Goal: Task Accomplishment & Management: Complete application form

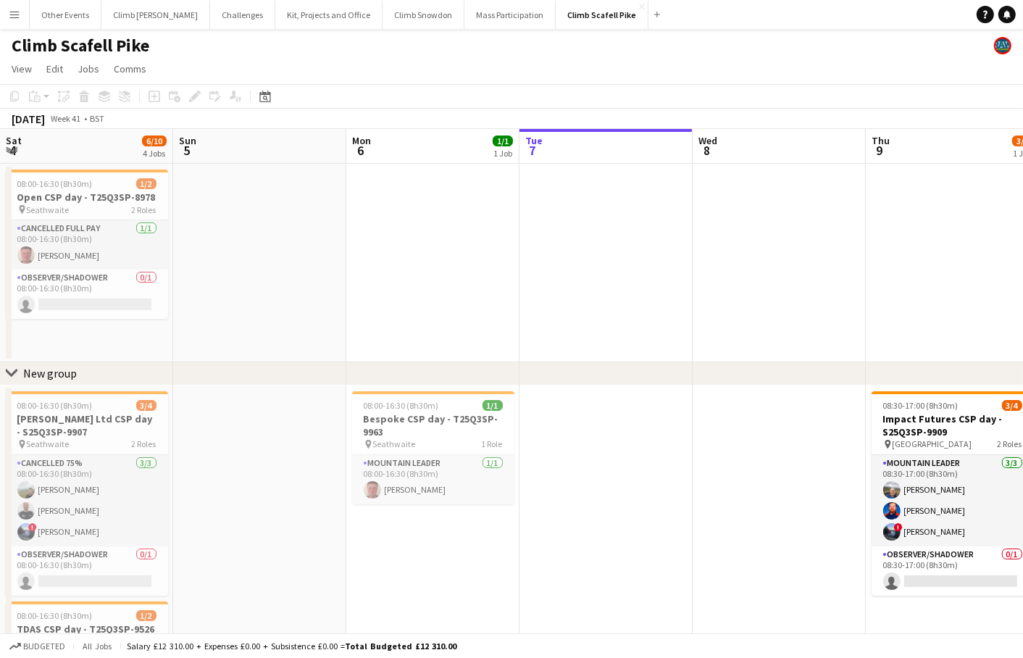
scroll to position [0, 332]
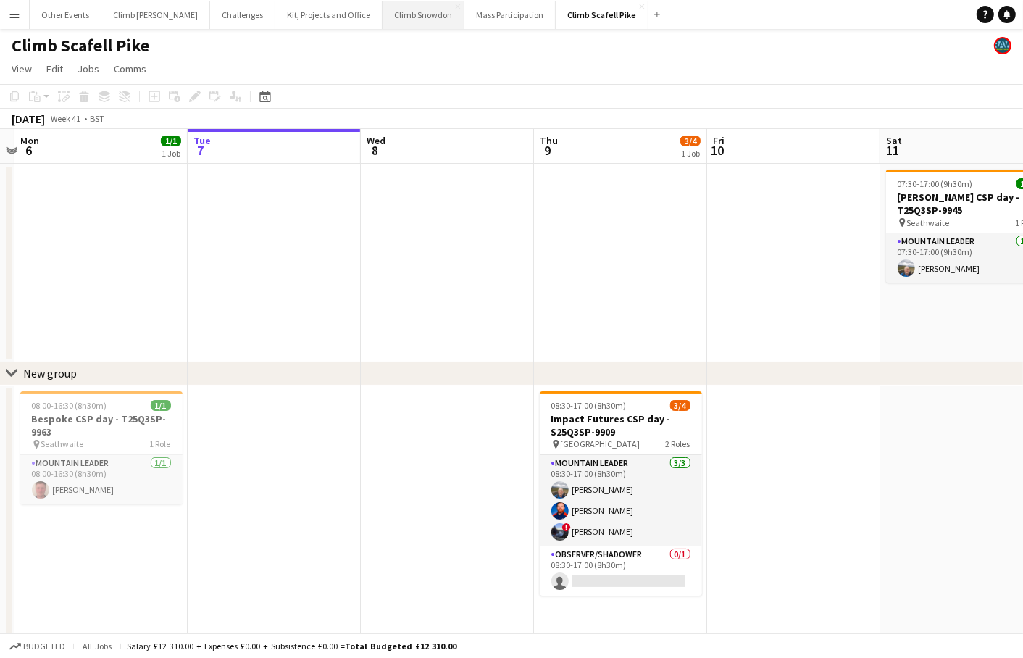
click at [382, 22] on button "Climb Snowdon Close" at bounding box center [423, 15] width 82 height 28
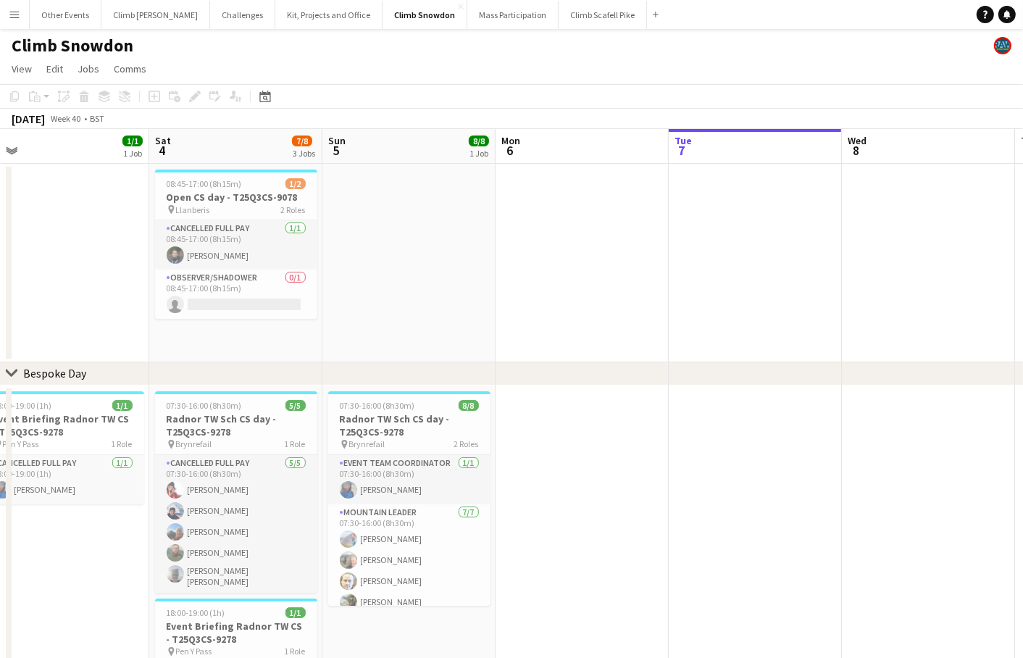
drag, startPoint x: 358, startPoint y: 263, endPoint x: 721, endPoint y: 217, distance: 365.8
click at [793, 223] on app-calendar-viewport "Wed 1 Thu 2 Fri 3 1/1 1 Job Sat 4 7/8 3 Jobs Sun 5 8/8 1 Job Mon 6 Tue 7 Wed 8 …" at bounding box center [511, 484] width 1023 height 711
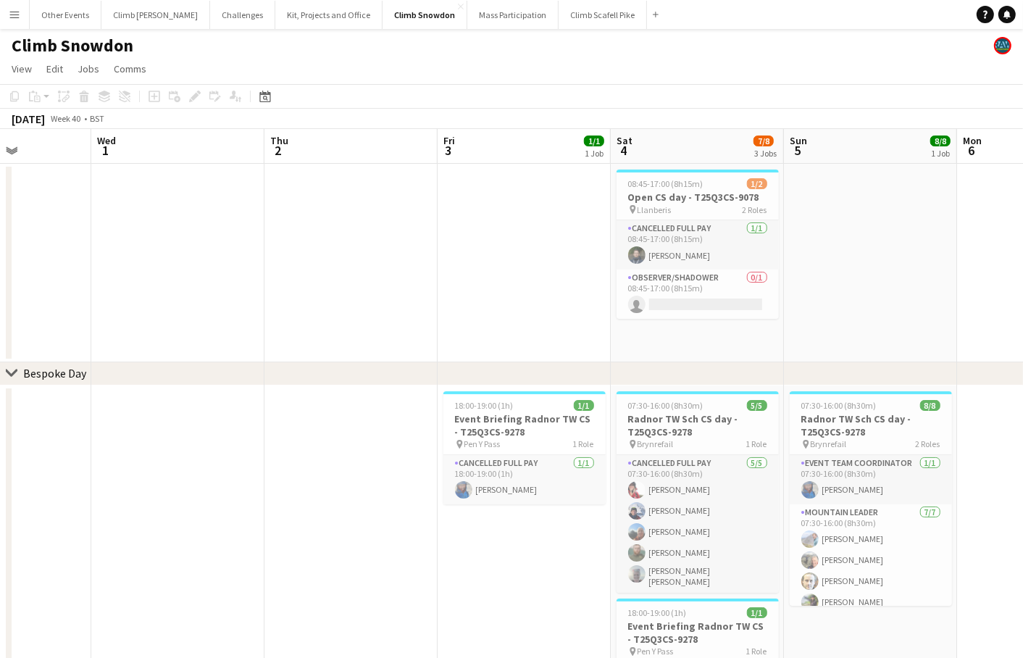
drag, startPoint x: 702, startPoint y: 242, endPoint x: 821, endPoint y: 223, distance: 120.3
click at [835, 229] on app-calendar-viewport "Sun 28 Mon 29 Tue 30 Wed 1 Thu 2 Fri 3 1/1 1 Job Sat 4 7/8 3 Jobs Sun 5 8/8 1 J…" at bounding box center [511, 484] width 1023 height 711
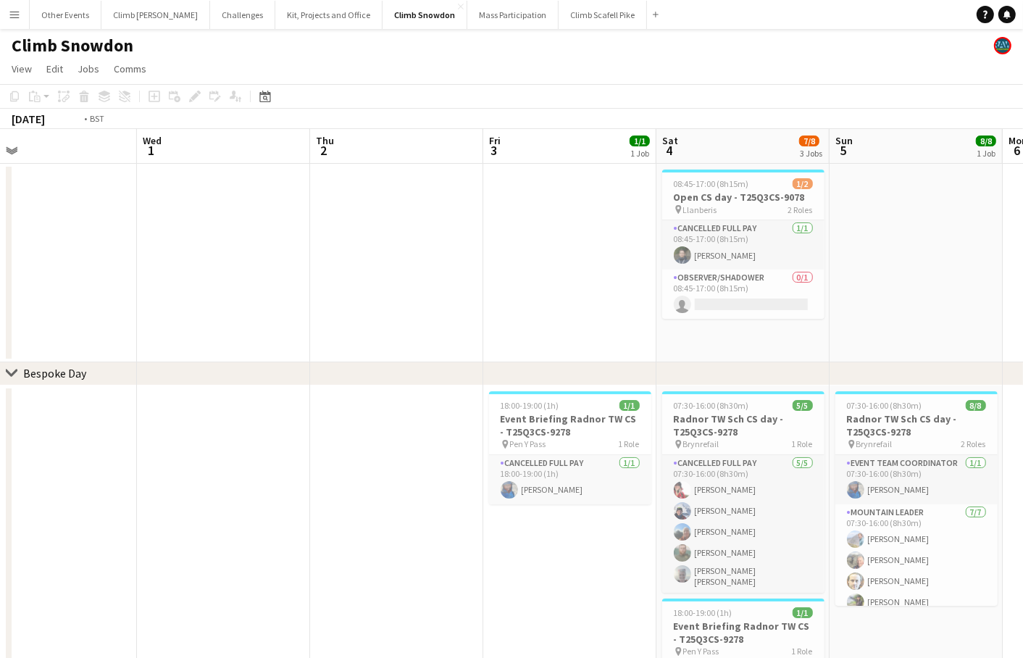
drag, startPoint x: 500, startPoint y: 267, endPoint x: 836, endPoint y: 232, distance: 337.8
click at [836, 232] on app-calendar-viewport "Sun 28 Mon 29 Tue 30 Wed 1 Thu 2 Fri 3 1/1 1 Job Sat 4 7/8 3 Jobs Sun 5 8/8 1 J…" at bounding box center [511, 484] width 1023 height 711
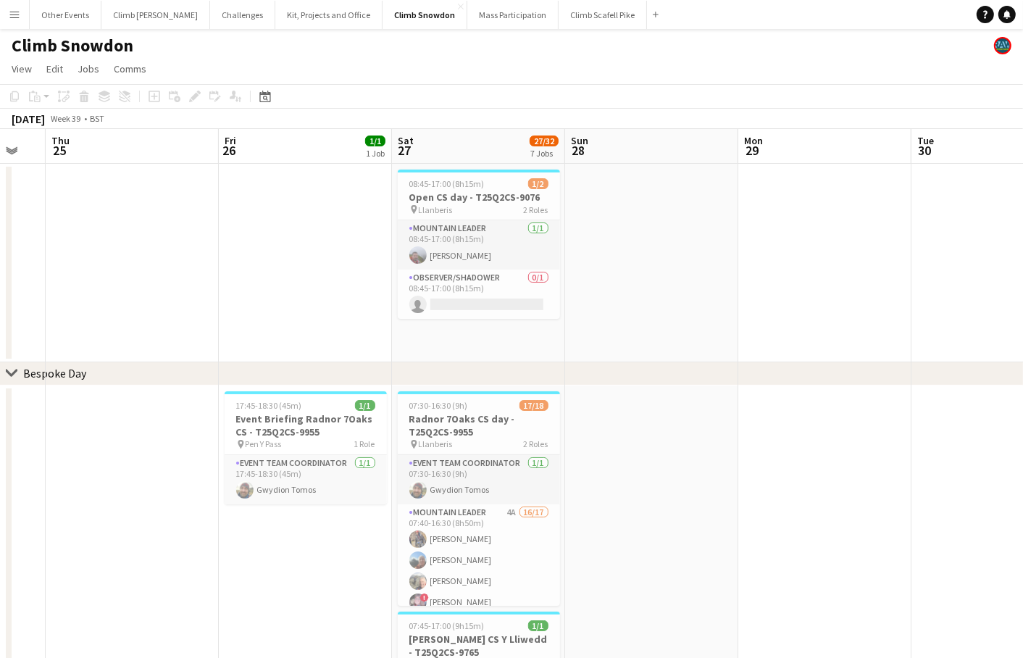
scroll to position [0, 298]
drag, startPoint x: 272, startPoint y: 288, endPoint x: 747, endPoint y: 280, distance: 475.1
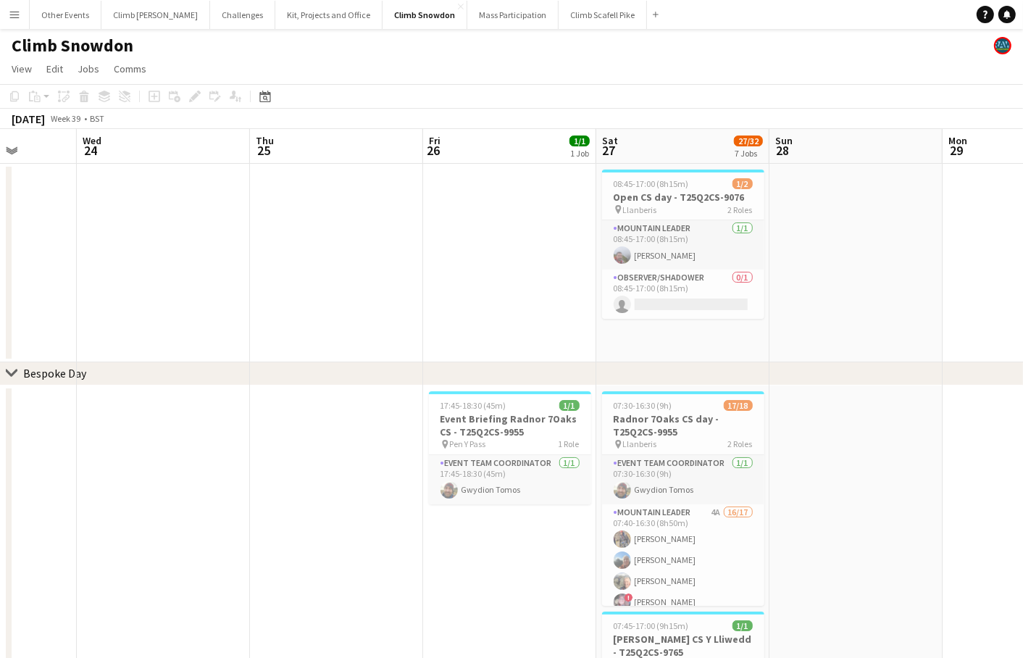
drag, startPoint x: 271, startPoint y: 282, endPoint x: 633, endPoint y: 243, distance: 364.2
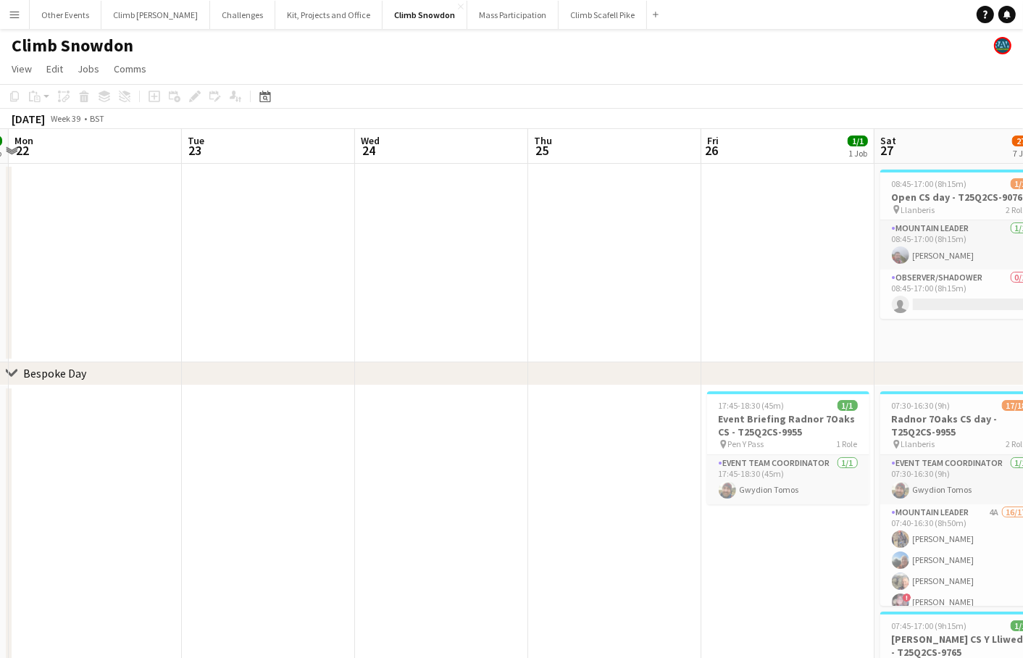
scroll to position [0, 555]
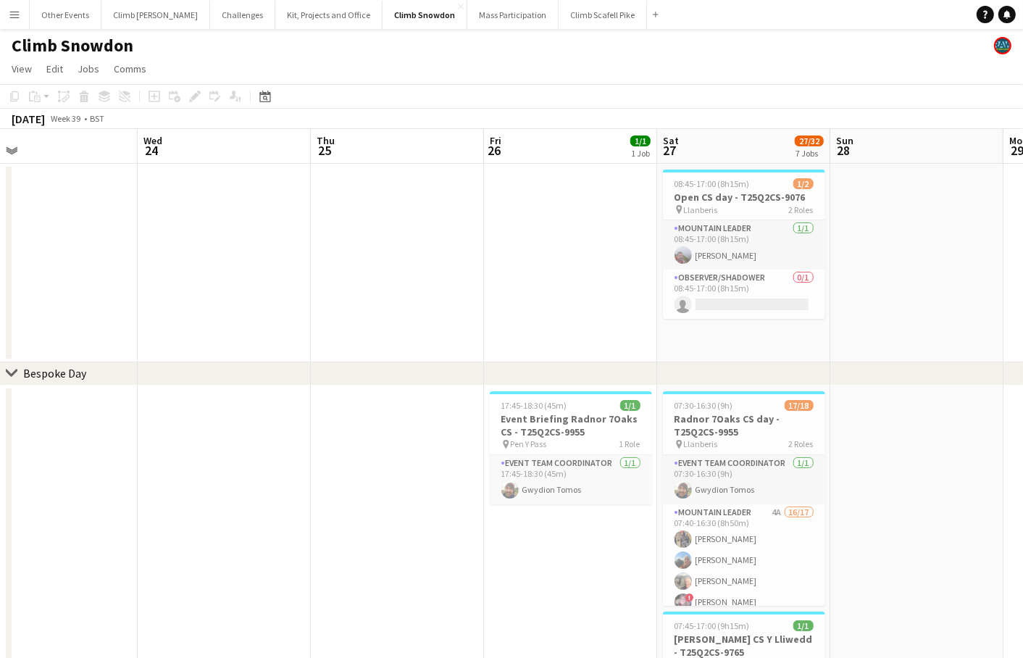
drag, startPoint x: 300, startPoint y: 293, endPoint x: 129, endPoint y: 328, distance: 174.6
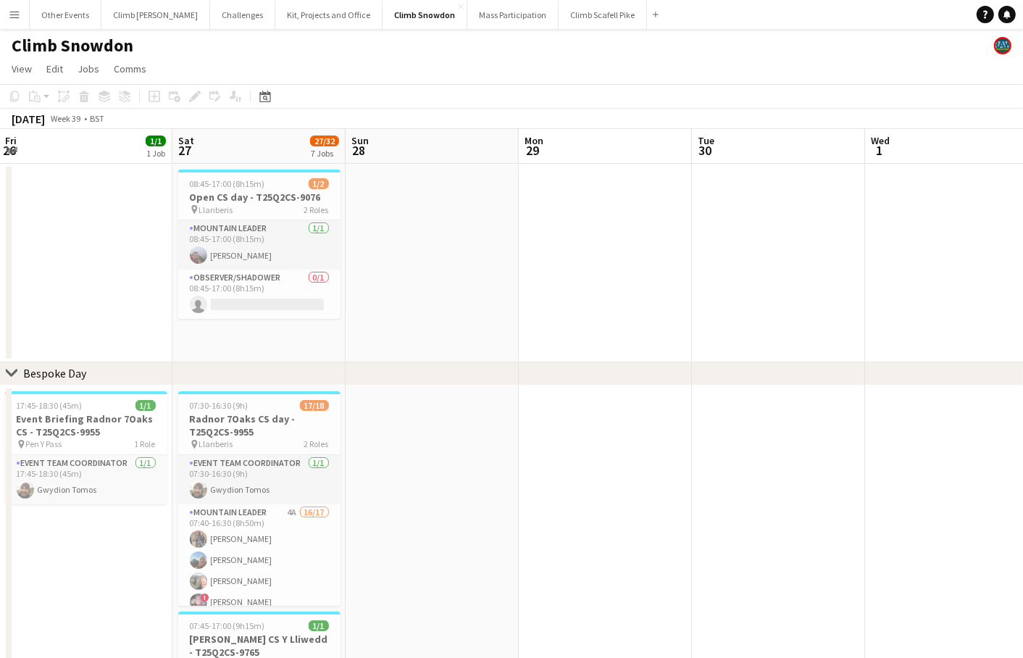
drag, startPoint x: 820, startPoint y: 274, endPoint x: 205, endPoint y: 332, distance: 617.5
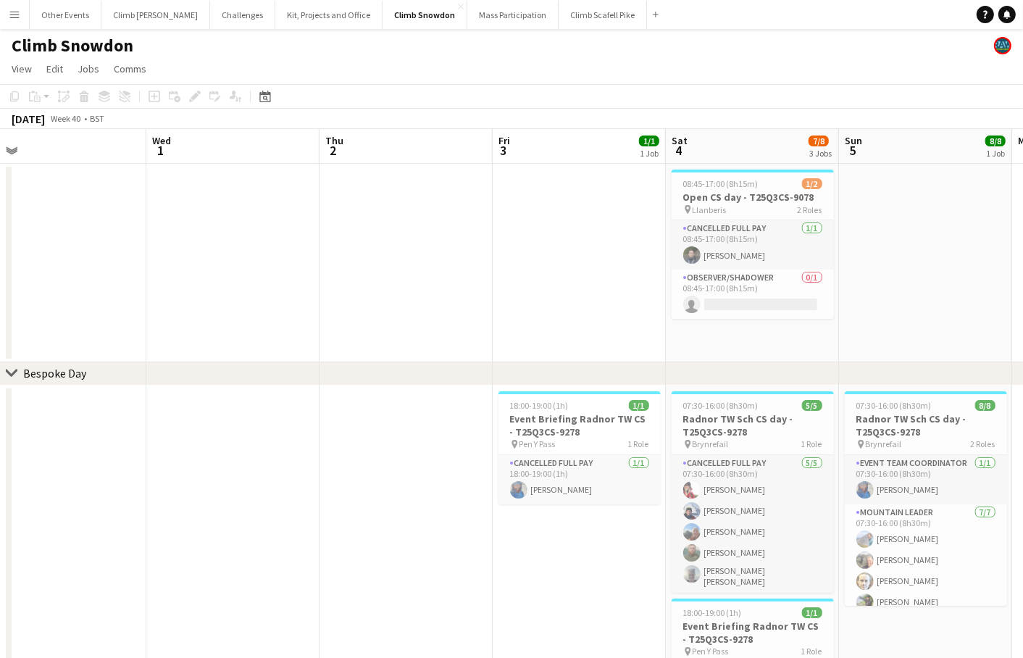
drag, startPoint x: 665, startPoint y: 285, endPoint x: 158, endPoint y: 317, distance: 508.0
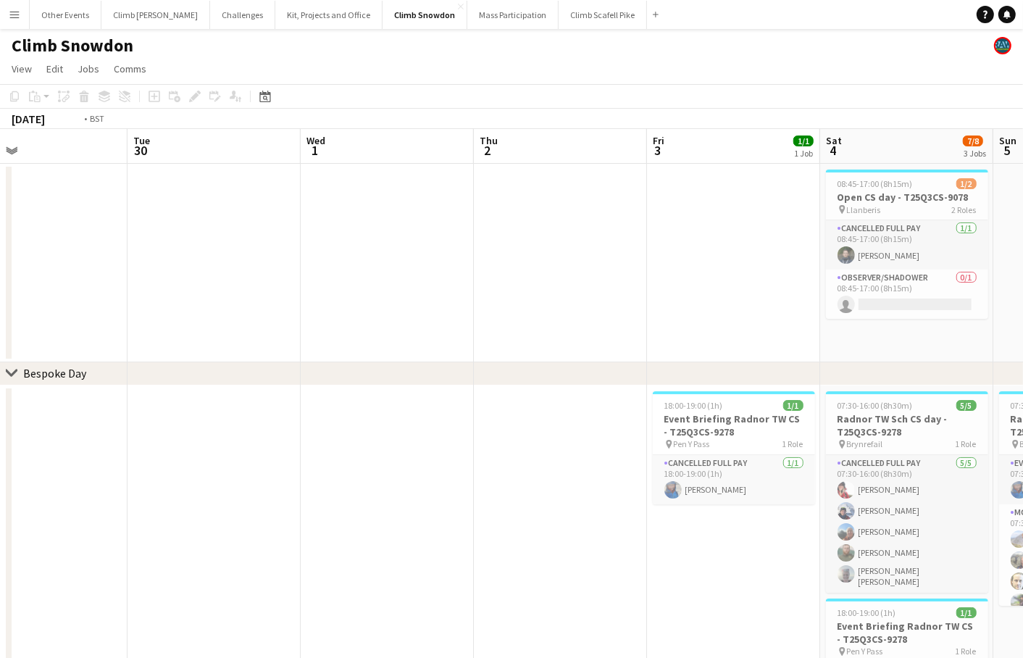
drag, startPoint x: 146, startPoint y: 321, endPoint x: 612, endPoint y: 269, distance: 468.5
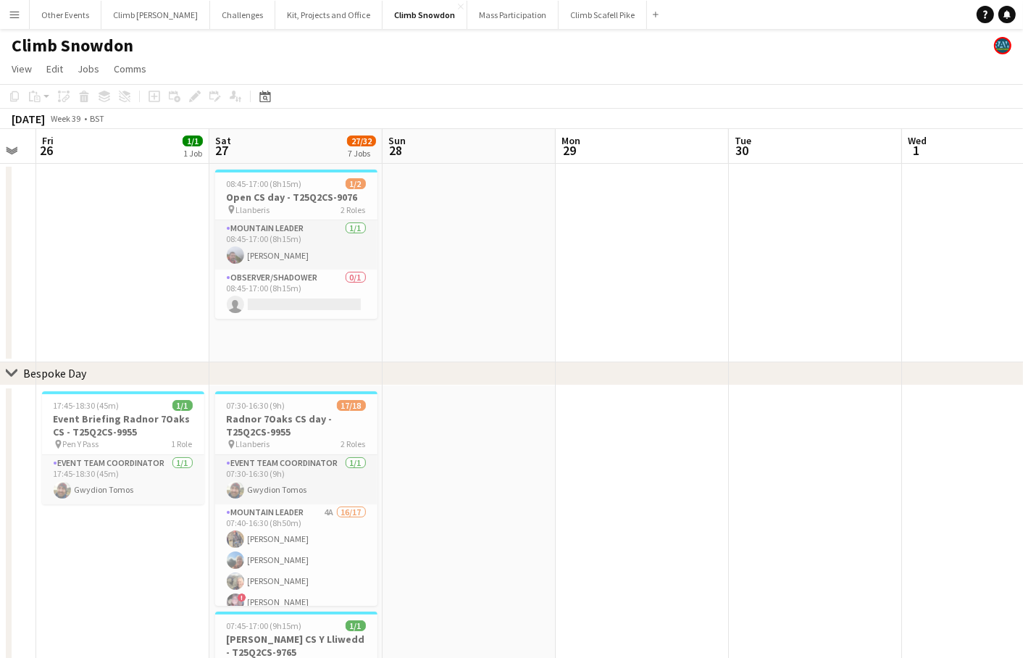
scroll to position [0, 309]
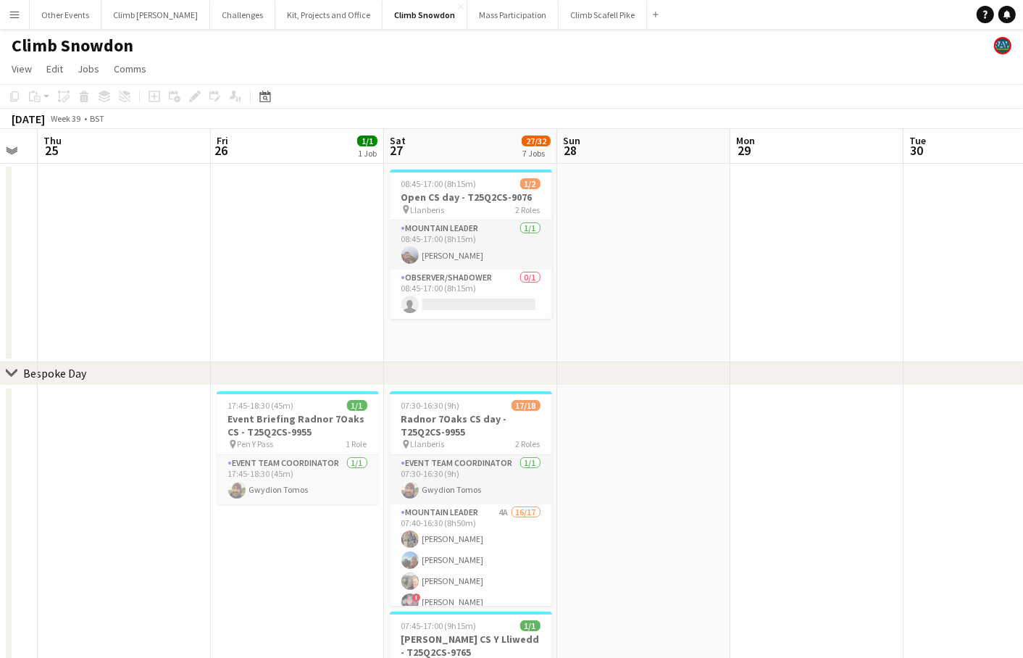
drag, startPoint x: 411, startPoint y: 288, endPoint x: 713, endPoint y: 262, distance: 302.3
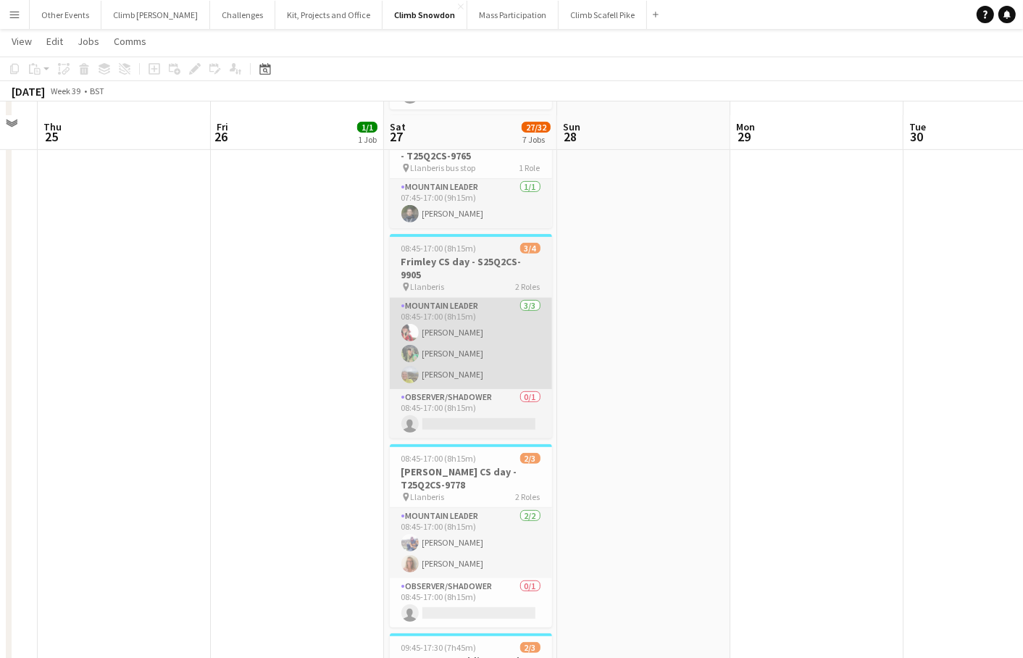
scroll to position [494, 0]
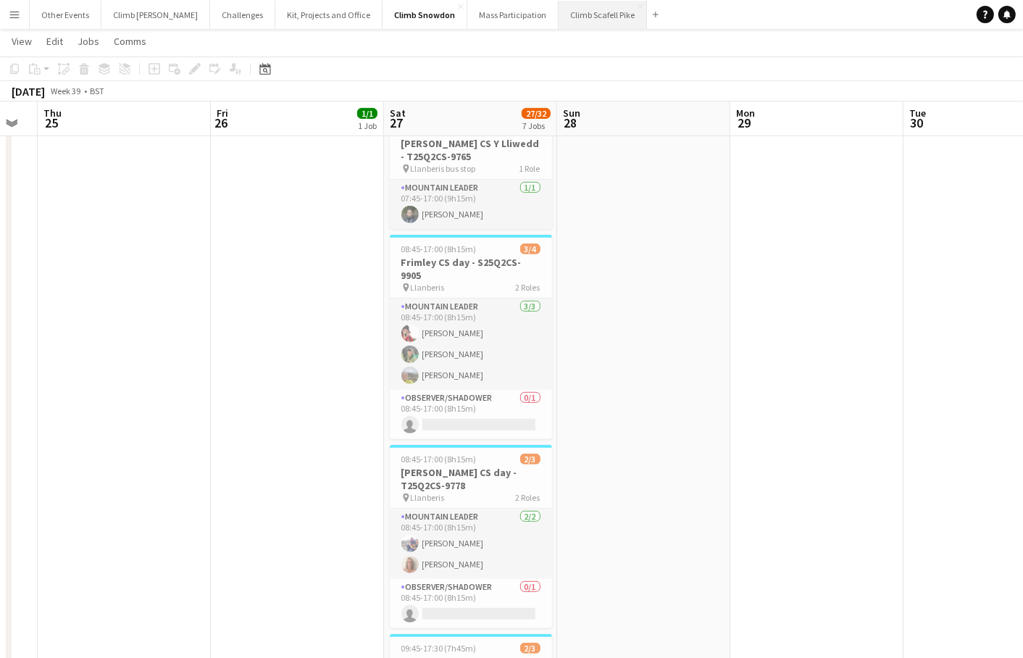
click at [558, 13] on button "Climb Scafell Pike Close" at bounding box center [602, 15] width 88 height 28
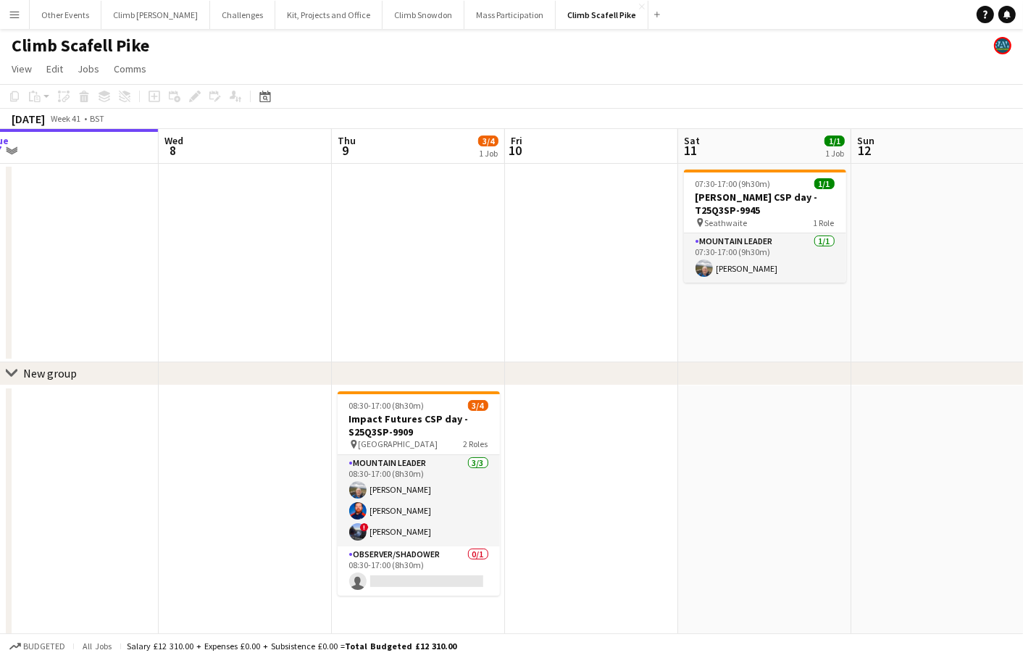
scroll to position [0, 321]
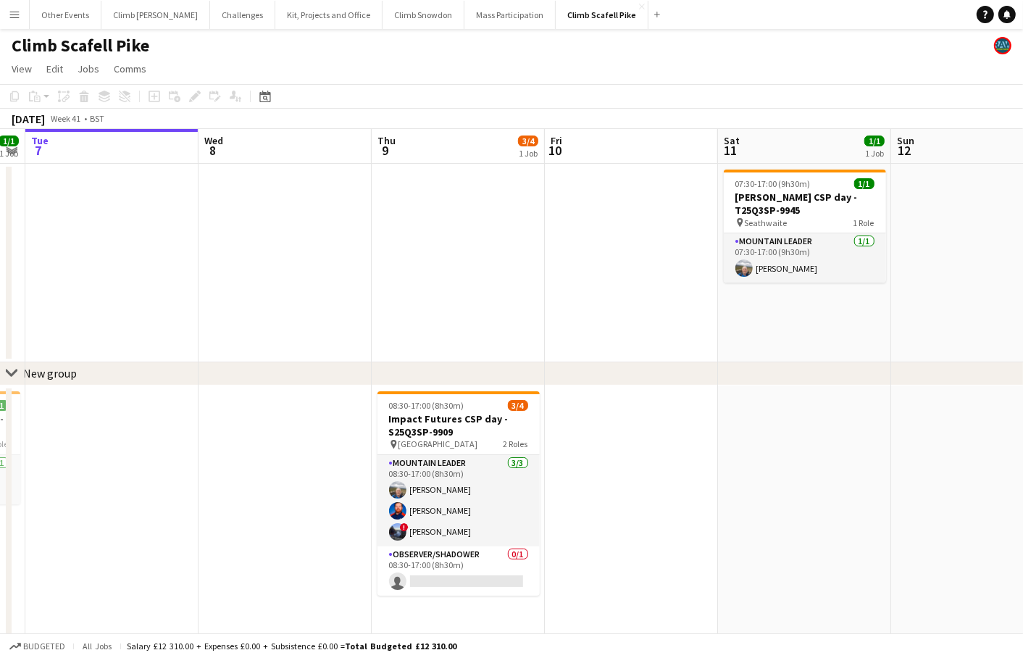
drag, startPoint x: 923, startPoint y: 493, endPoint x: 778, endPoint y: 490, distance: 144.9
click at [778, 490] on app-calendar-viewport "Sun 5 Mon 6 1/1 1 Job Tue 7 Wed 8 Thu 9 3/4 1 Job Fri 10 Sat 11 1/1 1 Job Sun 1…" at bounding box center [511, 546] width 1023 height 834
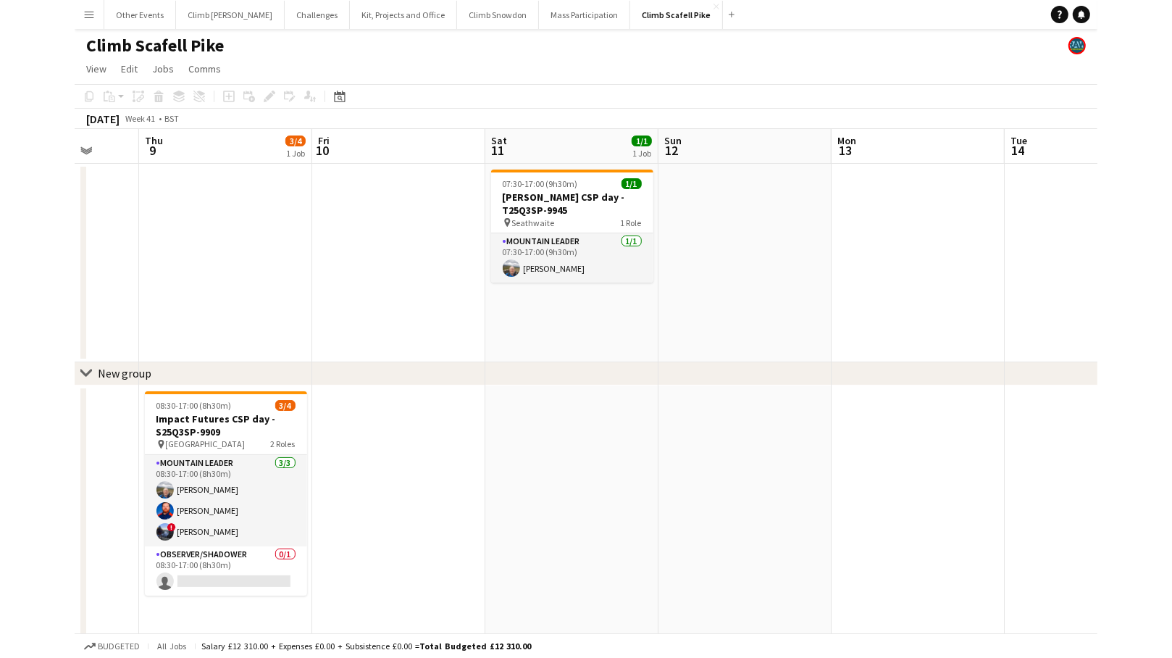
scroll to position [0, 382]
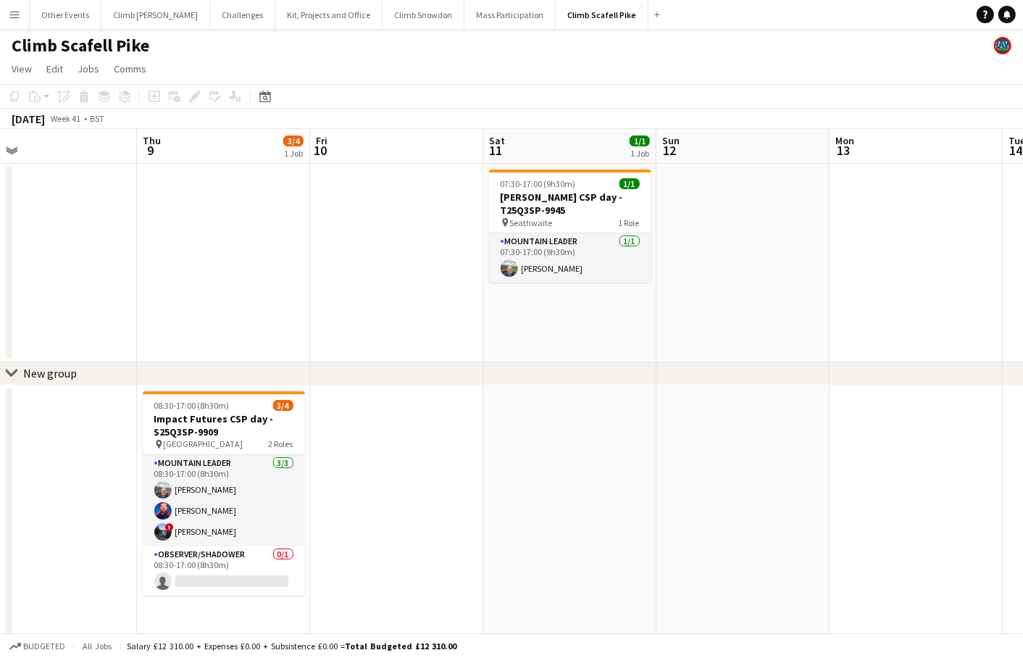
drag, startPoint x: 873, startPoint y: 333, endPoint x: 642, endPoint y: 337, distance: 231.1
click at [642, 337] on app-calendar-viewport "Mon 6 1/1 1 Job Tue 7 Wed 8 Thu 9 3/4 1 Job Fri 10 Sat 11 1/1 1 Job Sun 12 Mon …" at bounding box center [511, 546] width 1023 height 834
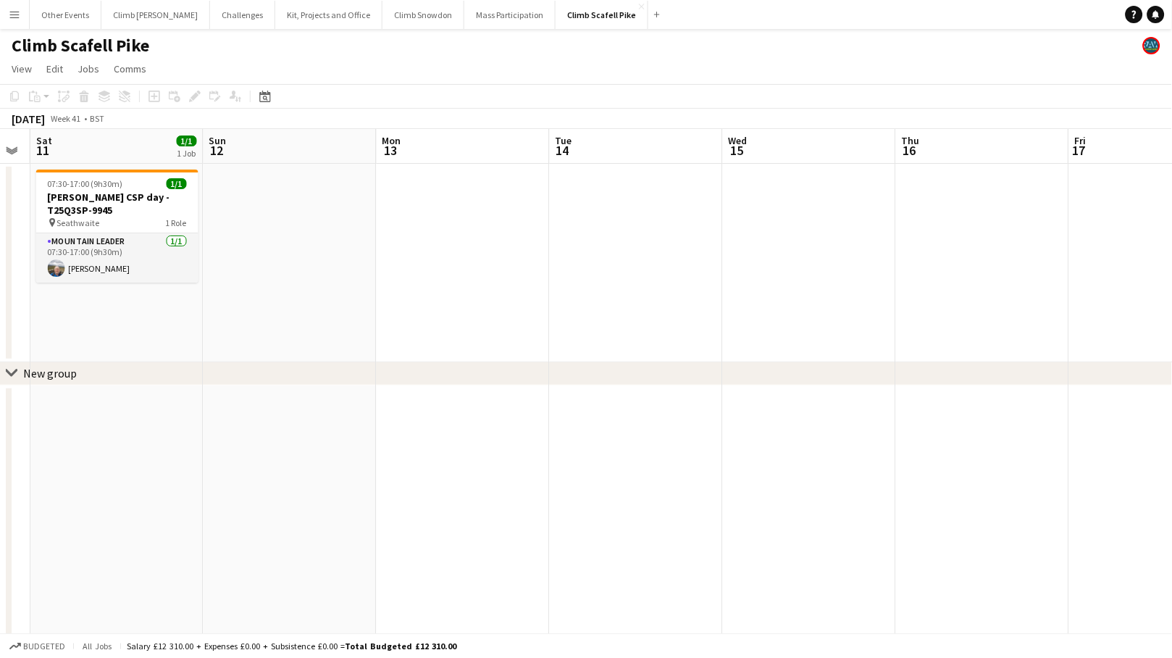
drag, startPoint x: 1007, startPoint y: 303, endPoint x: 778, endPoint y: 322, distance: 229.6
click at [427, 360] on app-calendar-viewport "Wed 8 Thu 9 3/4 1 Job Fri 10 Sat 11 1/1 1 Job Sun 12 Mon 13 Tue 14 Wed 15 Thu 1…" at bounding box center [586, 546] width 1172 height 834
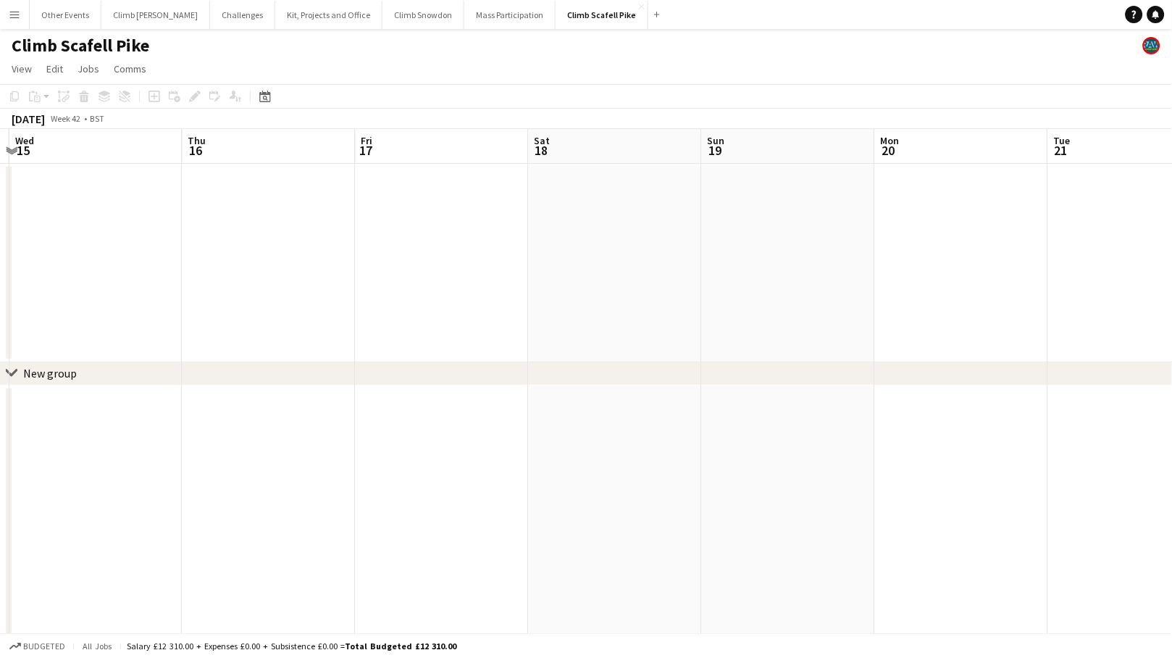
drag, startPoint x: 955, startPoint y: 280, endPoint x: 851, endPoint y: 283, distance: 104.3
click at [400, 324] on app-calendar-viewport "Sun 12 Mon 13 Tue 14 Wed 15 Thu 16 Fri 17 Sat 18 Sun 19 Mon 20 Tue 21 Wed 22 Th…" at bounding box center [586, 546] width 1172 height 834
drag, startPoint x: 886, startPoint y: 279, endPoint x: 415, endPoint y: 301, distance: 471.3
click at [415, 301] on app-calendar-viewport "Sun 12 Mon 13 Tue 14 Wed 15 Thu 16 Fri 17 Sat 18 Sun 19 Mon 20 Tue 21 Wed 22 Th…" at bounding box center [586, 546] width 1172 height 834
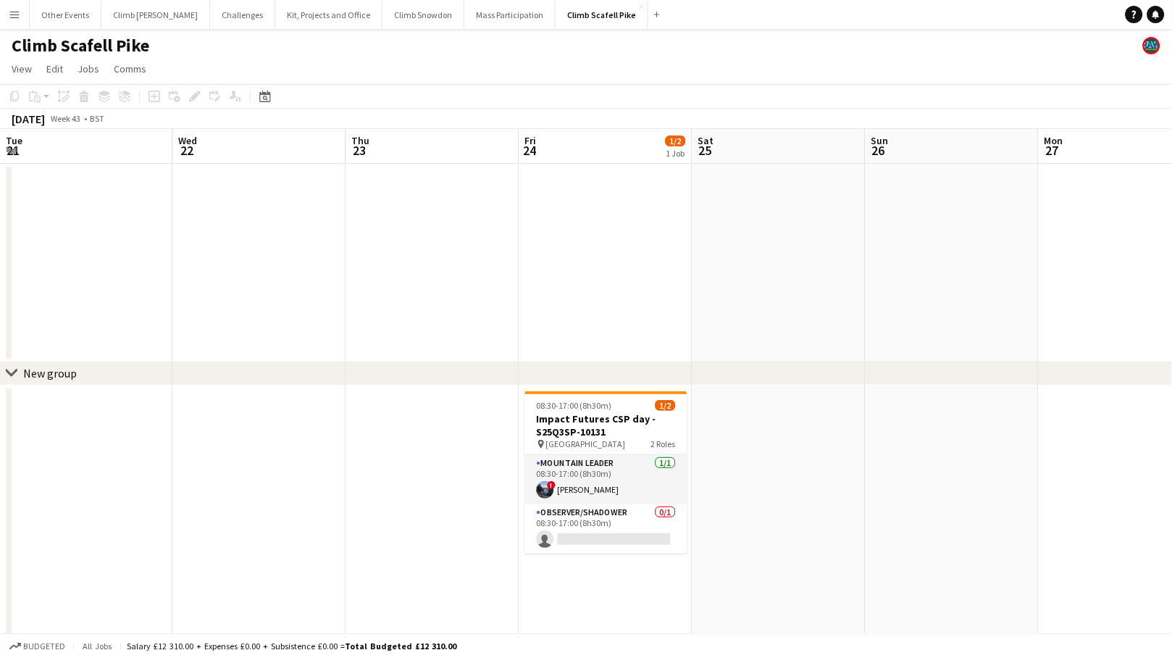
drag, startPoint x: 926, startPoint y: 274, endPoint x: 387, endPoint y: 314, distance: 539.6
click at [383, 313] on app-calendar-viewport "Sat 18 Sun 19 Mon 20 Tue 21 Wed 22 Thu 23 Fri 24 1/2 1 Job Sat 25 Sun 26 Mon 27…" at bounding box center [586, 546] width 1172 height 834
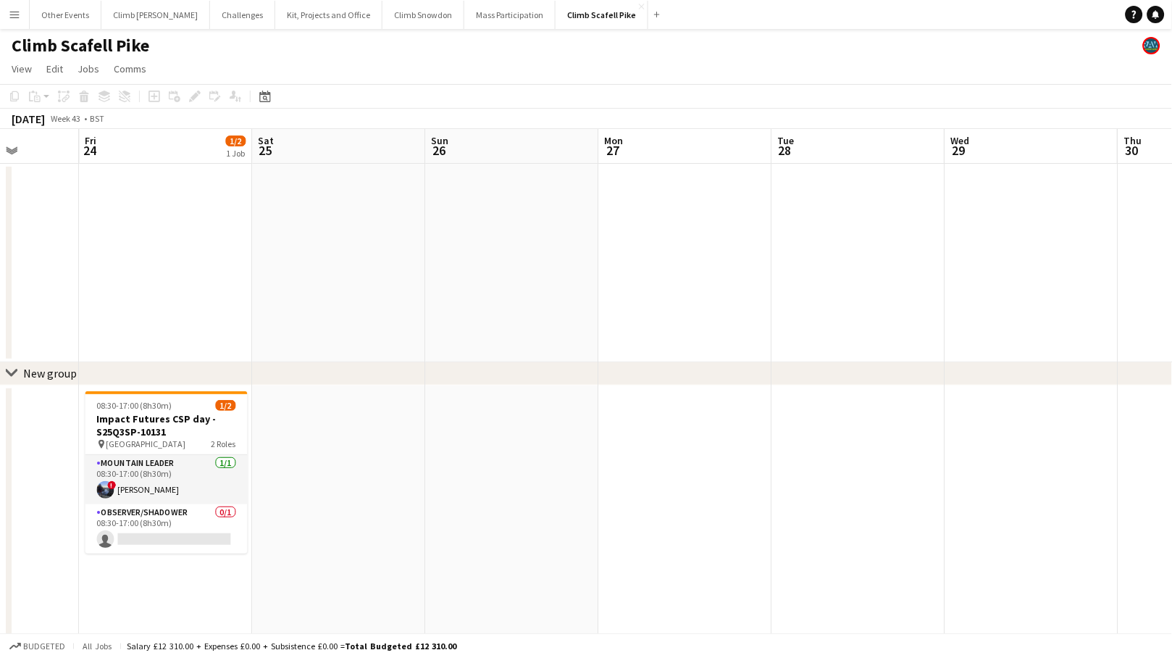
drag, startPoint x: 870, startPoint y: 251, endPoint x: 558, endPoint y: 282, distance: 313.0
click at [431, 282] on app-calendar-viewport "Mon 20 Tue 21 Wed 22 Thu 23 Fri 24 1/2 1 Job Sat 25 Sun 26 Mon 27 Tue 28 Wed 29…" at bounding box center [586, 546] width 1172 height 834
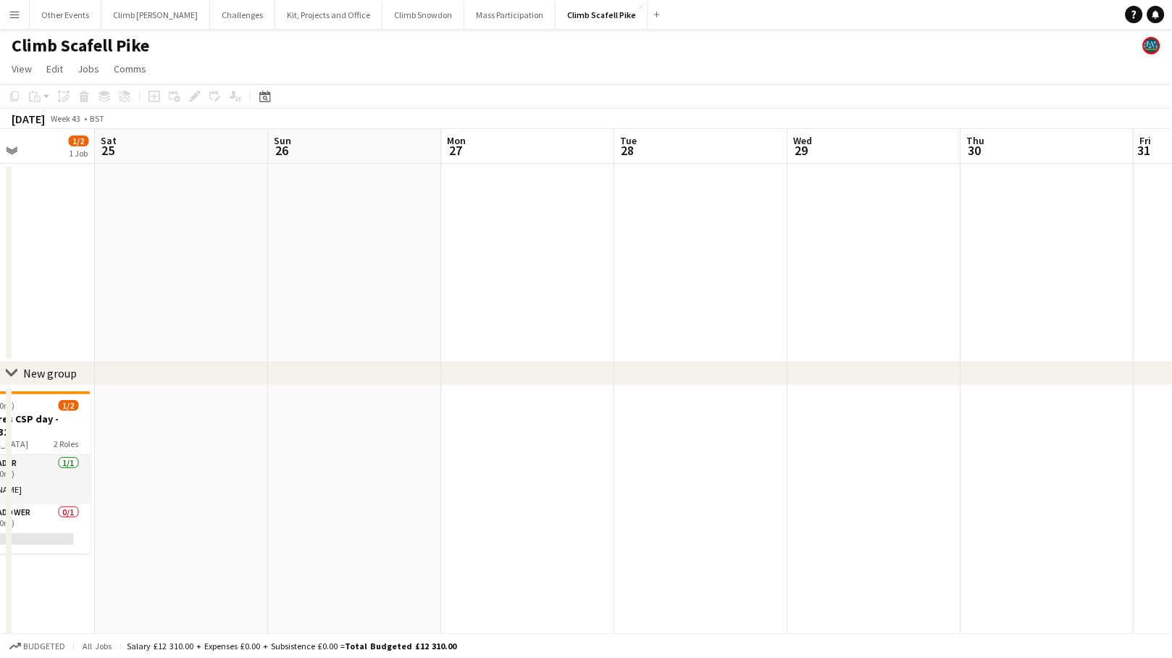
drag, startPoint x: 860, startPoint y: 251, endPoint x: 536, endPoint y: 275, distance: 325.3
click at [536, 275] on app-calendar-viewport "Tue 21 Wed 22 Thu 23 Fri 24 1/2 1 Job Sat 25 Sun 26 Mon 27 Tue 28 Wed 29 Thu 30…" at bounding box center [586, 546] width 1172 height 834
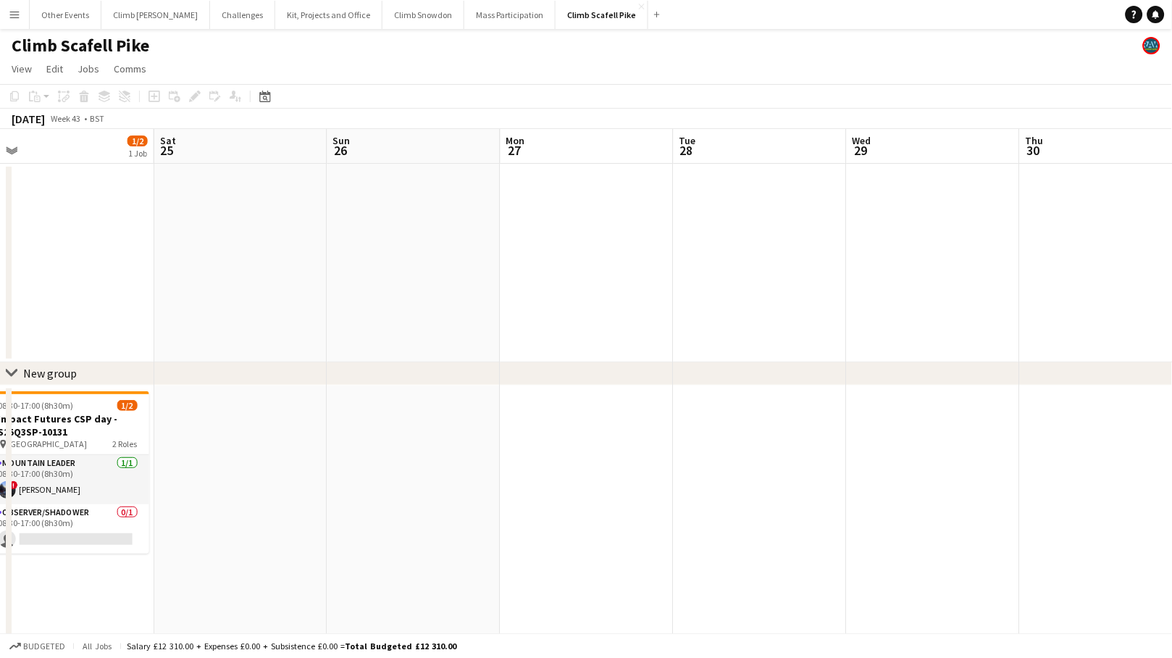
drag, startPoint x: 358, startPoint y: 290, endPoint x: 669, endPoint y: 239, distance: 315.5
click at [892, 269] on app-calendar-viewport "Wed 22 Thu 23 Fri 24 1/2 1 Job Sat 25 Sun 26 Mon 27 Tue 28 Wed 29 Thu 30 Fri 31…" at bounding box center [586, 546] width 1172 height 834
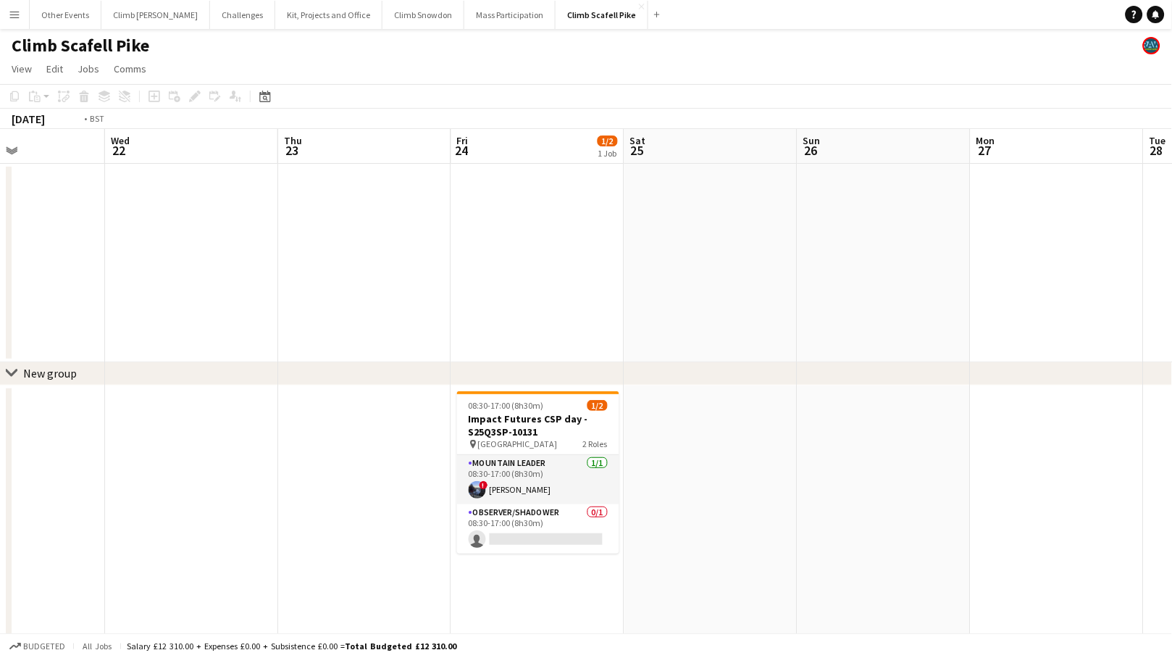
drag, startPoint x: 398, startPoint y: 280, endPoint x: 859, endPoint y: 240, distance: 462.3
click at [859, 240] on app-calendar-viewport "Mon 20 Tue 21 Wed 22 Thu 23 Fri 24 1/2 1 Job Sat 25 Sun 26 Mon 27 Tue 28 Wed 29…" at bounding box center [586, 546] width 1172 height 834
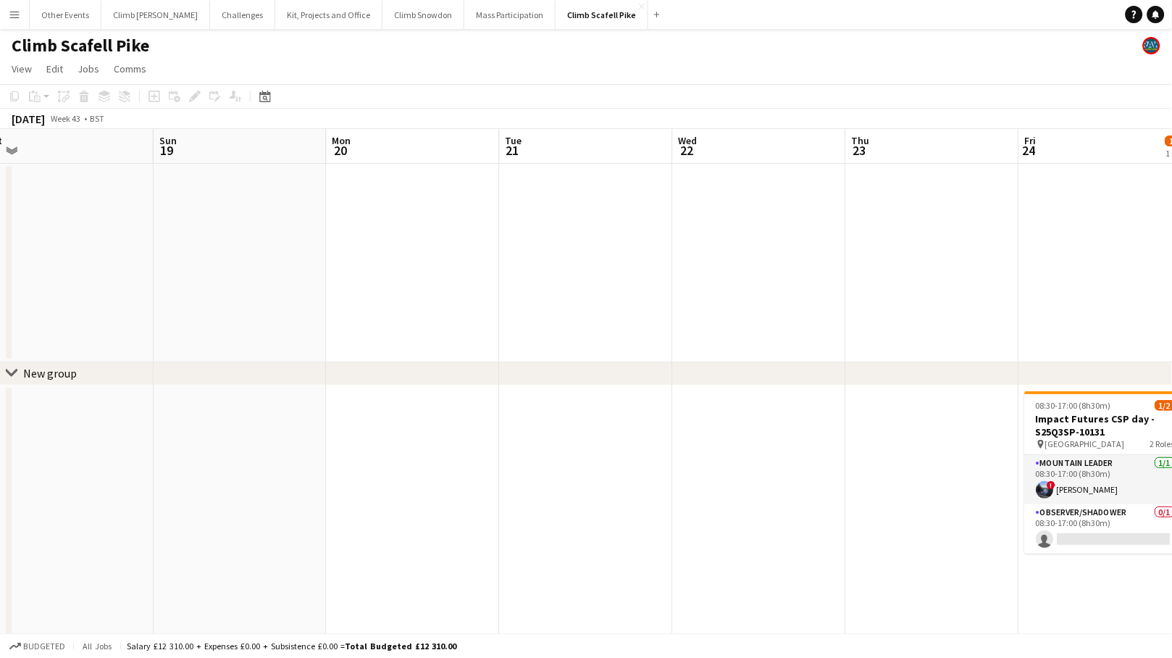
drag, startPoint x: 259, startPoint y: 280, endPoint x: 784, endPoint y: 274, distance: 525.8
click at [784, 274] on app-calendar-viewport "Thu 16 Fri 17 Sat 18 Sun 19 Mon 20 Tue 21 Wed 22 Thu 23 Fri 24 1/2 1 Job Sat 25…" at bounding box center [586, 546] width 1172 height 834
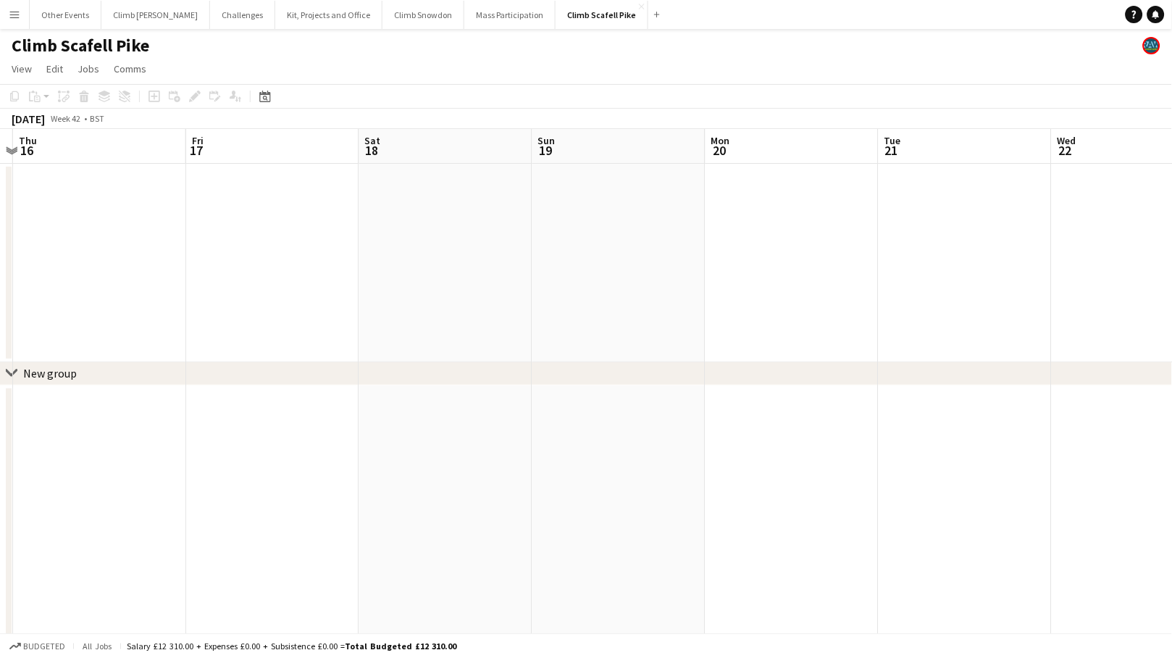
drag, startPoint x: 322, startPoint y: 280, endPoint x: 775, endPoint y: 236, distance: 454.8
click at [774, 251] on app-calendar-viewport "Tue 14 Wed 15 Thu 16 Fri 17 Sat 18 Sun 19 Mon 20 Tue 21 Wed 22 Thu 23 Fri 24 1/…" at bounding box center [586, 546] width 1172 height 834
drag, startPoint x: 219, startPoint y: 210, endPoint x: 563, endPoint y: 225, distance: 345.0
click at [870, 235] on app-calendar-viewport "Sat 11 1/1 1 Job Sun 12 Mon 13 Tue 14 Wed 15 Thu 16 Fri 17 Sat 18 Sun 19 Mon 20…" at bounding box center [586, 546] width 1172 height 834
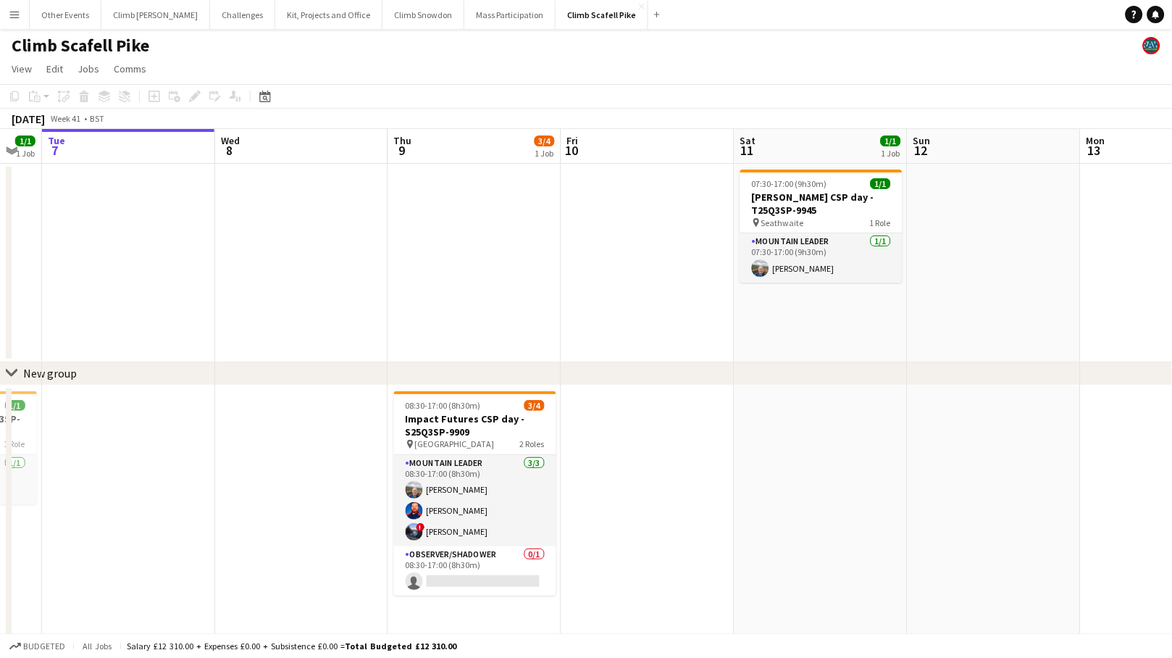
drag, startPoint x: 239, startPoint y: 307, endPoint x: 256, endPoint y: 295, distance: 20.7
click at [774, 290] on app-calendar-viewport "Sun 5 Mon 6 1/1 1 Job Tue 7 Wed 8 Thu 9 3/4 1 Job Fri 10 Sat 11 1/1 1 Job Sun 1…" at bounding box center [586, 546] width 1172 height 834
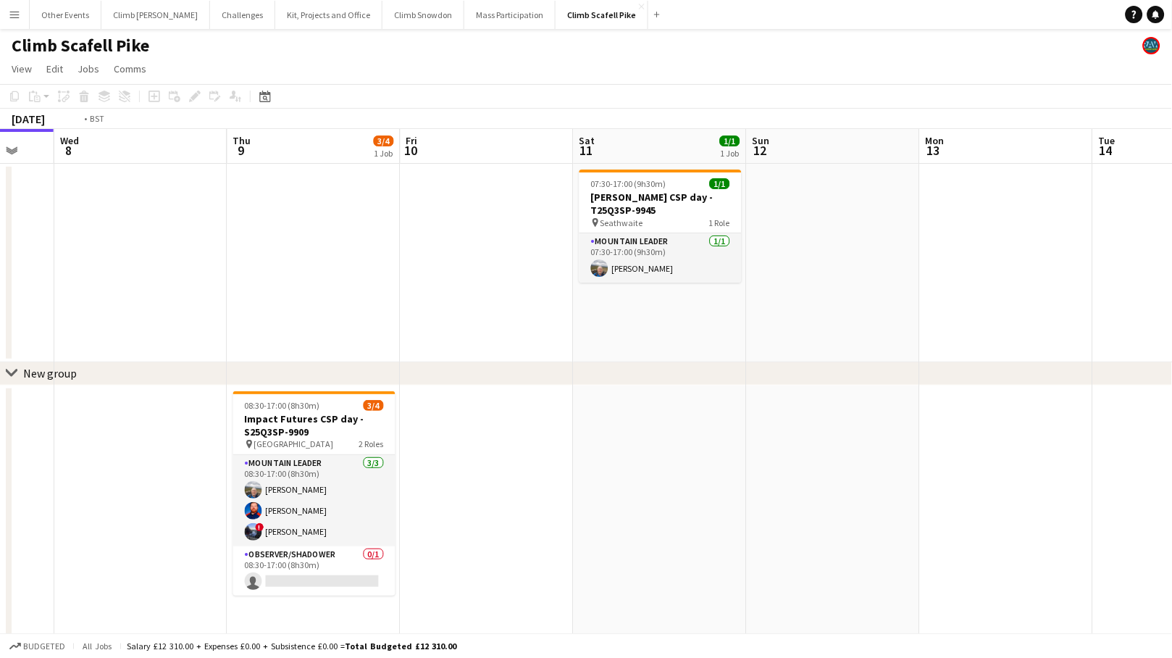
drag, startPoint x: 343, startPoint y: 320, endPoint x: 863, endPoint y: 272, distance: 522.2
click at [864, 272] on app-calendar-viewport "Sun 5 Mon 6 1/1 1 Job Tue 7 Wed 8 Thu 9 3/4 1 Job Fri 10 Sat 11 1/1 1 Job Sun 1…" at bounding box center [586, 546] width 1172 height 834
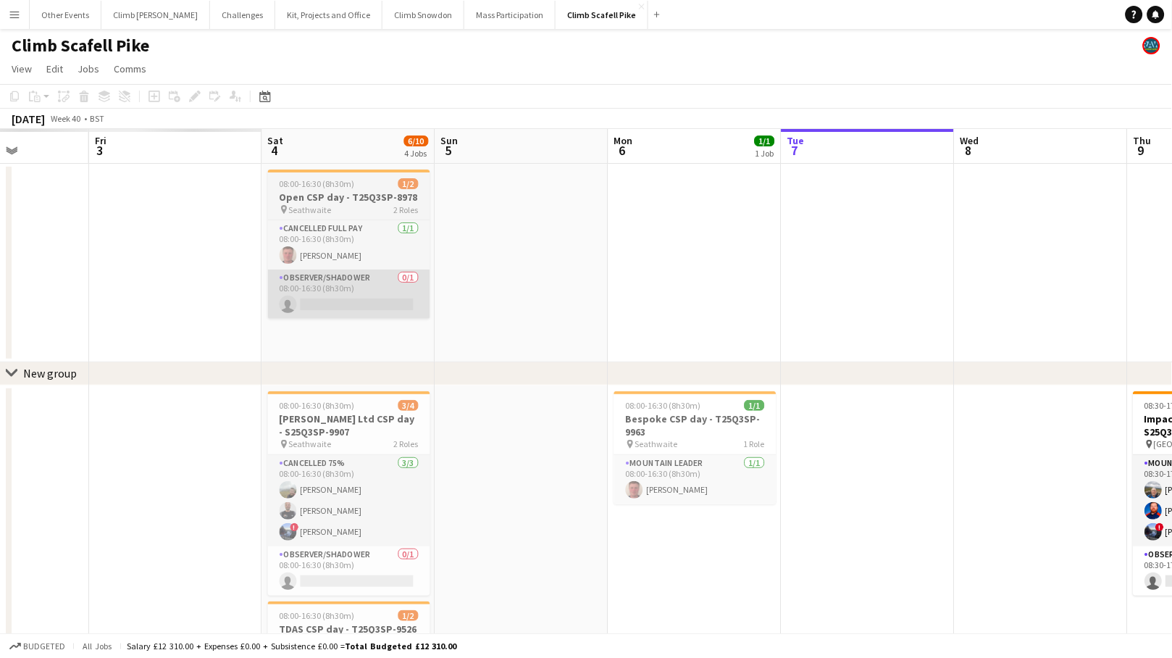
drag, startPoint x: 317, startPoint y: 295, endPoint x: 621, endPoint y: 263, distance: 305.9
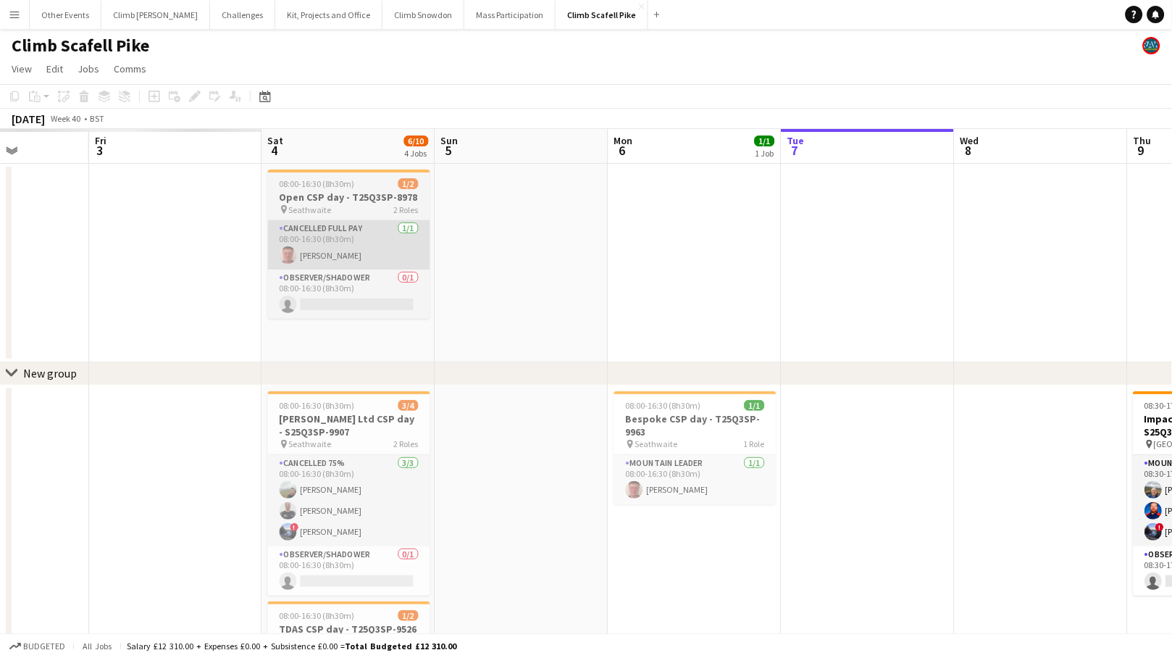
click at [644, 294] on app-calendar-viewport "Tue 30 Wed 1 Thu 2 Fri 3 Sat 4 6/10 4 Jobs Sun 5 Mon 6 1/1 1 Job Tue 7 Wed 8 Th…" at bounding box center [586, 546] width 1172 height 834
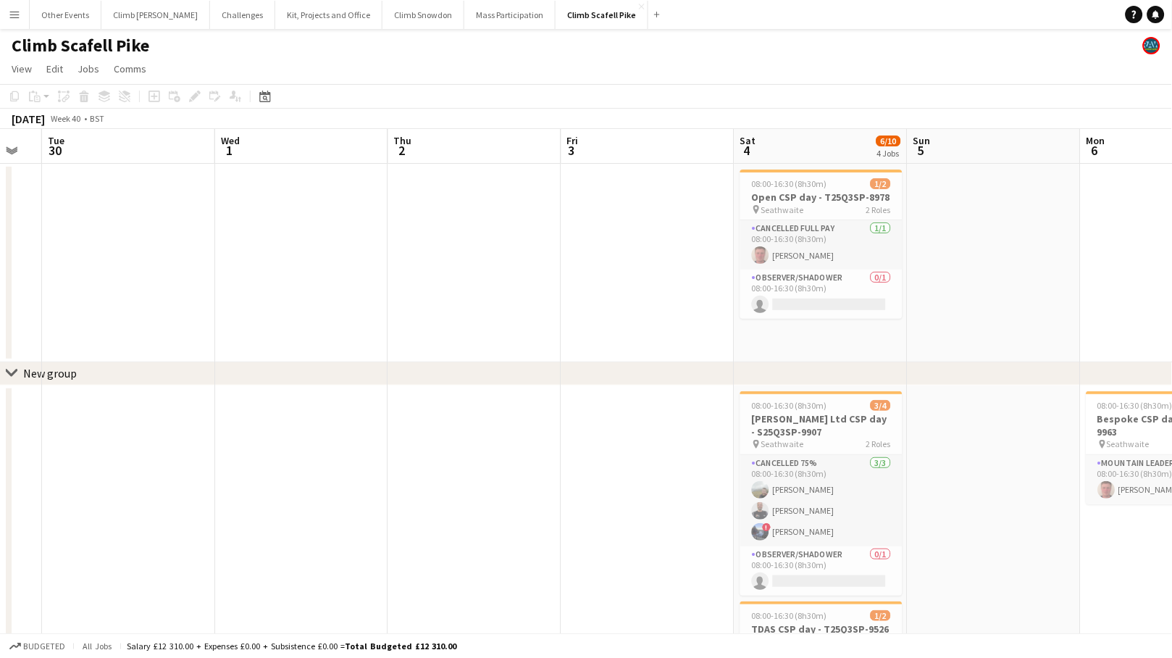
drag, startPoint x: 550, startPoint y: 243, endPoint x: 695, endPoint y: 260, distance: 146.5
click at [695, 260] on app-calendar-viewport "Sun 28 Mon 29 Tue 30 Wed 1 Thu 2 Fri 3 Sat 4 6/10 4 Jobs Sun 5 Mon 6 1/1 1 Job …" at bounding box center [586, 546] width 1172 height 834
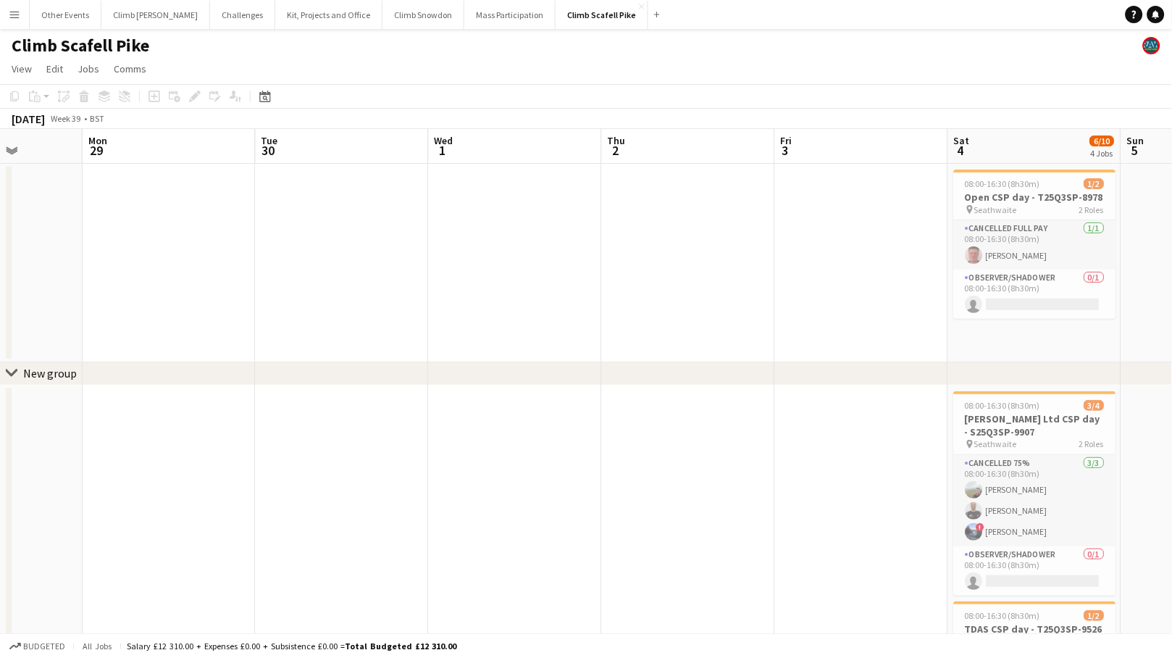
drag, startPoint x: 308, startPoint y: 297, endPoint x: 518, endPoint y: 233, distance: 219.5
click at [911, 230] on app-calendar-viewport "Fri 26 Sat 27 2/4 2 Jobs Sun 28 Mon 29 Tue 30 Wed 1 Thu 2 Fri 3 Sat 4 6/10 4 Jo…" at bounding box center [586, 546] width 1172 height 834
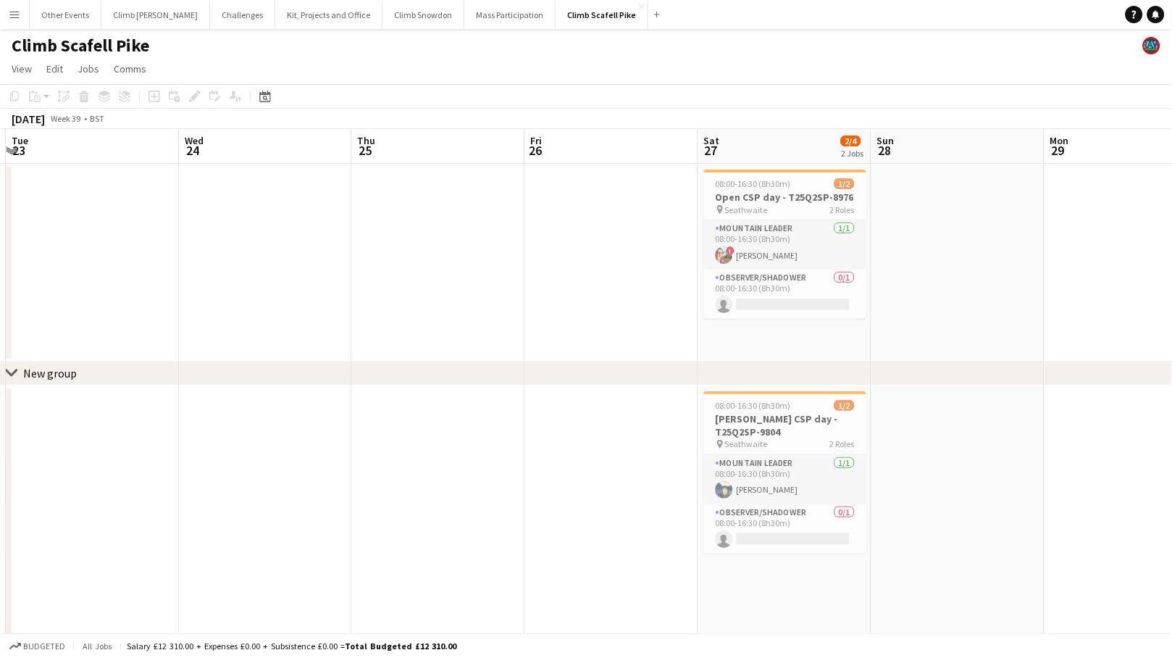
scroll to position [0, 366]
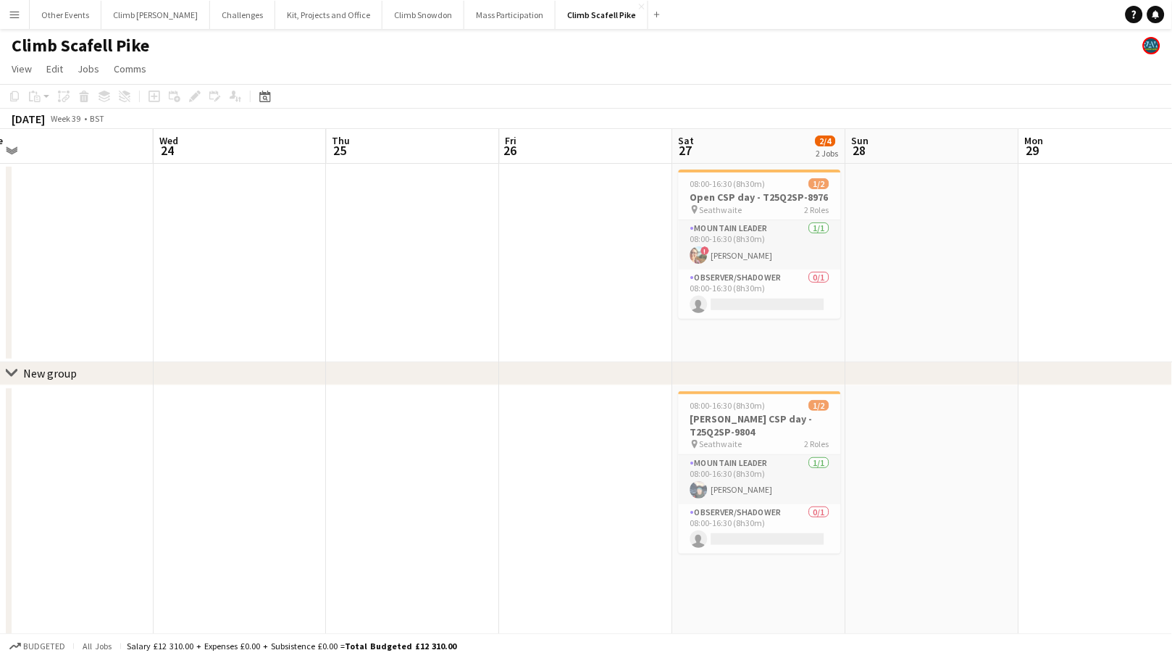
drag, startPoint x: 458, startPoint y: 272, endPoint x: 915, endPoint y: 259, distance: 457.9
click at [915, 259] on app-calendar-viewport "Sun 21 Mon 22 1/2 1 Job Tue 23 Wed 24 Thu 25 Fri 26 Sat 27 2/4 2 Jobs Sun 28 Mo…" at bounding box center [586, 546] width 1172 height 834
click at [730, 195] on h3 "Open CSP day - T25Q2SP-8976" at bounding box center [760, 196] width 162 height 13
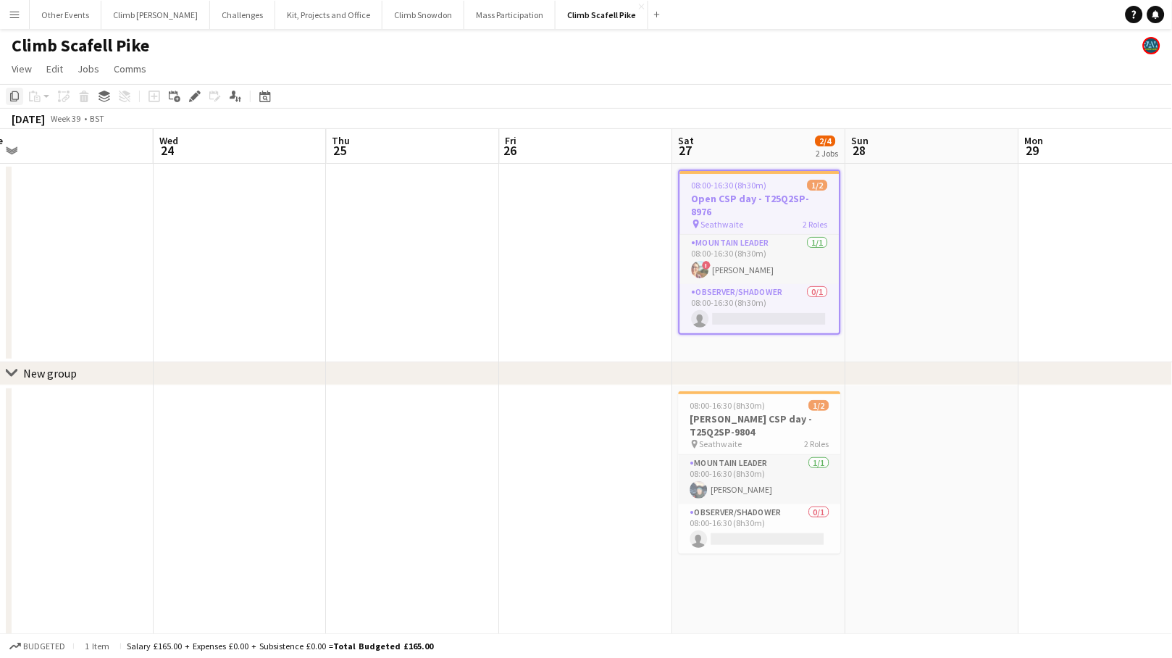
click at [15, 97] on icon "Copy" at bounding box center [15, 97] width 12 height 12
click at [262, 99] on icon "Date picker" at bounding box center [265, 97] width 12 height 12
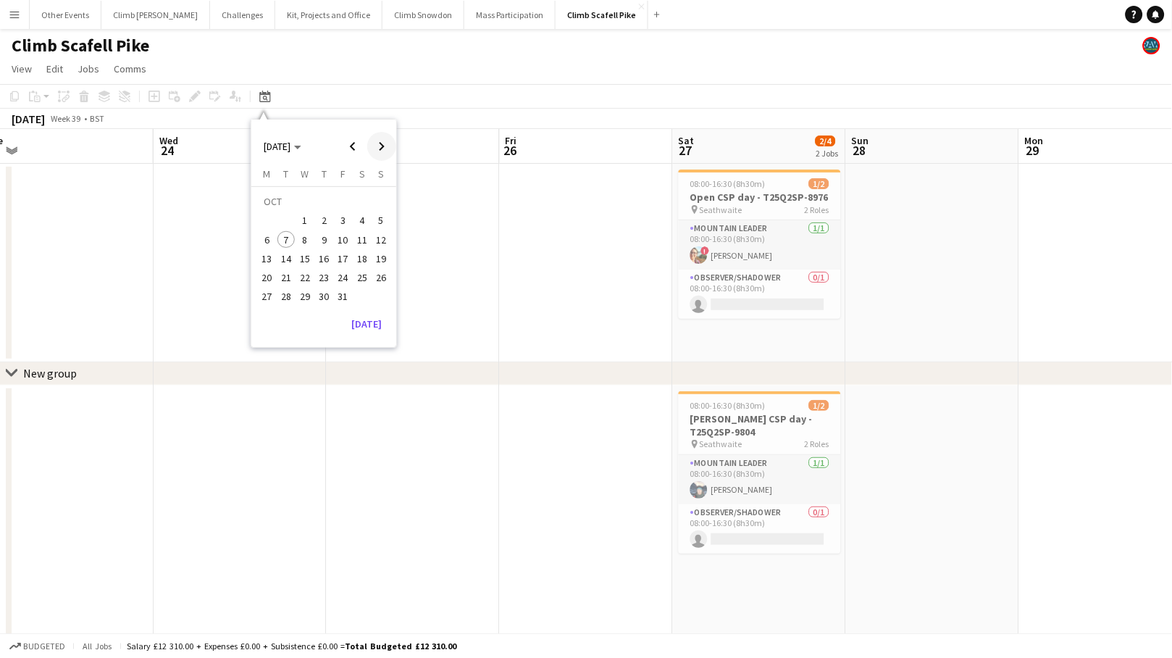
click at [387, 151] on span "Next month" at bounding box center [381, 146] width 29 height 29
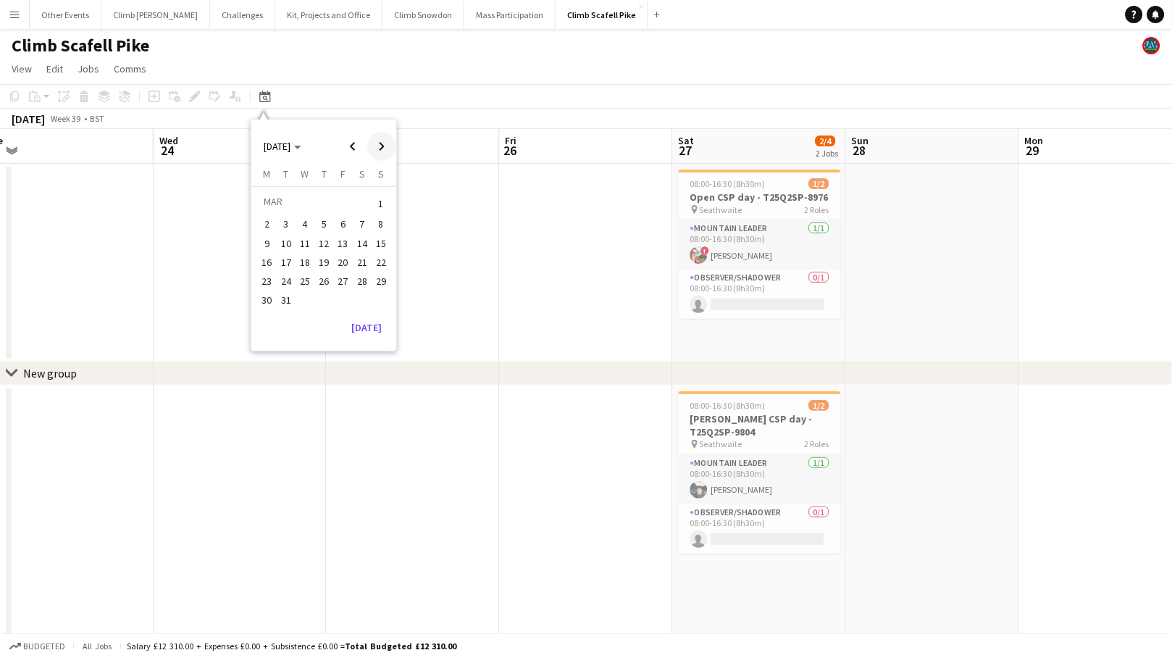
click at [387, 151] on span "Next month" at bounding box center [381, 146] width 29 height 29
click at [361, 237] on span "11" at bounding box center [361, 239] width 17 height 17
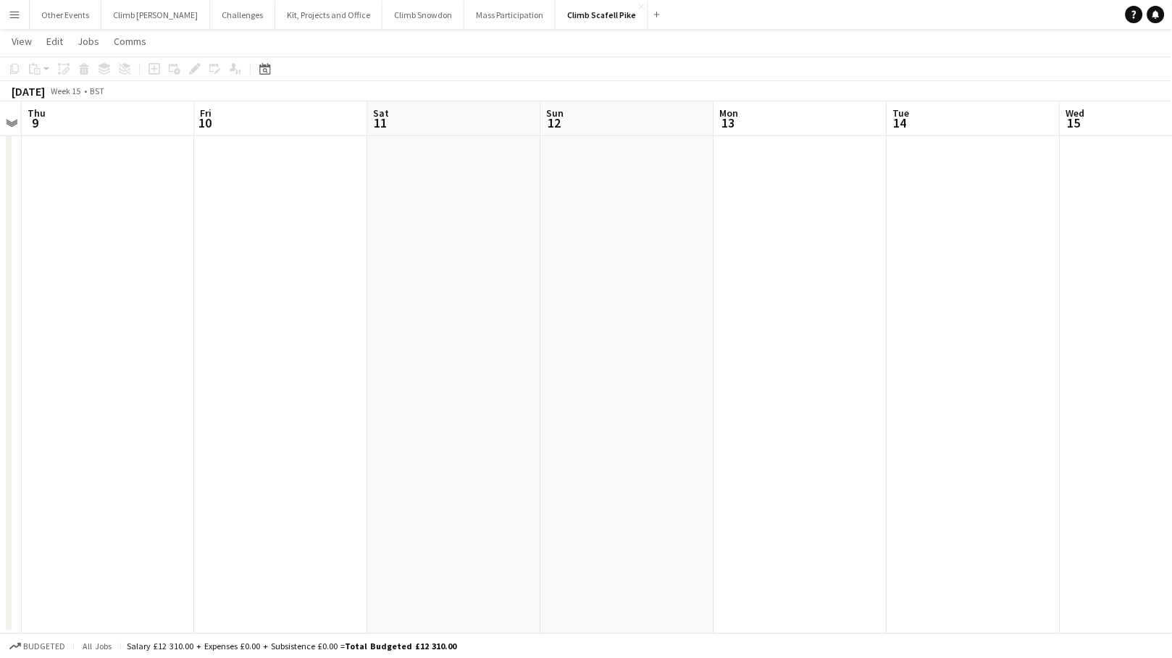
scroll to position [0, 0]
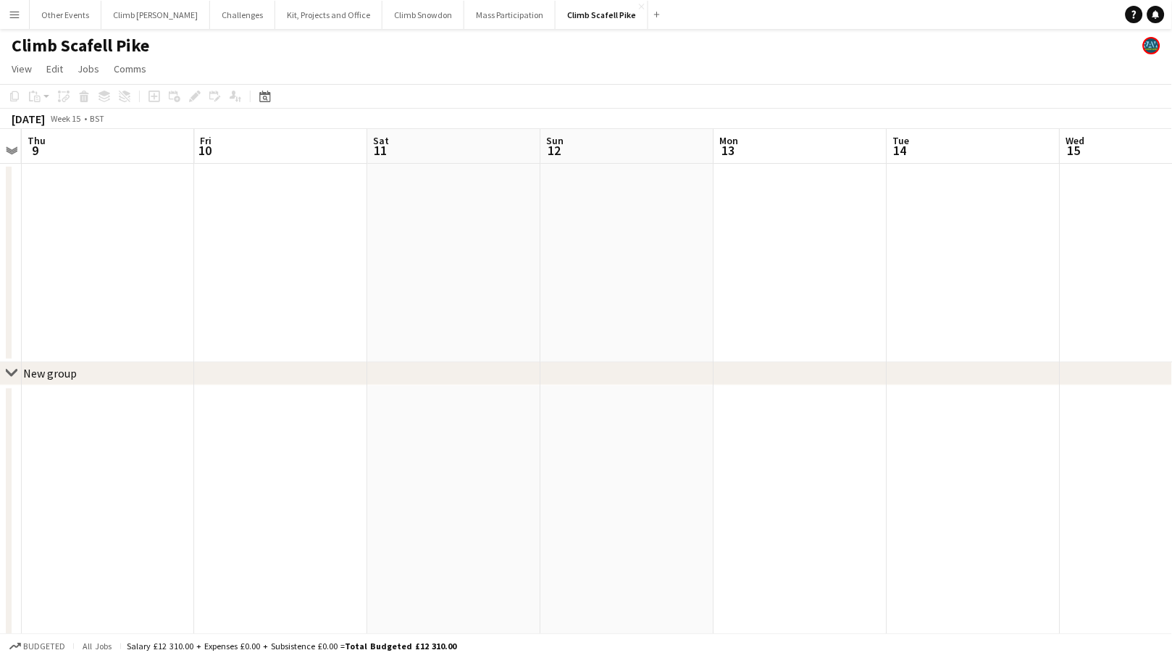
click at [444, 223] on app-date-cell at bounding box center [454, 263] width 173 height 198
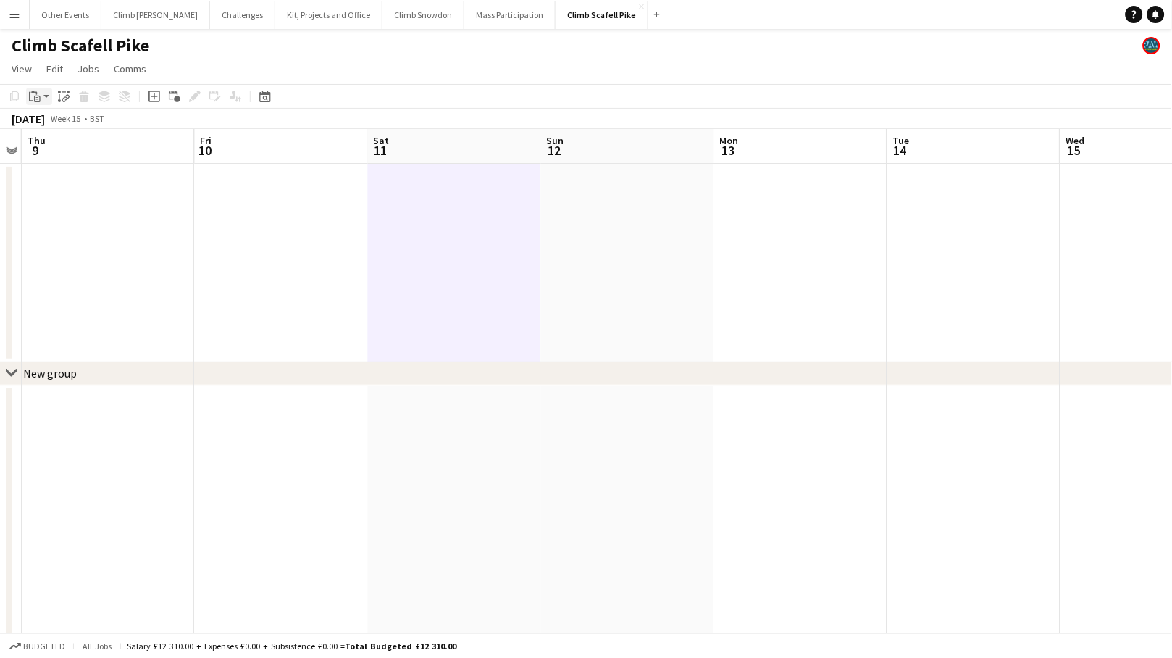
click at [47, 98] on app-action-btn "Paste" at bounding box center [39, 96] width 26 height 17
click at [49, 118] on link "Paste Command V" at bounding box center [95, 123] width 114 height 13
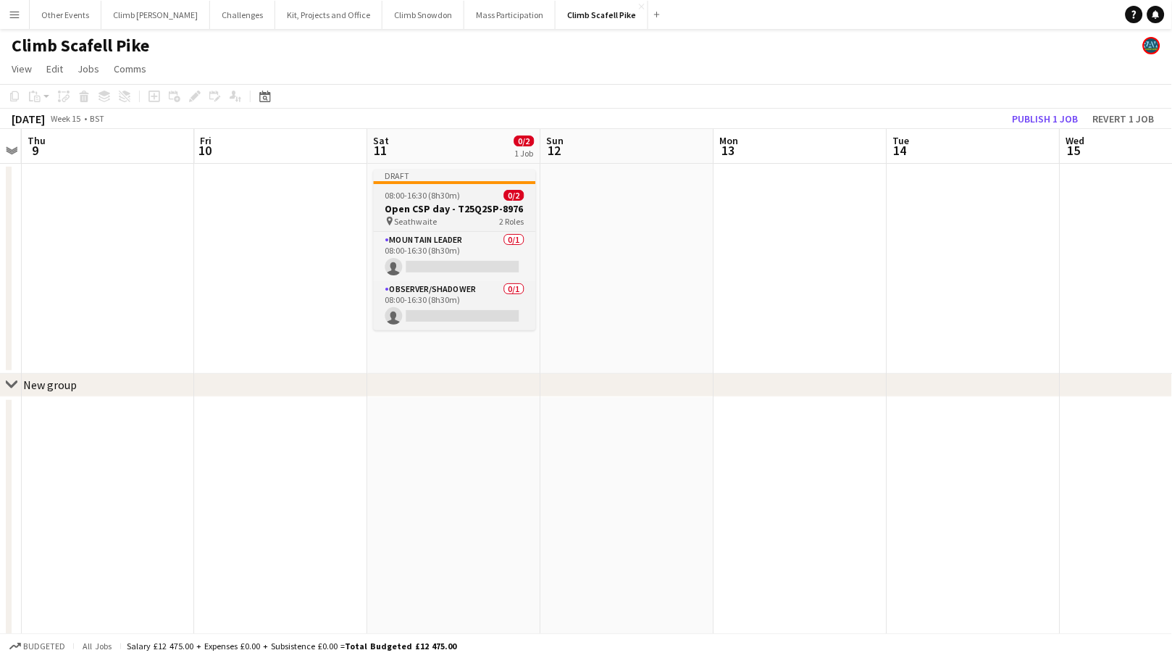
click at [445, 202] on h3 "Open CSP day - T25Q2SP-8976" at bounding box center [455, 208] width 162 height 13
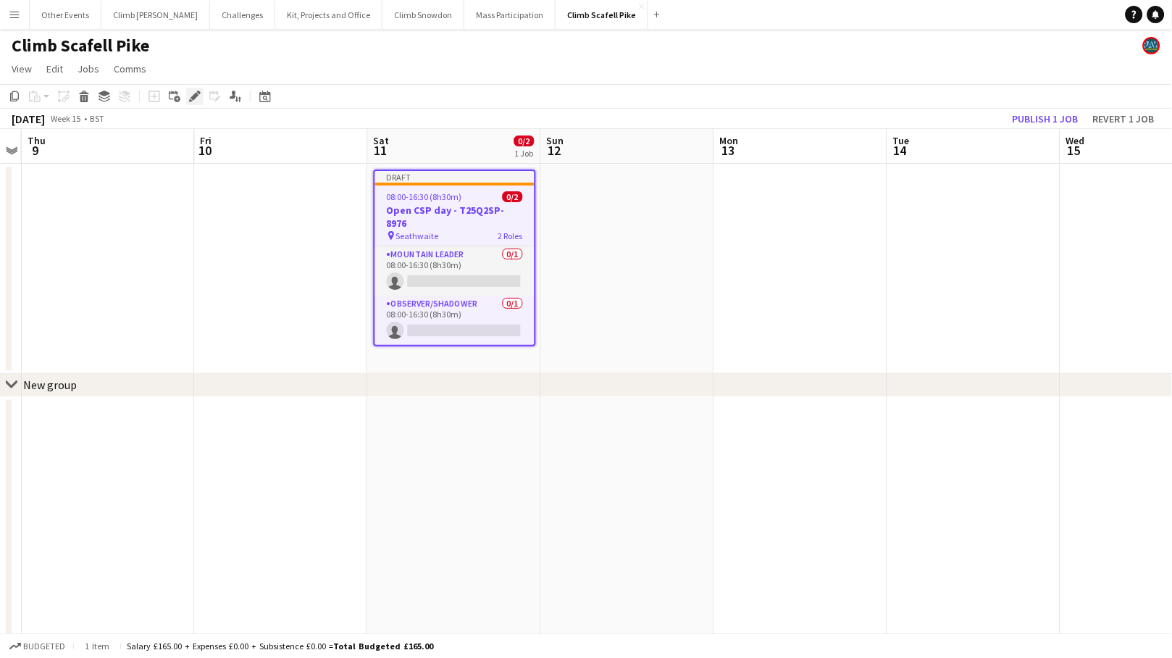
click at [194, 97] on icon at bounding box center [194, 97] width 8 height 8
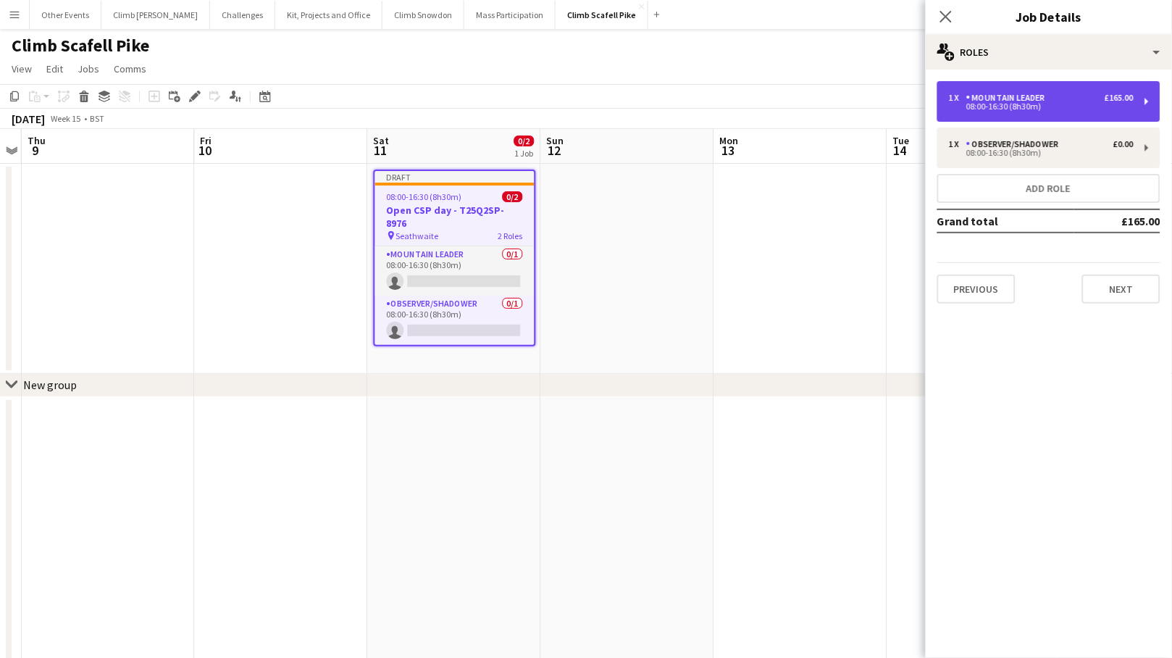
click at [1022, 103] on div "08:00-16:30 (8h30m)" at bounding box center [1041, 106] width 185 height 7
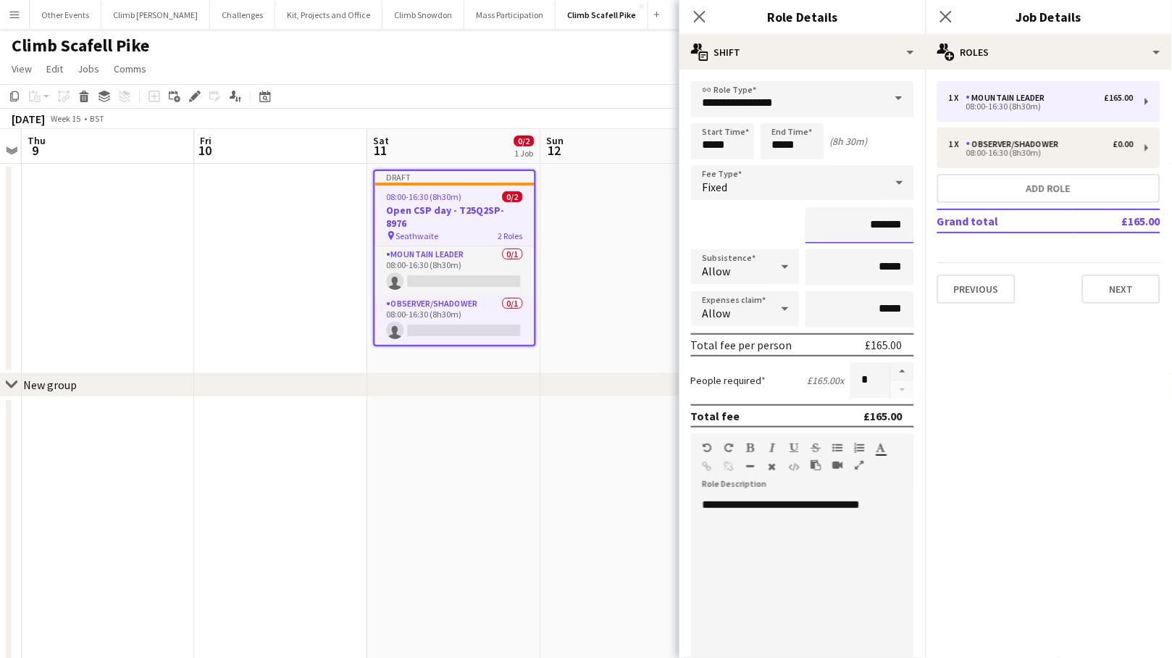
click at [873, 225] on input "*******" at bounding box center [859, 225] width 109 height 36
type input "*******"
click at [826, 527] on div "**********" at bounding box center [796, 585] width 211 height 174
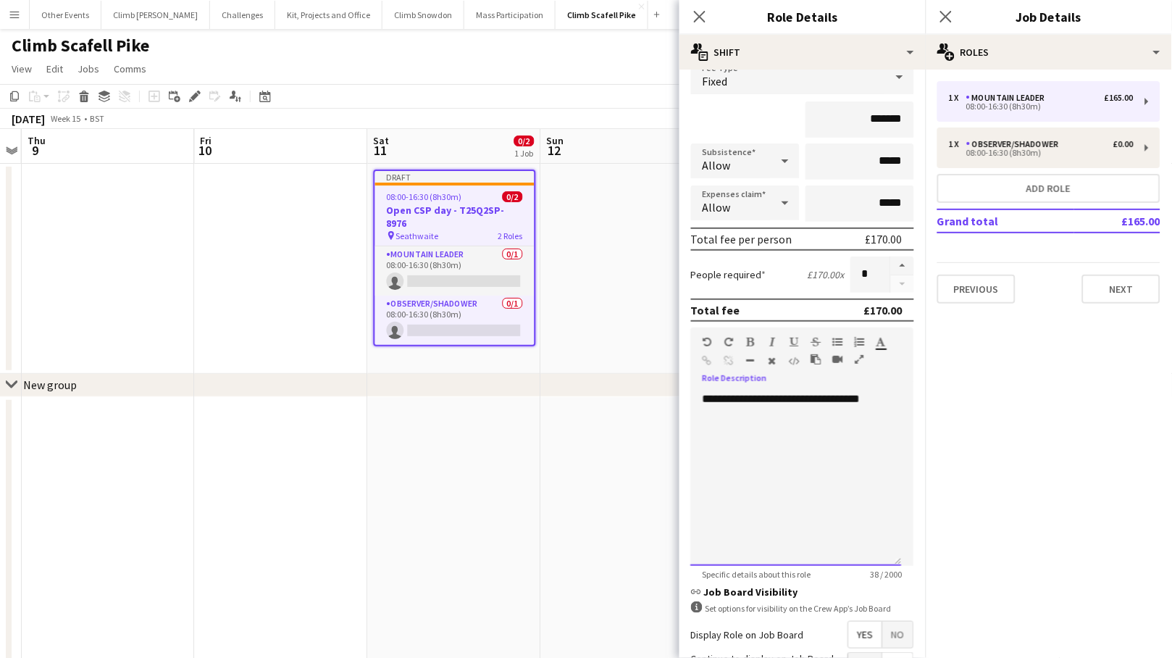
scroll to position [247, 0]
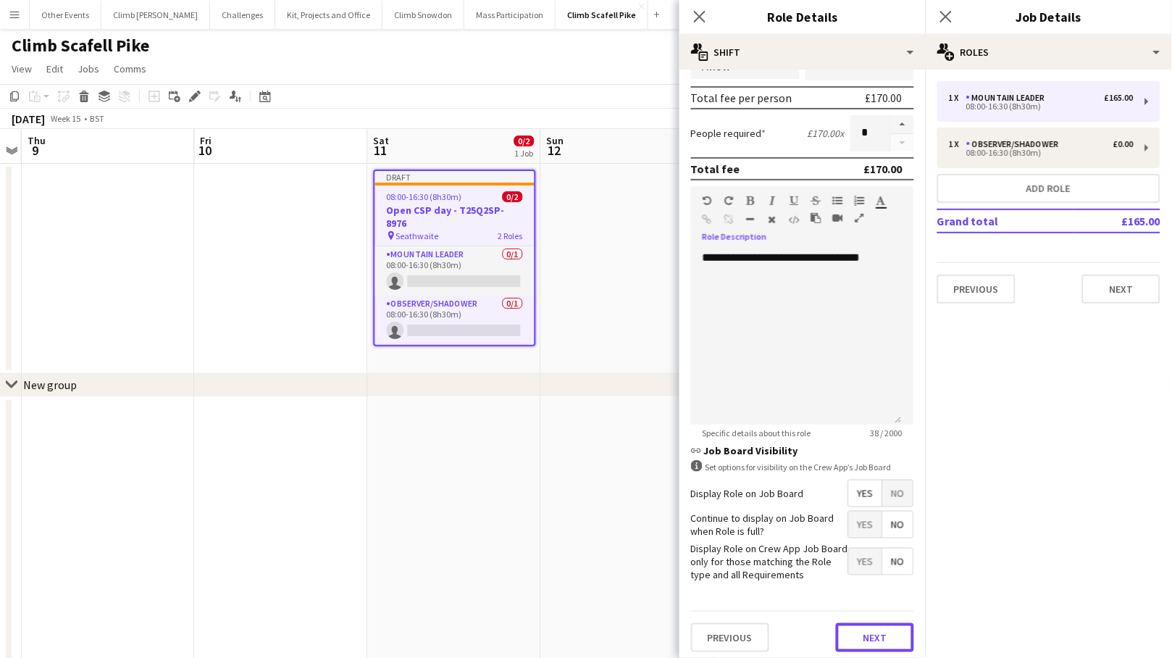
click at [873, 626] on button "Next" at bounding box center [875, 637] width 78 height 29
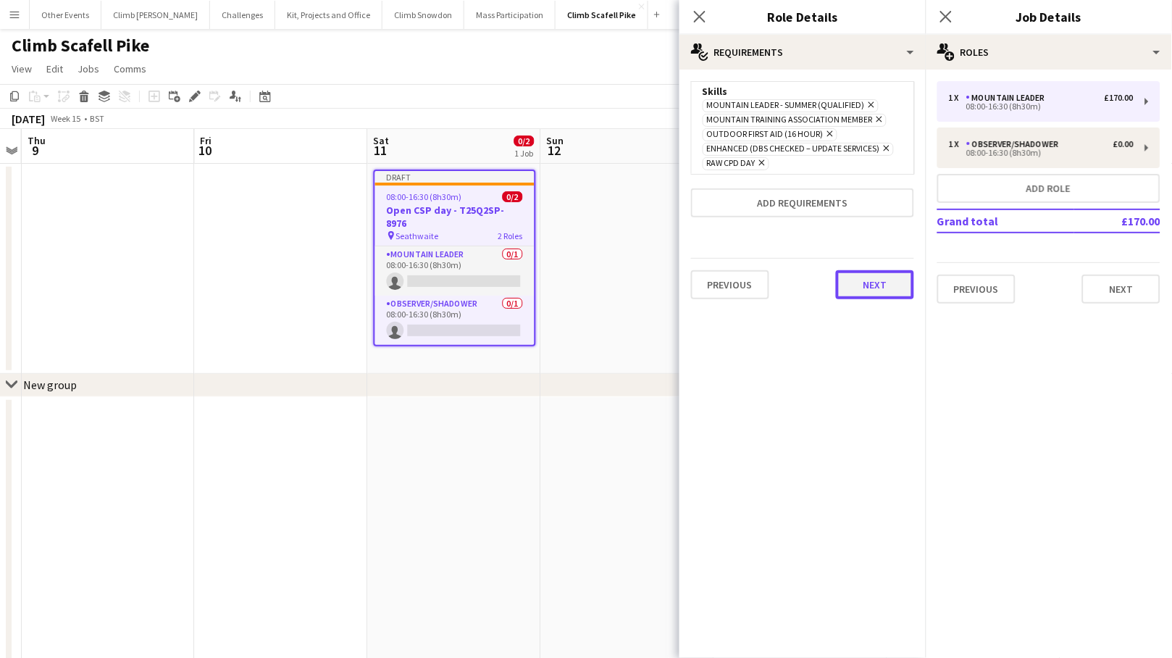
click at [871, 292] on button "Next" at bounding box center [875, 284] width 78 height 29
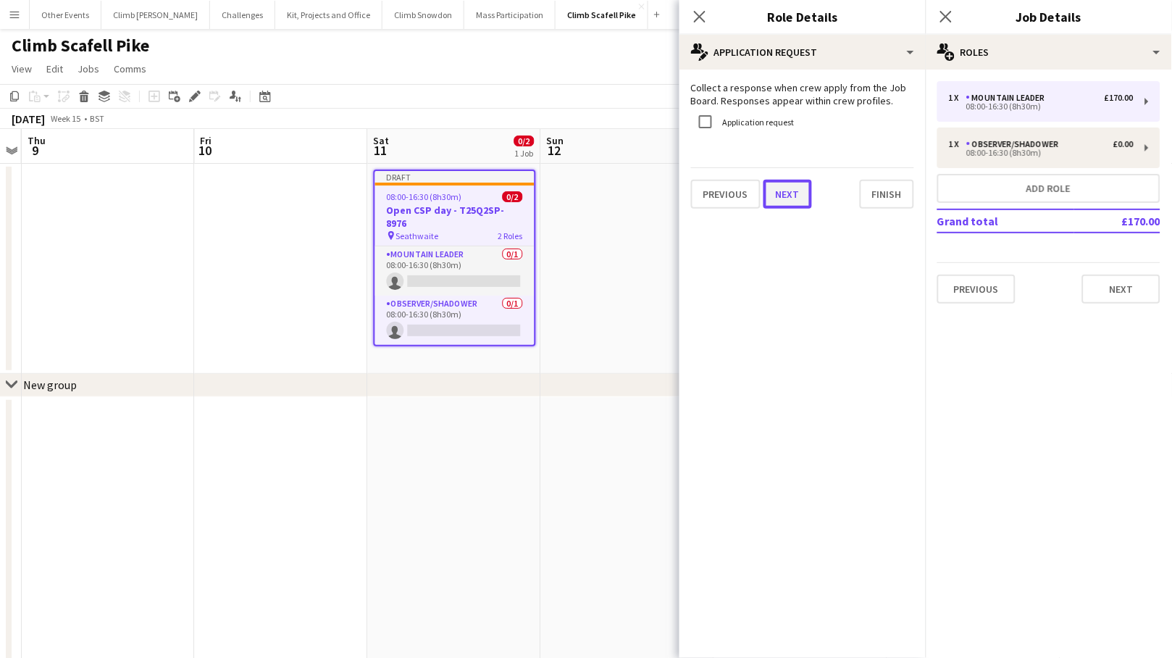
click at [791, 185] on button "Next" at bounding box center [787, 194] width 49 height 29
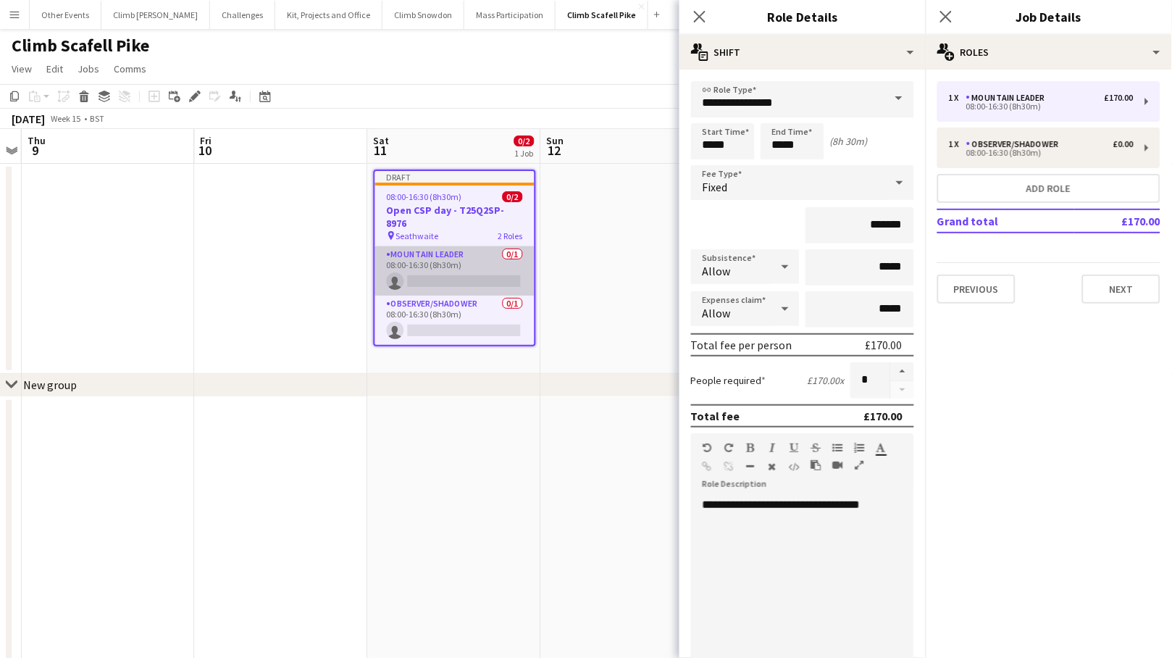
scroll to position [3, 0]
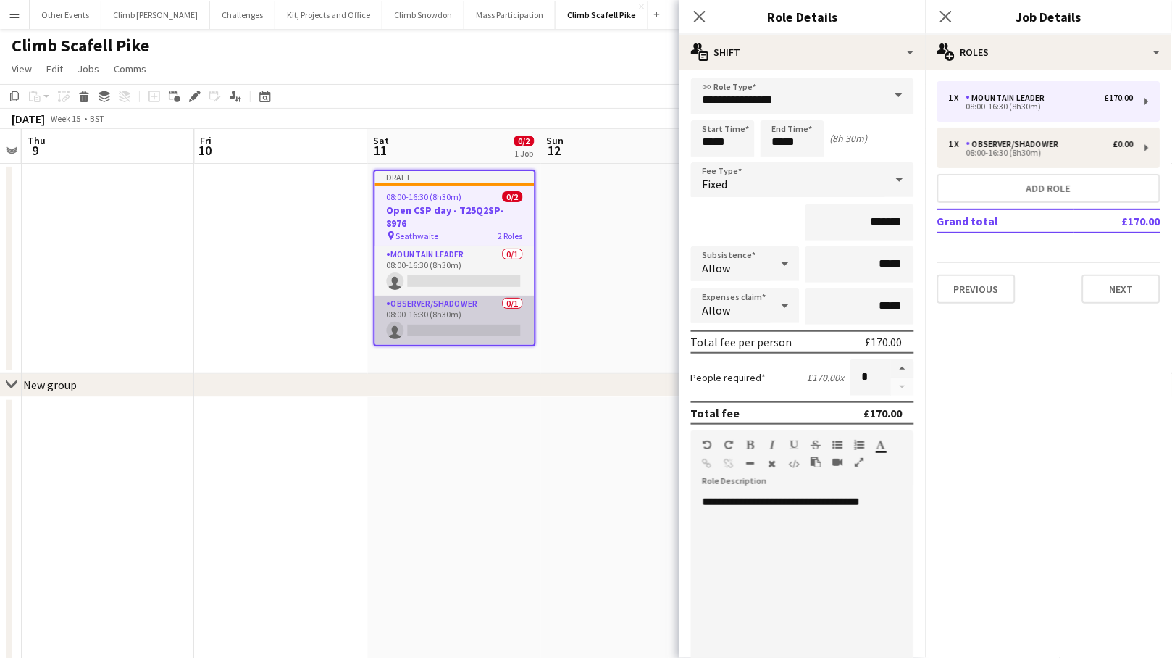
click at [470, 309] on app-card-role "Observer/Shadower 0/1 08:00-16:30 (8h30m) single-neutral-actions" at bounding box center [454, 319] width 159 height 49
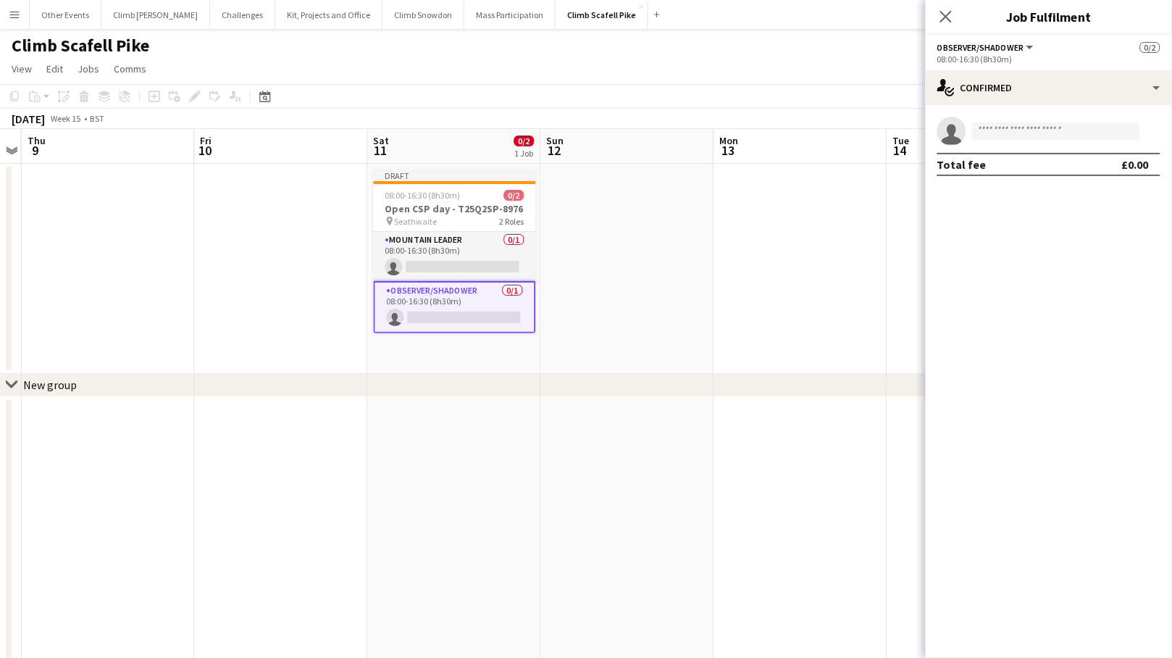
click at [440, 301] on app-card-role "Observer/Shadower 0/1 08:00-16:30 (8h30m) single-neutral-actions" at bounding box center [455, 307] width 162 height 52
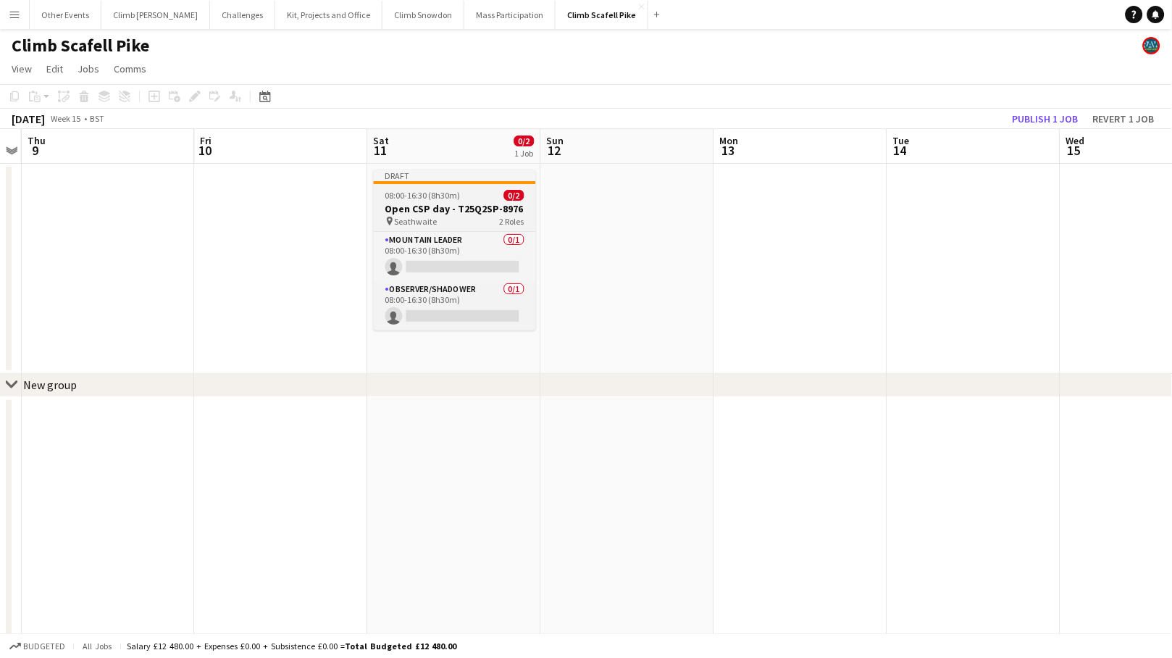
click at [455, 202] on h3 "Open CSP day - T25Q2SP-8976" at bounding box center [455, 208] width 162 height 13
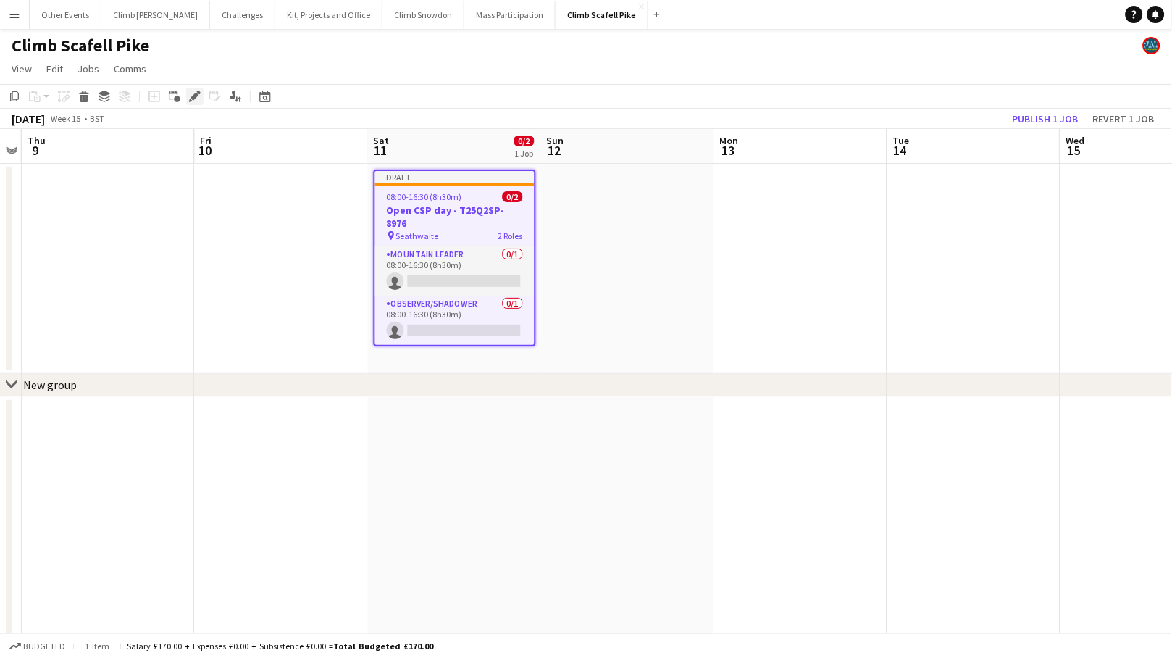
click at [193, 96] on icon at bounding box center [194, 97] width 8 height 8
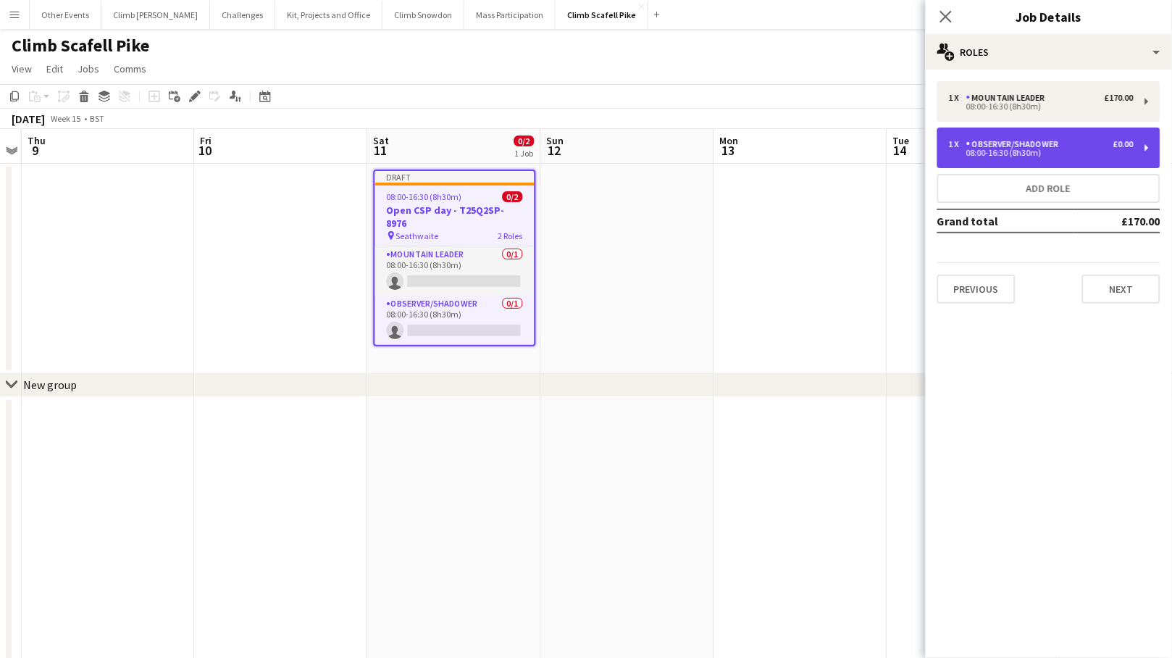
click at [1004, 148] on div "Observer/Shadower" at bounding box center [1015, 144] width 98 height 10
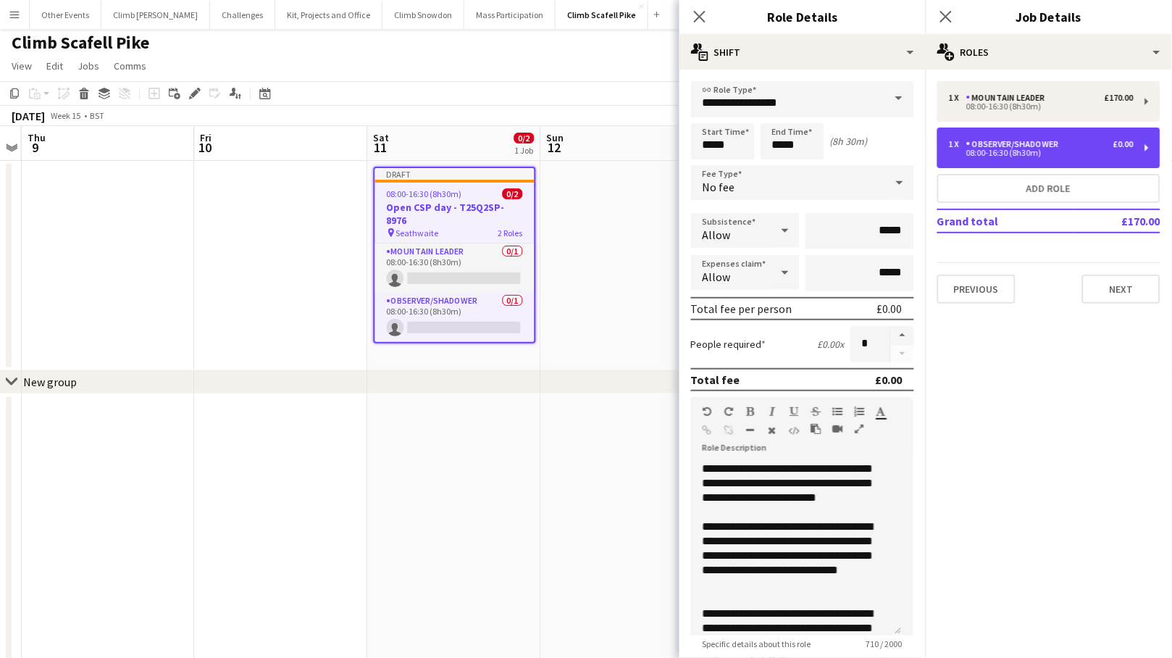
scroll to position [0, 0]
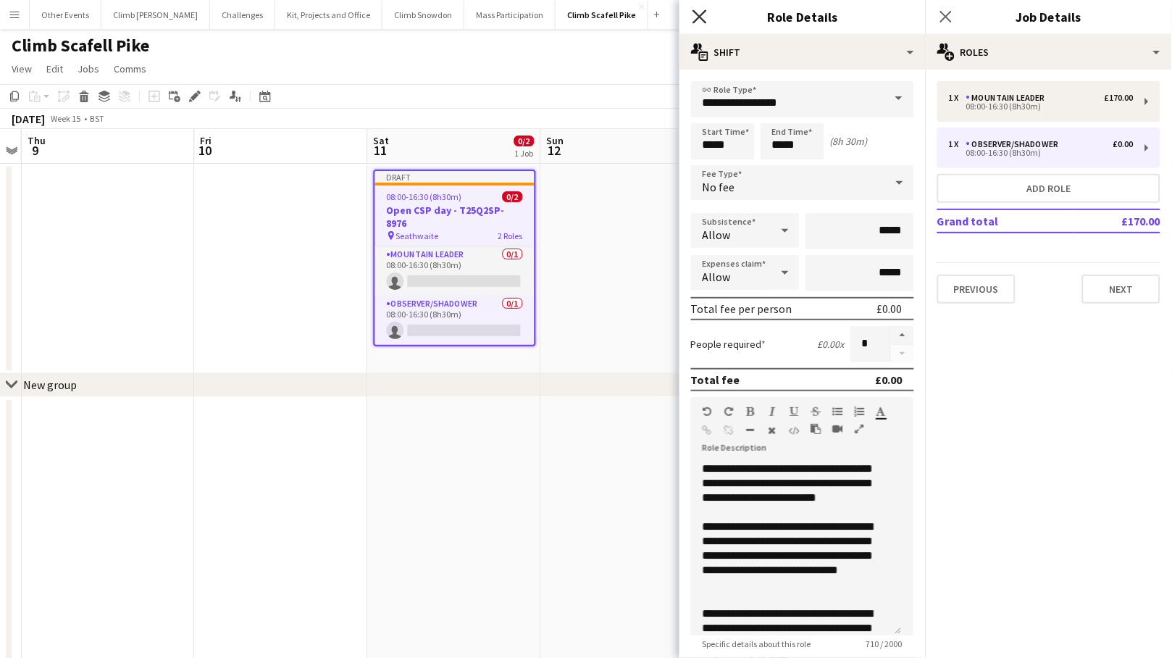
click at [697, 15] on icon "Close pop-in" at bounding box center [699, 16] width 14 height 14
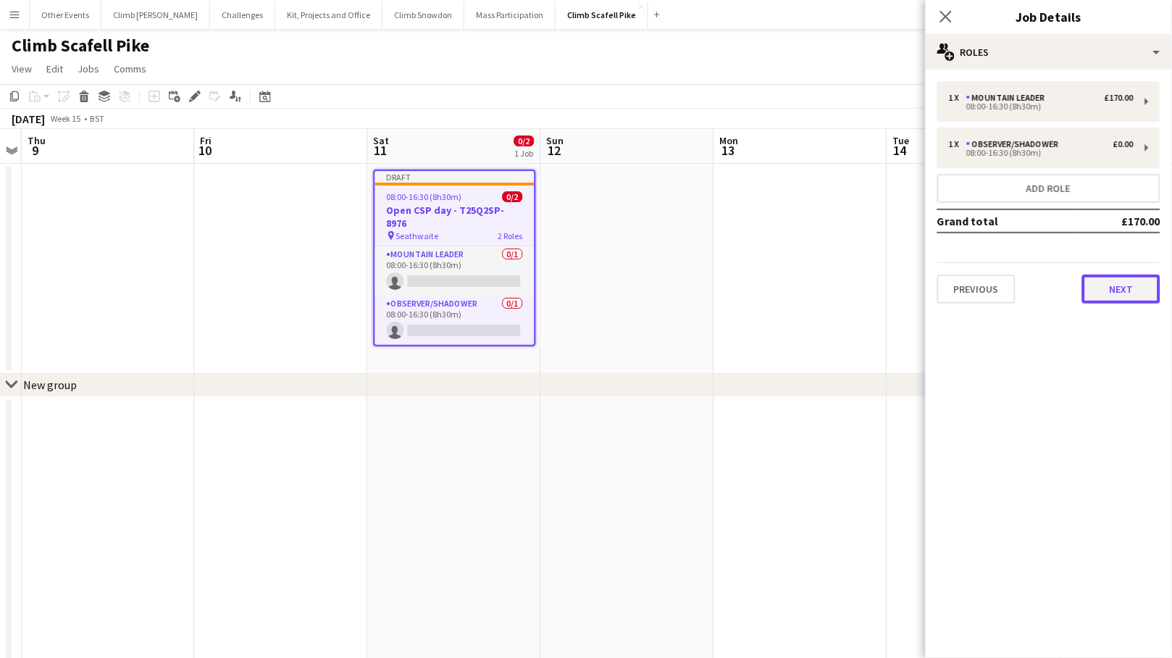
click at [1022, 295] on button "Next" at bounding box center [1121, 288] width 78 height 29
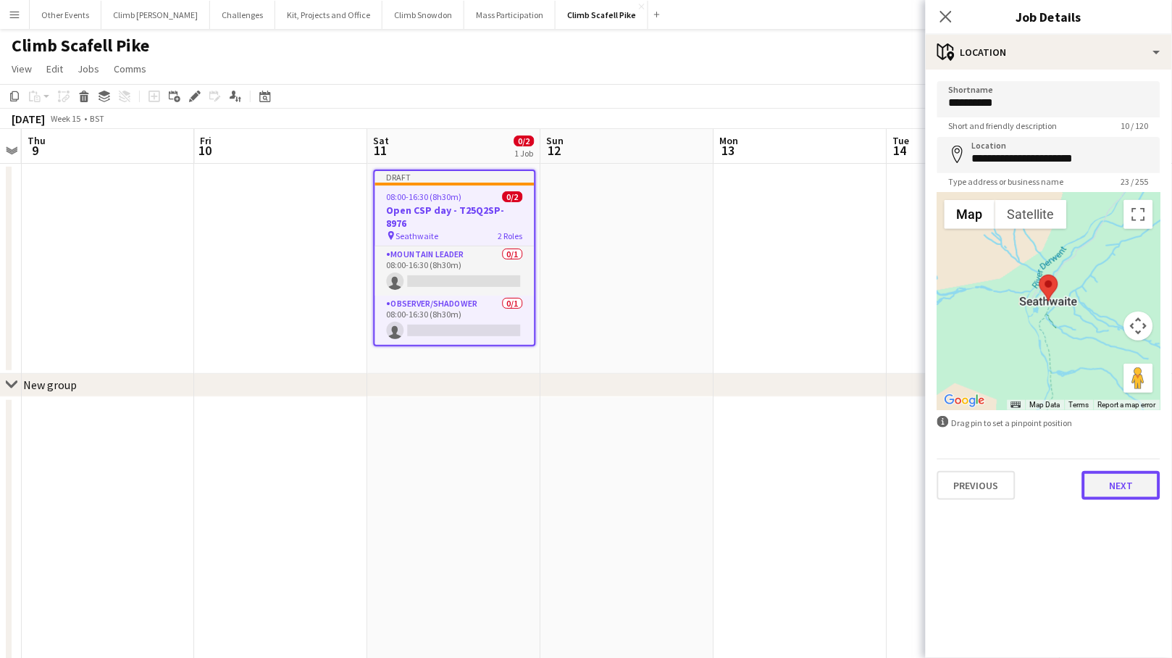
click at [1022, 484] on button "Next" at bounding box center [1121, 485] width 78 height 29
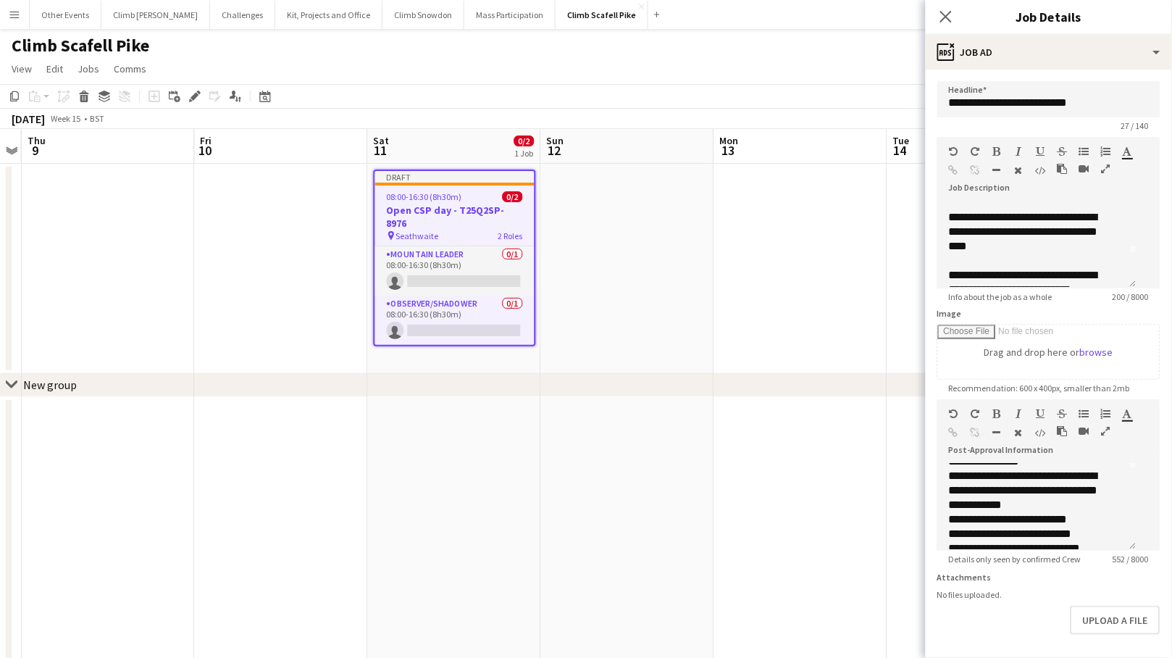
scroll to position [33, 0]
click at [1022, 263] on div "**********" at bounding box center [1031, 254] width 164 height 87
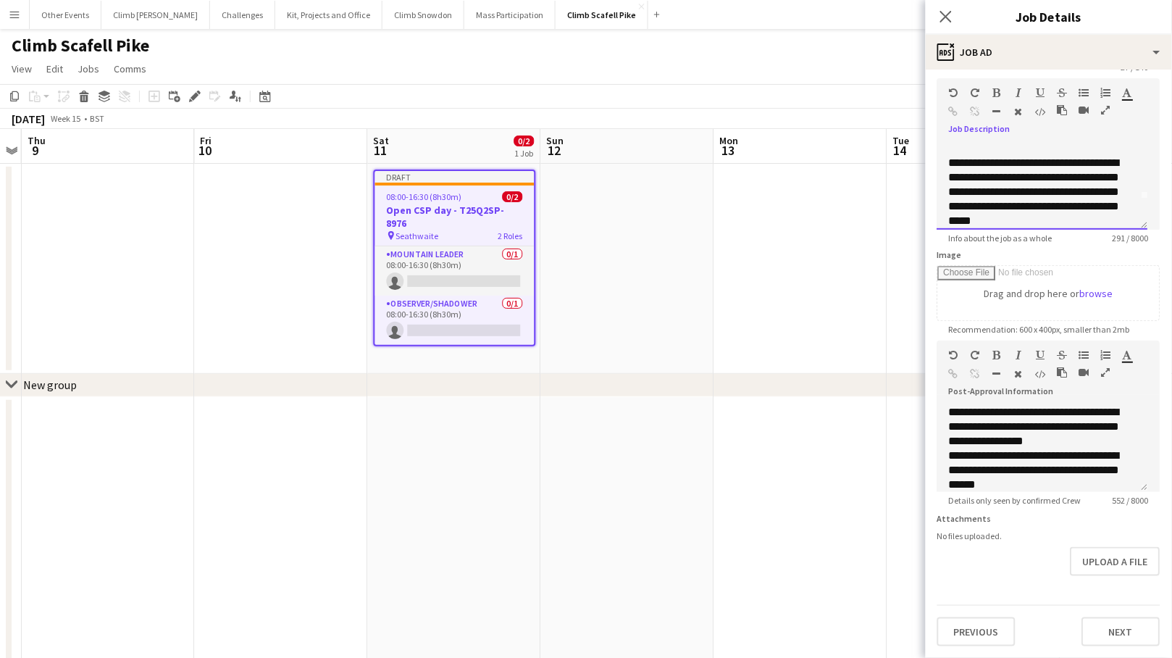
scroll to position [67, 0]
click at [1022, 630] on button "Next" at bounding box center [1121, 631] width 78 height 29
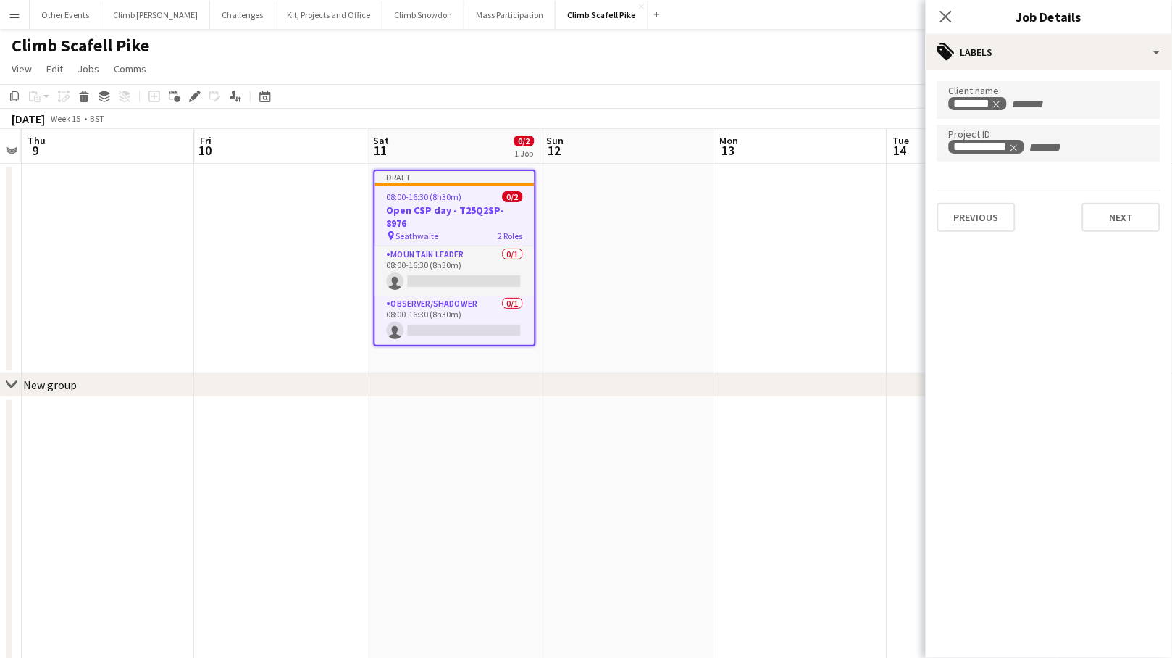
scroll to position [0, 0]
click at [1022, 147] on icon "Remove tag" at bounding box center [1030, 148] width 10 height 10
click at [1022, 141] on input "Type to search project ID labels..." at bounding box center [1049, 147] width 200 height 13
paste input "**********"
type input "**********"
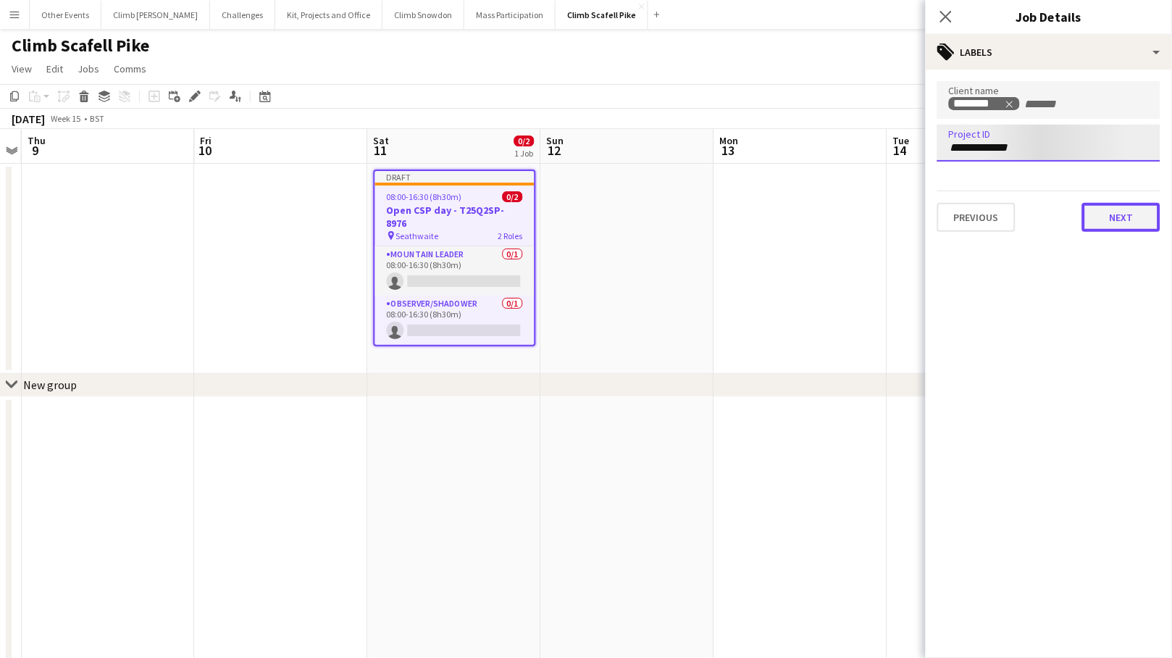
click at [1022, 213] on button "Next" at bounding box center [1121, 217] width 78 height 29
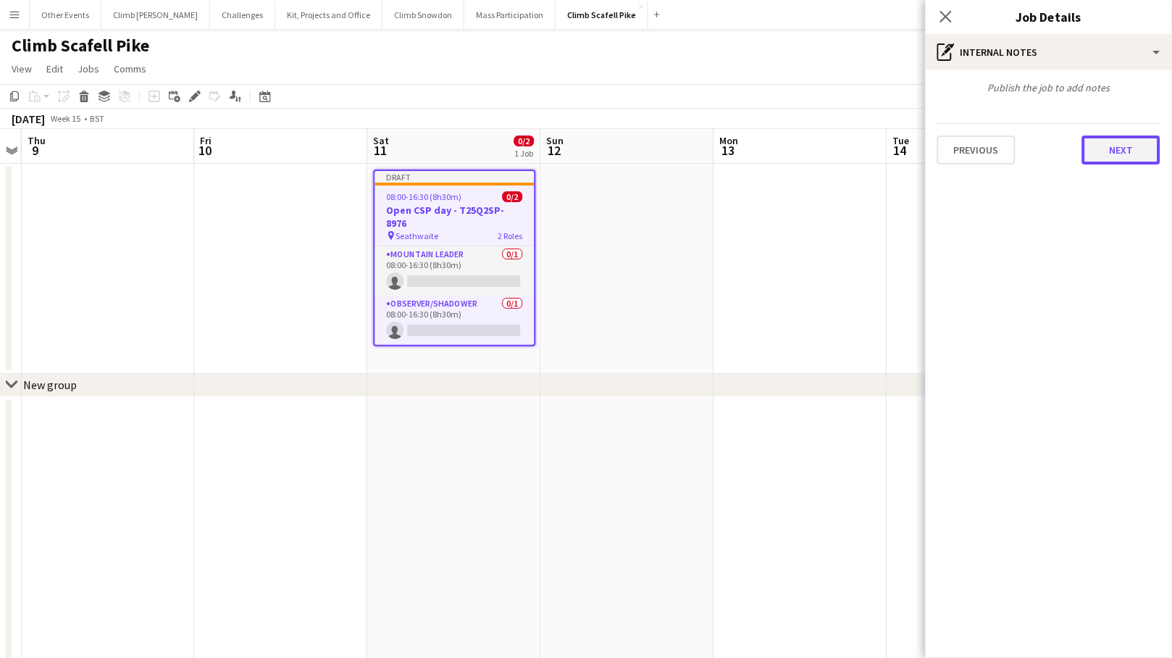
click at [1022, 135] on button "Next" at bounding box center [1121, 149] width 78 height 29
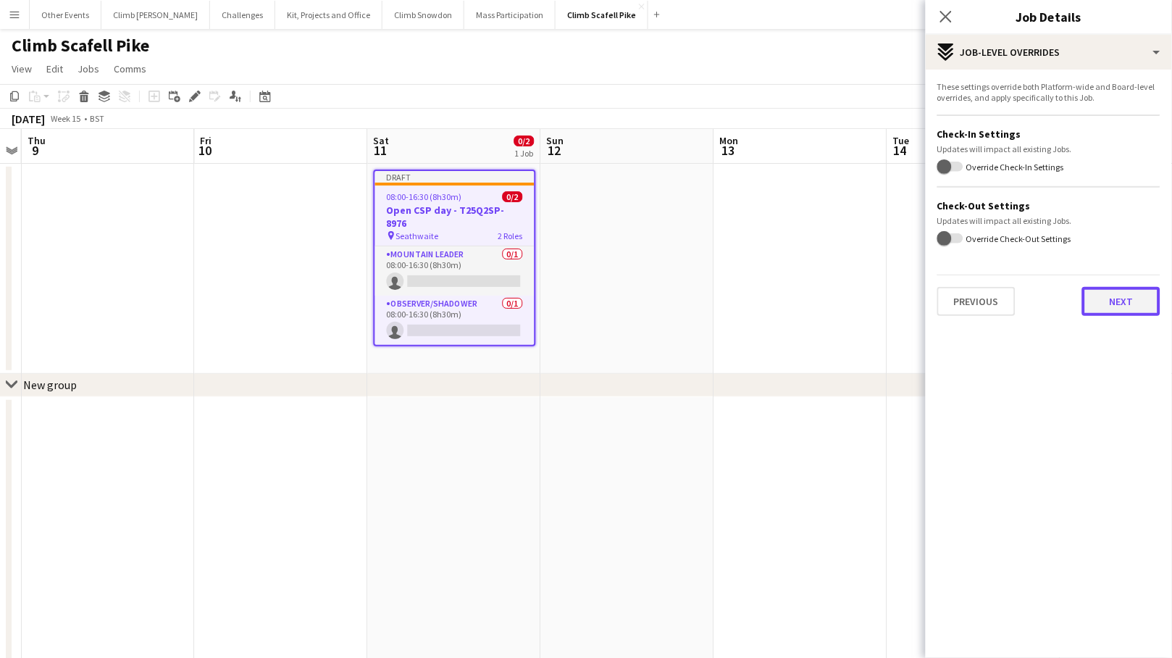
click at [1022, 301] on button "Next" at bounding box center [1121, 301] width 78 height 29
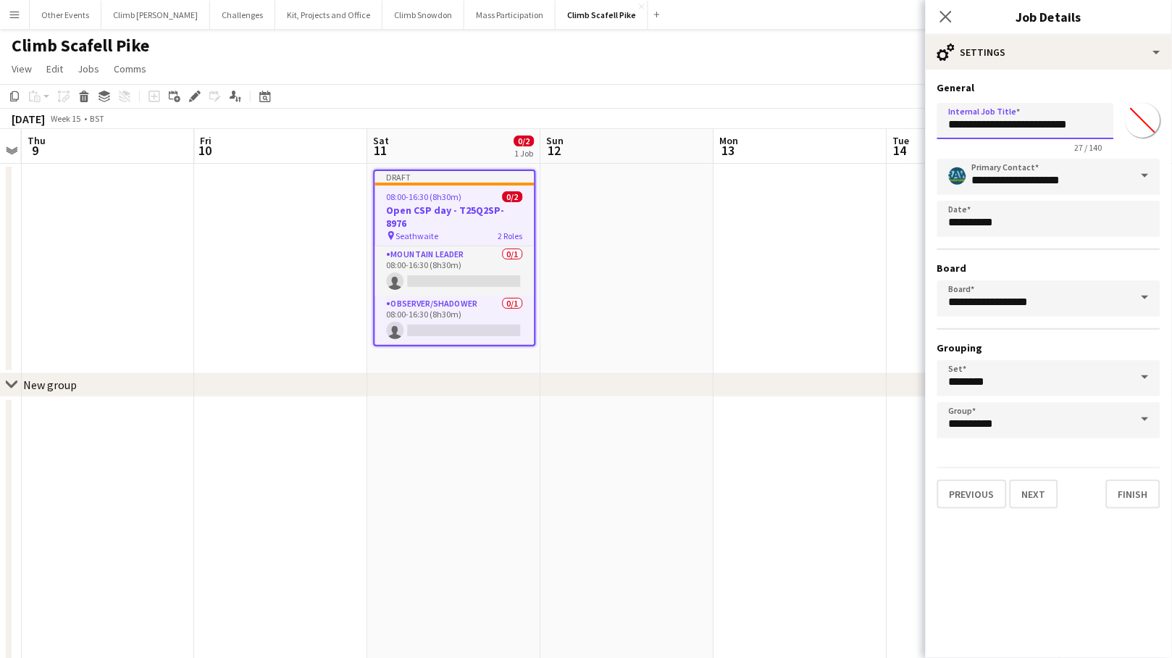
drag, startPoint x: 1027, startPoint y: 122, endPoint x: 1107, endPoint y: 155, distance: 86.1
click at [1022, 126] on input "**********" at bounding box center [1025, 121] width 177 height 36
paste input "*"
type input "**********"
click at [1022, 487] on button "Next" at bounding box center [1034, 493] width 49 height 29
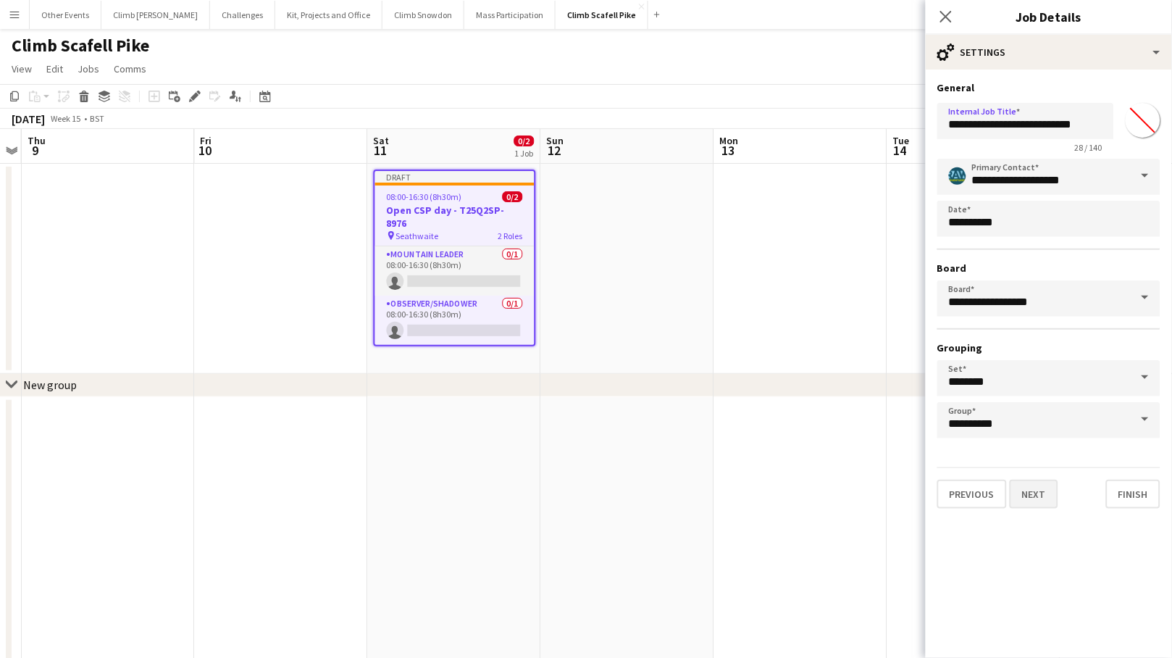
type input "**********"
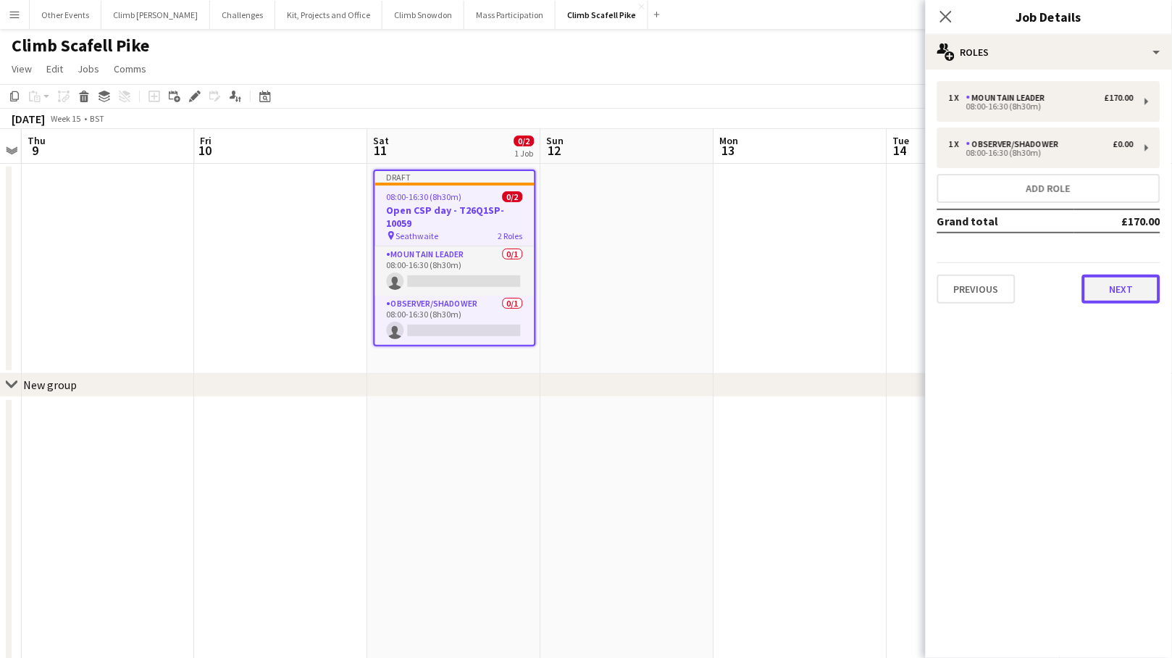
click at [1022, 280] on button "Next" at bounding box center [1121, 288] width 78 height 29
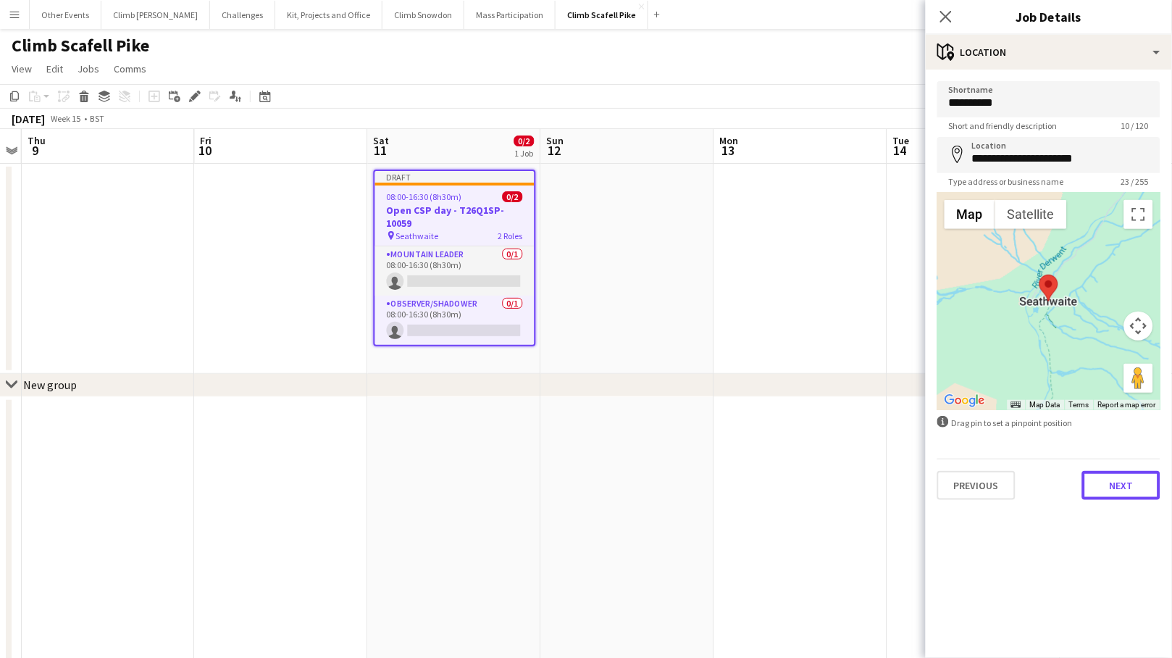
click at [1022, 492] on button "Next" at bounding box center [1121, 485] width 78 height 29
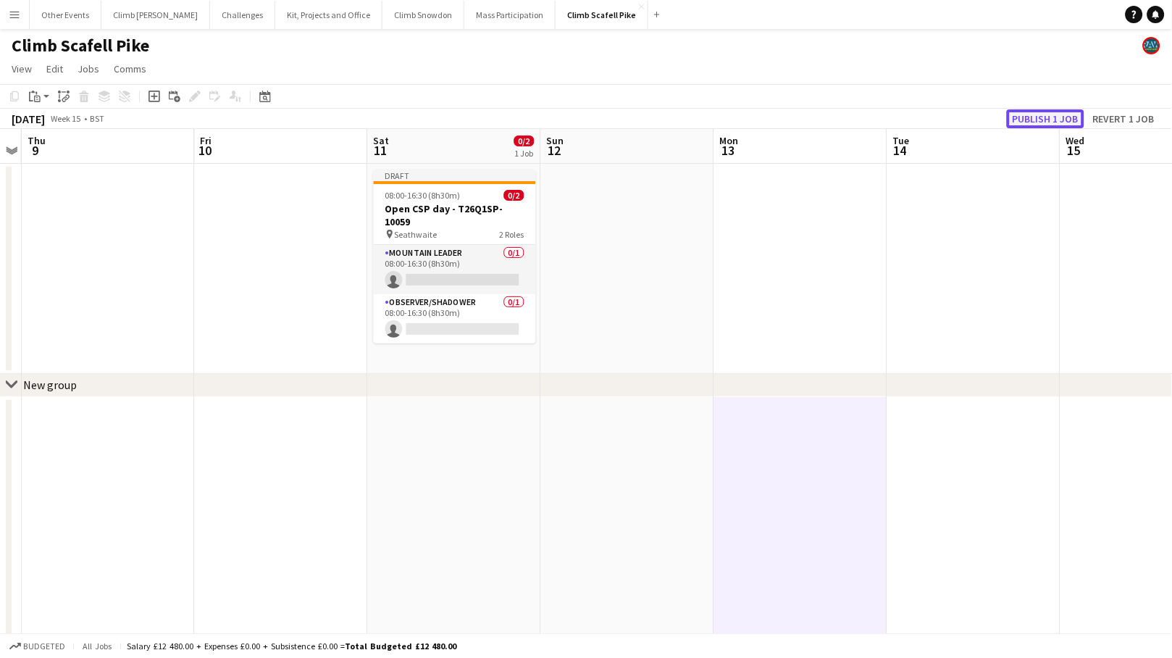
click at [1022, 114] on button "Publish 1 job" at bounding box center [1045, 118] width 77 height 19
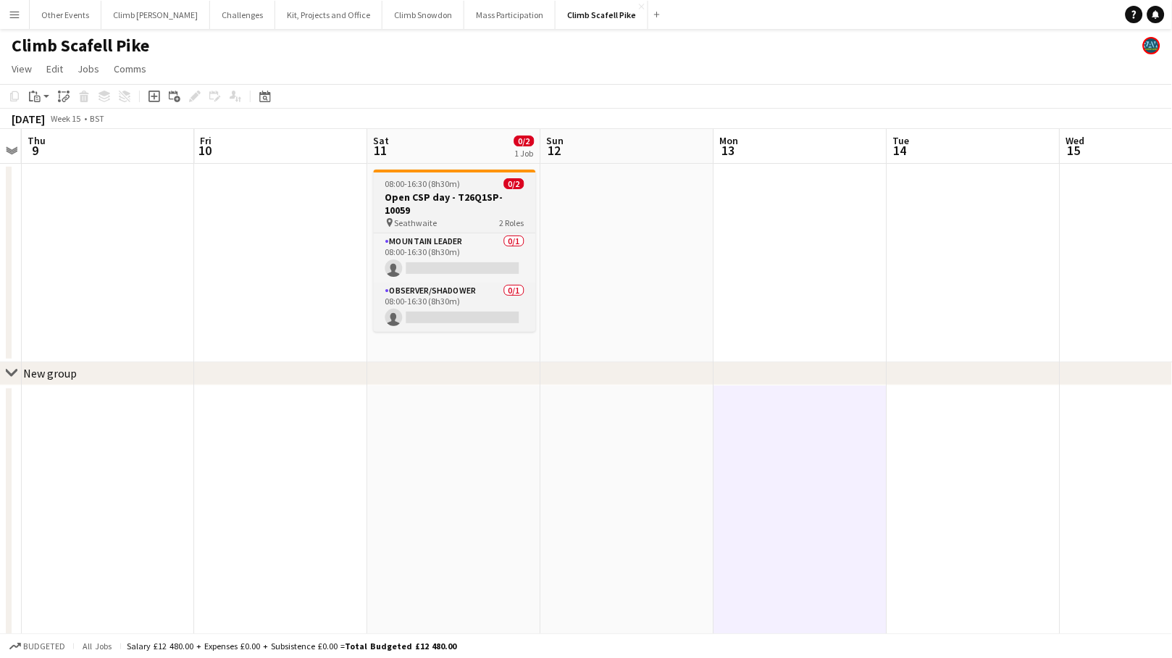
click at [473, 204] on h3 "Open CSP day - T26Q1SP-10059" at bounding box center [455, 203] width 162 height 26
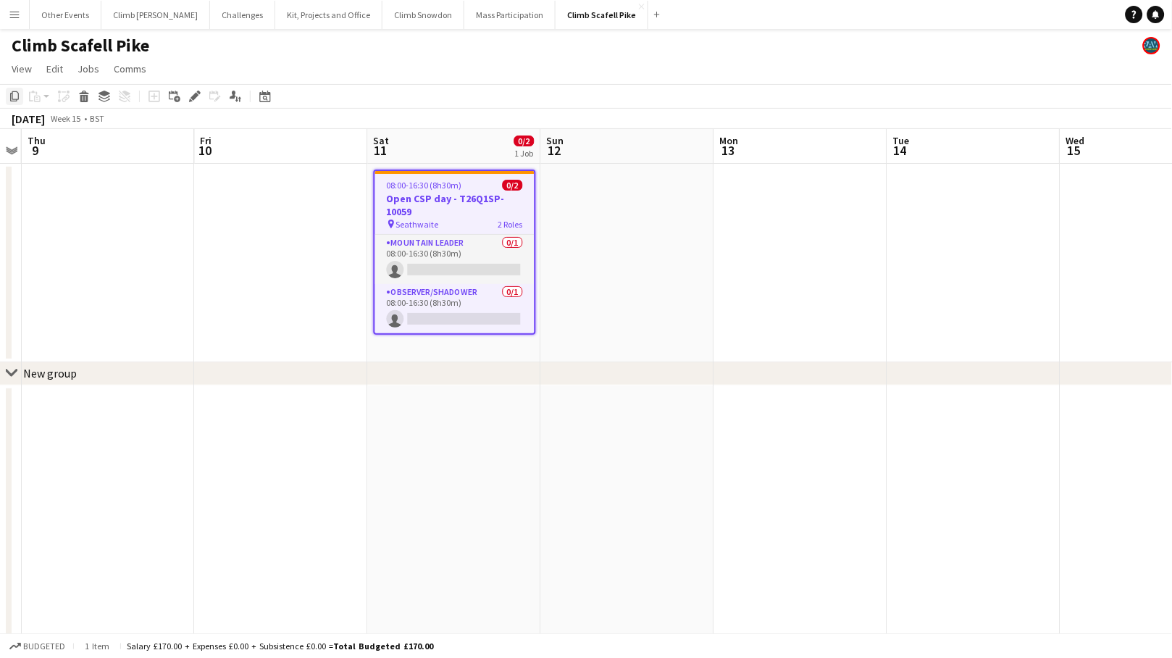
click at [13, 96] on icon "Copy" at bounding box center [15, 97] width 12 height 12
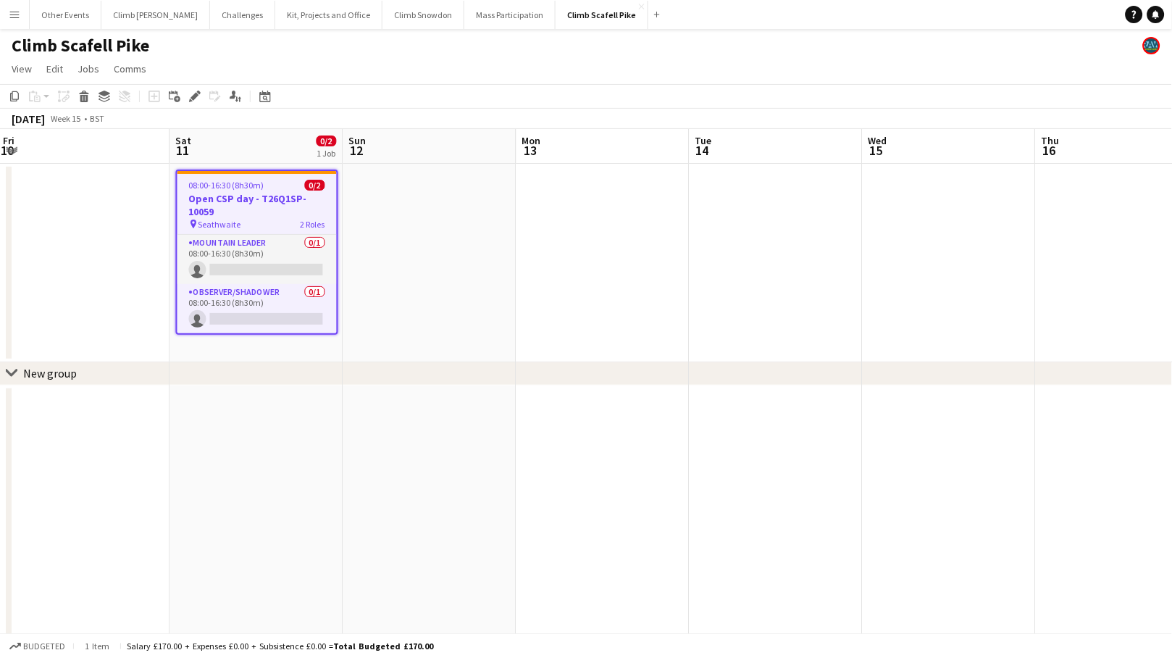
drag, startPoint x: 878, startPoint y: 288, endPoint x: 768, endPoint y: 275, distance: 110.1
click at [341, 303] on app-calendar-viewport "Tue 7 Wed 8 Thu 9 Fri 10 Sat 11 0/2 1 Job Sun 12 Mon 13 Tue 14 Wed 15 Thu 16 Fr…" at bounding box center [586, 546] width 1172 height 834
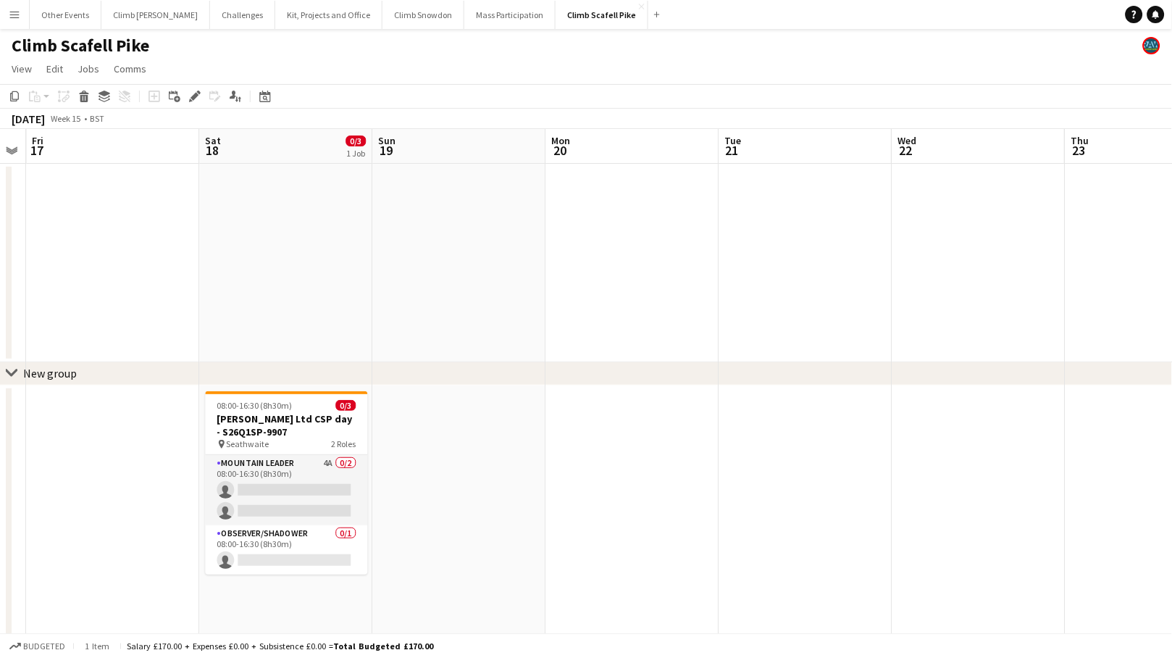
drag, startPoint x: 840, startPoint y: 236, endPoint x: 311, endPoint y: 288, distance: 532.0
click at [289, 286] on app-calendar-viewport "Mon 13 Tue 14 Wed 15 Thu 16 Fri 17 Sat 18 0/3 1 Job Sun 19 Mon 20 Tue 21 Wed 22…" at bounding box center [586, 546] width 1172 height 834
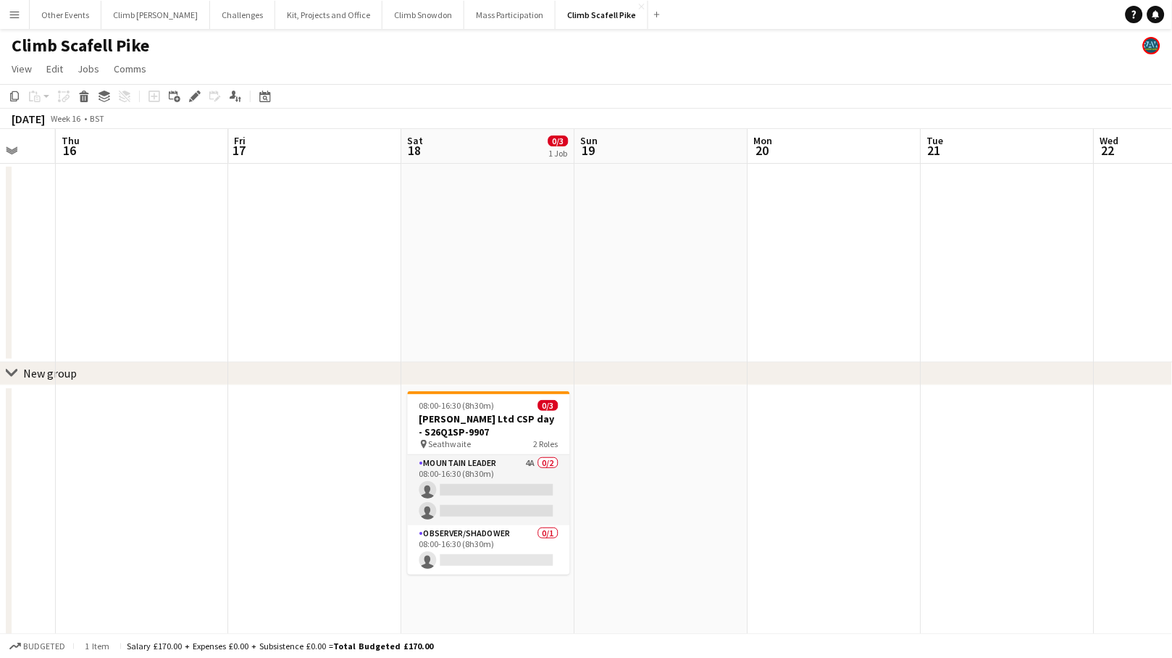
drag, startPoint x: 442, startPoint y: 277, endPoint x: 349, endPoint y: 288, distance: 93.4
click at [259, 286] on app-calendar-viewport "Mon 13 Tue 14 Wed 15 Thu 16 Fri 17 Sat 18 0/3 1 Job Sun 19 Mon 20 Tue 21 Wed 22…" at bounding box center [586, 546] width 1172 height 834
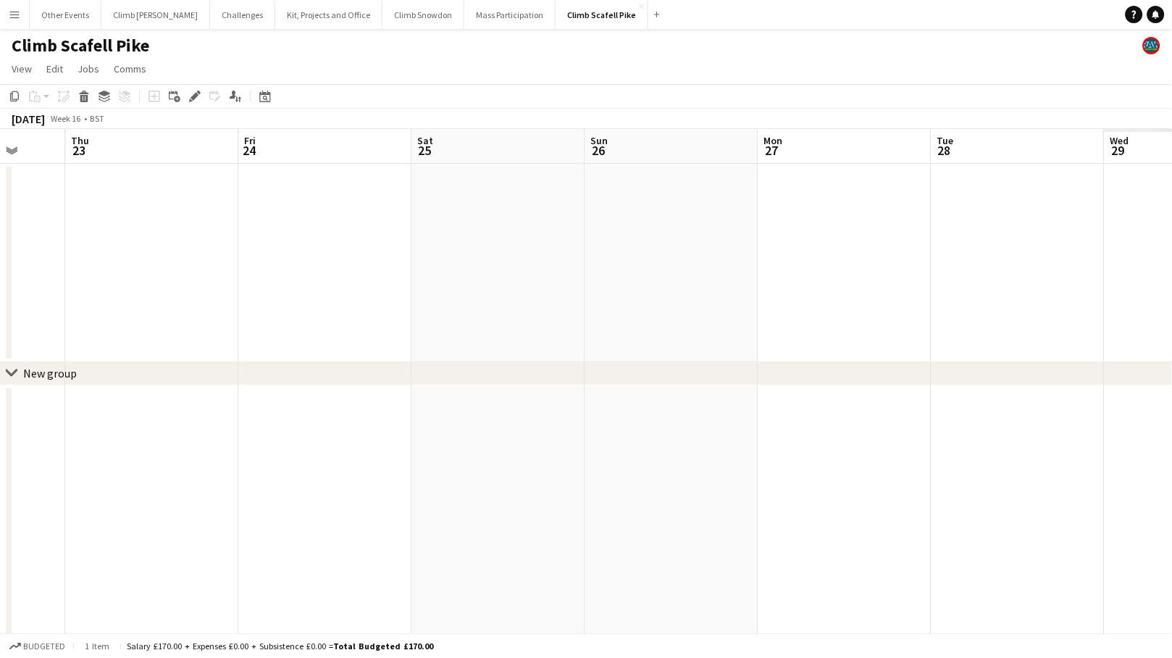
drag, startPoint x: 867, startPoint y: 267, endPoint x: 223, endPoint y: 302, distance: 644.8
click at [223, 302] on app-calendar-viewport "Sun 19 Mon 20 Tue 21 Wed 22 Thu 23 Fri 24 Sat 25 Sun 26 Mon 27 Tue 28 Wed 29 Th…" at bounding box center [586, 546] width 1172 height 834
drag, startPoint x: 803, startPoint y: 272, endPoint x: 625, endPoint y: 274, distance: 178.2
click at [681, 285] on app-calendar-viewport "Mon 20 Tue 21 Wed 22 Thu 23 Fri 24 Sat 25 Sun 26 Mon 27 Tue 28 Wed 29 Thu 30 Fr…" at bounding box center [586, 546] width 1172 height 834
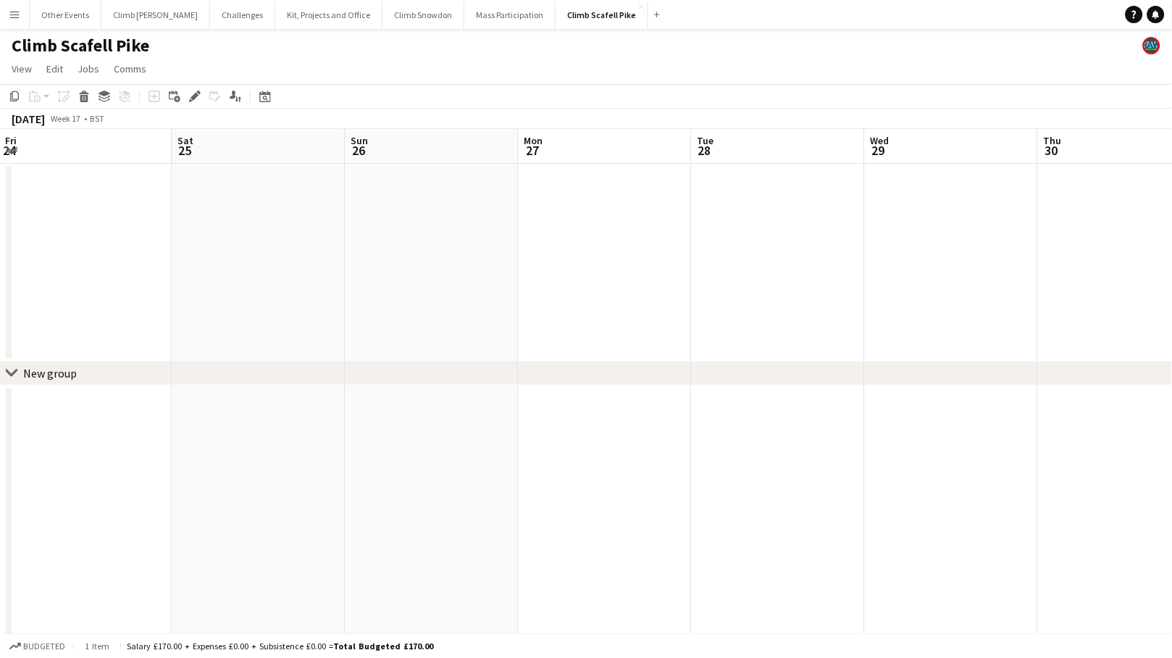
click at [291, 252] on app-date-cell at bounding box center [258, 263] width 173 height 198
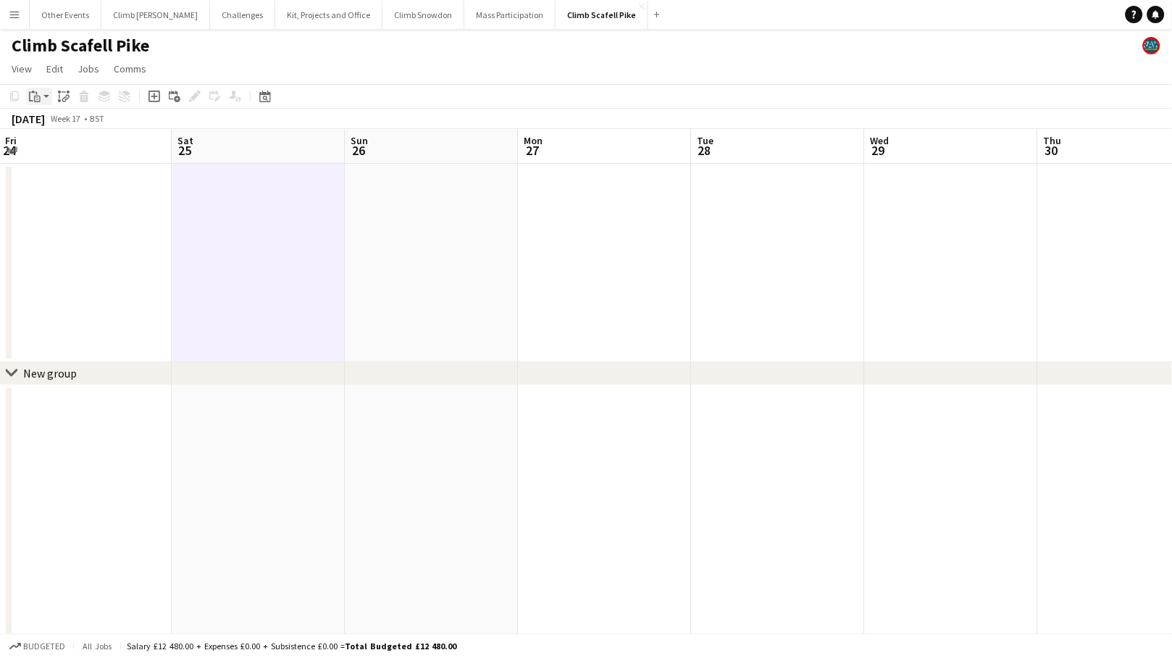
click at [44, 93] on app-action-btn "Paste" at bounding box center [39, 96] width 26 height 17
click at [47, 125] on link "Paste Command V" at bounding box center [95, 123] width 114 height 13
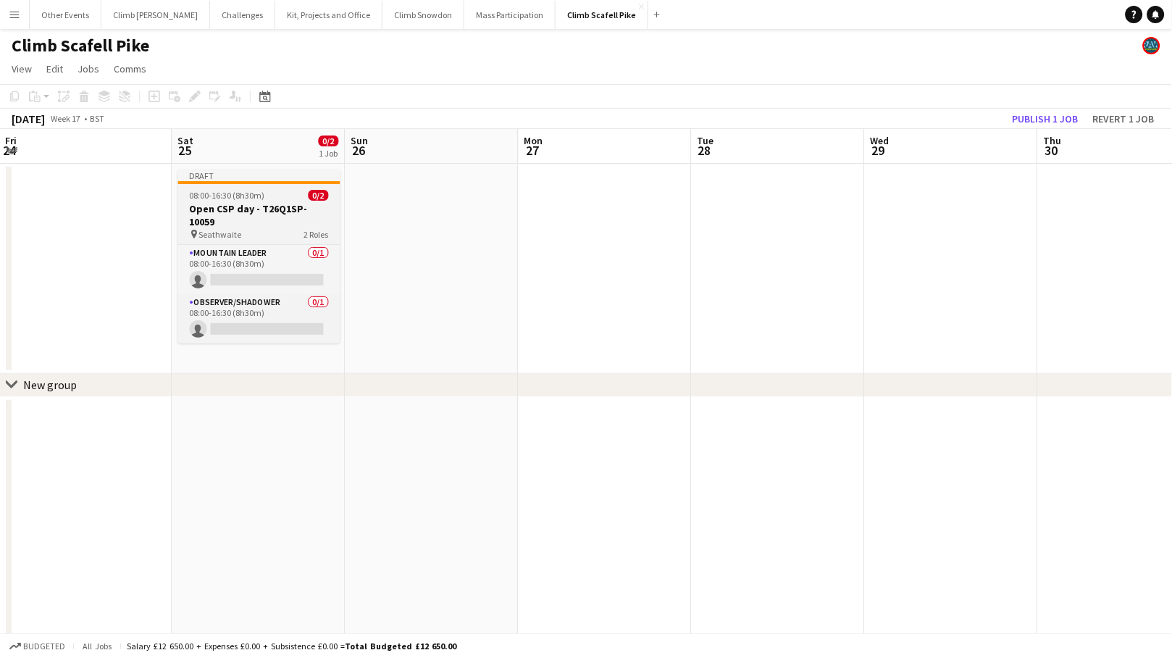
click at [250, 222] on h3 "Open CSP day - T26Q1SP-10059" at bounding box center [259, 215] width 162 height 26
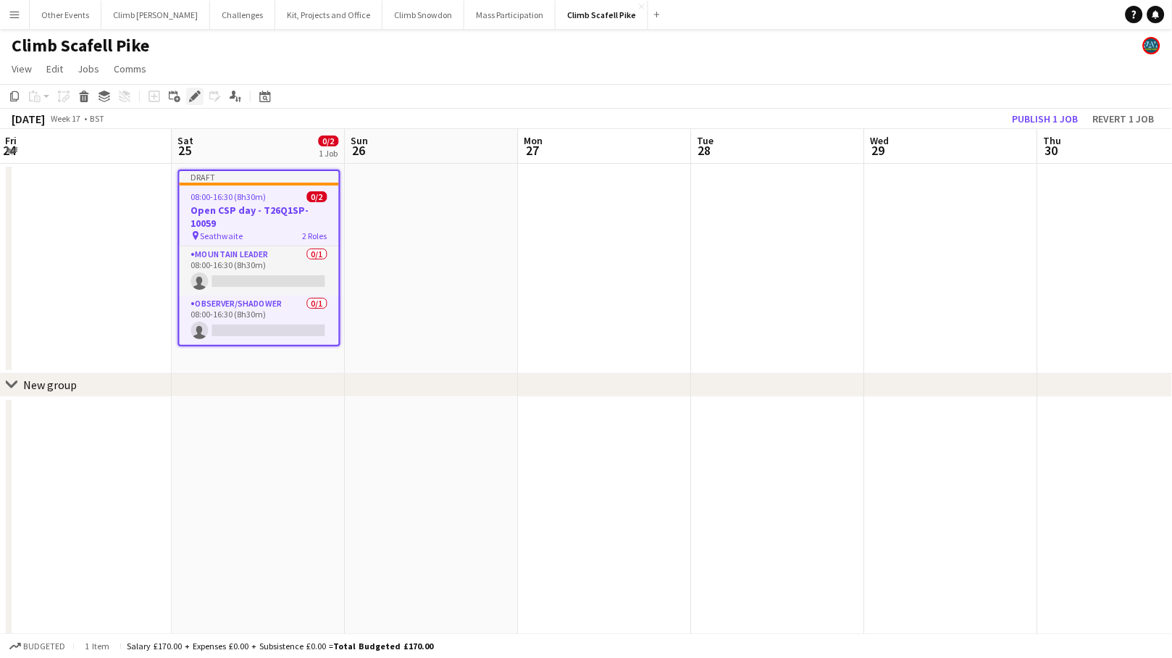
click at [189, 97] on icon "Edit" at bounding box center [195, 97] width 12 height 12
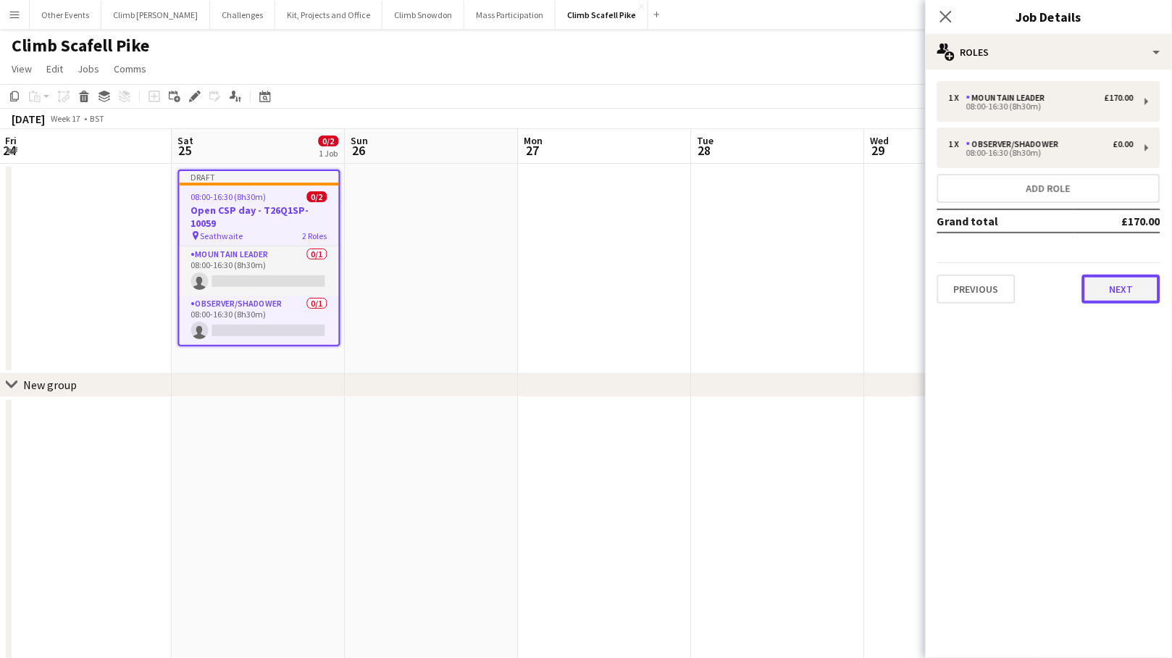
click at [1022, 293] on button "Next" at bounding box center [1121, 288] width 78 height 29
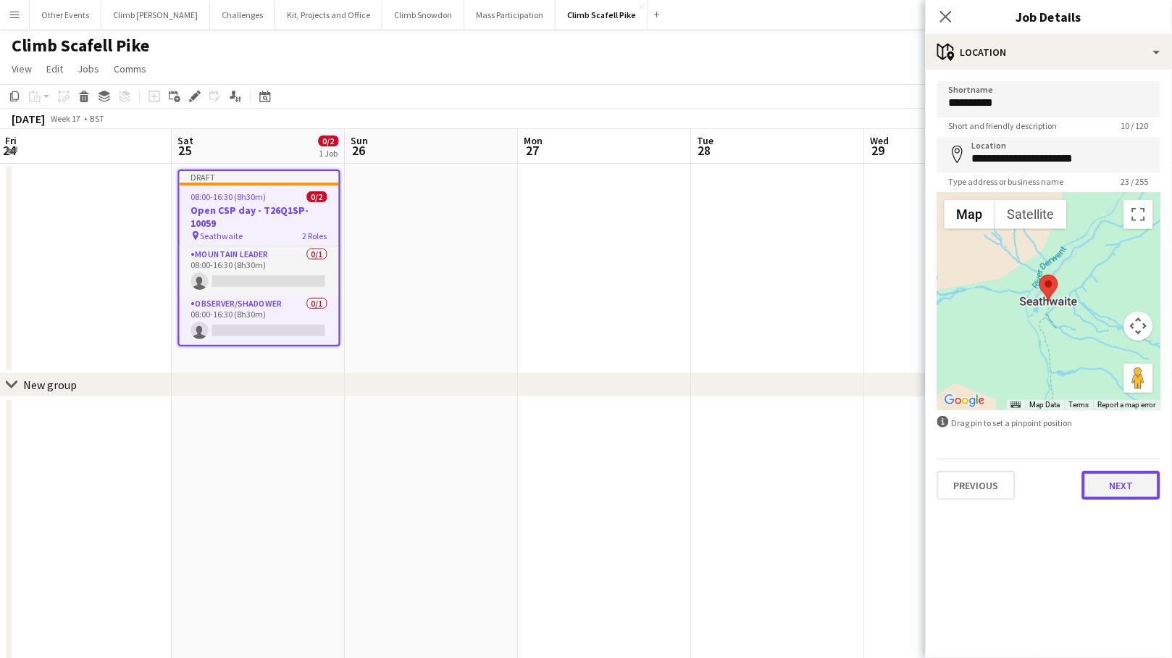
click at [1022, 483] on button "Next" at bounding box center [1121, 485] width 78 height 29
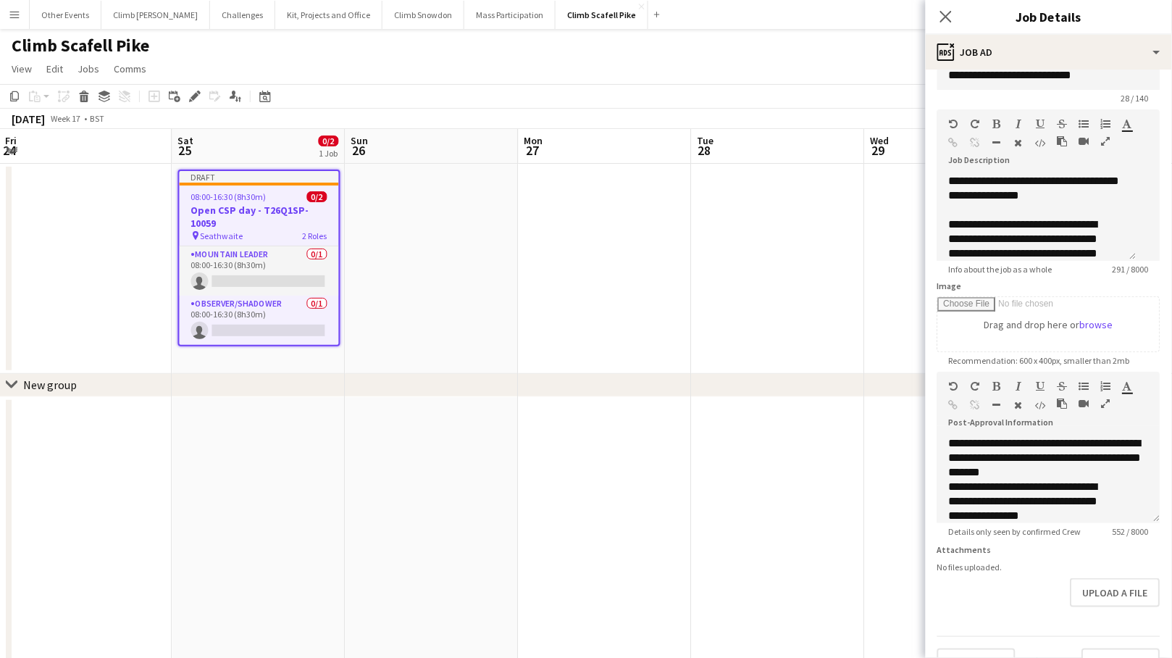
scroll to position [67, 0]
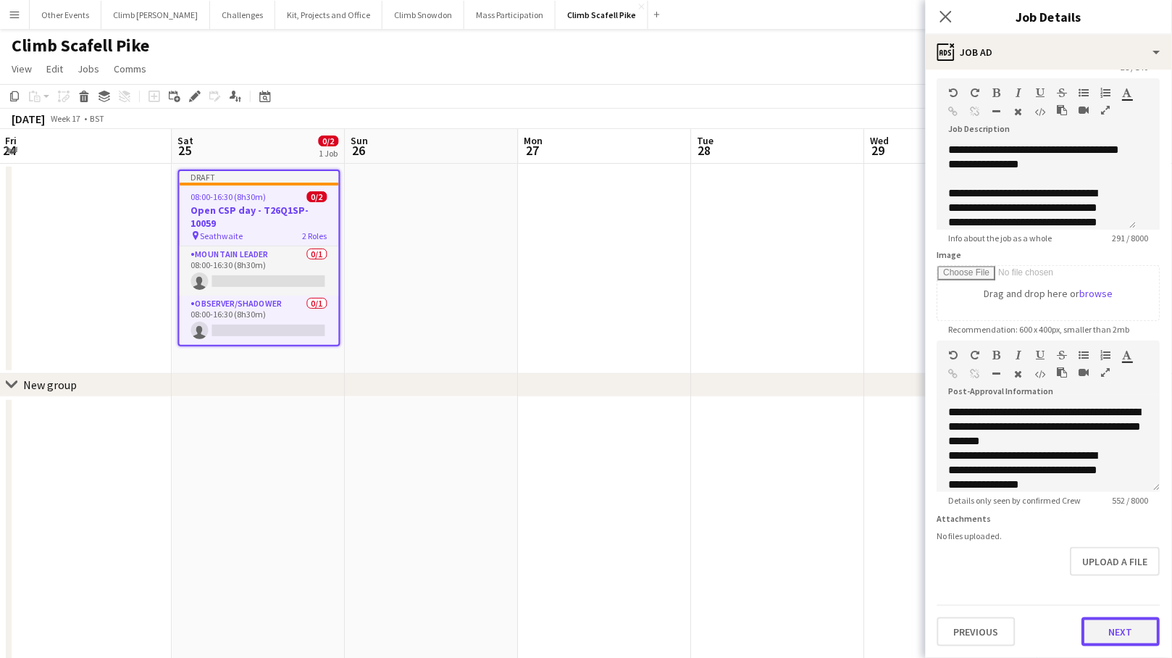
click at [1022, 631] on button "Next" at bounding box center [1121, 631] width 78 height 29
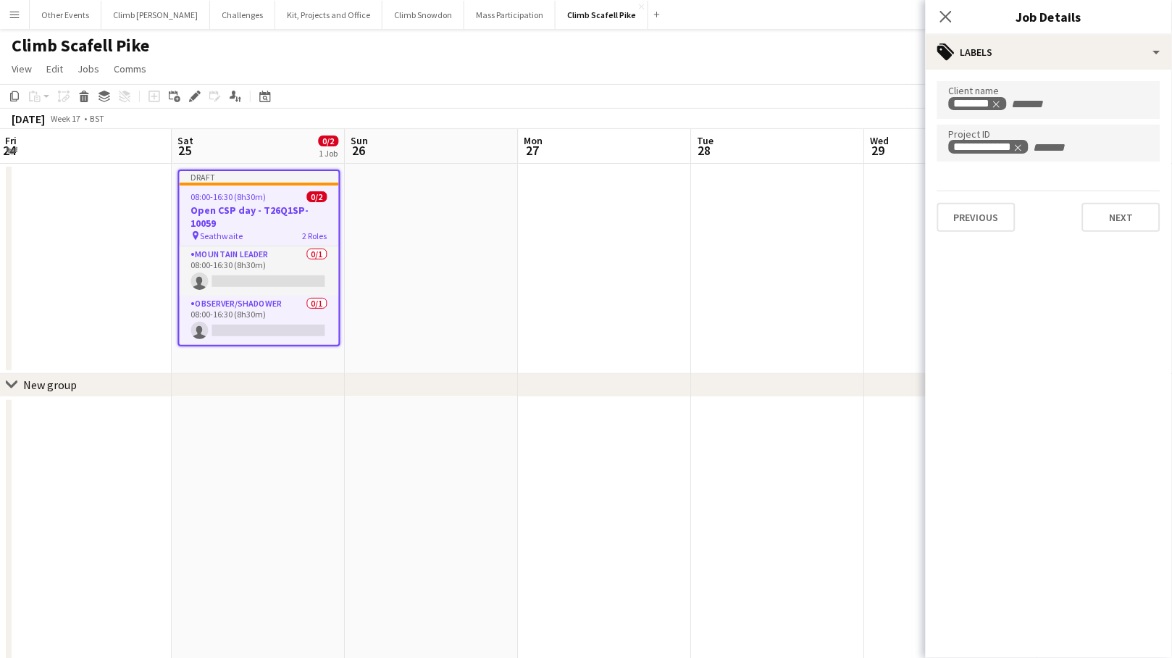
scroll to position [0, 0]
click at [1022, 144] on icon "Remove tag" at bounding box center [1036, 148] width 10 height 10
click at [1022, 143] on input "Type to search project ID labels..." at bounding box center [1049, 147] width 200 height 13
paste input "**********"
type input "**********"
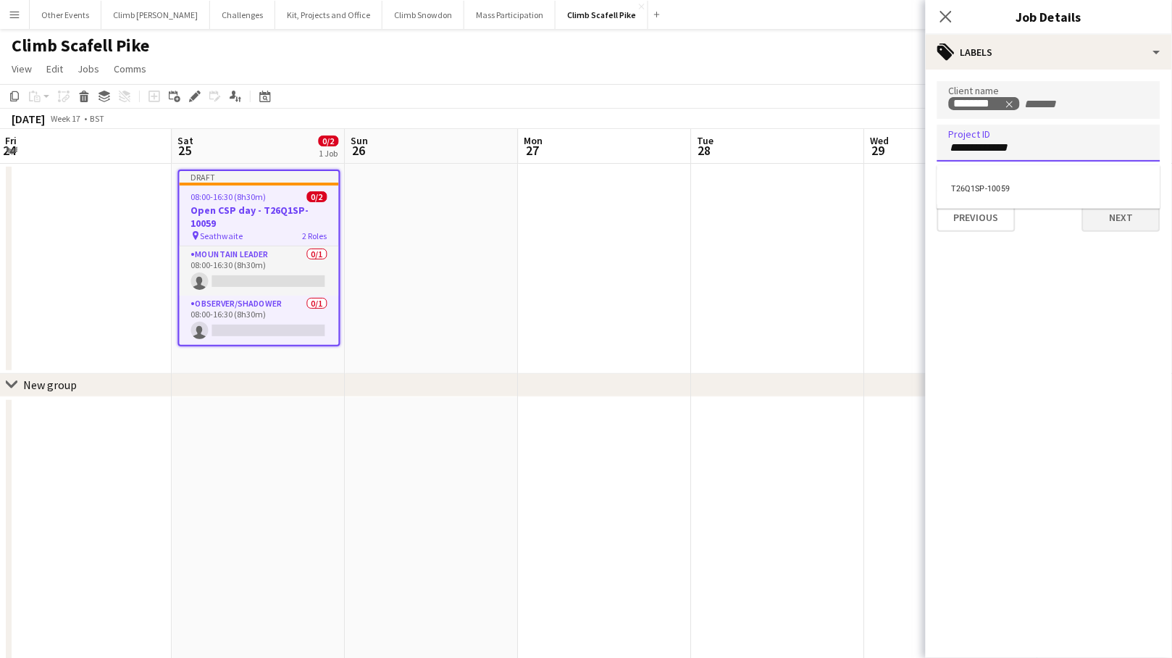
click at [1022, 213] on div at bounding box center [1049, 329] width 246 height 658
click at [1022, 144] on input "**********" at bounding box center [1049, 147] width 200 height 13
paste input "**********"
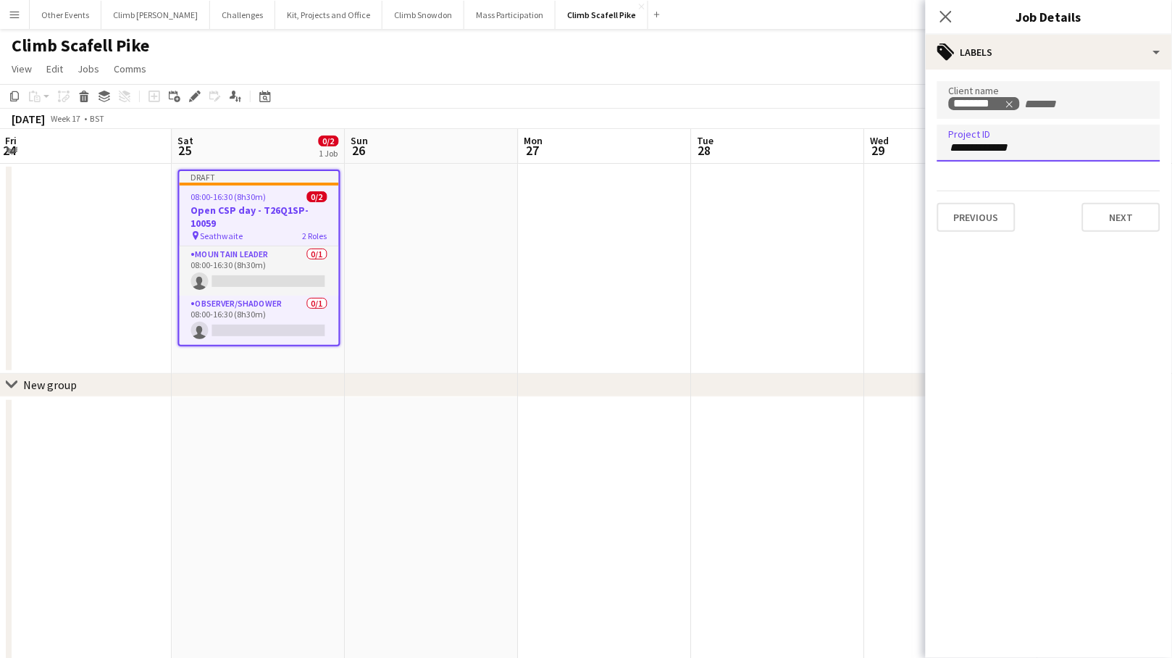
click at [1022, 146] on input "**********" at bounding box center [1049, 147] width 200 height 13
paste input "Type to search project ID labels..."
type input "**********"
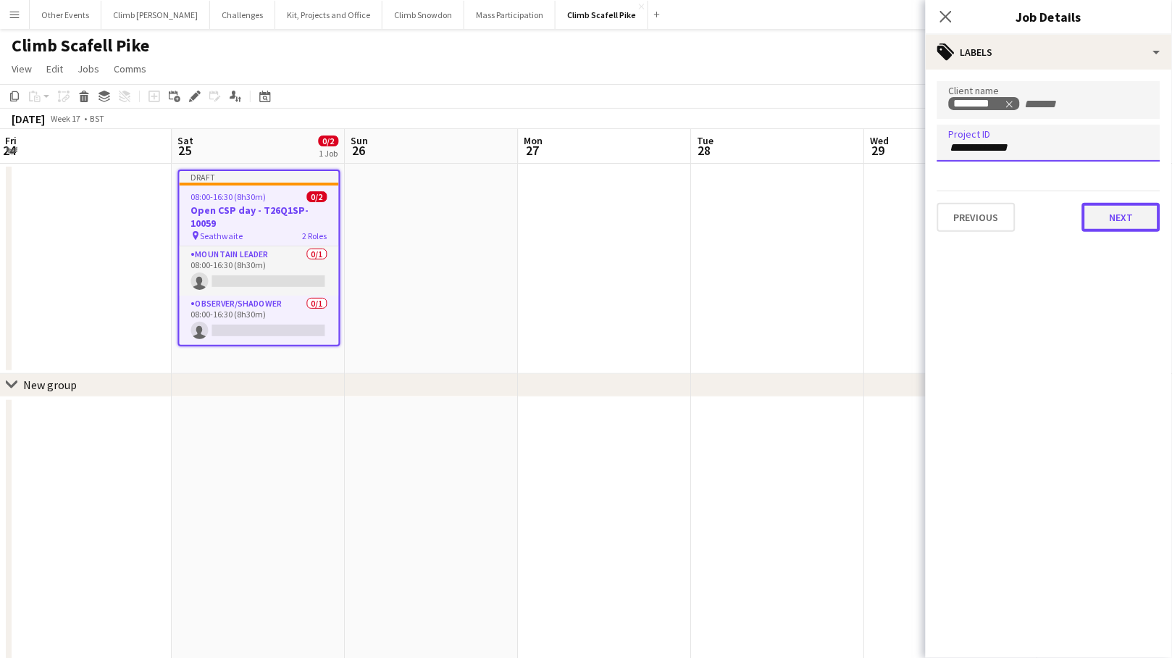
click at [1022, 220] on button "Next" at bounding box center [1121, 217] width 78 height 29
type input "*******"
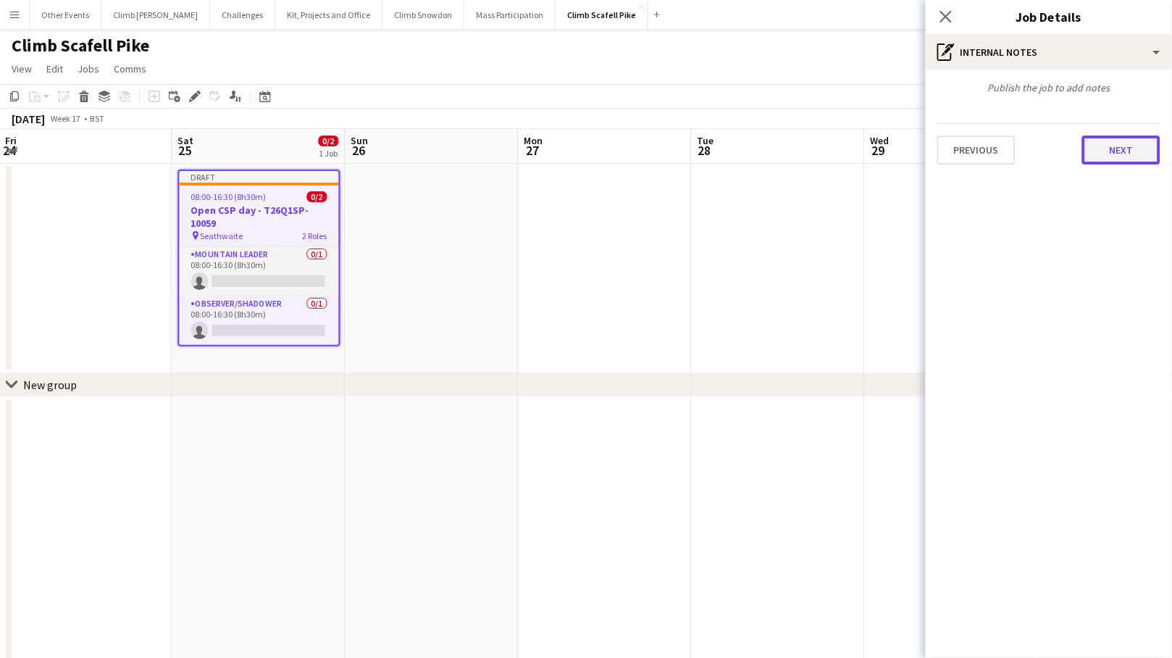
click at [1022, 148] on button "Next" at bounding box center [1121, 149] width 78 height 29
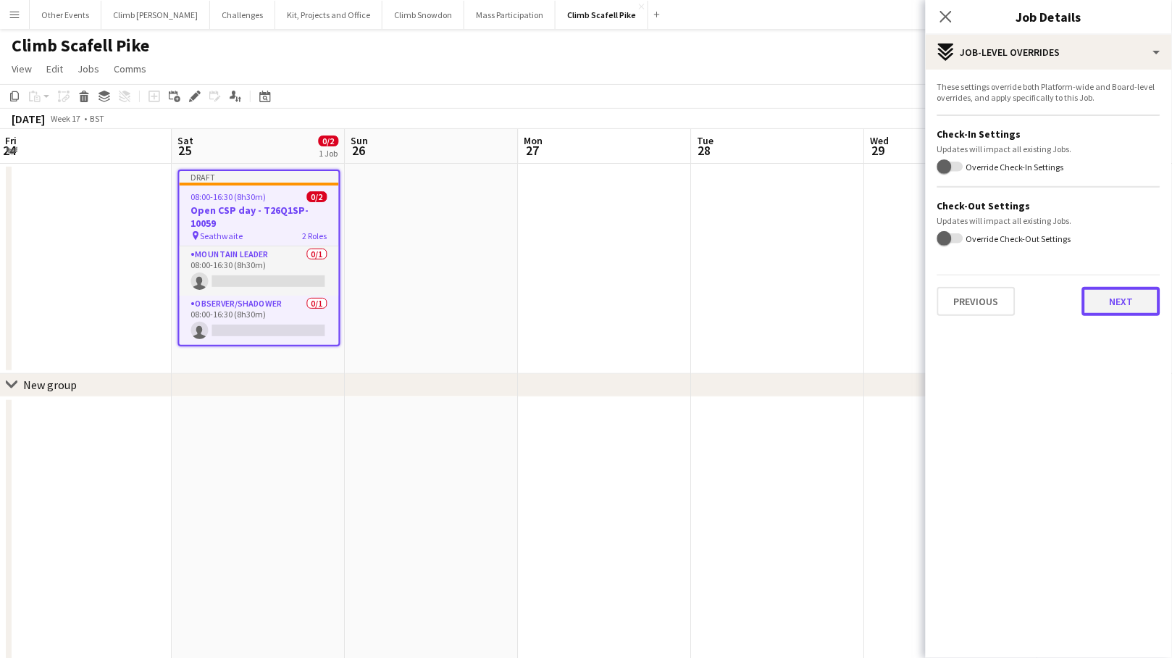
click at [1022, 289] on button "Next" at bounding box center [1121, 301] width 78 height 29
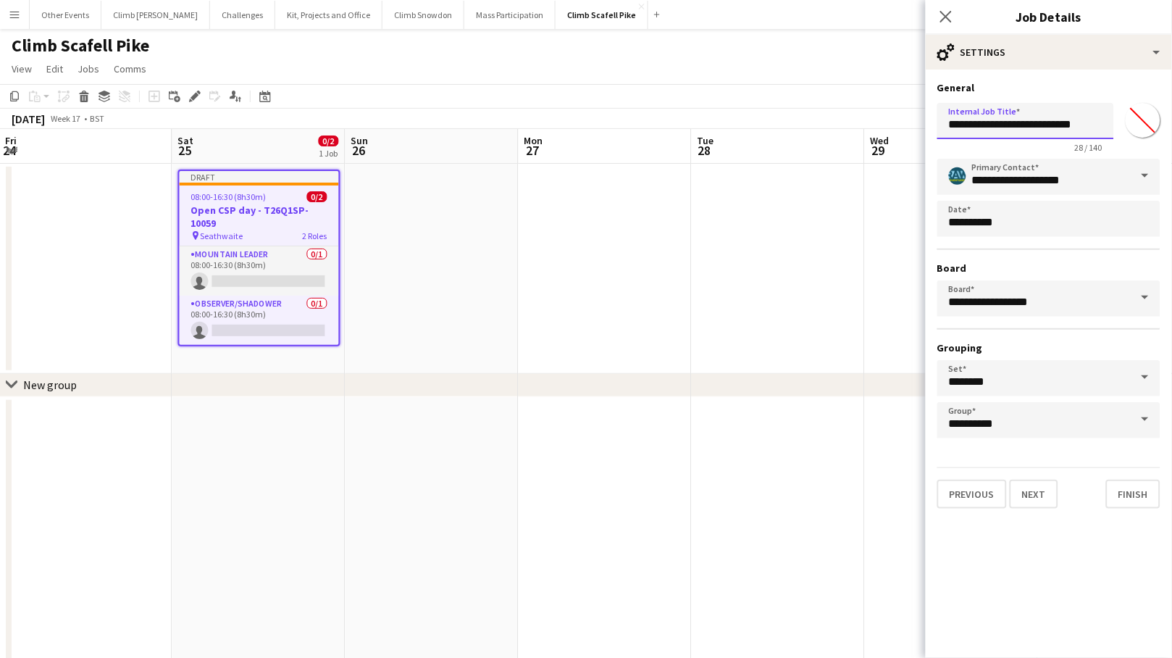
drag, startPoint x: 1026, startPoint y: 125, endPoint x: 1154, endPoint y: 122, distance: 128.2
click at [1022, 122] on div "**********" at bounding box center [1048, 125] width 223 height 56
paste input "text"
type input "**********"
click at [1022, 492] on button "Next" at bounding box center [1034, 493] width 49 height 29
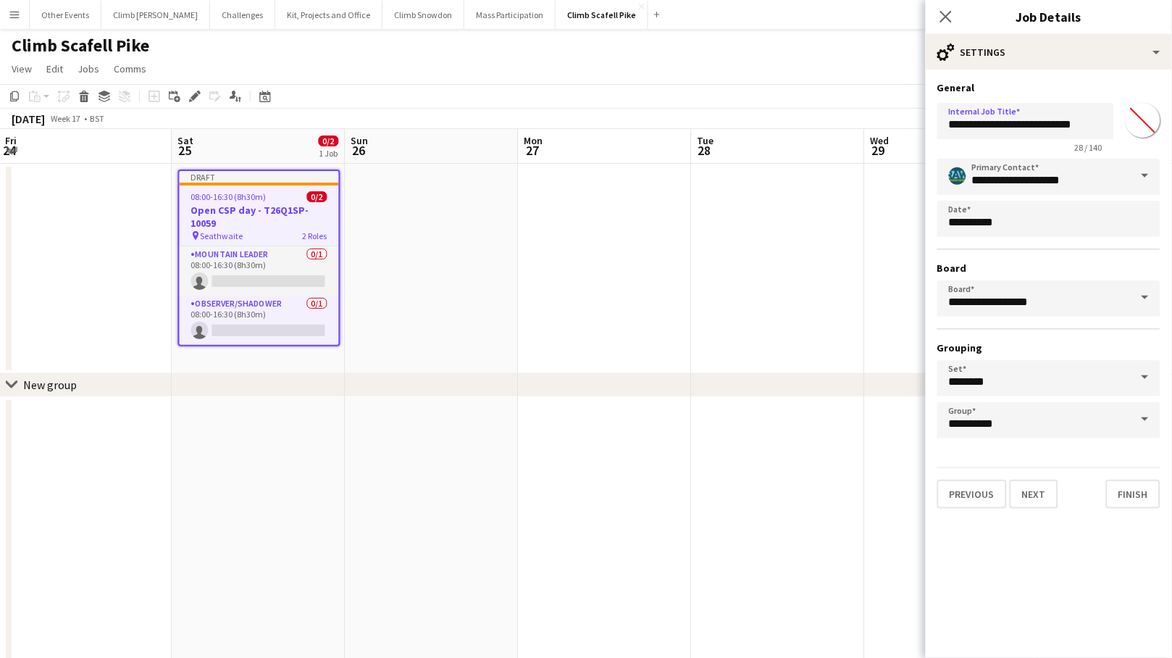
type input "**********"
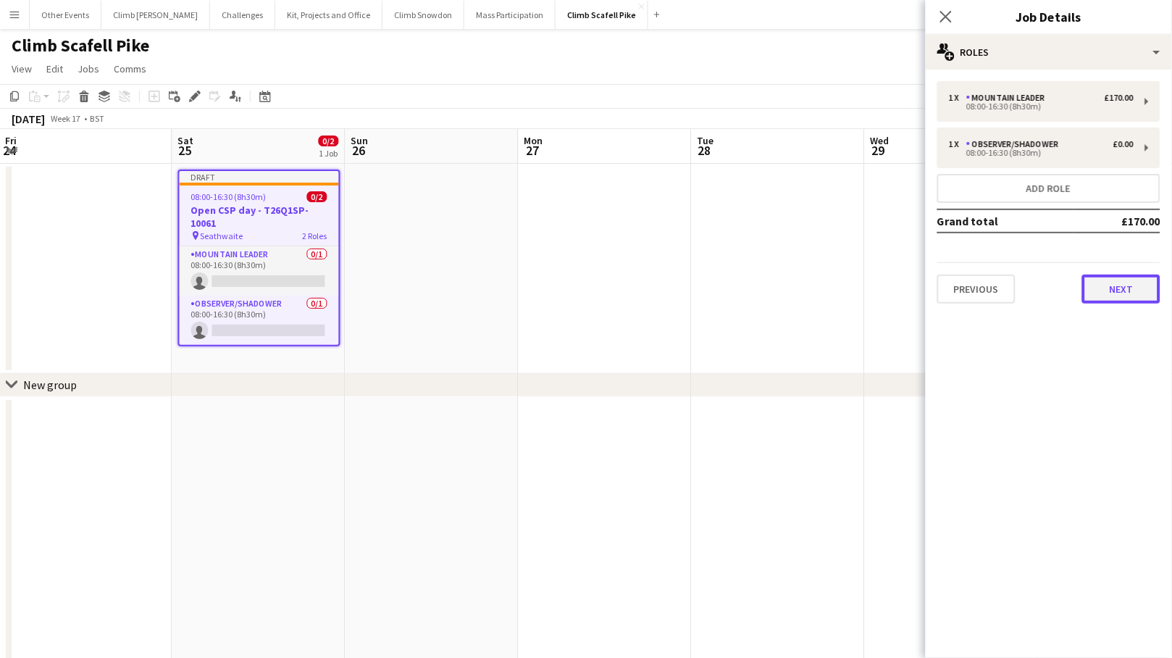
click at [1022, 288] on button "Next" at bounding box center [1121, 288] width 78 height 29
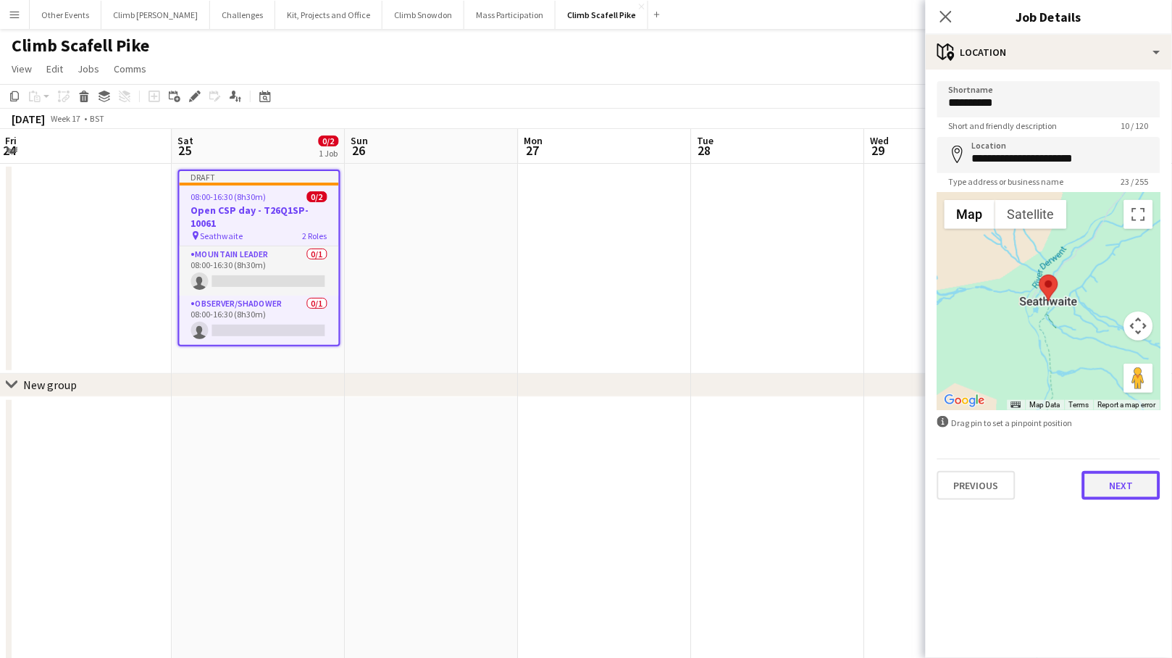
click at [1022, 489] on button "Next" at bounding box center [1121, 485] width 78 height 29
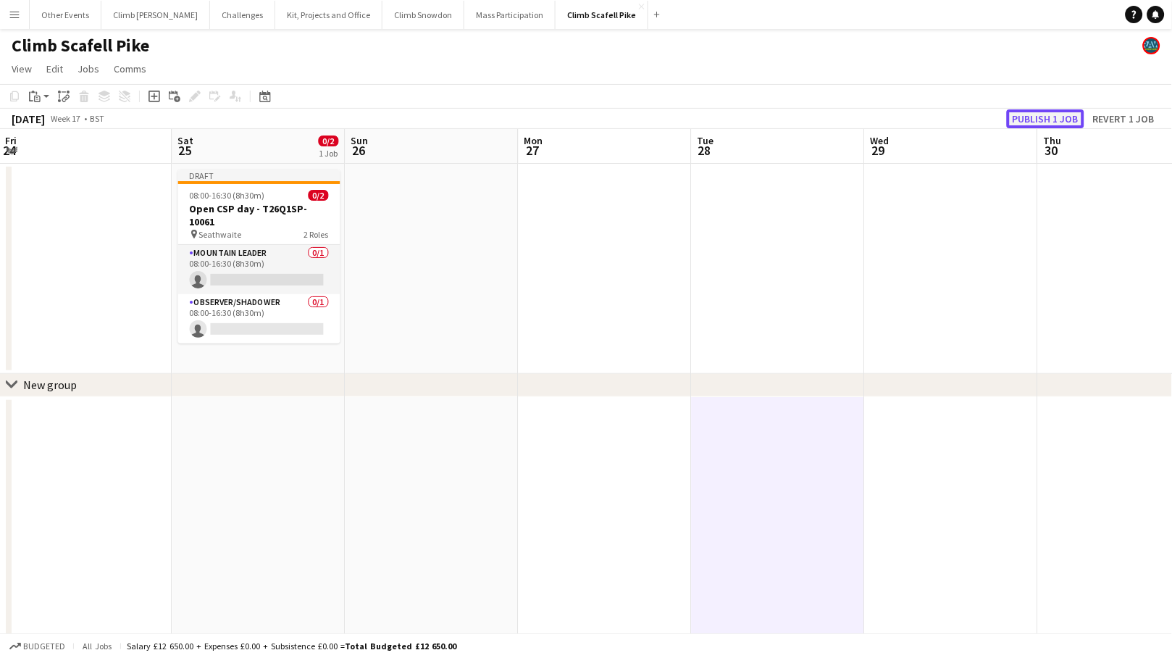
click at [1018, 119] on button "Publish 1 job" at bounding box center [1045, 118] width 77 height 19
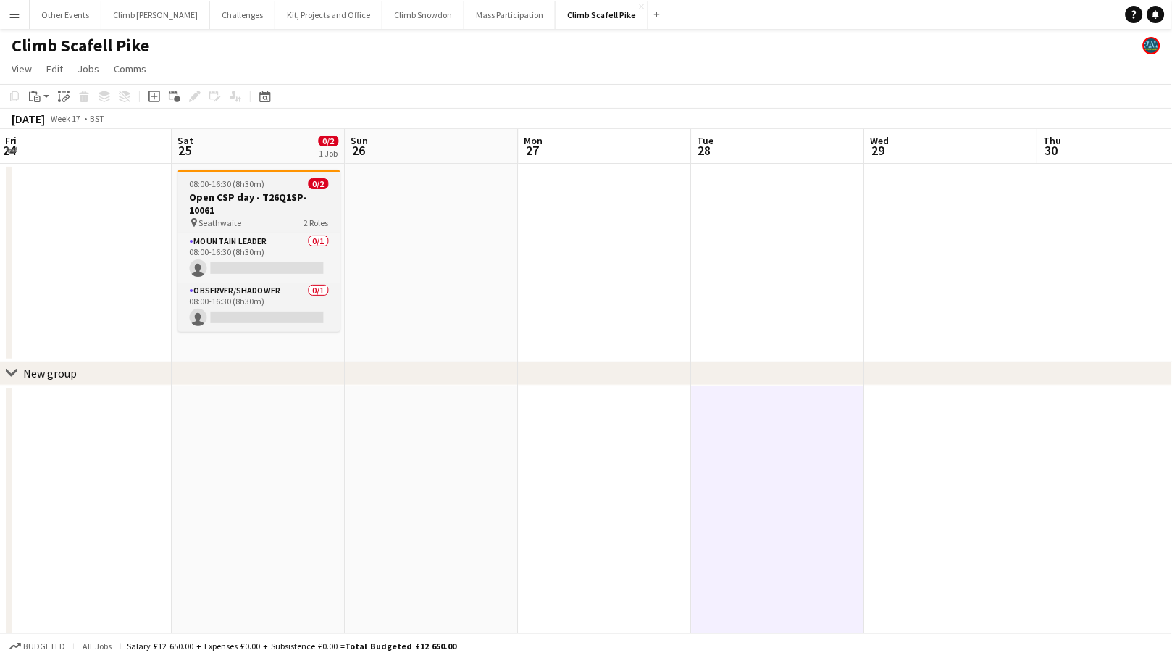
click at [257, 222] on div "pin Seathwaite 2 Roles" at bounding box center [259, 223] width 162 height 12
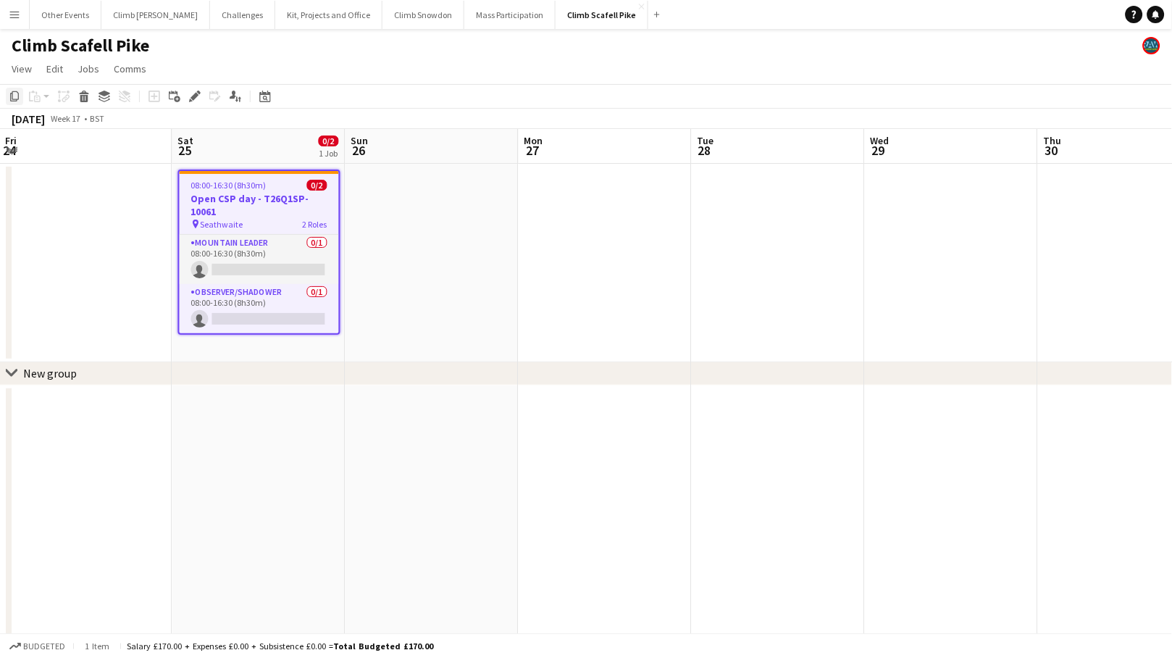
click at [15, 100] on icon "Copy" at bounding box center [15, 97] width 12 height 12
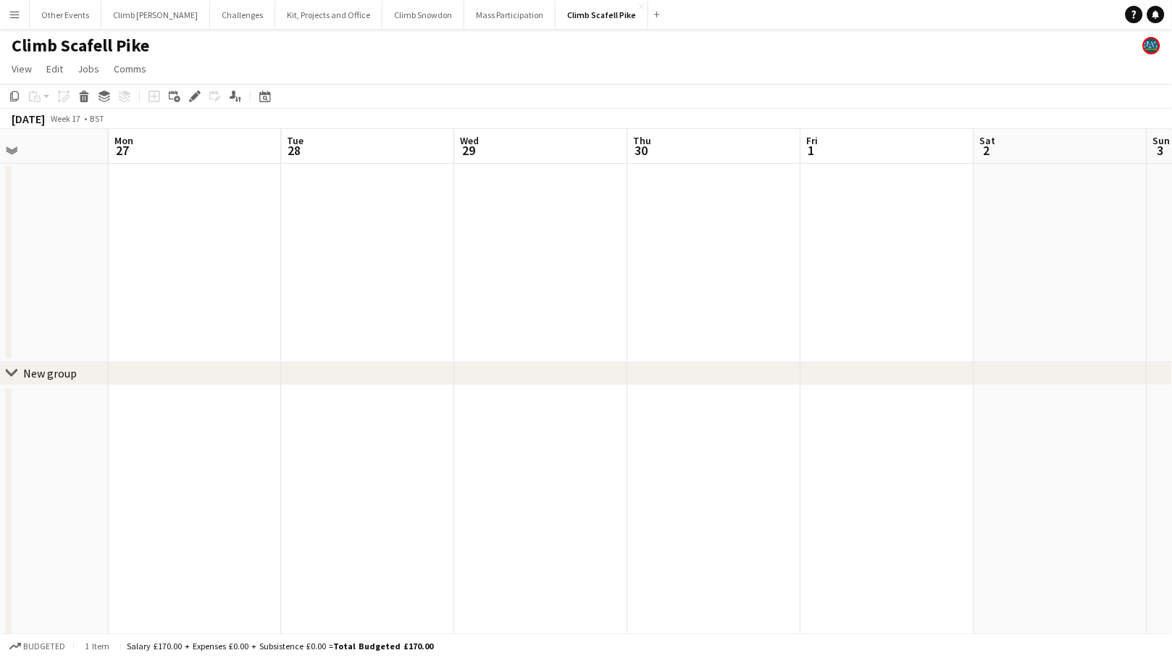
drag, startPoint x: 926, startPoint y: 285, endPoint x: 516, endPoint y: 312, distance: 410.8
click at [516, 312] on app-calendar-viewport "Fri 24 Sat 25 0/2 1 Job Sun 26 Mon 27 Tue 28 Wed 29 Thu 30 Fri 1 Sat 2 Sun 3 Mo…" at bounding box center [586, 546] width 1172 height 834
drag, startPoint x: 553, startPoint y: 230, endPoint x: 674, endPoint y: 240, distance: 120.7
click at [537, 233] on app-calendar-viewport "Sun 26 Mon 27 Tue 28 Wed 29 Thu 30 Fri 1 Sat 2 Sun 3 Mon 4 Tue 5 Wed 6 Thu 7" at bounding box center [586, 546] width 1172 height 834
drag, startPoint x: 901, startPoint y: 219, endPoint x: 333, endPoint y: 319, distance: 576.5
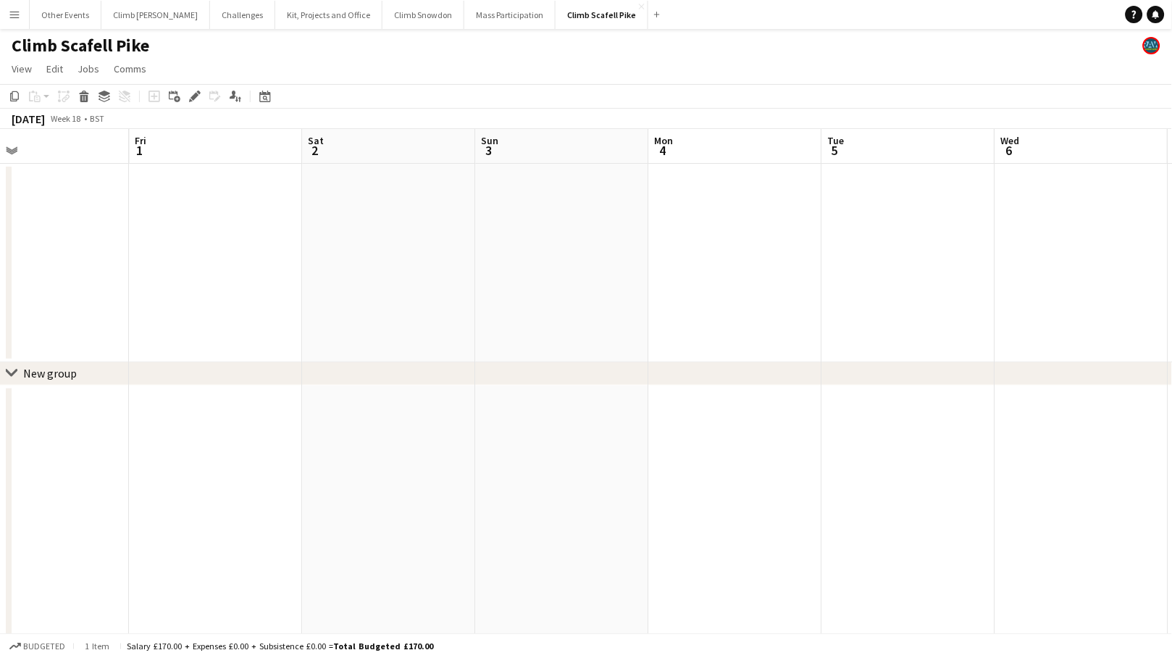
click at [323, 315] on app-calendar-viewport "Mon 27 Tue 28 Wed 29 Thu 30 Fri 1 Sat 2 Sun 3 Mon 4 Tue 5 Wed 6 Thu 7 Fri 8" at bounding box center [586, 546] width 1172 height 834
click at [889, 200] on app-date-cell at bounding box center [904, 263] width 173 height 198
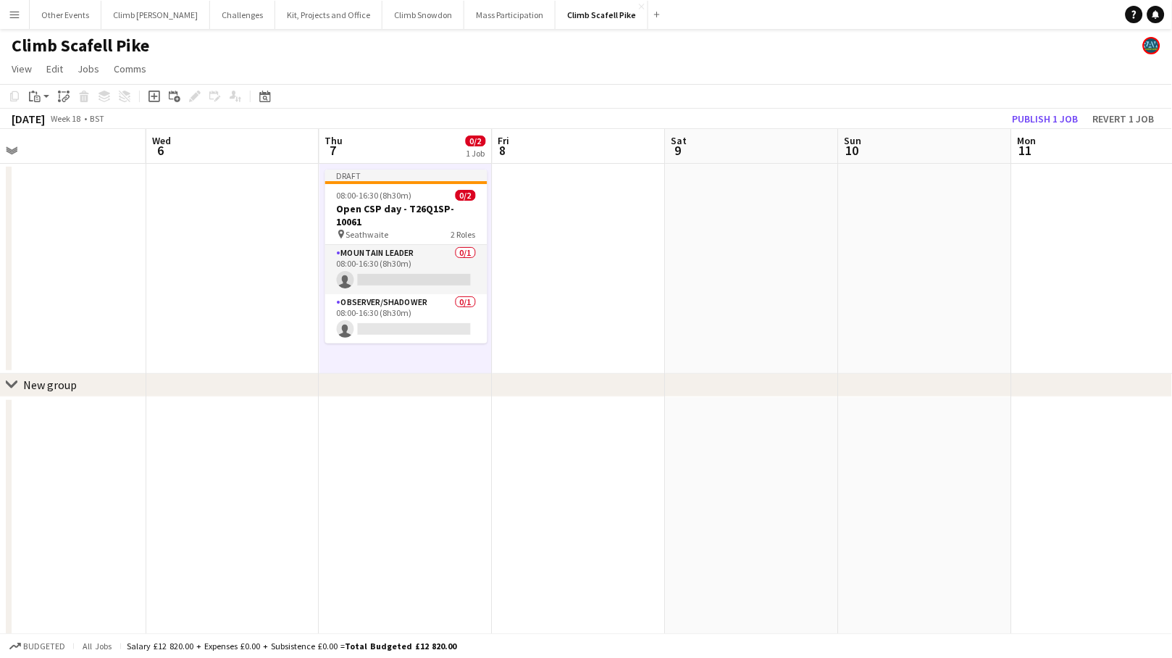
drag, startPoint x: 668, startPoint y: 372, endPoint x: 169, endPoint y: 396, distance: 499.6
click at [169, 396] on app-calendar-viewport "Sun 3 Mon 4 Tue 5 Wed 6 Thu 7 0/2 1 Job Fri 8 Sat 9 Sun 10 Mon 11 Tue 12 Wed 13…" at bounding box center [586, 552] width 1172 height 846
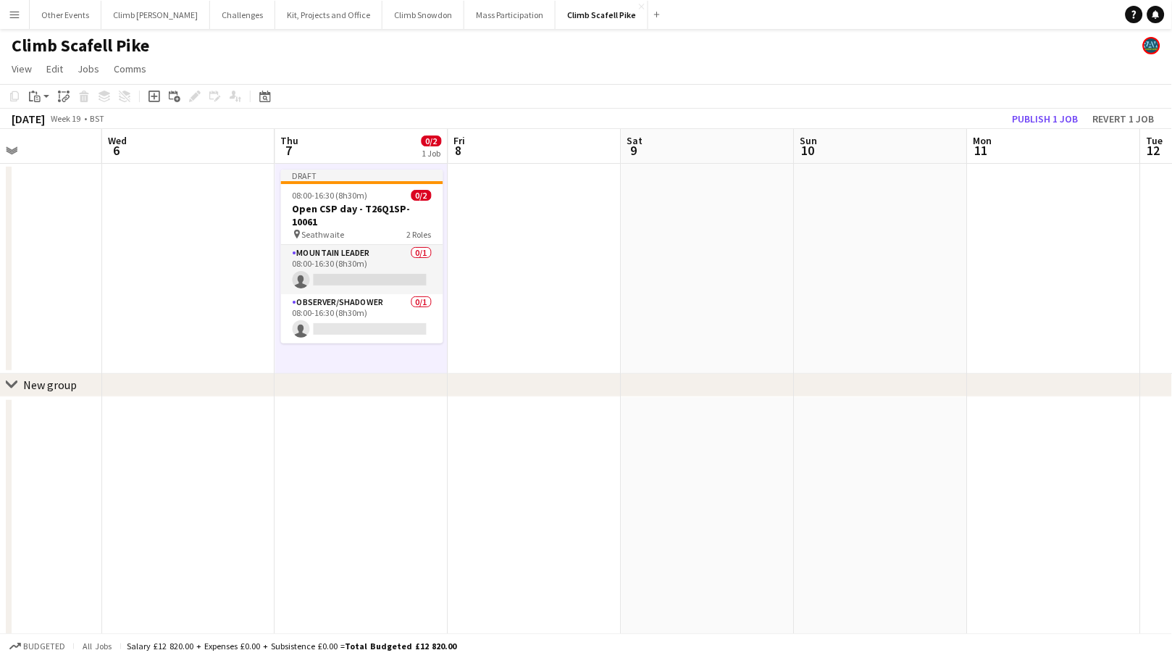
scroll to position [0, 497]
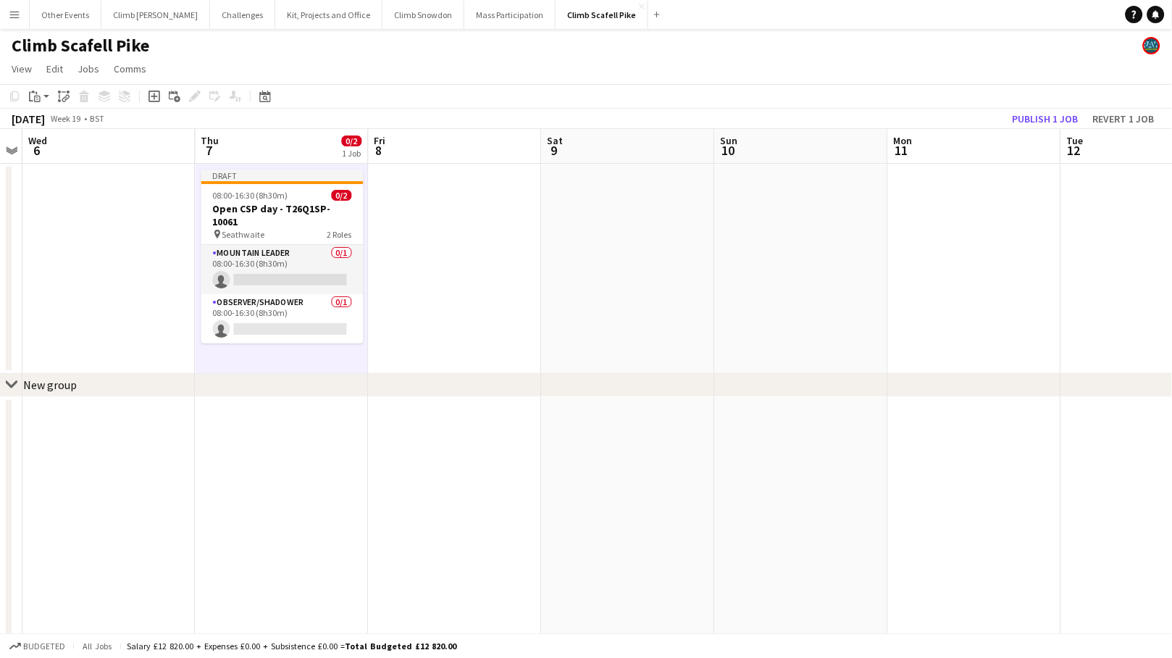
drag, startPoint x: 631, startPoint y: 260, endPoint x: 394, endPoint y: 227, distance: 239.0
click at [511, 257] on app-calendar-viewport "Sun 3 Mon 4 Tue 5 Wed 6 Thu 7 0/2 1 Job Fri 8 Sat 9 Sun 10 Mon 11 Tue 12 Wed 13…" at bounding box center [586, 552] width 1172 height 846
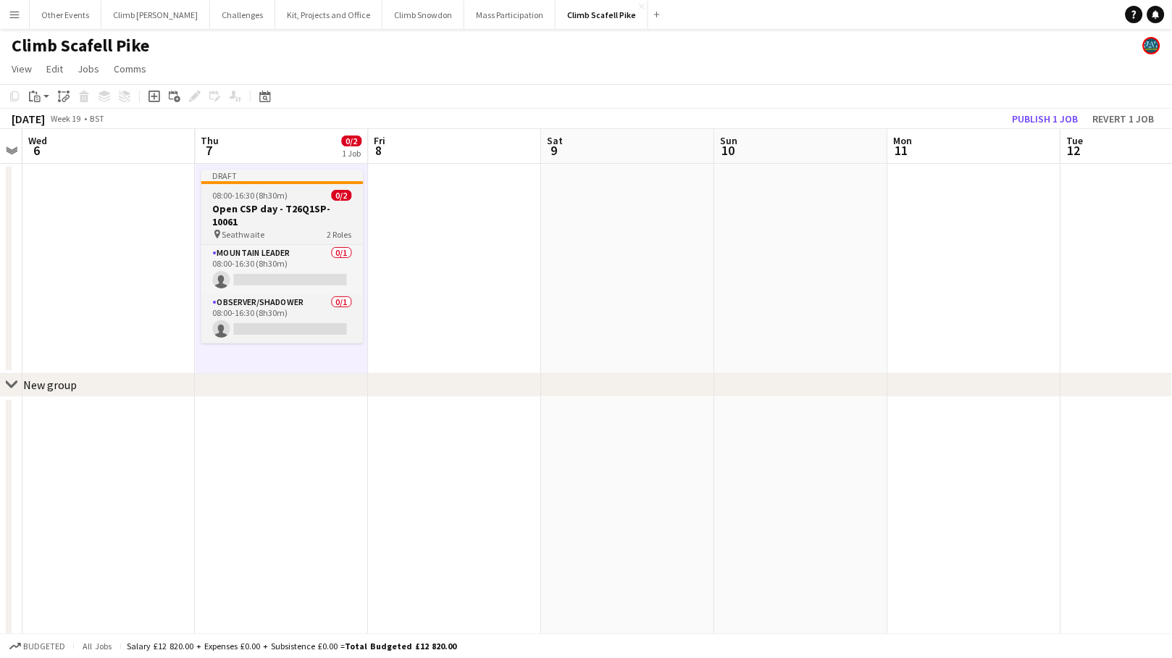
click at [271, 225] on h3 "Open CSP day - T26Q1SP-10061" at bounding box center [282, 215] width 162 height 26
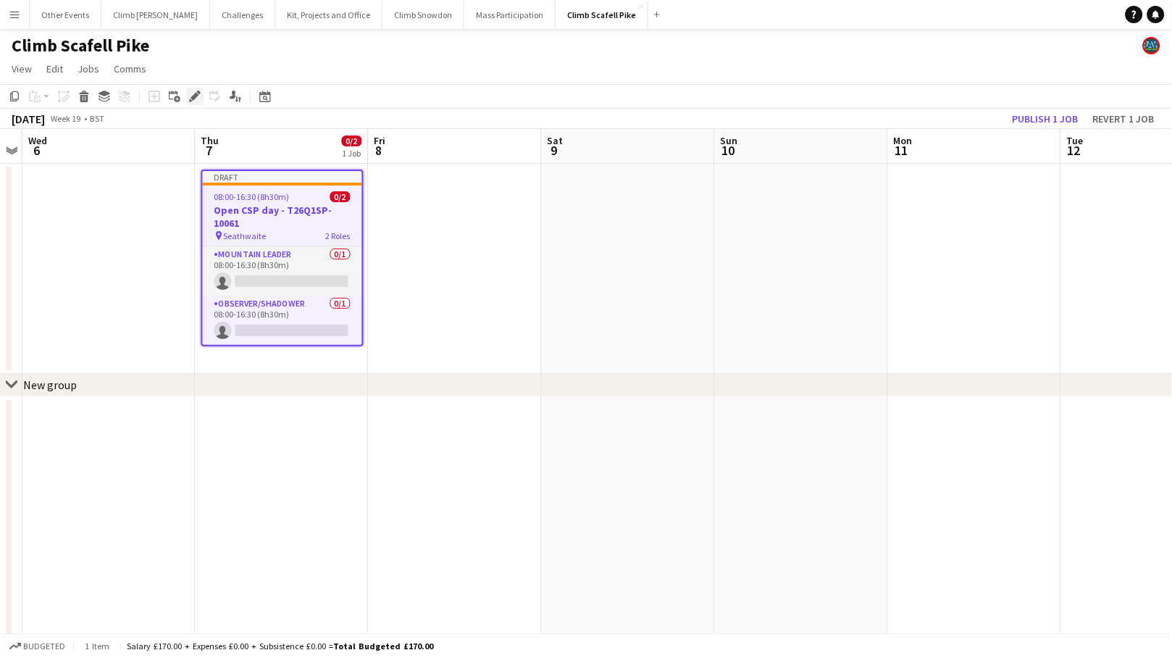
click at [195, 97] on icon "Edit" at bounding box center [195, 97] width 12 height 12
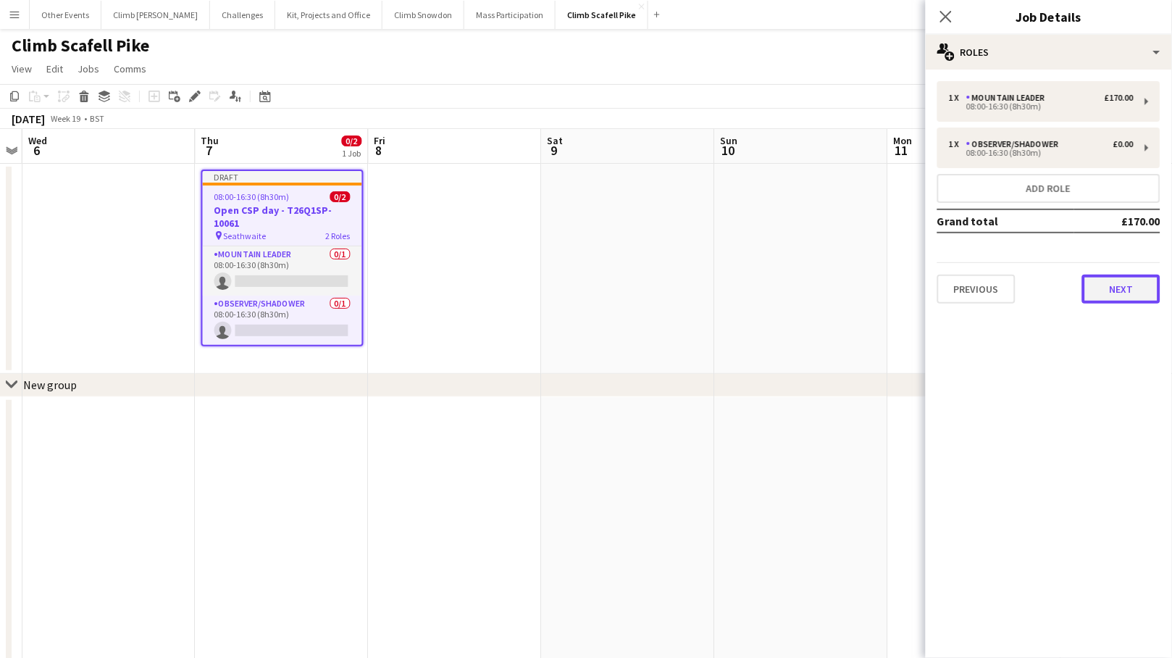
click at [1022, 289] on button "Next" at bounding box center [1121, 288] width 78 height 29
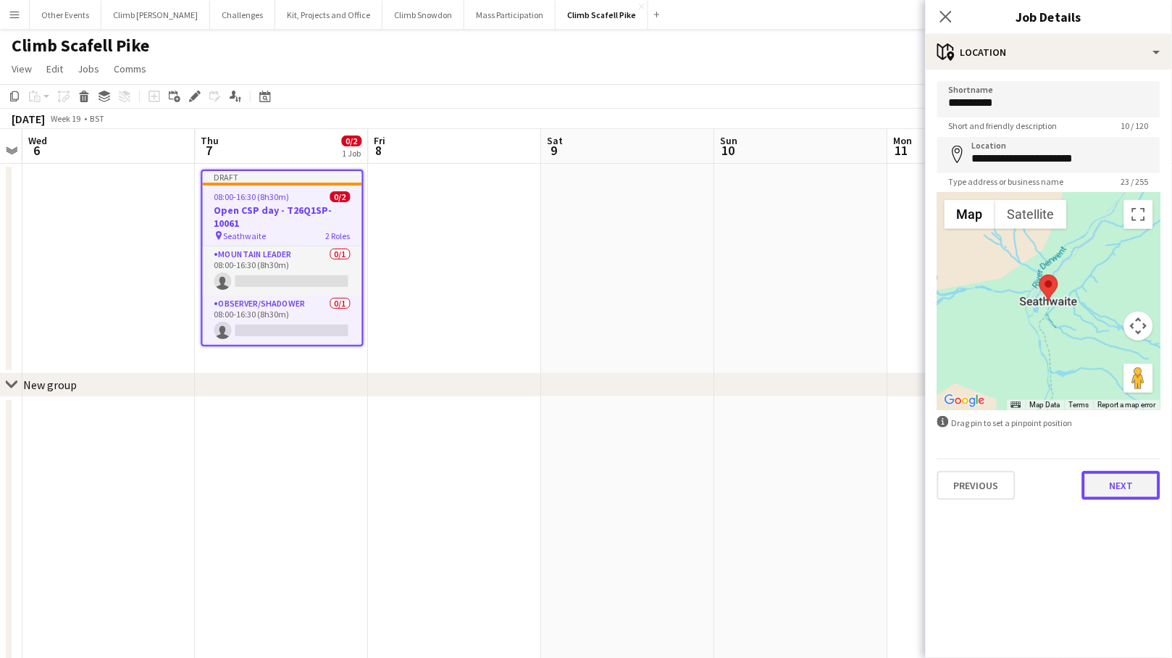
click at [1022, 481] on button "Next" at bounding box center [1121, 485] width 78 height 29
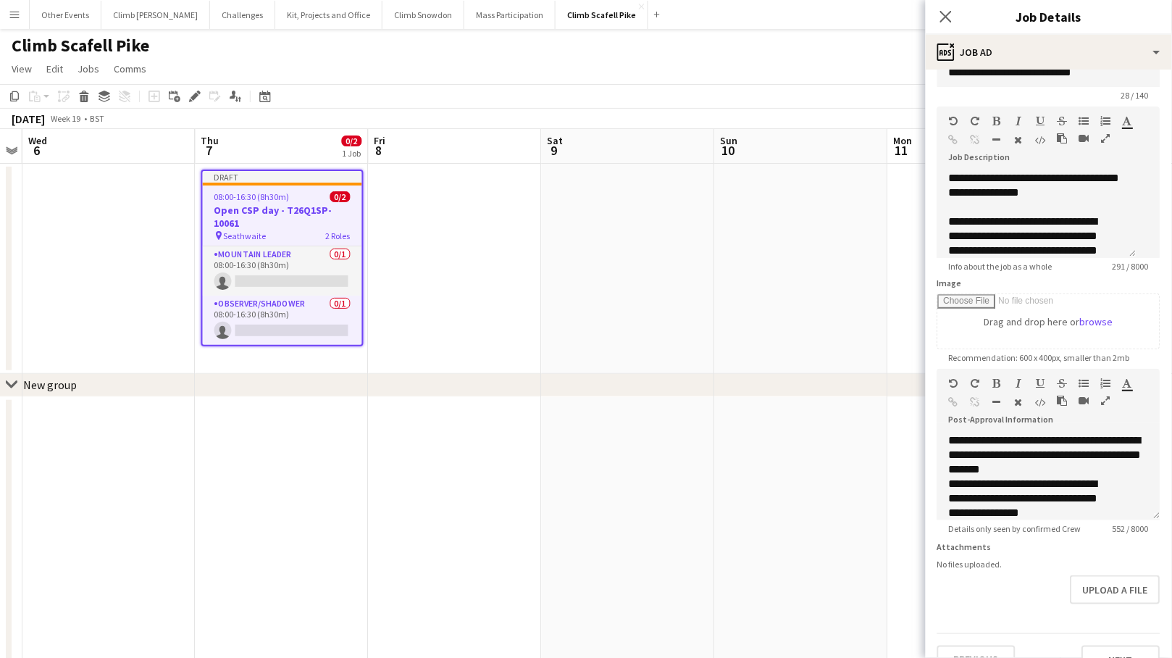
scroll to position [67, 0]
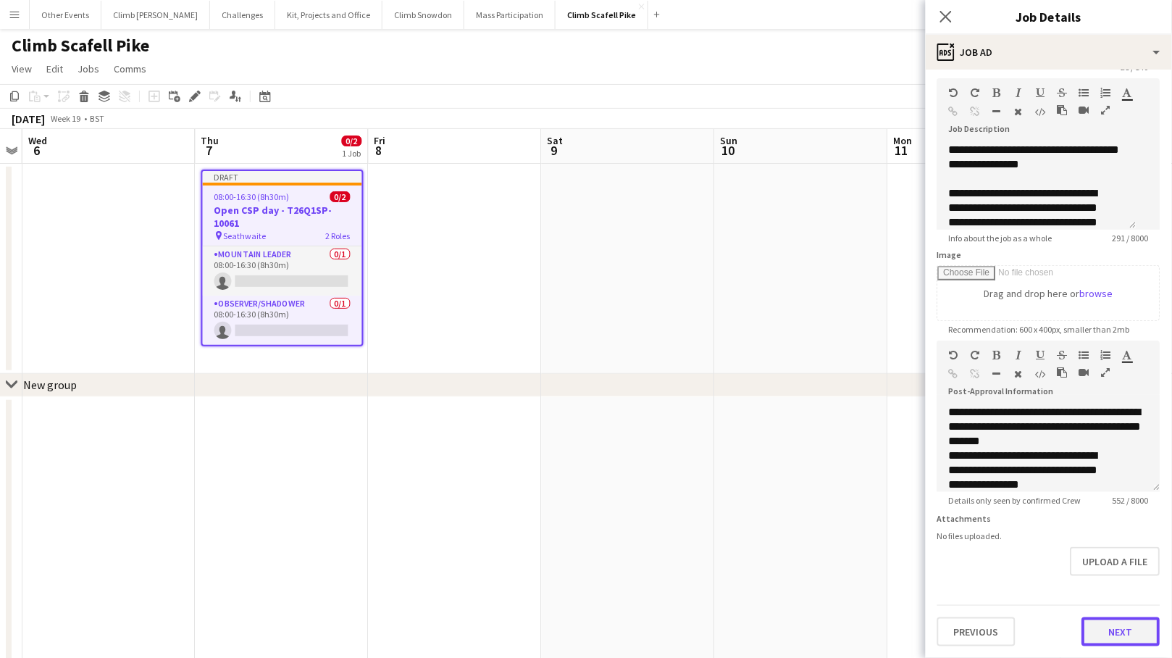
click at [1022, 629] on button "Next" at bounding box center [1121, 631] width 78 height 29
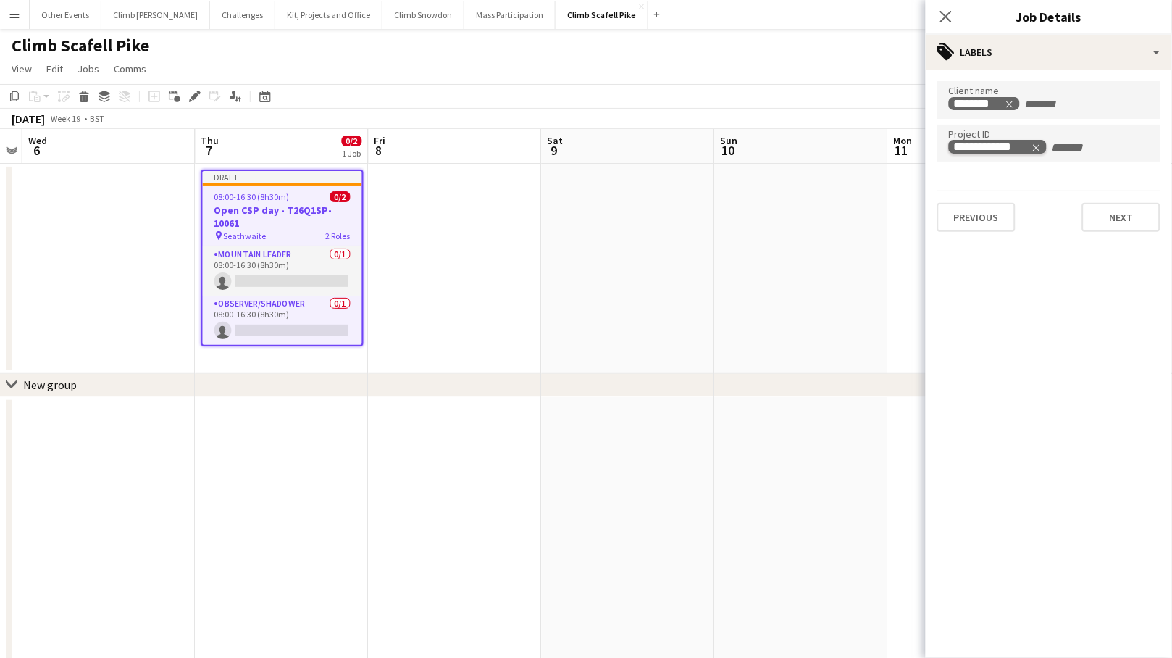
click at [1022, 143] on icon "Remove tag" at bounding box center [1036, 148] width 10 height 10
click at [1022, 148] on input "Type to search project ID labels..." at bounding box center [1049, 147] width 200 height 13
paste input "**********"
type input "**********"
click at [1022, 214] on button "Next" at bounding box center [1121, 215] width 78 height 29
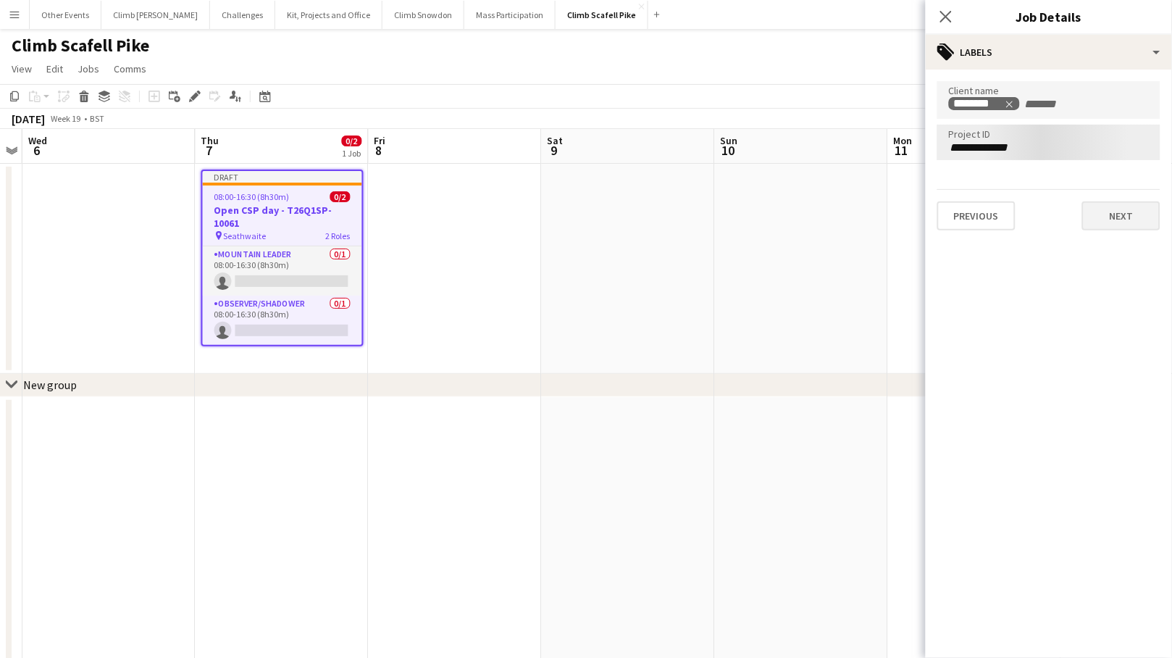
type input "*******"
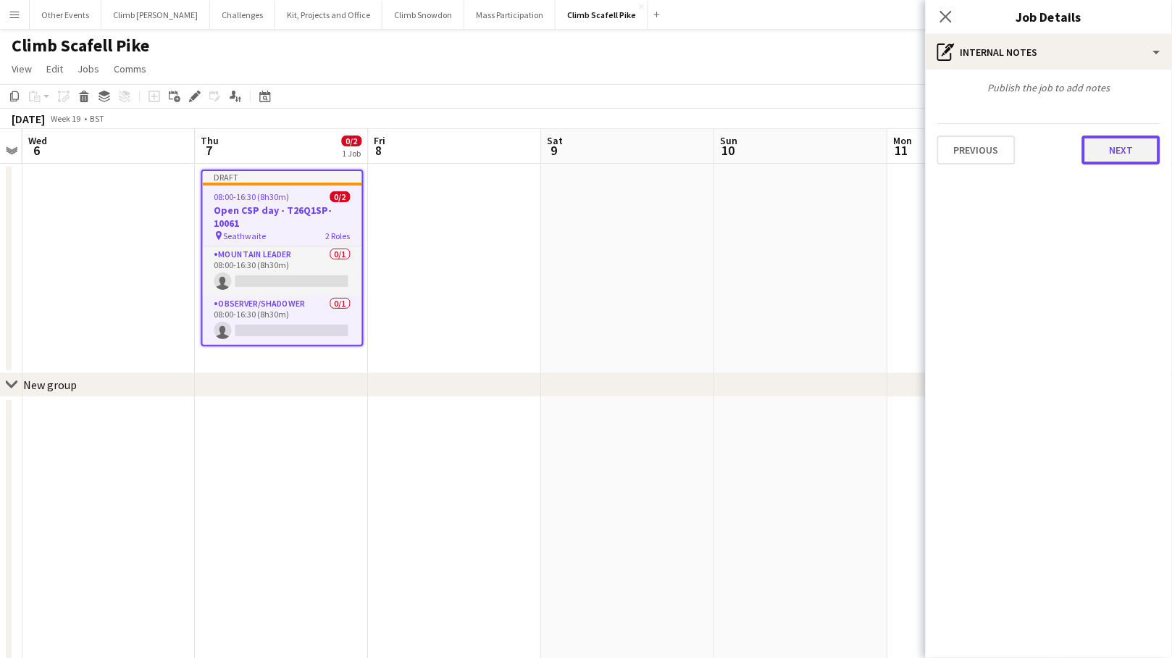
click at [1022, 151] on button "Next" at bounding box center [1121, 149] width 78 height 29
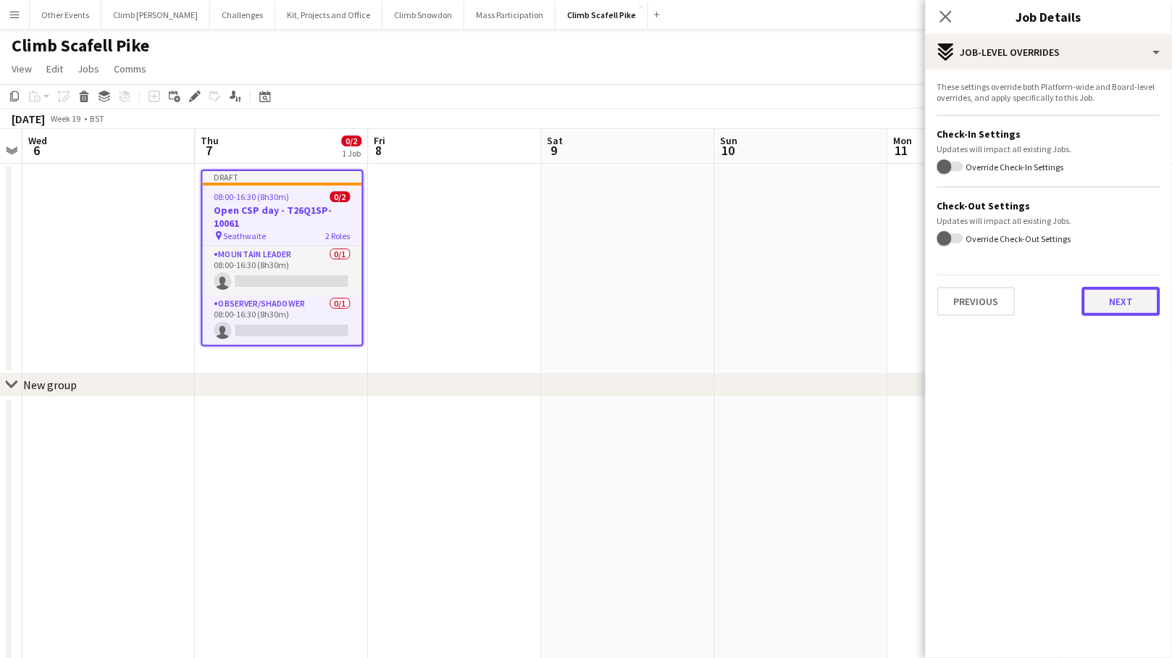
click at [1022, 303] on button "Next" at bounding box center [1121, 301] width 78 height 29
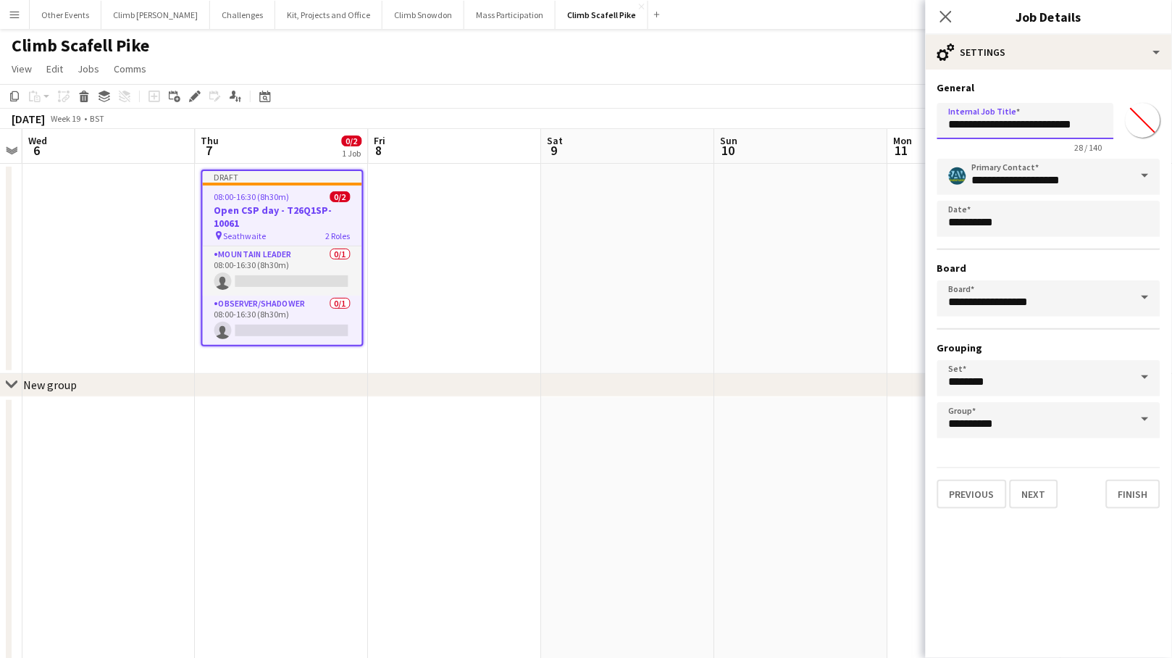
drag, startPoint x: 1027, startPoint y: 125, endPoint x: 1129, endPoint y: 126, distance: 102.1
click at [1022, 126] on div "**********" at bounding box center [1048, 125] width 223 height 56
paste input "text"
type input "**********"
click at [1022, 487] on button "Next" at bounding box center [1034, 493] width 49 height 29
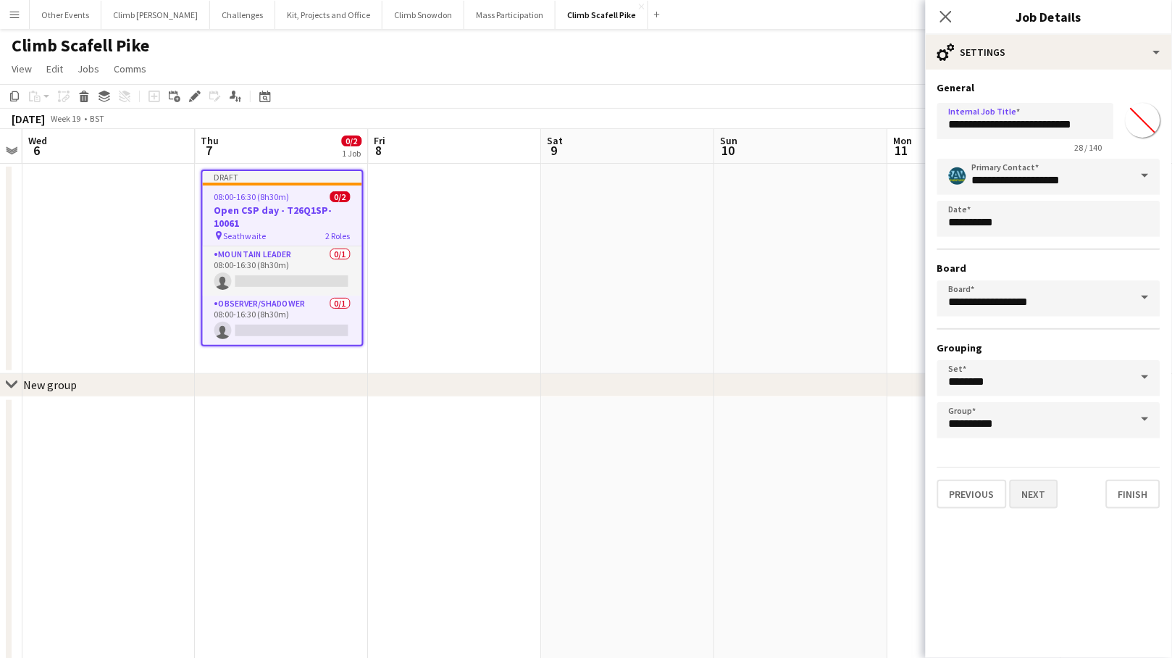
type input "**********"
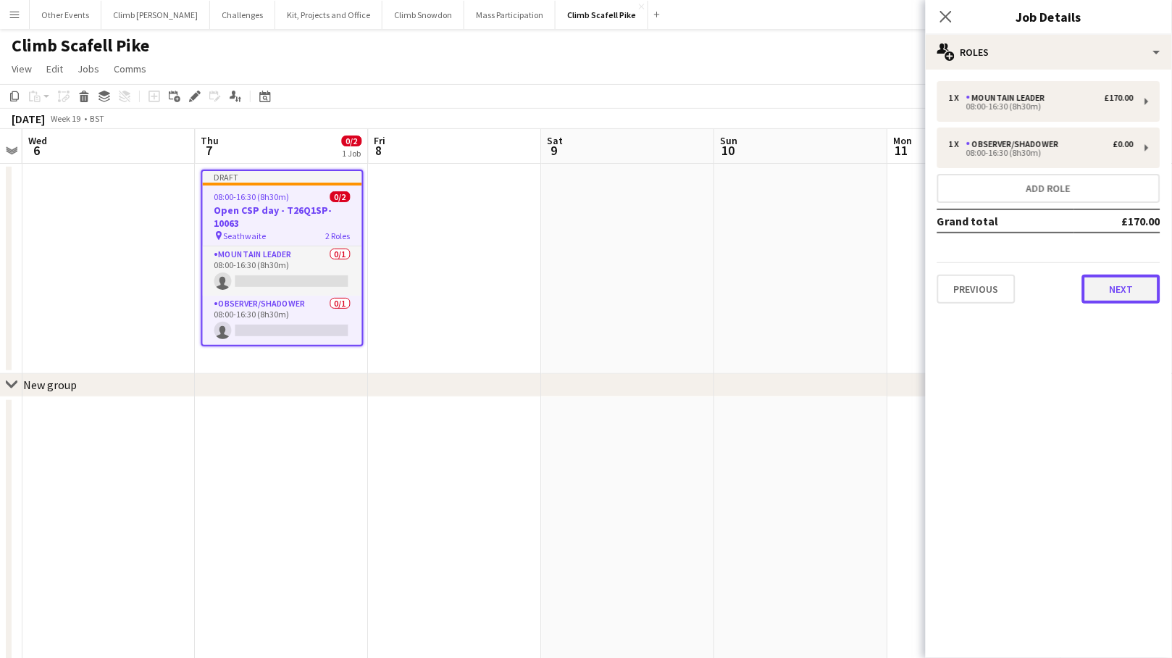
click at [1022, 276] on button "Next" at bounding box center [1121, 288] width 78 height 29
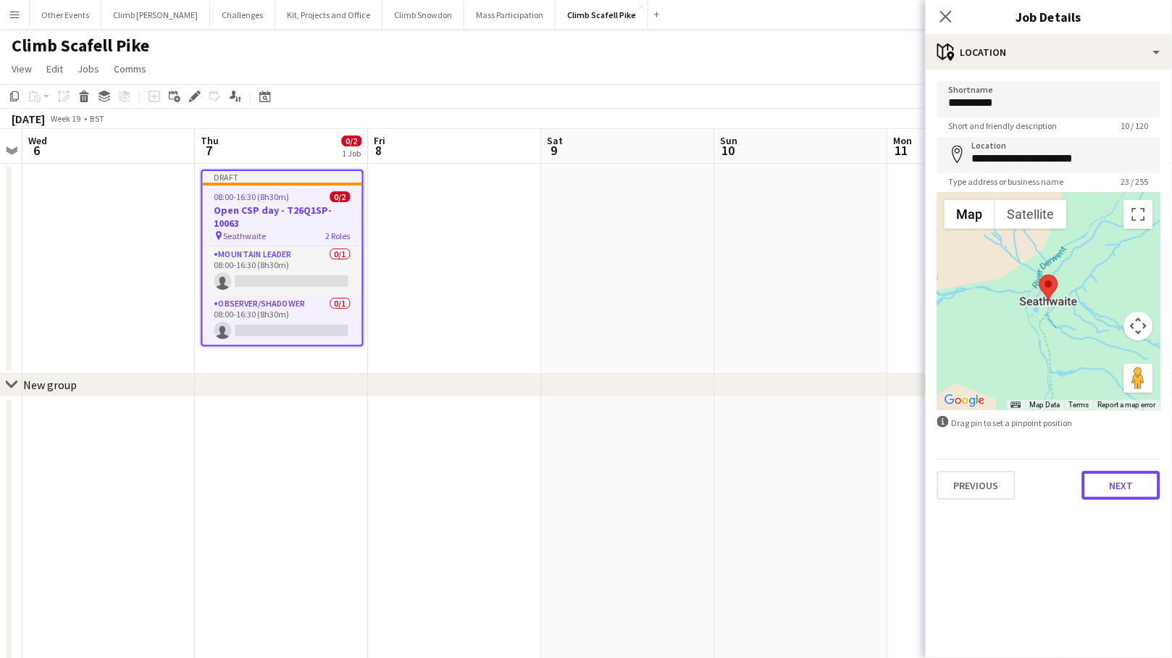
click at [1022, 484] on button "Next" at bounding box center [1121, 485] width 78 height 29
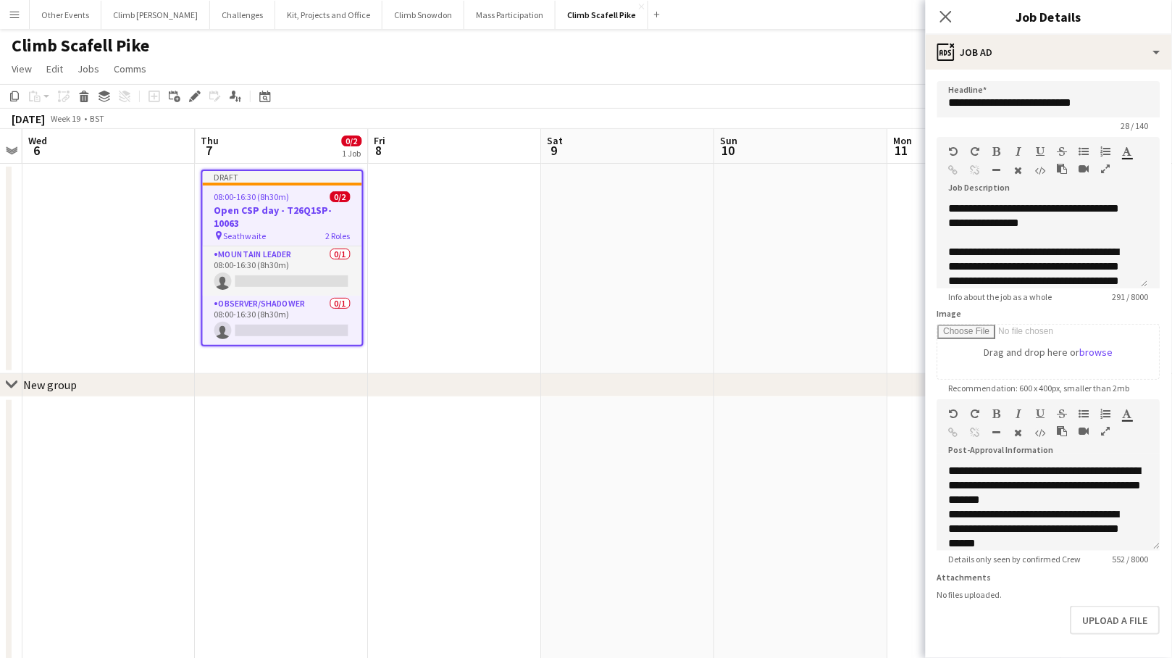
click at [809, 309] on app-date-cell at bounding box center [801, 269] width 173 height 210
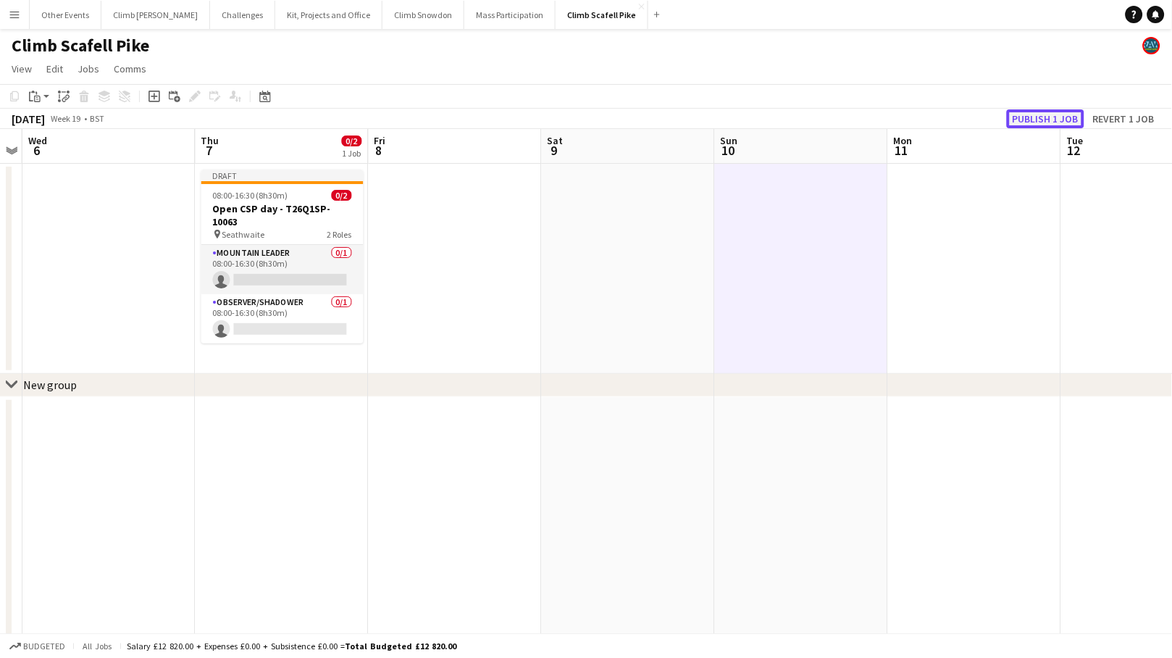
click at [1022, 112] on button "Publish 1 job" at bounding box center [1045, 118] width 77 height 19
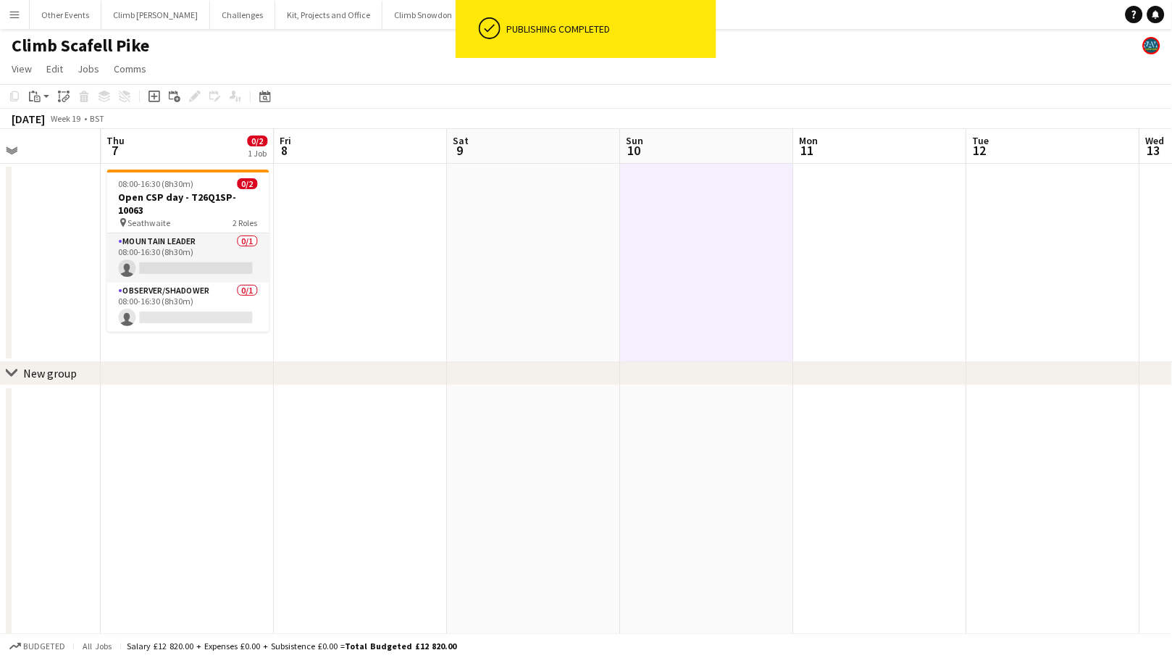
drag, startPoint x: 1038, startPoint y: 285, endPoint x: 593, endPoint y: 315, distance: 445.7
click at [590, 314] on app-calendar-viewport "Sun 3 Mon 4 Tue 5 Wed 6 Thu 7 0/2 1 Job Fri 8 Sat 9 Sun 10 Mon 11 Tue 12 Wed 13…" at bounding box center [586, 546] width 1172 height 834
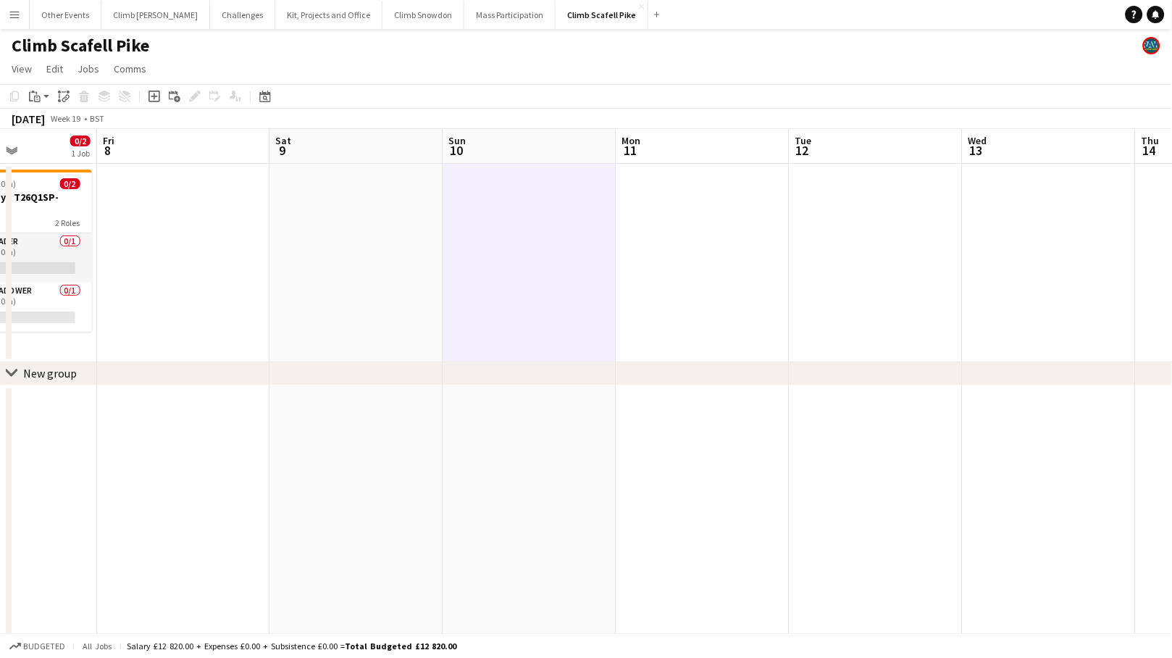
scroll to position [0, 306]
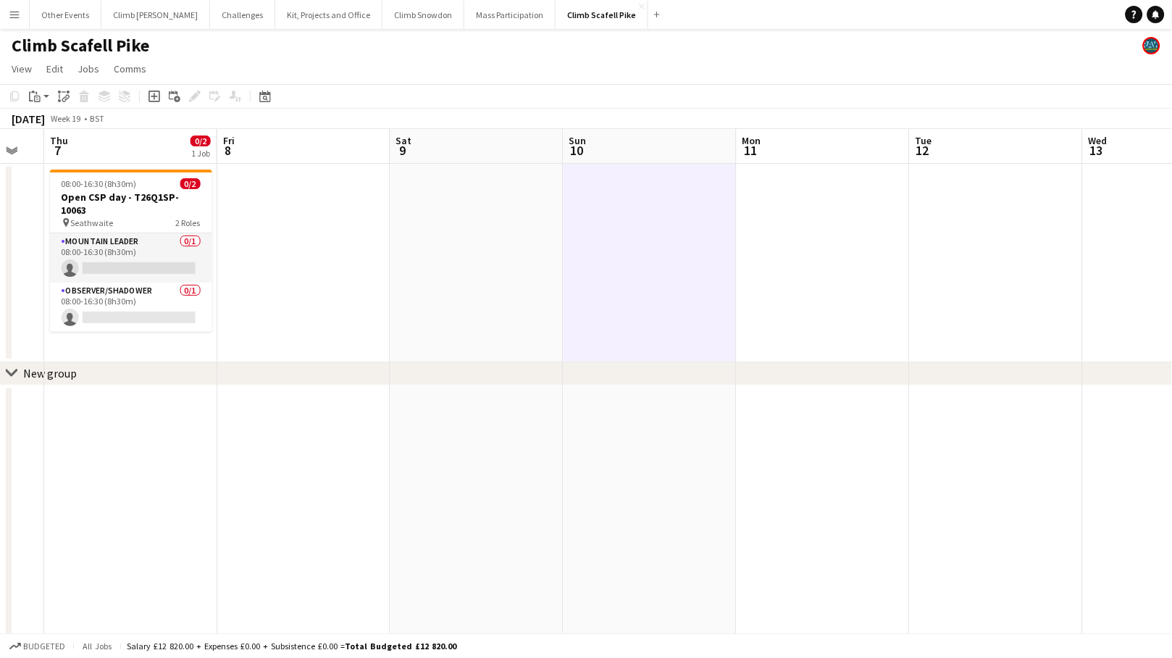
drag, startPoint x: 444, startPoint y: 277, endPoint x: 792, endPoint y: 239, distance: 350.5
click at [923, 251] on app-calendar-viewport "Tue 5 Wed 6 Thu 7 0/2 1 Job Fri 8 Sat 9 Sun 10 Mon 11 Tue 12 Wed 13 Thu 14 Fri …" at bounding box center [586, 546] width 1172 height 834
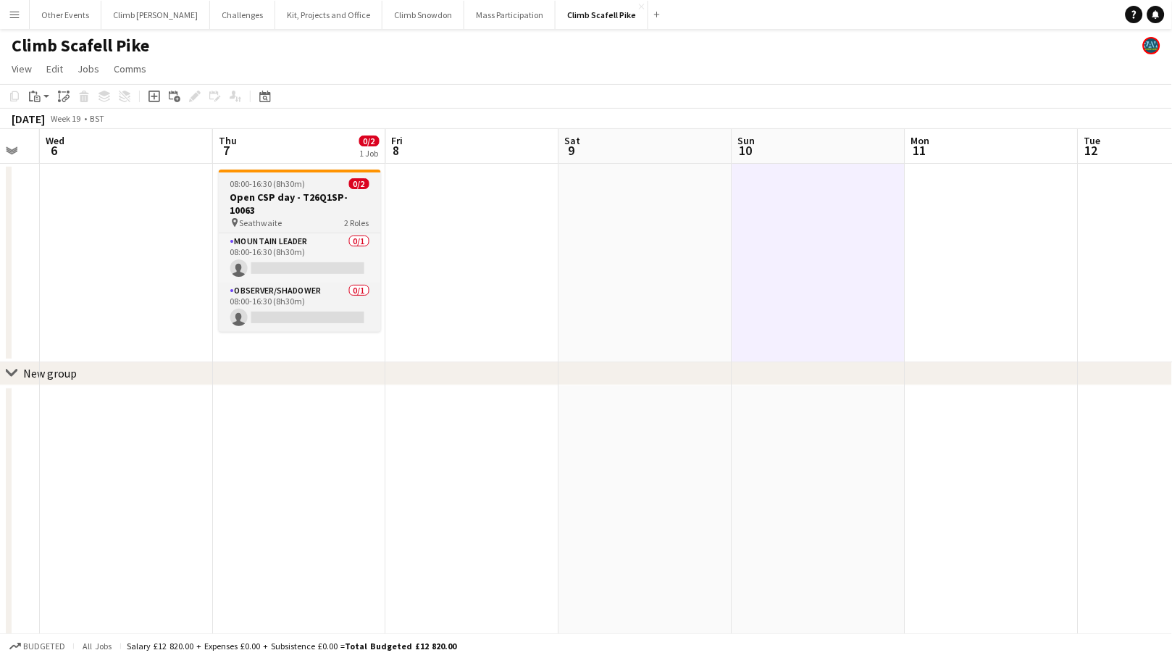
click at [318, 193] on h3 "Open CSP day - T26Q1SP-10063" at bounding box center [300, 203] width 162 height 26
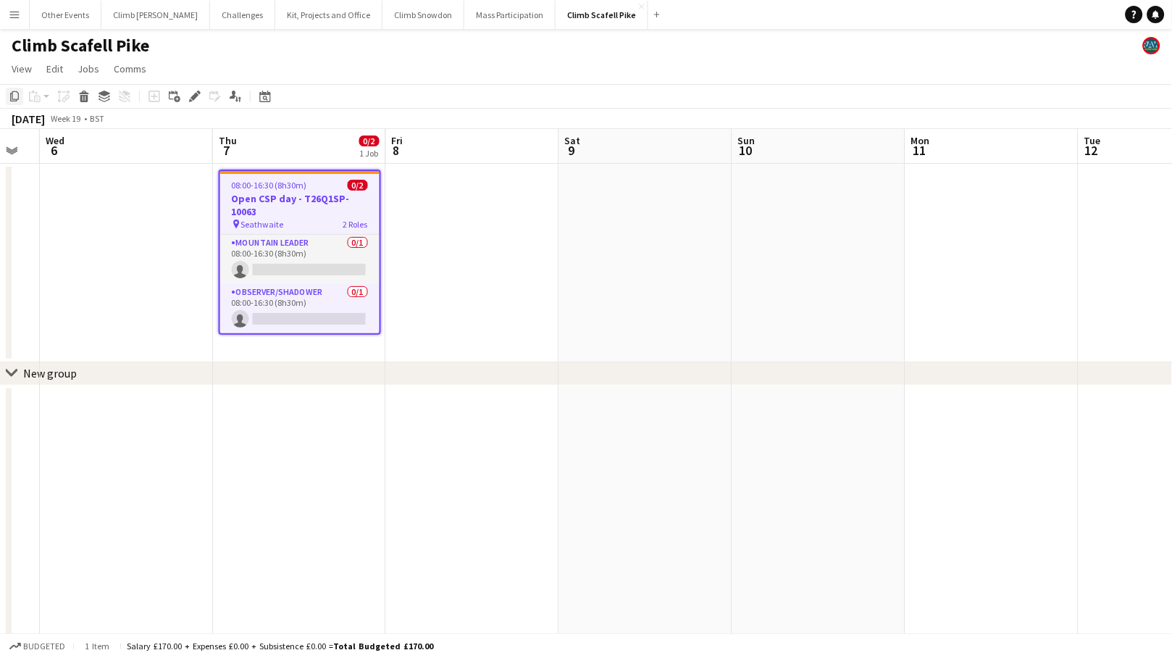
click at [15, 94] on icon "Copy" at bounding box center [15, 97] width 12 height 12
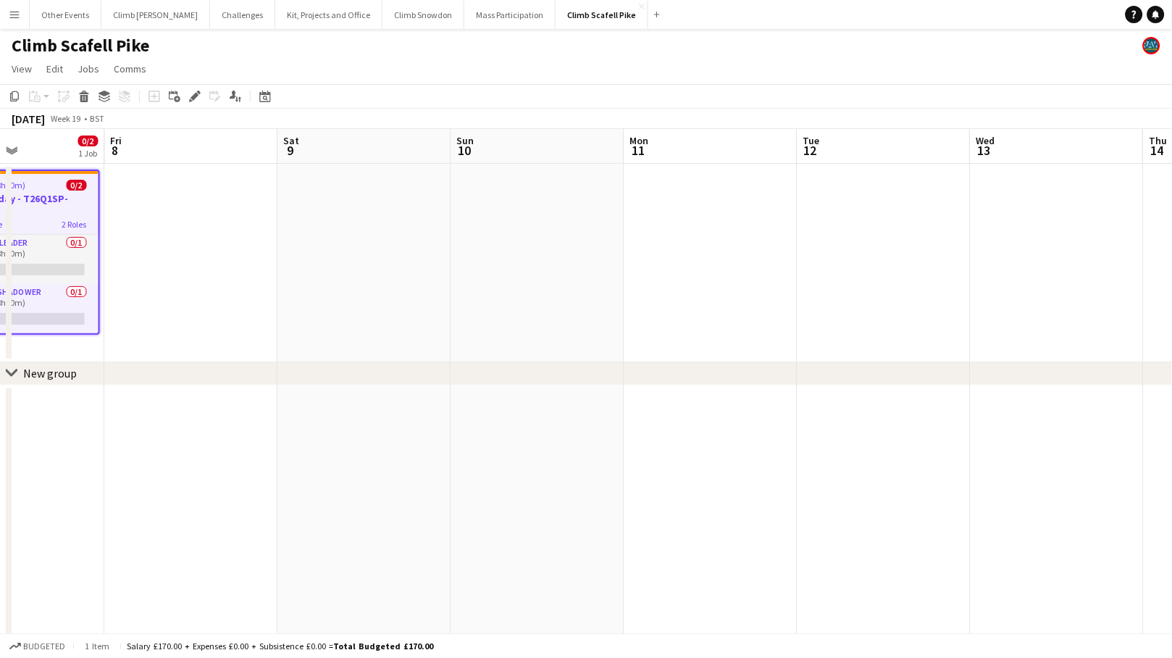
drag, startPoint x: 1104, startPoint y: 272, endPoint x: 545, endPoint y: 312, distance: 561.3
click at [545, 312] on app-calendar-viewport "Mon 4 Tue 5 Wed 6 Thu 7 0/2 1 Job Fri 8 Sat 9 Sun 10 Mon 11 Tue 12 Wed 13 Thu 1…" at bounding box center [586, 546] width 1172 height 834
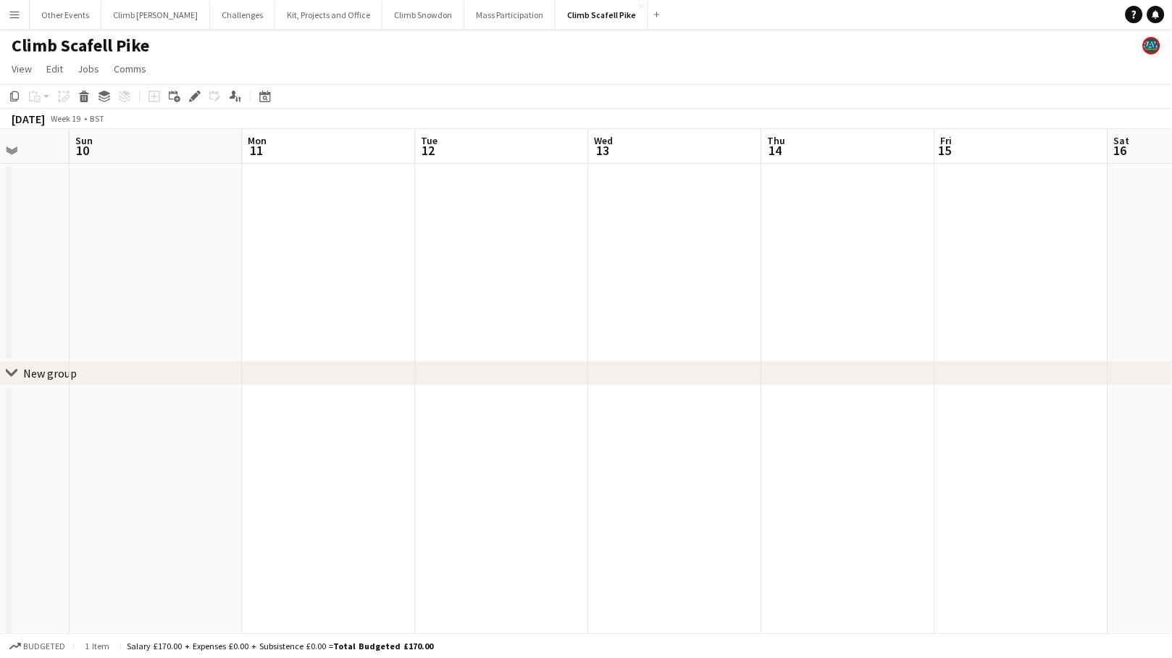
drag, startPoint x: 784, startPoint y: 294, endPoint x: 556, endPoint y: 303, distance: 228.3
click at [569, 301] on app-calendar-viewport "Thu 7 0/2 1 Job Fri 8 Sat 9 Sun 10 Mon 11 Tue 12 Wed 13 Thu 14 Fri 15 Sat 16 Su…" at bounding box center [586, 546] width 1172 height 834
drag, startPoint x: 474, startPoint y: 337, endPoint x: 669, endPoint y: 330, distance: 194.9
click at [416, 344] on app-calendar-viewport "Fri 8 Sat 9 Sun 10 Mon 11 Tue 12 Wed 13 Thu 14 Fri 15 Sat 16 Sun 17 Mon 18 Tue …" at bounding box center [586, 546] width 1172 height 834
drag, startPoint x: 752, startPoint y: 313, endPoint x: 348, endPoint y: 366, distance: 406.9
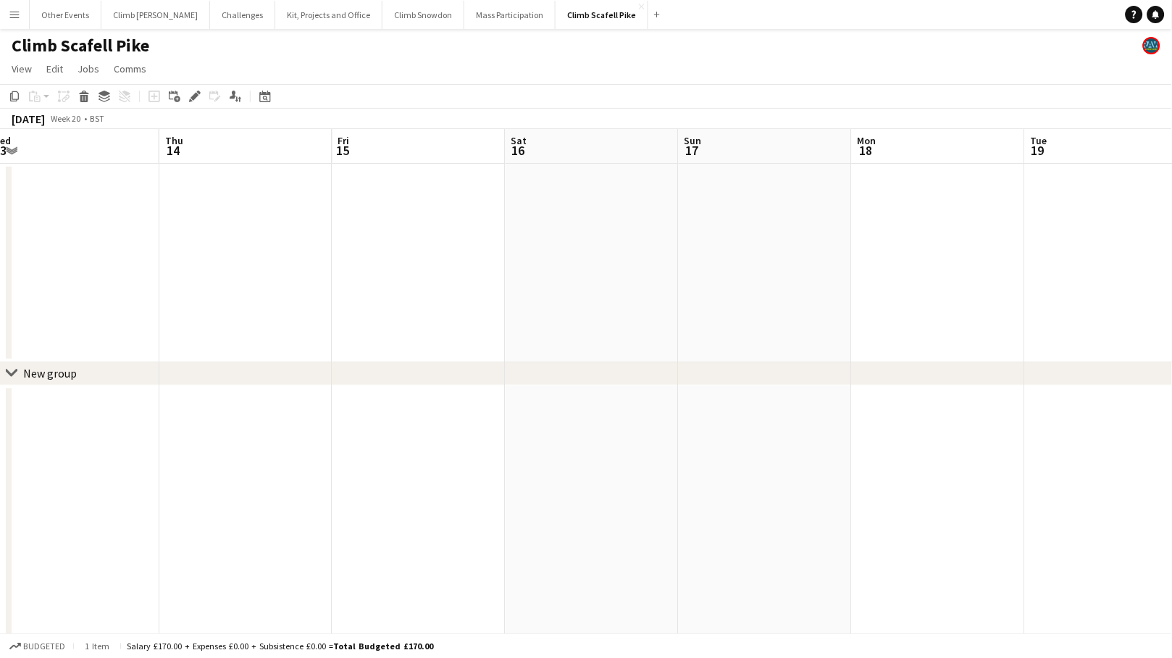
click at [348, 366] on div "chevron-right New group Mon 11 Tue 12 Wed 13 Thu 14 Fri 15 Sat 16 Sun 17 Mon 18…" at bounding box center [586, 546] width 1172 height 834
drag, startPoint x: 720, startPoint y: 330, endPoint x: 381, endPoint y: 370, distance: 341.3
click at [377, 372] on div "chevron-right New group Fri 15 Sat 16 Sun 17 Mon 18 Tue 19 Wed 20 Thu 21 Fri 22…" at bounding box center [586, 546] width 1172 height 834
click at [735, 232] on app-date-cell at bounding box center [752, 263] width 173 height 198
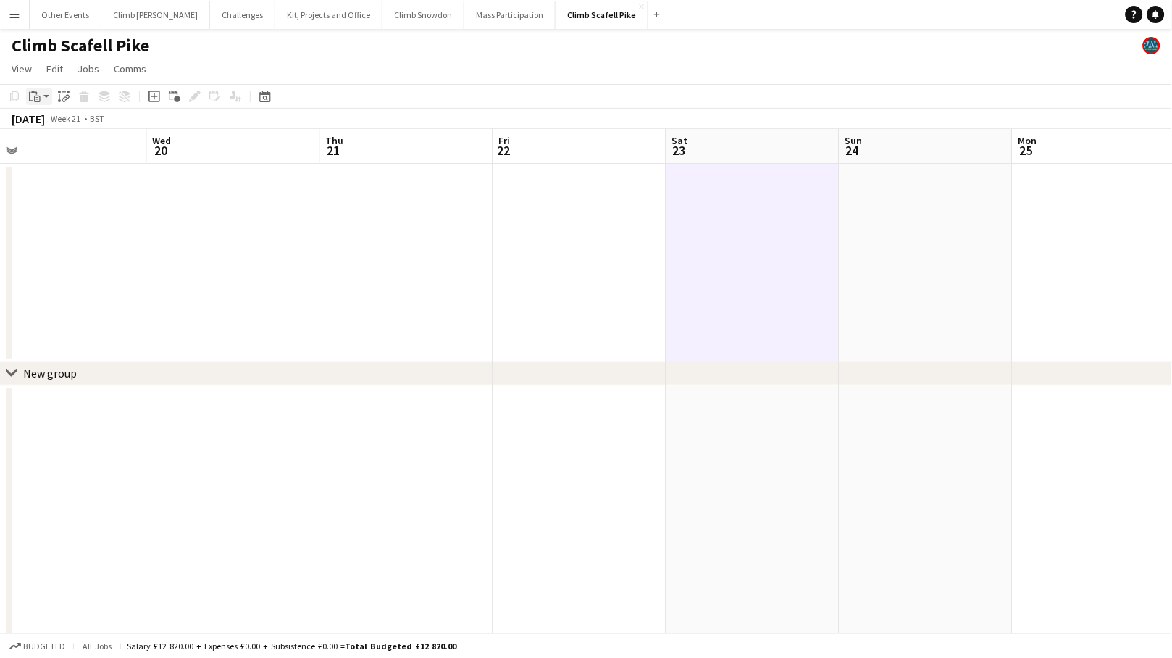
click at [38, 94] on icon "Paste" at bounding box center [35, 97] width 12 height 12
click at [45, 125] on link "Paste Command V" at bounding box center [95, 123] width 114 height 13
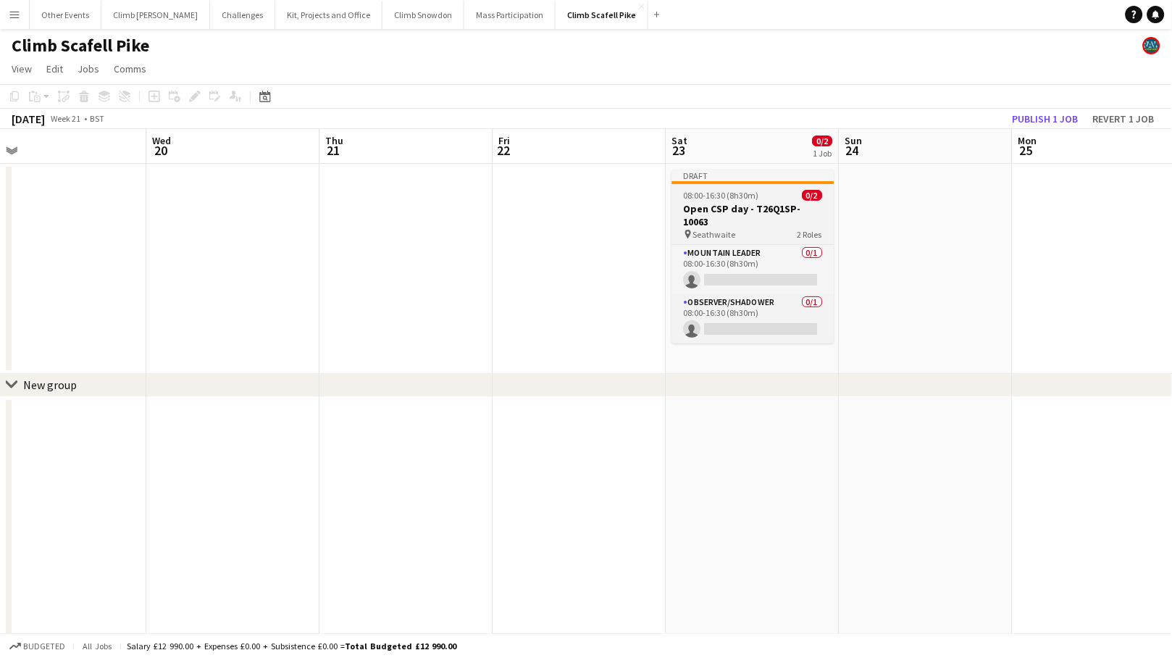
click at [729, 200] on app-job-card "Draft 08:00-16:30 (8h30m) 0/2 Open CSP day - T26Q1SP-10063 pin Seathwaite 2 Rol…" at bounding box center [753, 256] width 162 height 174
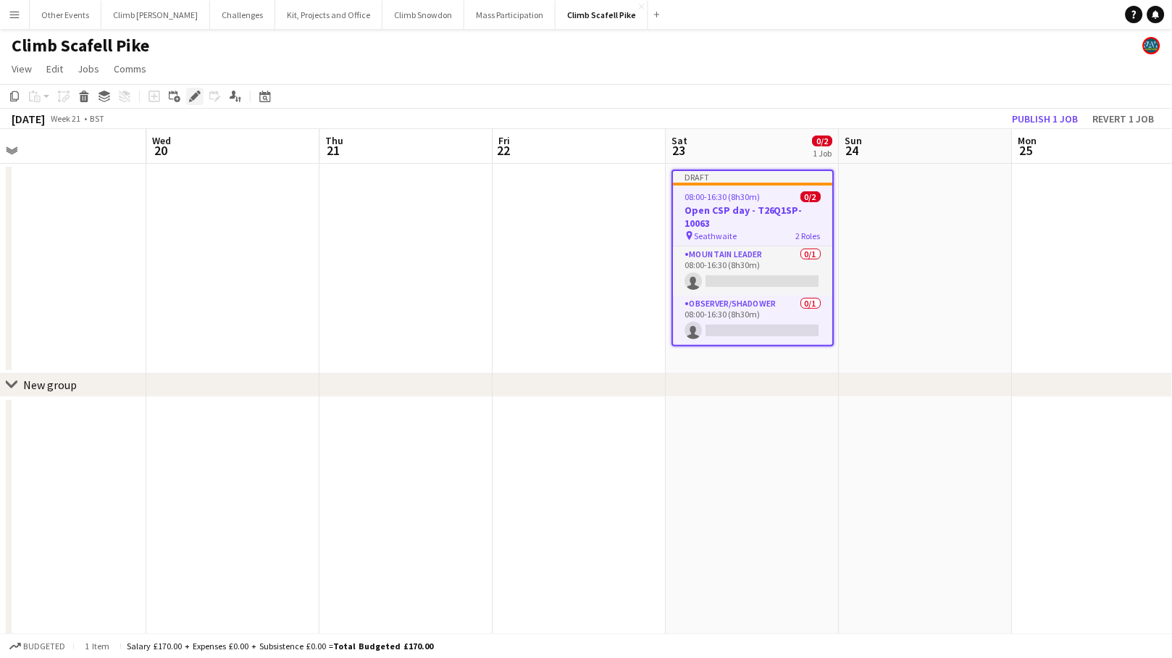
click at [189, 94] on icon "Edit" at bounding box center [195, 97] width 12 height 12
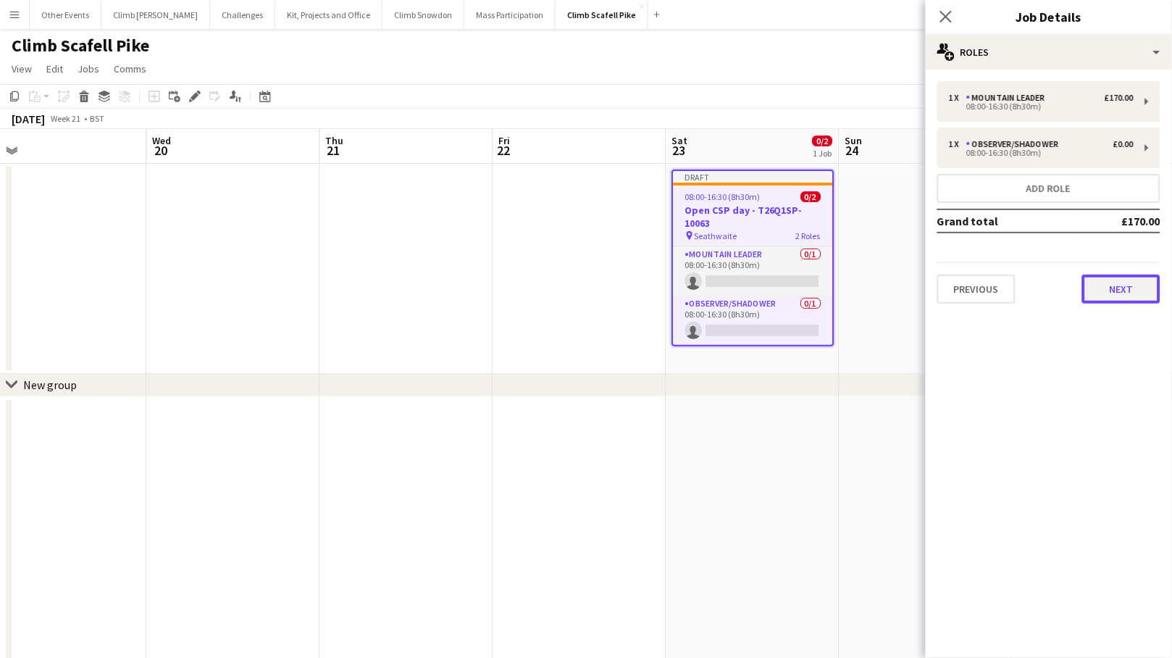
click at [1022, 289] on button "Next" at bounding box center [1121, 288] width 78 height 29
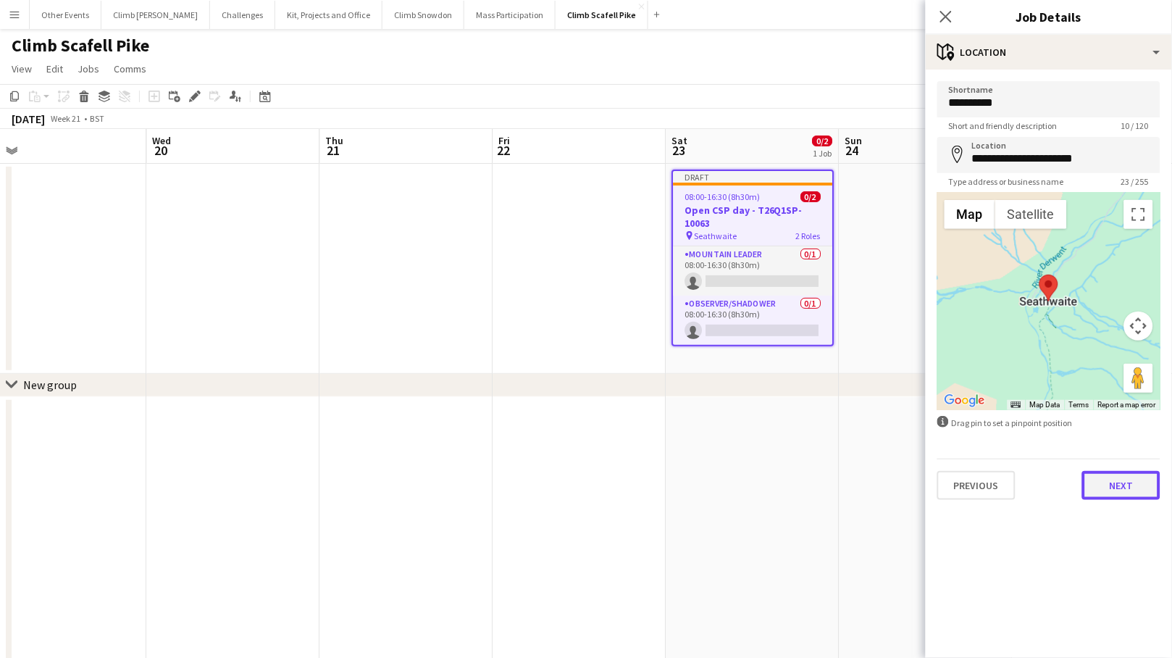
click at [1022, 487] on button "Next" at bounding box center [1121, 485] width 78 height 29
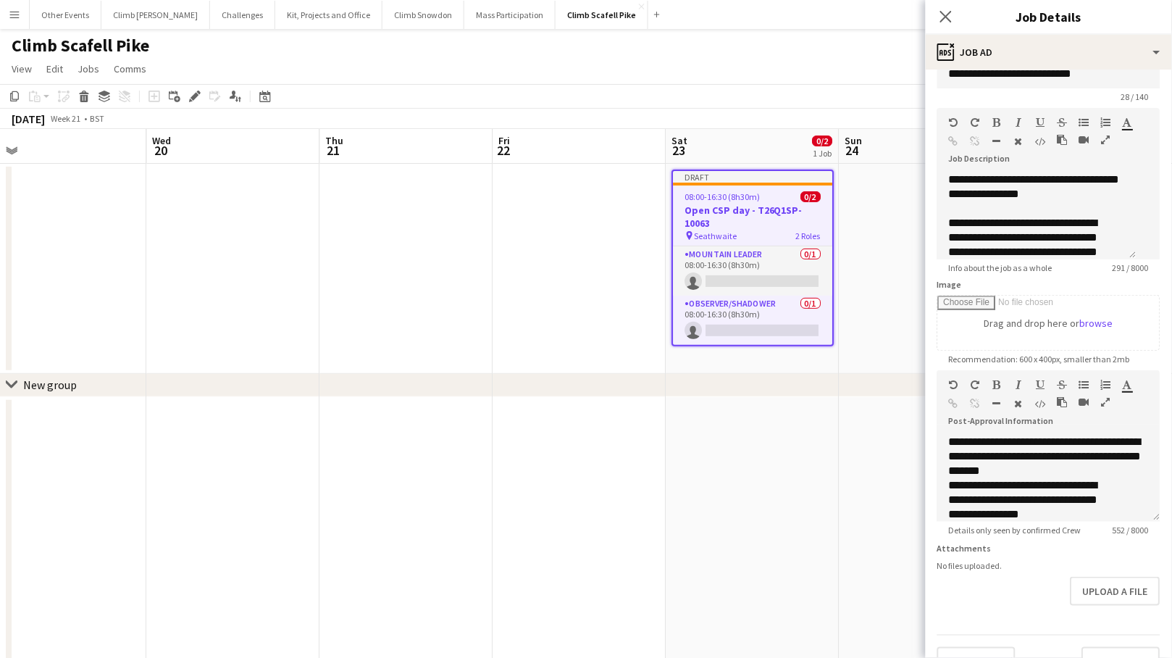
scroll to position [67, 0]
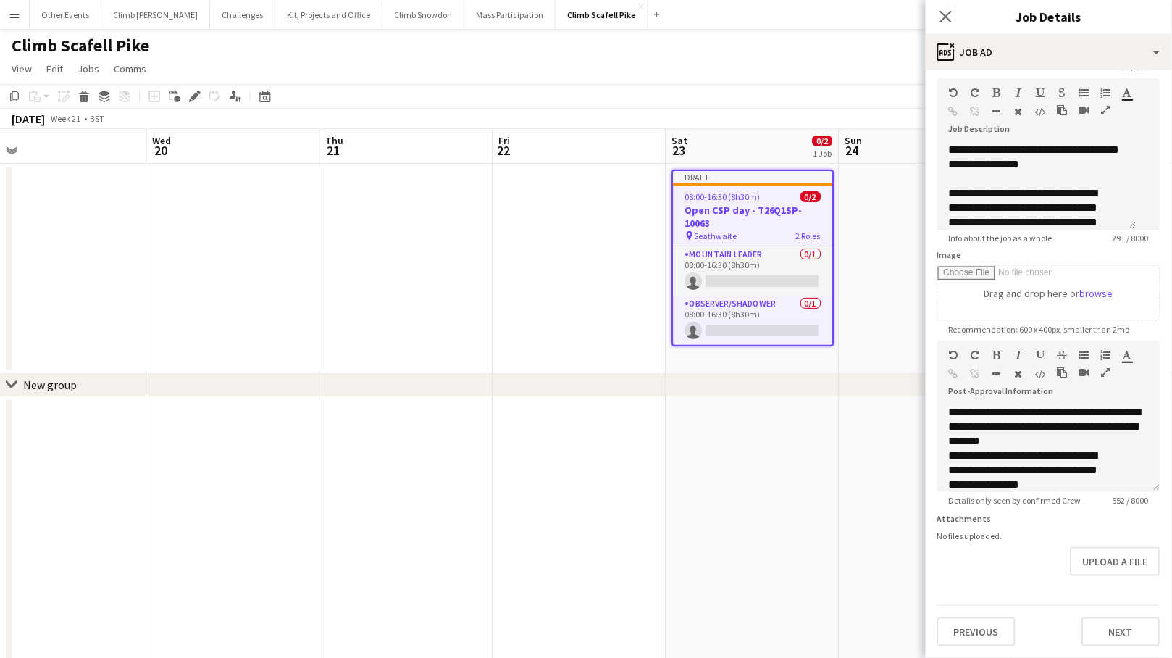
click at [1022, 634] on form "**********" at bounding box center [1049, 334] width 246 height 624
click at [1022, 630] on button "Next" at bounding box center [1121, 631] width 78 height 29
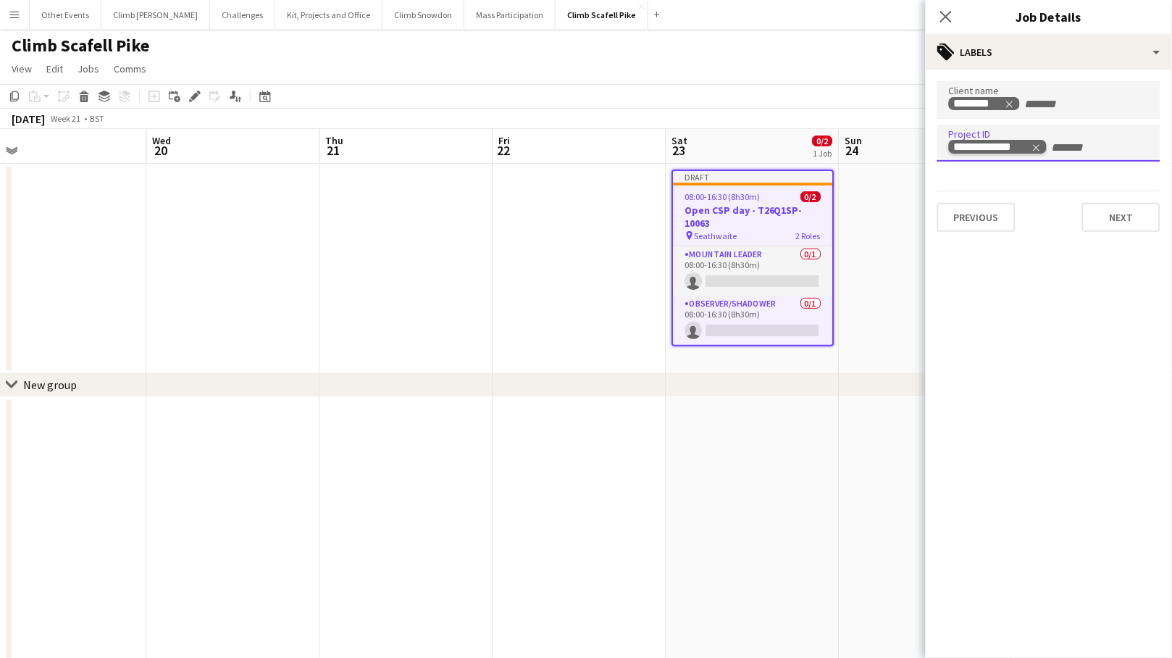
click at [1022, 146] on icon "Remove tag" at bounding box center [1036, 148] width 10 height 10
click at [1022, 146] on input "Type to search project ID labels..." at bounding box center [1049, 147] width 200 height 13
paste input "**********"
type input "**********"
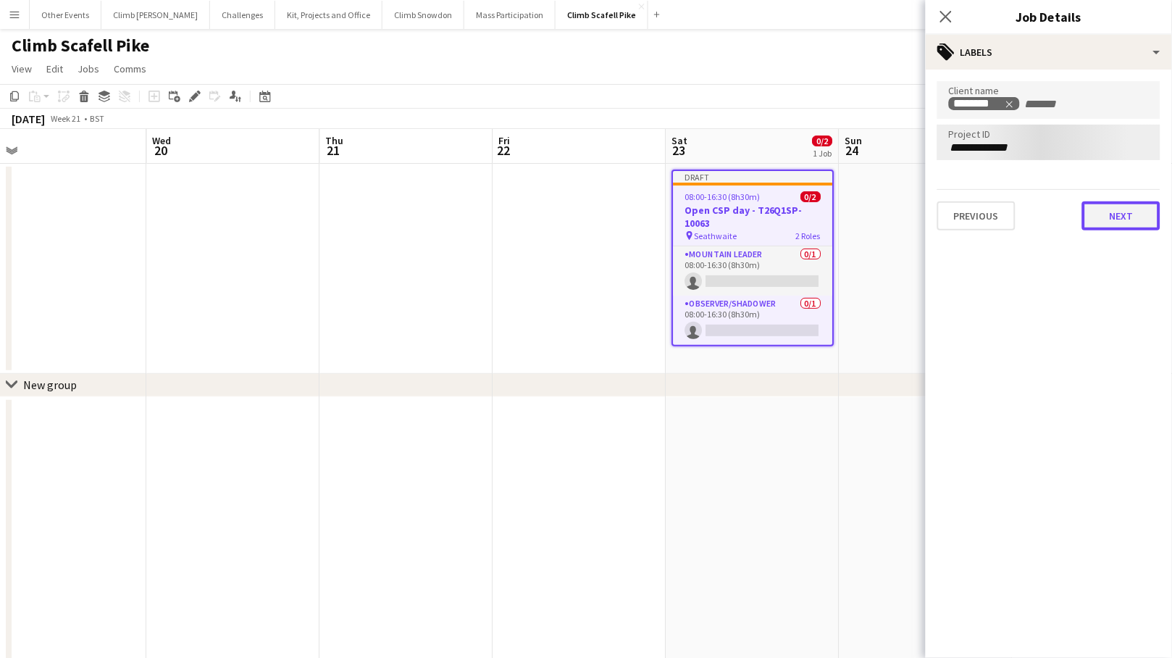
click at [1022, 211] on button "Next" at bounding box center [1121, 215] width 78 height 29
type input "*******"
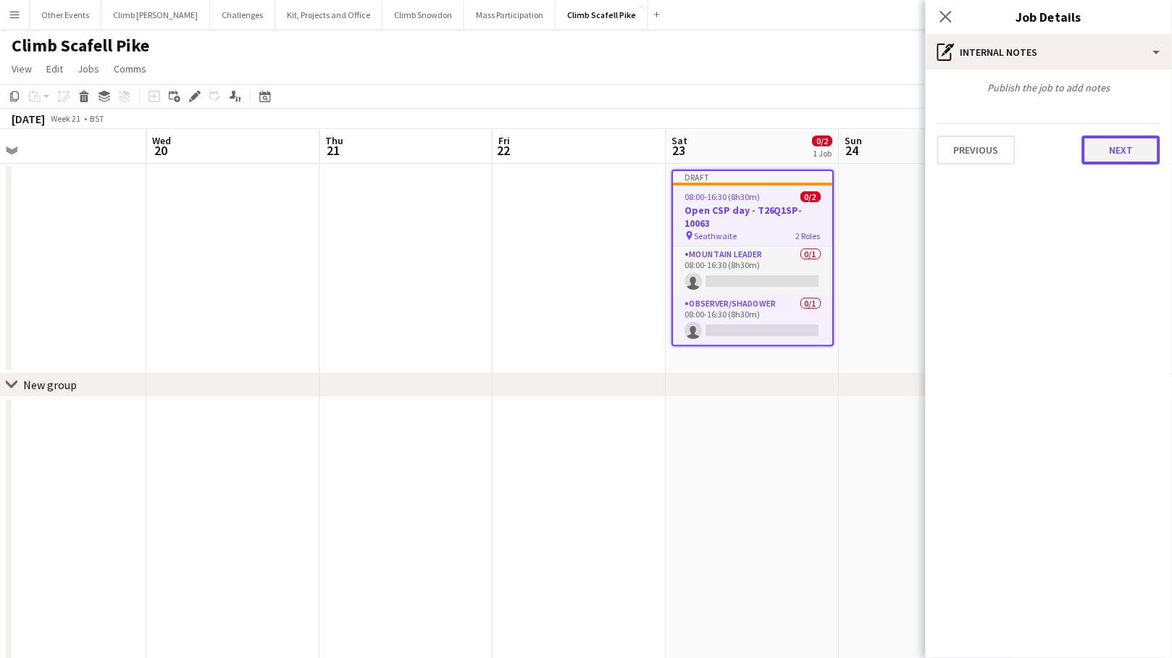
click at [1022, 140] on button "Next" at bounding box center [1121, 149] width 78 height 29
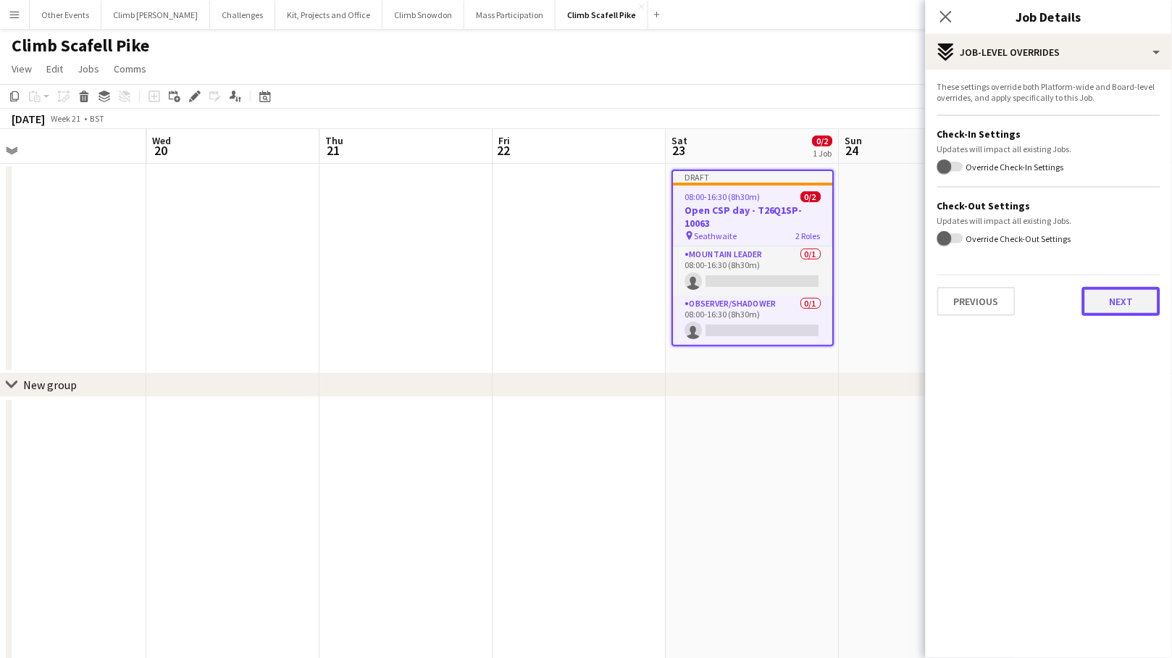
click at [1022, 295] on button "Next" at bounding box center [1121, 301] width 78 height 29
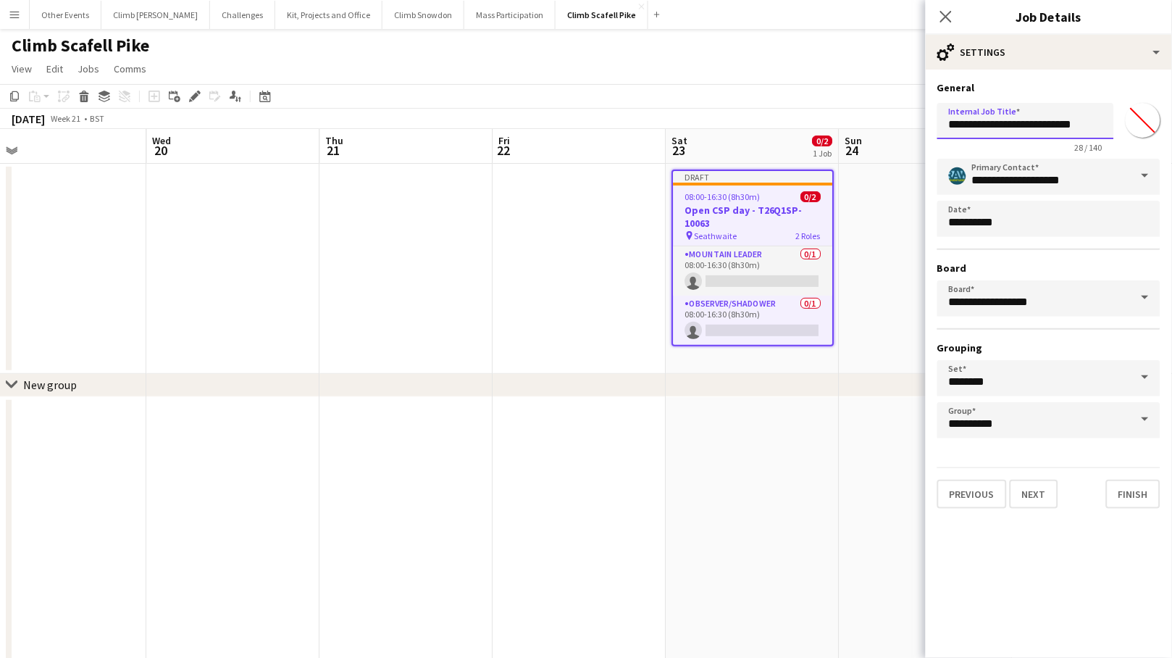
drag, startPoint x: 1027, startPoint y: 127, endPoint x: 1122, endPoint y: 129, distance: 94.9
click at [1022, 127] on div "**********" at bounding box center [1048, 125] width 223 height 56
paste input "text"
type input "**********"
click at [1022, 484] on button "Next" at bounding box center [1034, 493] width 49 height 29
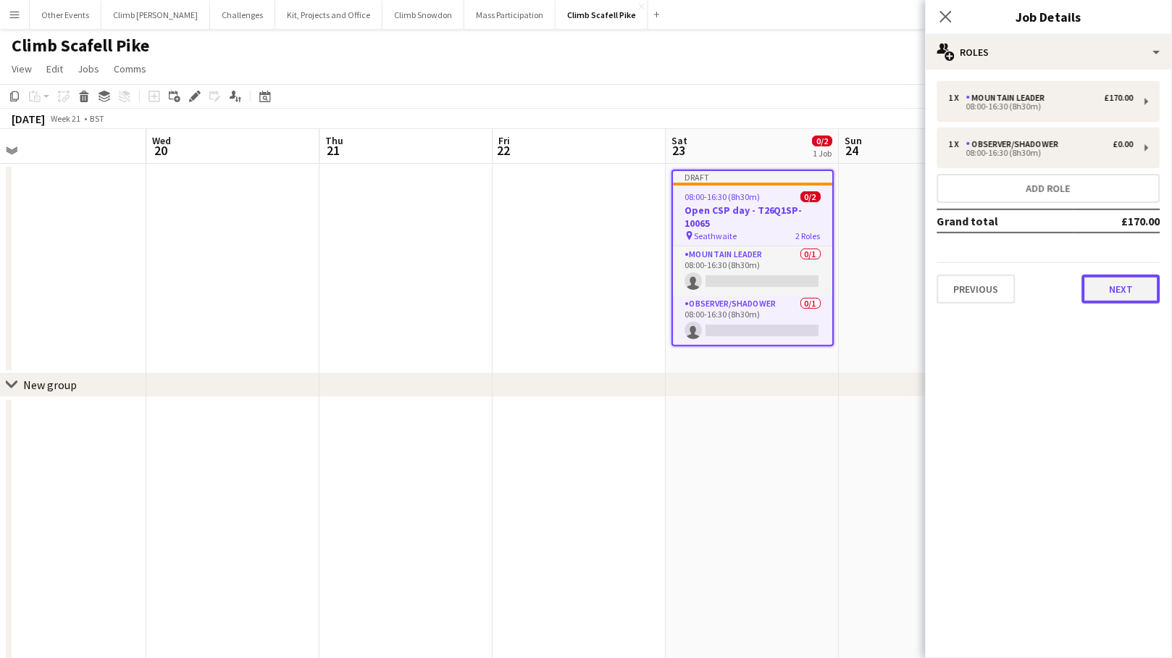
click at [1022, 286] on button "Next" at bounding box center [1121, 288] width 78 height 29
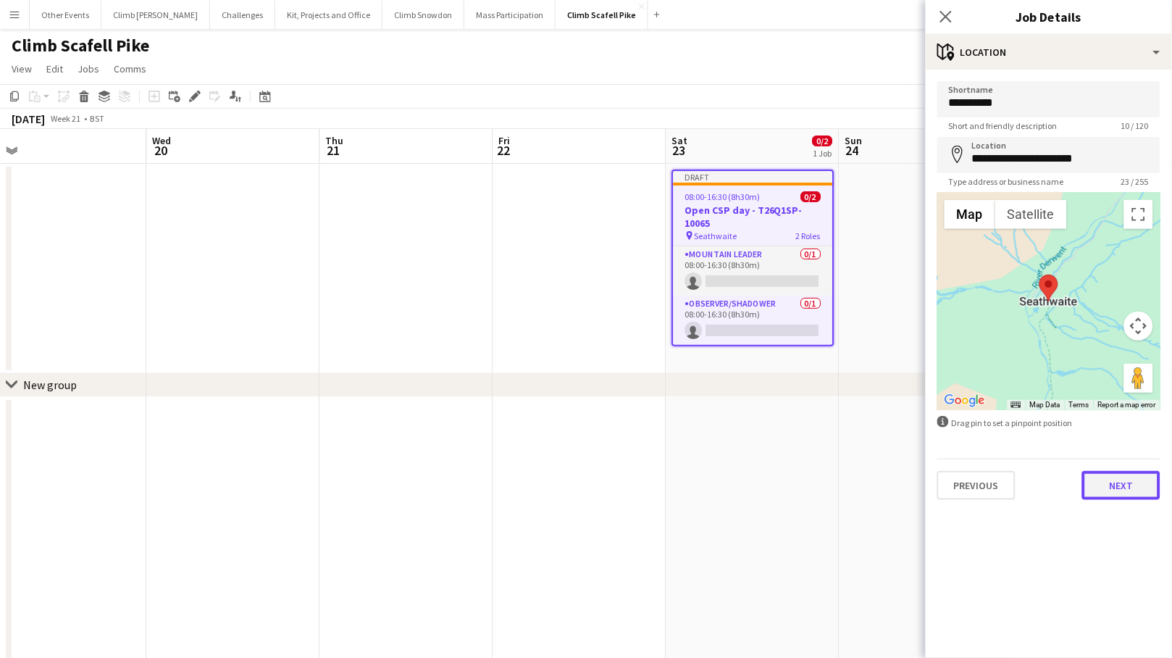
click at [1022, 482] on button "Next" at bounding box center [1121, 485] width 78 height 29
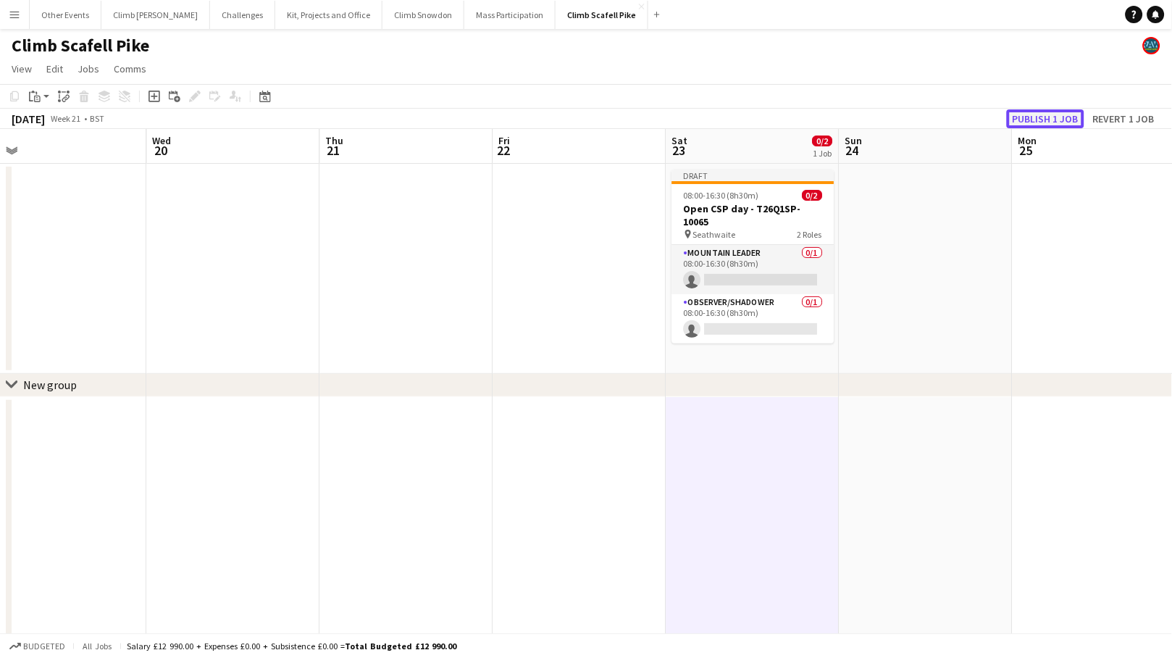
click at [1022, 118] on button "Publish 1 job" at bounding box center [1045, 118] width 77 height 19
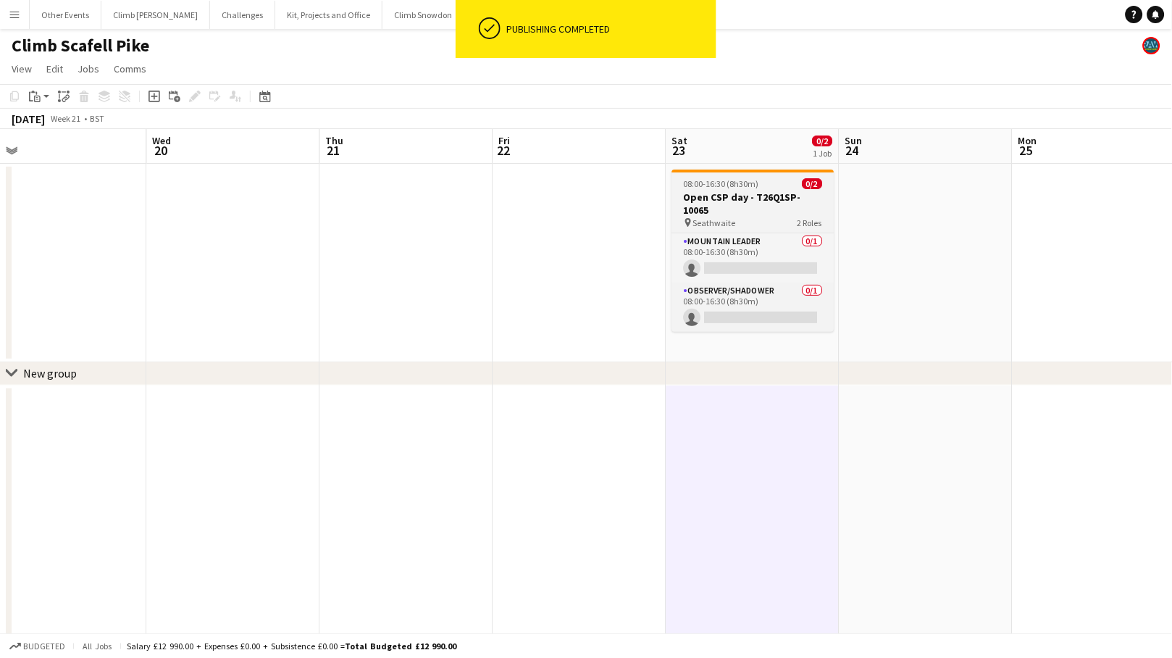
click at [737, 195] on h3 "Open CSP day - T26Q1SP-10065" at bounding box center [753, 203] width 162 height 26
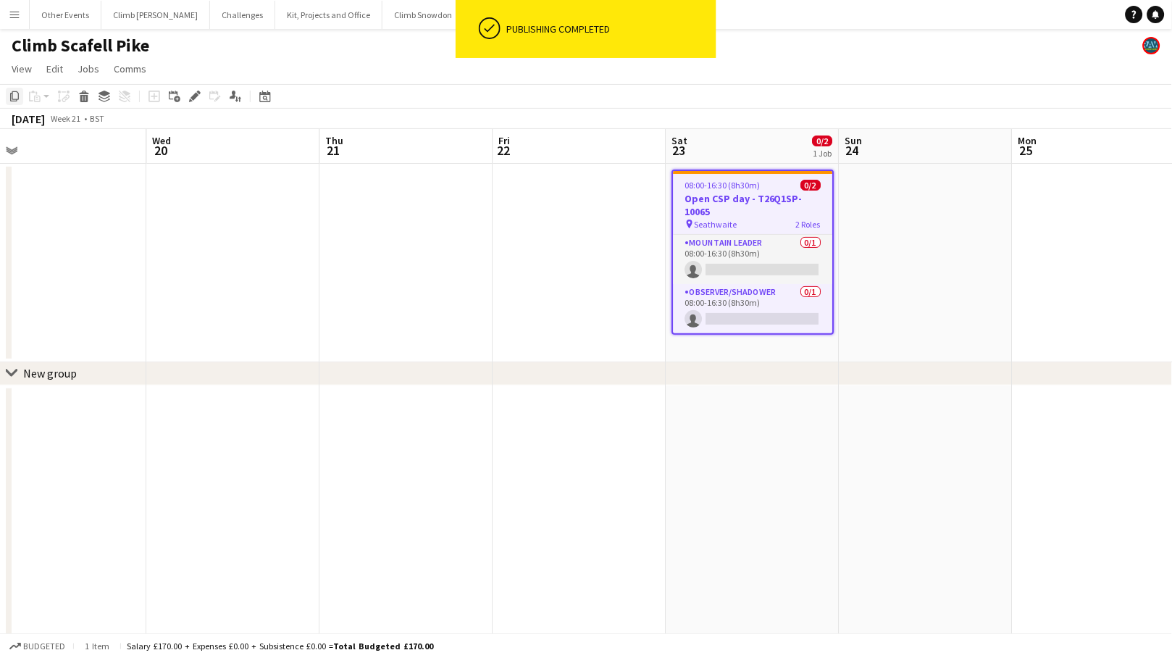
click at [18, 97] on icon at bounding box center [14, 96] width 9 height 10
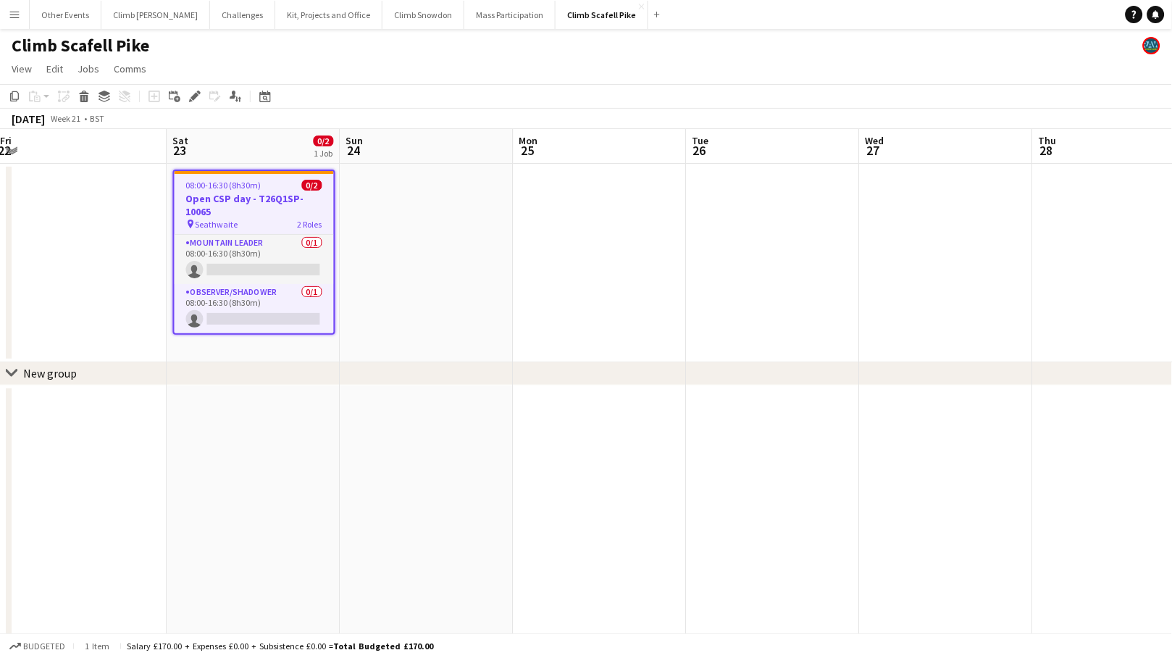
drag, startPoint x: 898, startPoint y: 450, endPoint x: 607, endPoint y: 477, distance: 292.4
click at [604, 477] on app-calendar-viewport "Tue 19 Wed 20 Thu 21 Fri 22 Sat 23 0/2 1 Job Sun 24 Mon 25 Tue 26 Wed 27 Thu 28…" at bounding box center [586, 546] width 1172 height 834
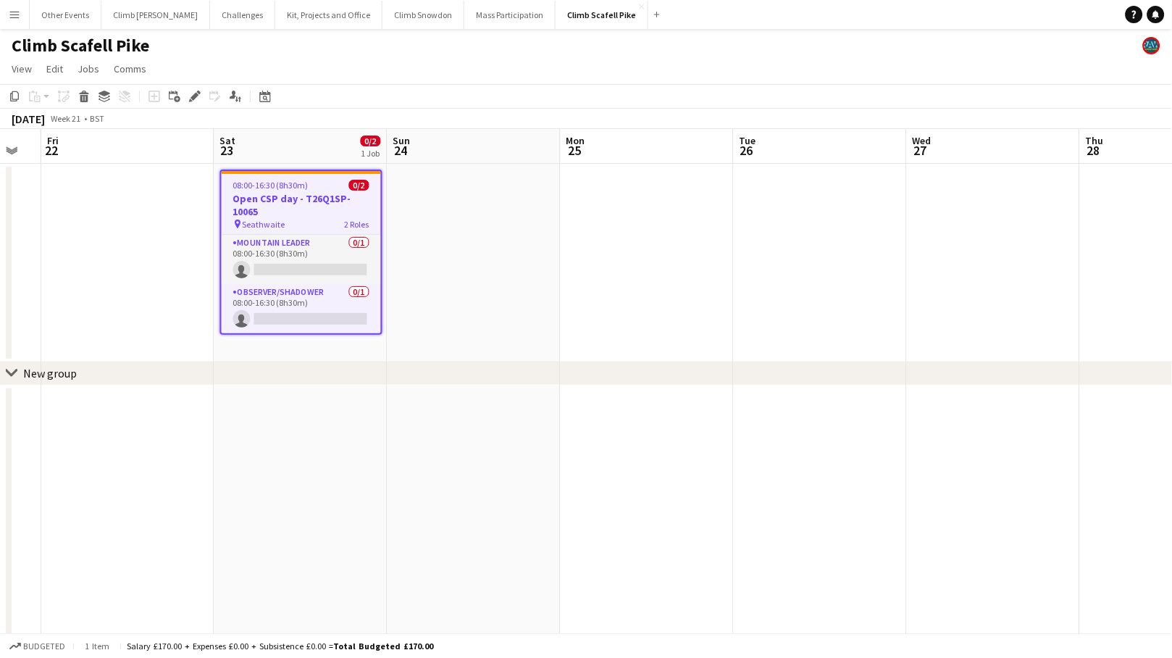
drag, startPoint x: 959, startPoint y: 445, endPoint x: 458, endPoint y: 485, distance: 502.0
click at [410, 492] on app-calendar-viewport "Tue 19 Wed 20 Thu 21 Fri 22 Sat 23 0/2 1 Job Sun 24 Mon 25 Tue 26 Wed 27 Thu 28…" at bounding box center [586, 546] width 1172 height 834
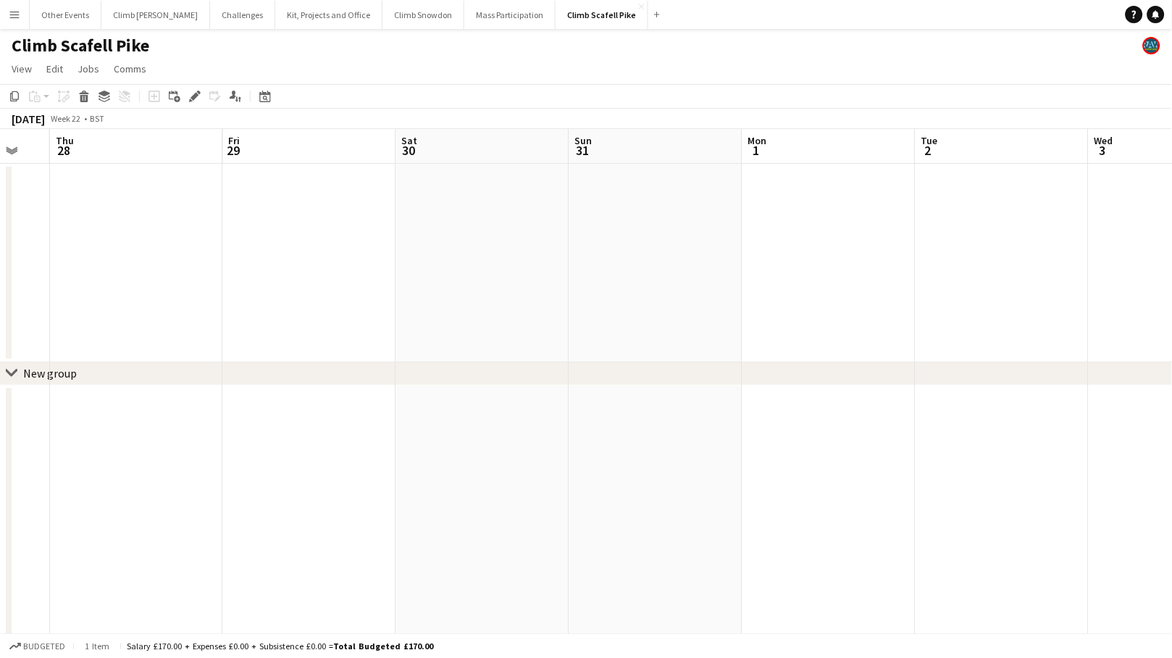
drag, startPoint x: 746, startPoint y: 471, endPoint x: 295, endPoint y: 524, distance: 454.3
click at [237, 526] on app-calendar-viewport "Mon 25 Tue 26 Wed 27 Thu 28 Fri 29 Sat 30 Sun 31 Mon 1 Tue 2 Wed 3 Thu 4 Fri 5" at bounding box center [586, 546] width 1172 height 834
drag, startPoint x: 860, startPoint y: 458, endPoint x: 398, endPoint y: 492, distance: 463.3
click at [398, 492] on app-calendar-viewport "Tue 26 Wed 27 Thu 28 Fri 29 Sat 30 Sun 31 Mon 1 Tue 2 Wed 3 Thu 4 Fri 5 Sat 6" at bounding box center [586, 546] width 1172 height 834
drag, startPoint x: 868, startPoint y: 436, endPoint x: 405, endPoint y: 481, distance: 464.9
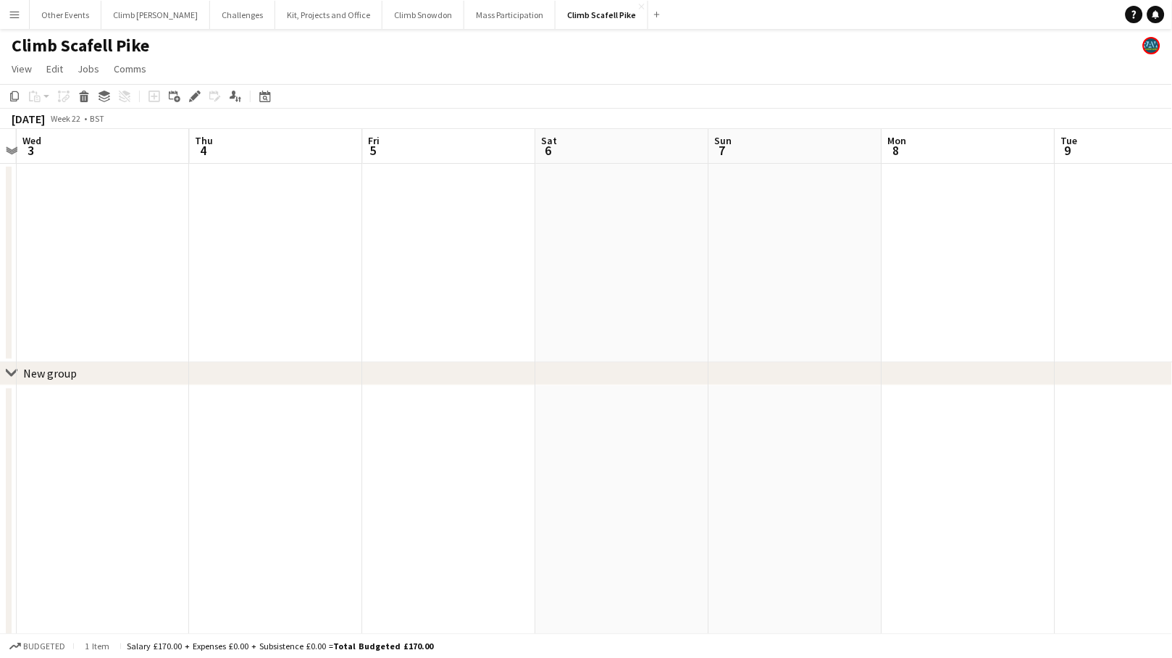
click at [393, 479] on app-calendar-viewport "Sun 31 Mon 1 Tue 2 Wed 3 Thu 4 Fri 5 Sat 6 Sun 7 Mon 8 Tue 9 Wed 10 Thu 11" at bounding box center [586, 546] width 1172 height 834
drag, startPoint x: 779, startPoint y: 436, endPoint x: 417, endPoint y: 488, distance: 365.1
click at [417, 488] on app-calendar-viewport "Wed 3 Thu 4 Fri 5 Sat 6 Sun 7 Mon 8 Tue 9 Wed 10 Thu 11 Fri 12 Sat 13 Sun 14" at bounding box center [586, 546] width 1172 height 834
click at [740, 252] on app-date-cell at bounding box center [773, 263] width 173 height 198
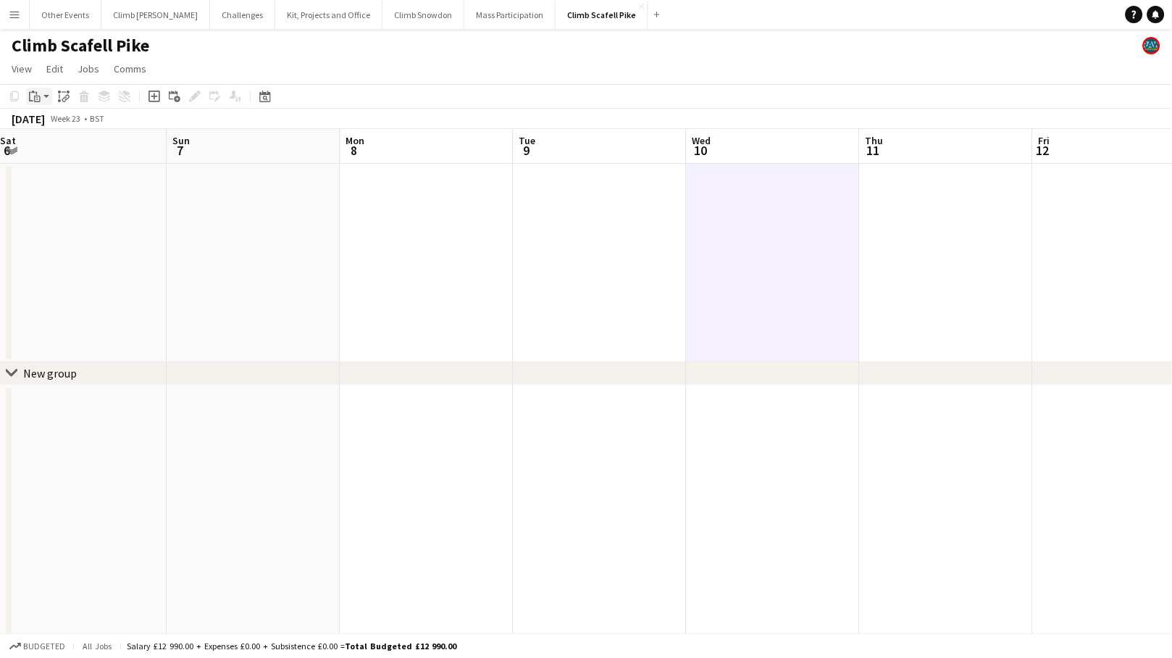
click at [43, 96] on app-action-btn "Paste" at bounding box center [39, 96] width 26 height 17
click at [49, 128] on link "Paste Command V" at bounding box center [95, 123] width 114 height 13
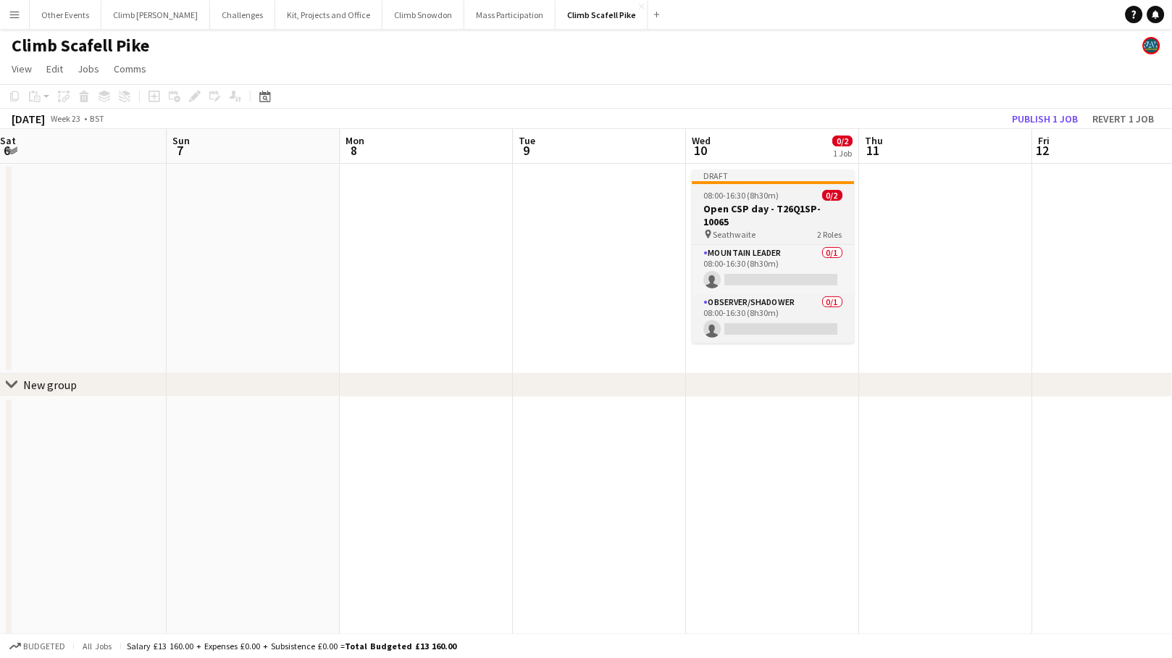
click at [805, 203] on h3 "Open CSP day - T26Q1SP-10065" at bounding box center [773, 215] width 162 height 26
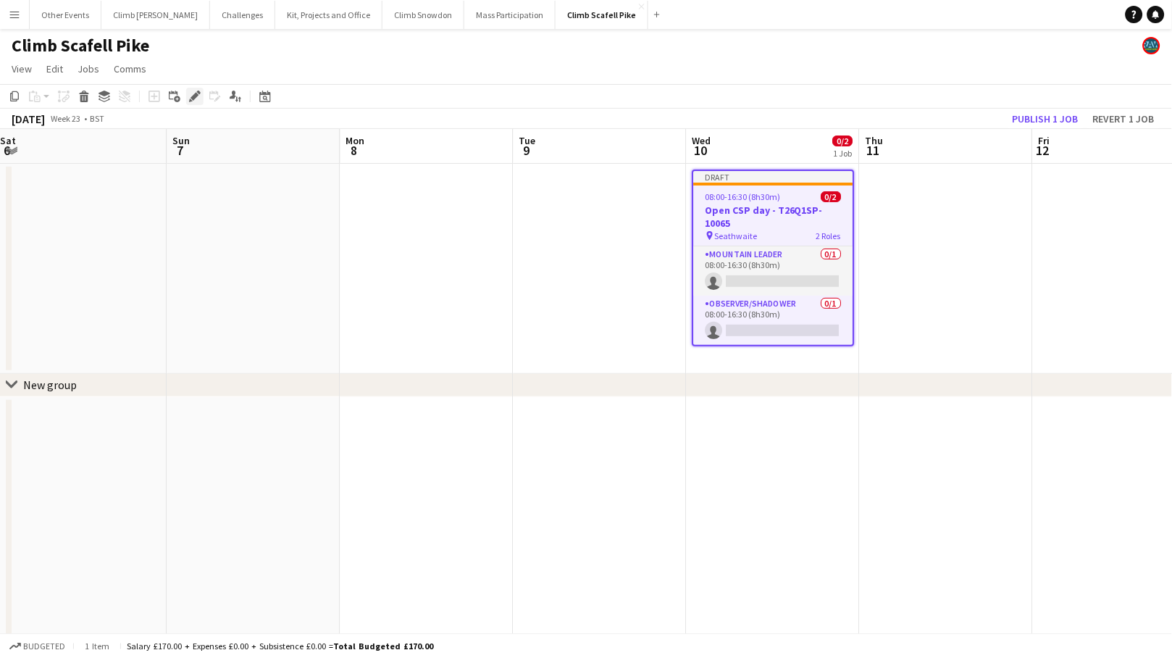
click at [189, 95] on icon "Edit" at bounding box center [195, 97] width 12 height 12
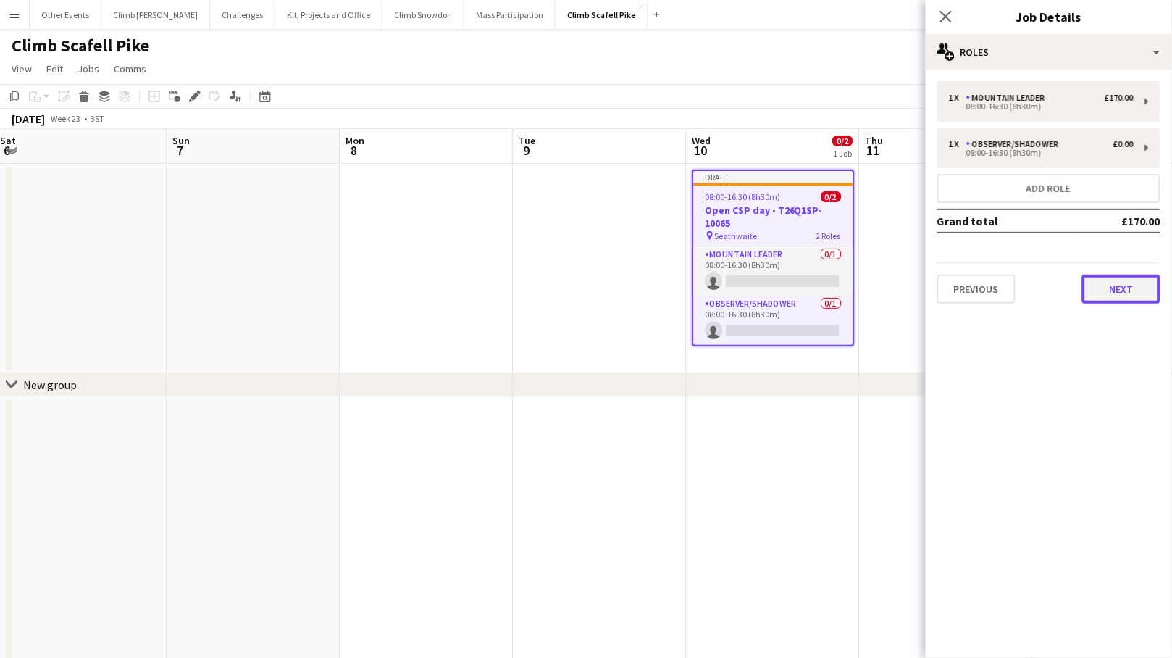
click at [1022, 289] on button "Next" at bounding box center [1121, 288] width 78 height 29
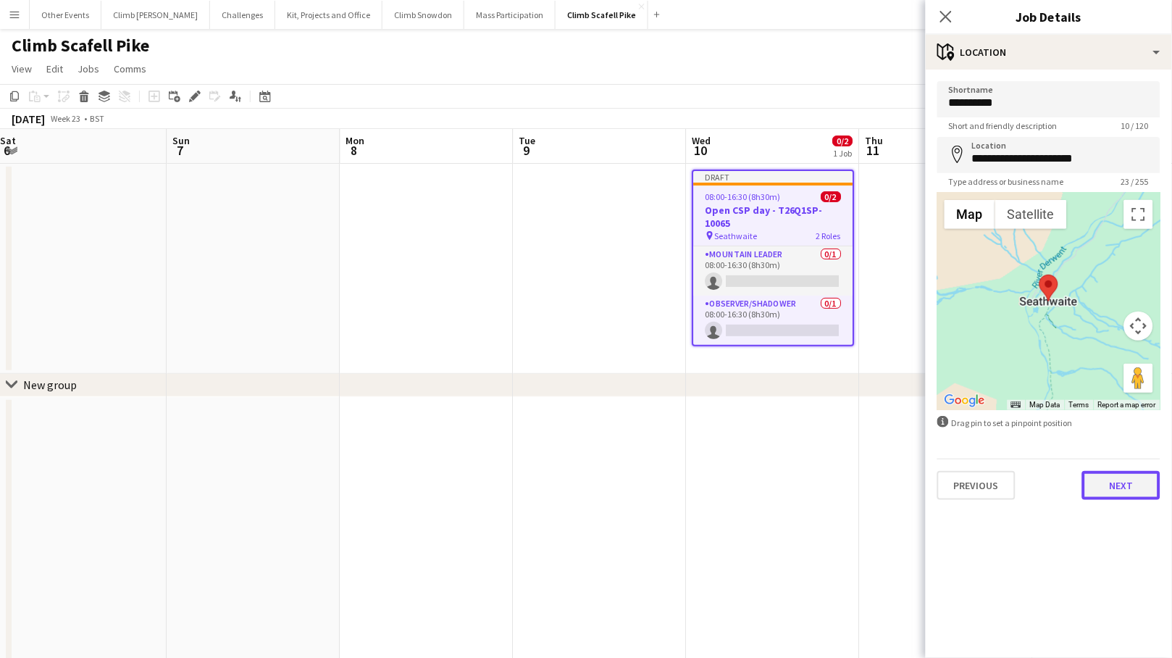
click at [1022, 478] on button "Next" at bounding box center [1121, 485] width 78 height 29
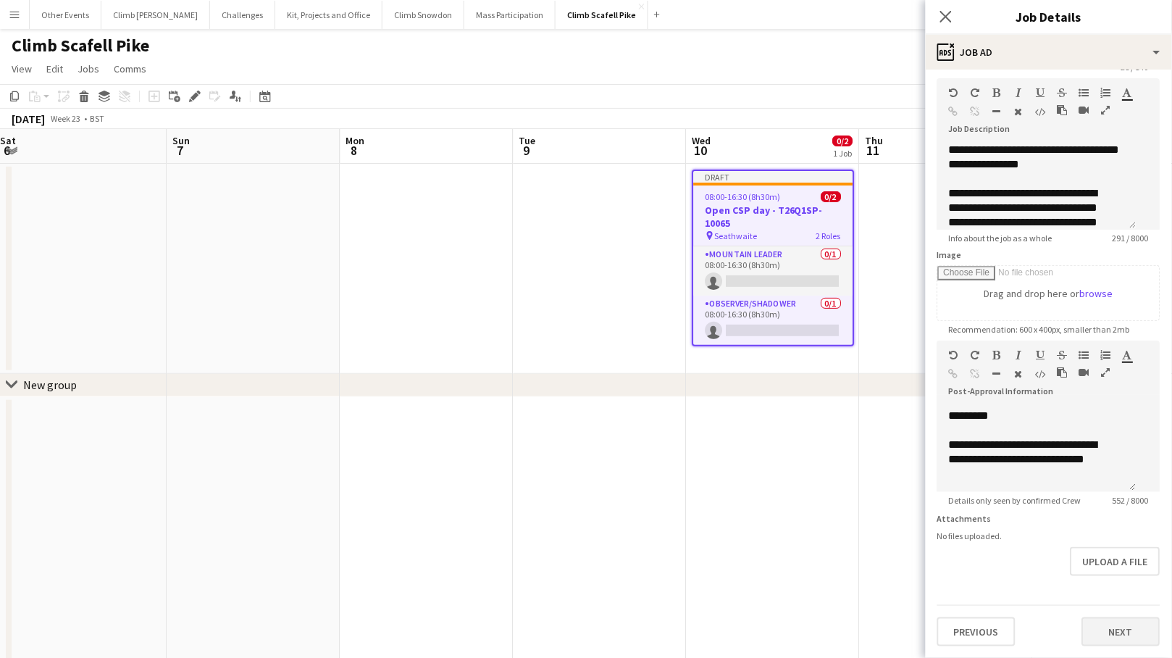
scroll to position [67, 0]
click at [1022, 624] on button "Next" at bounding box center [1121, 631] width 78 height 29
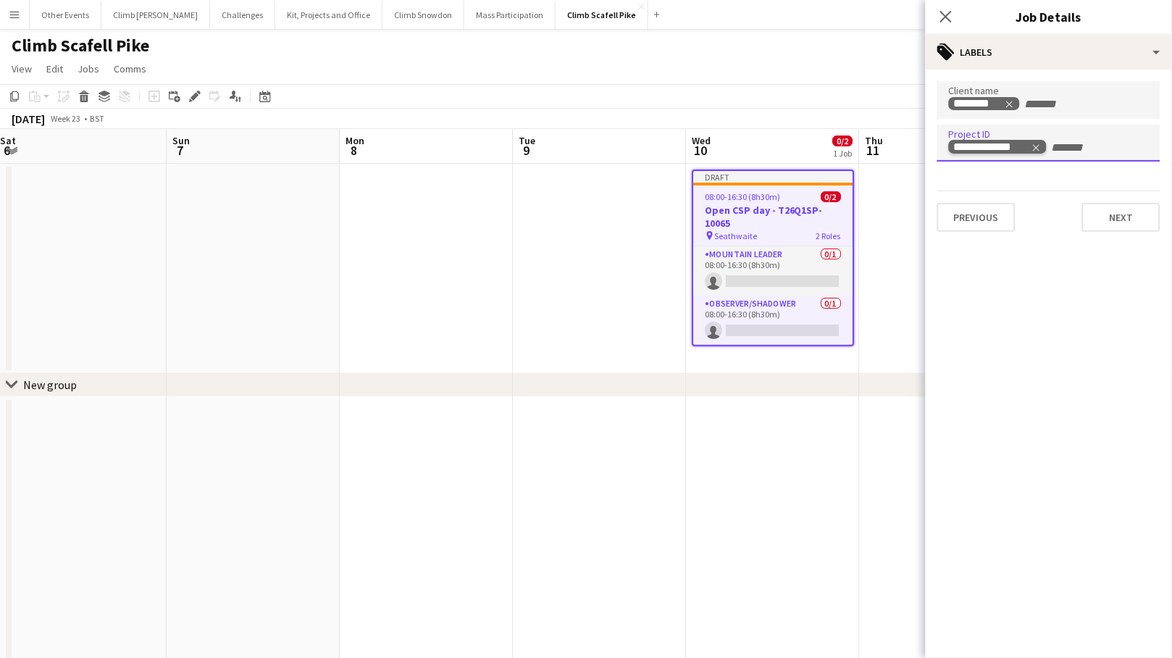
click at [1022, 147] on icon "Remove tag" at bounding box center [1036, 148] width 10 height 10
click at [1022, 143] on input "Type to search project ID labels..." at bounding box center [1049, 147] width 200 height 13
paste input "**********"
type input "**********"
click at [1022, 208] on button "Next" at bounding box center [1121, 217] width 78 height 29
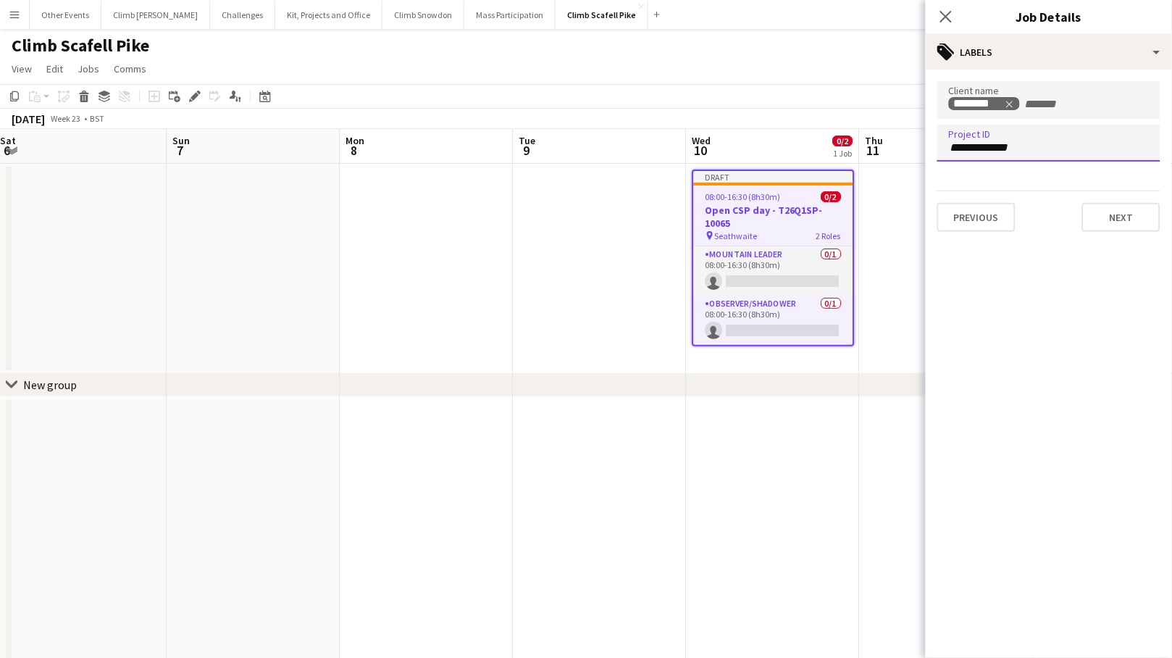
type input "*******"
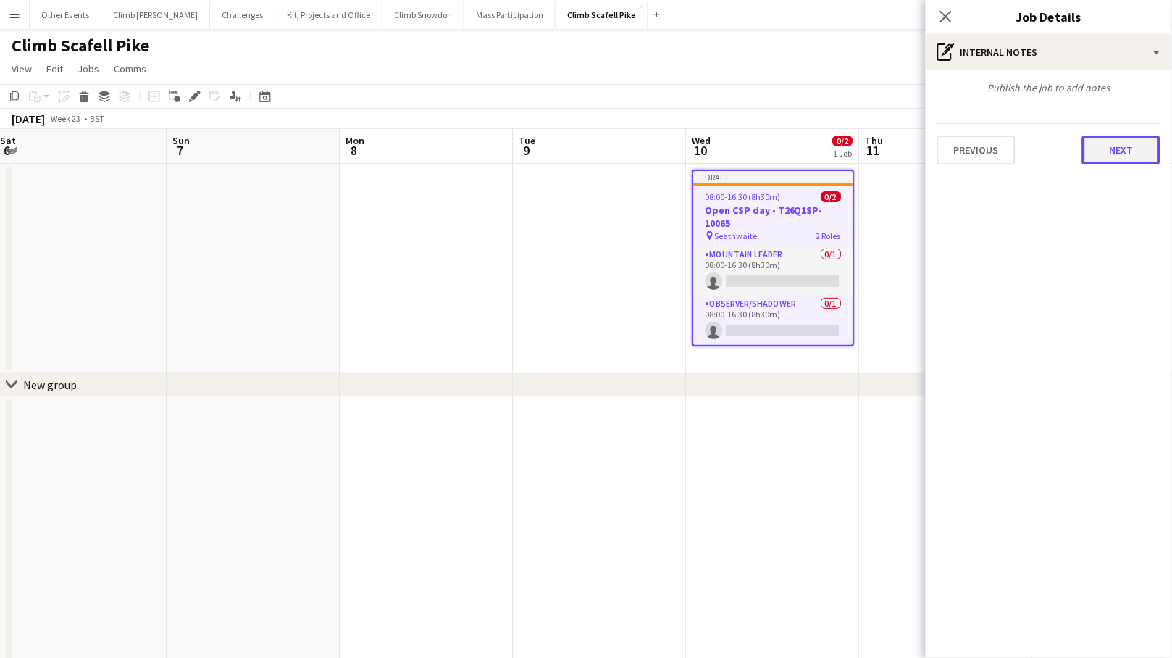
click at [1022, 149] on button "Next" at bounding box center [1121, 149] width 78 height 29
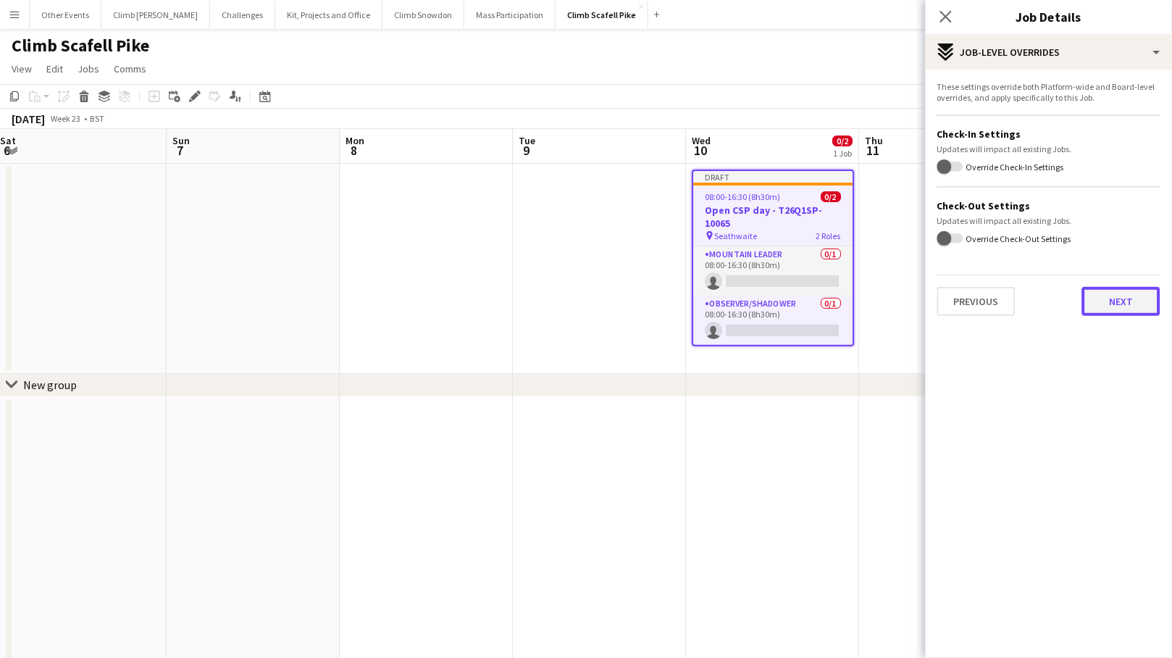
click at [1022, 295] on button "Next" at bounding box center [1121, 301] width 78 height 29
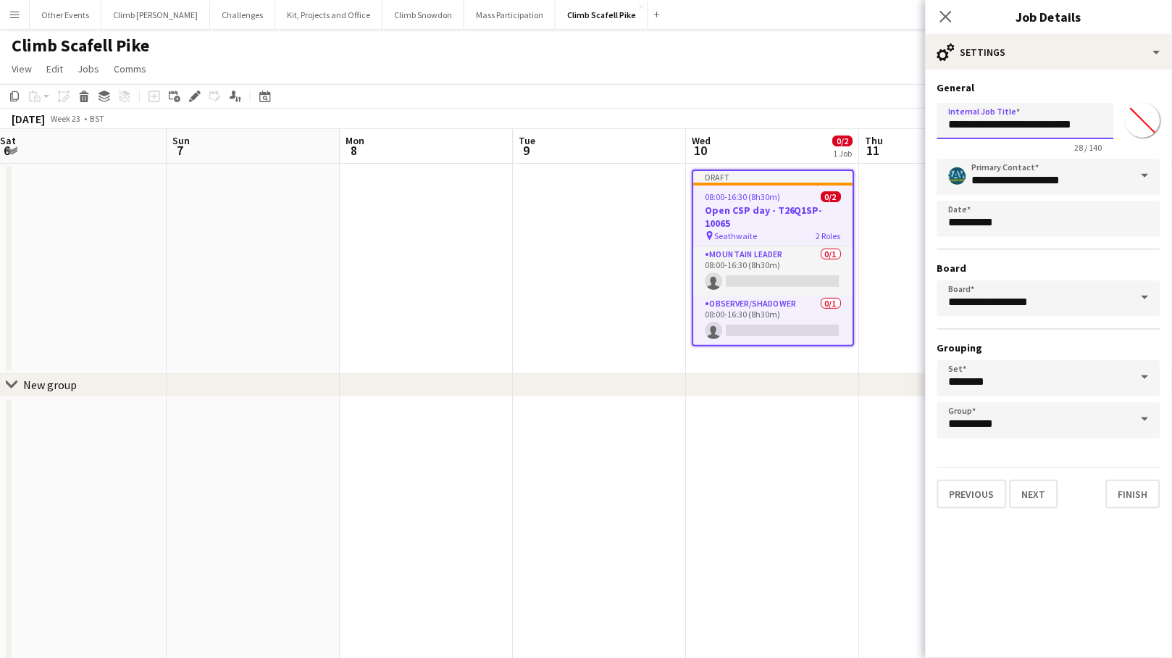
drag, startPoint x: 1026, startPoint y: 122, endPoint x: 1139, endPoint y: 129, distance: 113.2
click at [1022, 128] on div "**********" at bounding box center [1048, 125] width 223 height 56
paste input "text"
type input "**********"
click at [1022, 487] on button "Next" at bounding box center [1034, 493] width 49 height 29
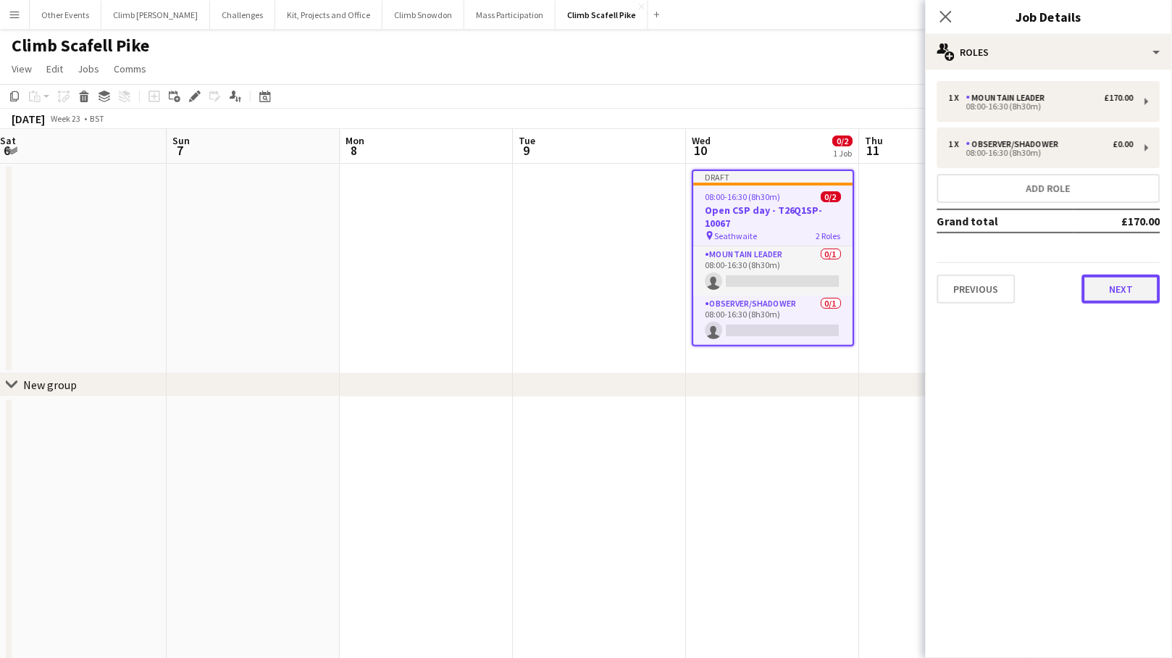
click at [1022, 280] on button "Next" at bounding box center [1121, 288] width 78 height 29
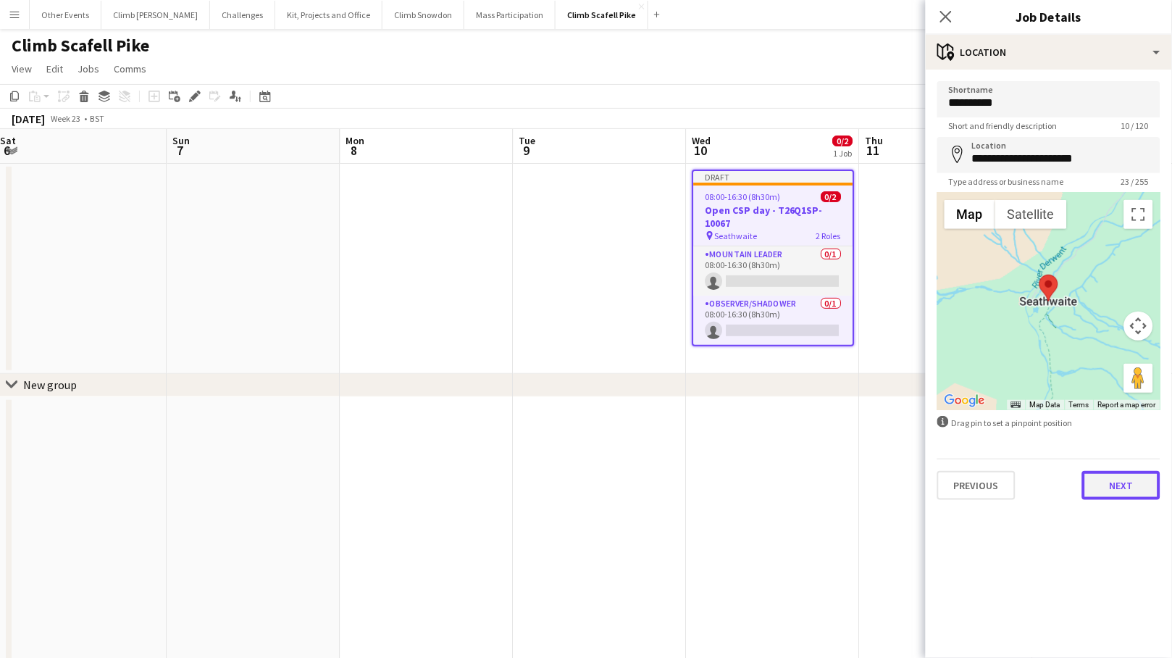
click at [1022, 474] on button "Next" at bounding box center [1121, 485] width 78 height 29
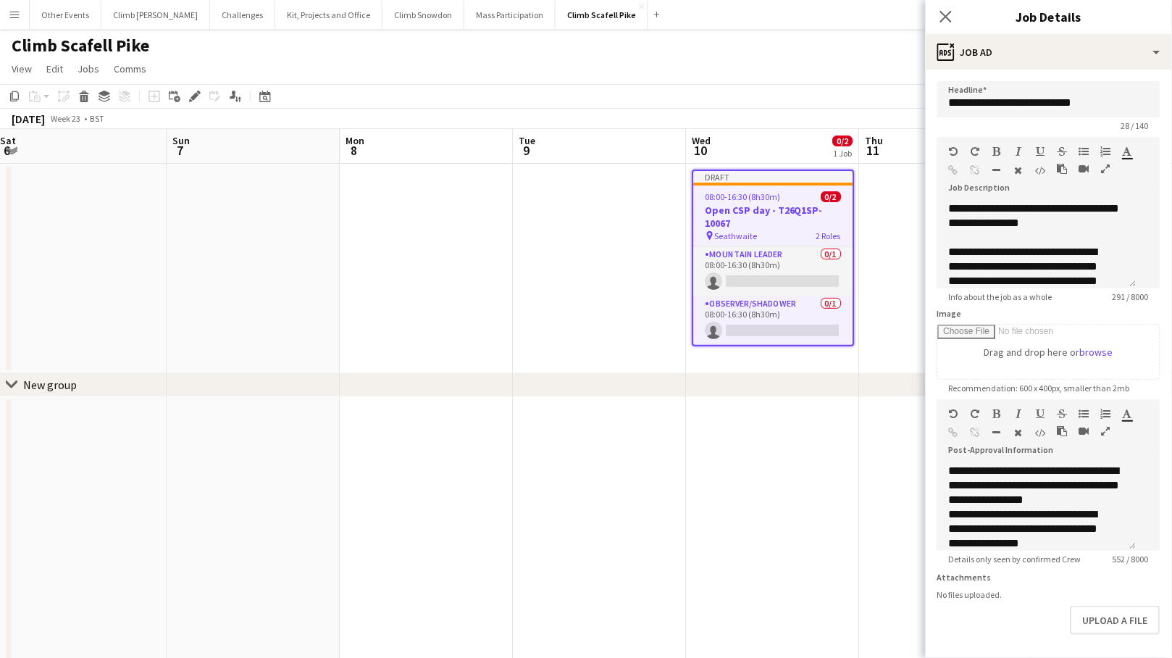
scroll to position [243, 0]
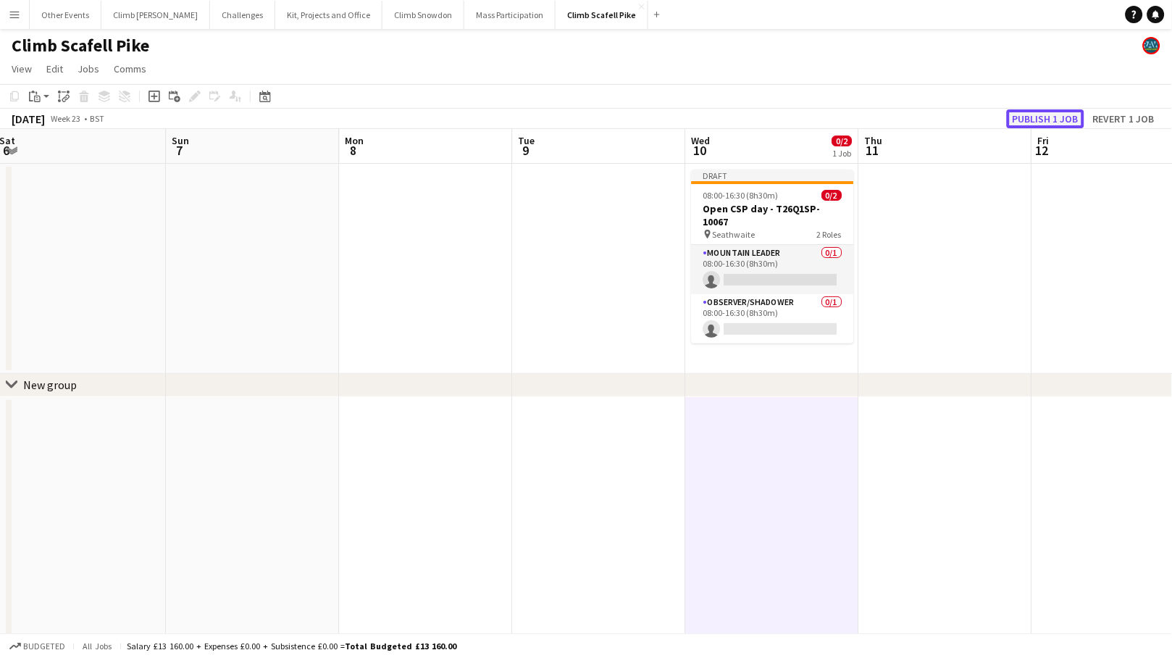
click at [1022, 123] on button "Publish 1 job" at bounding box center [1045, 118] width 77 height 19
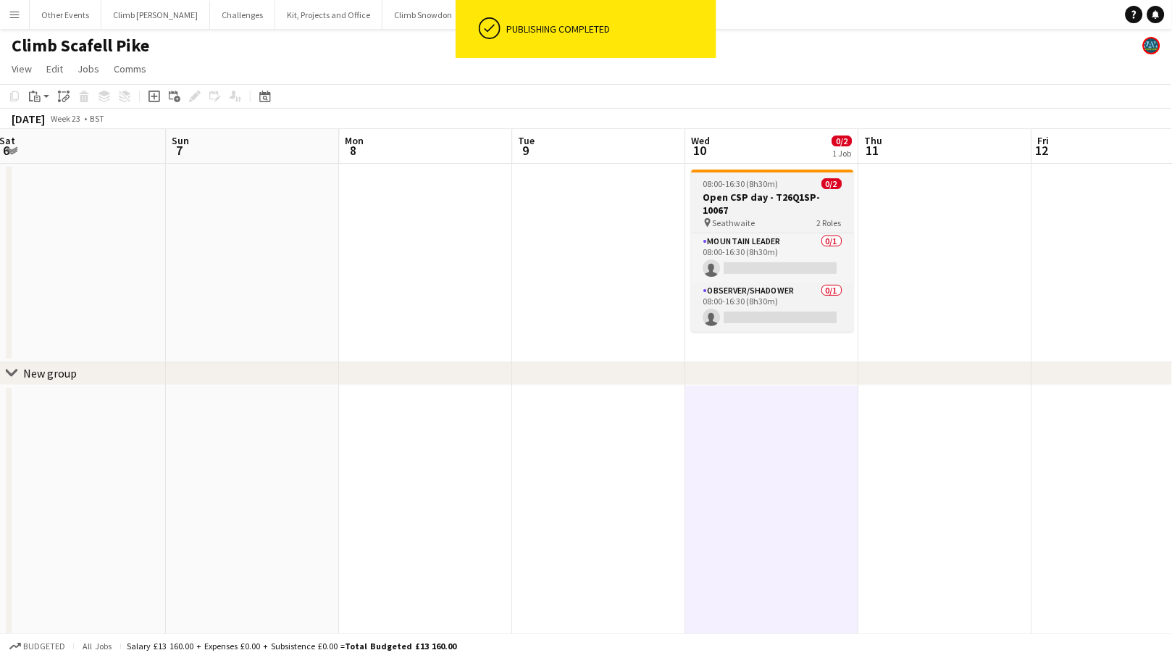
click at [765, 208] on h3 "Open CSP day - T26Q1SP-10067" at bounding box center [773, 203] width 162 height 26
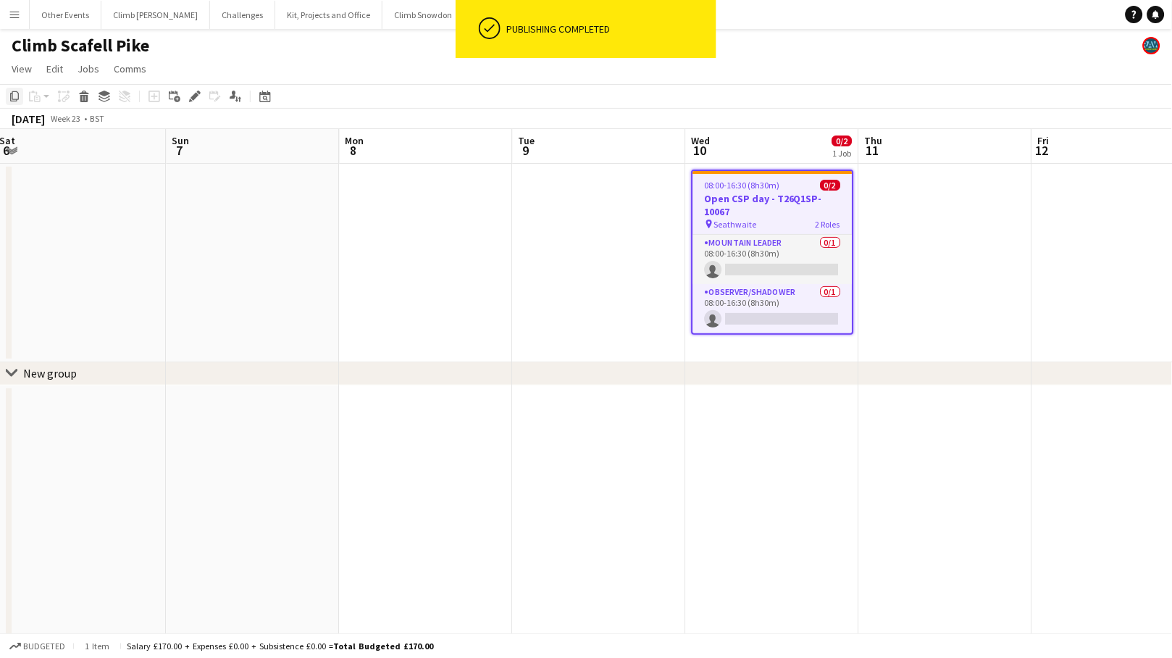
click at [18, 97] on icon at bounding box center [14, 96] width 9 height 10
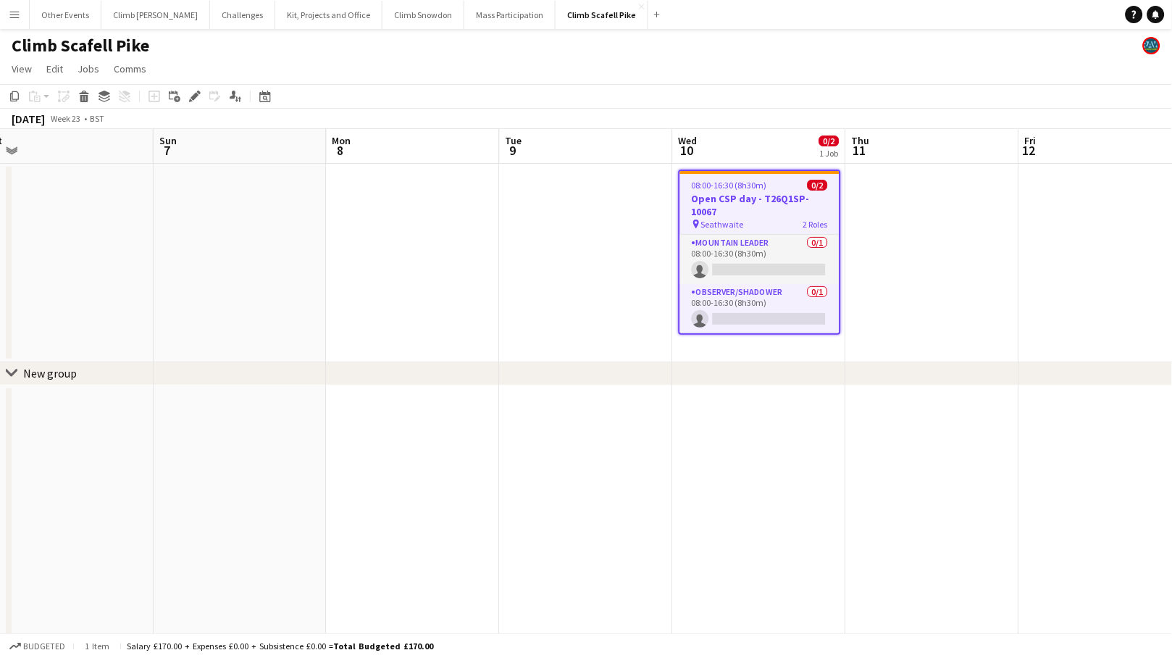
drag, startPoint x: 896, startPoint y: 437, endPoint x: 592, endPoint y: 453, distance: 303.8
click at [551, 448] on app-calendar-viewport "Thu 4 Fri 5 Sat 6 Sun 7 Mon 8 Tue 9 Wed 10 0/2 1 Job Thu 11 Fri 12 Sat 13 Sun 1…" at bounding box center [586, 546] width 1172 height 834
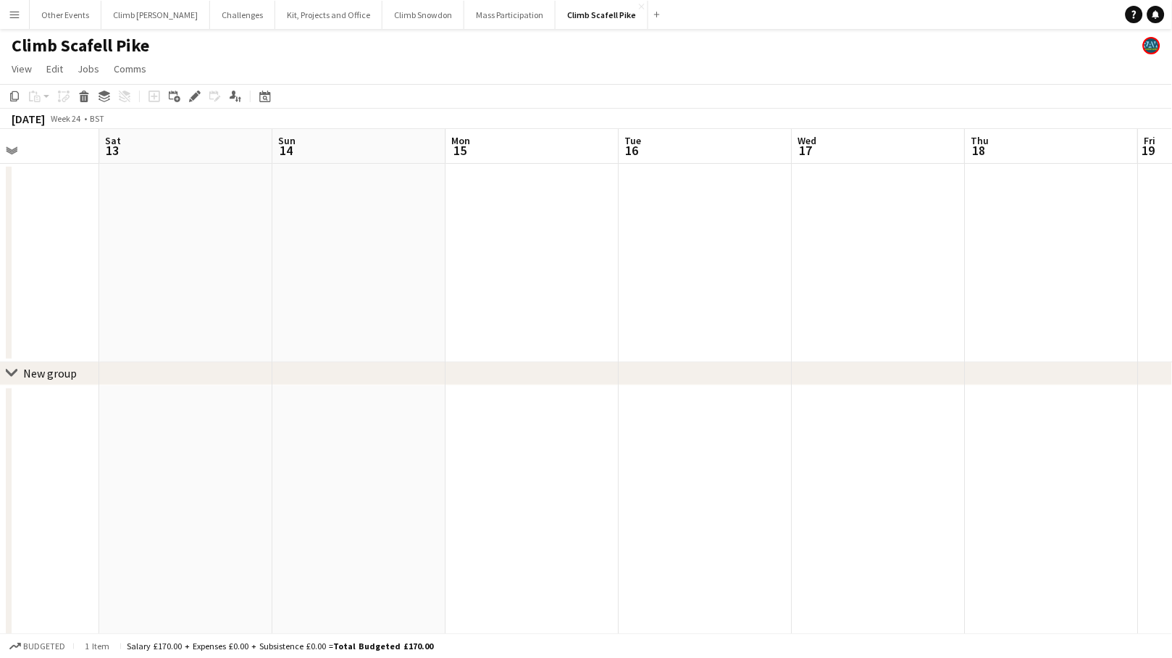
drag, startPoint x: 920, startPoint y: 435, endPoint x: 897, endPoint y: 425, distance: 25.3
click at [436, 444] on app-calendar-viewport "Tue 9 Wed 10 0/2 1 Job Thu 11 Fri 12 Sat 13 Sun 14 Mon 15 Tue 16 Wed 17 Thu 18 …" at bounding box center [586, 546] width 1172 height 834
drag, startPoint x: 780, startPoint y: 425, endPoint x: 675, endPoint y: 431, distance: 105.2
click at [487, 442] on app-calendar-viewport "Tue 9 Wed 10 0/2 1 Job Thu 11 Fri 12 Sat 13 Sun 14 Mon 15 Tue 16 Wed 17 Thu 18 …" at bounding box center [586, 546] width 1172 height 834
drag, startPoint x: 876, startPoint y: 416, endPoint x: 472, endPoint y: 429, distance: 404.3
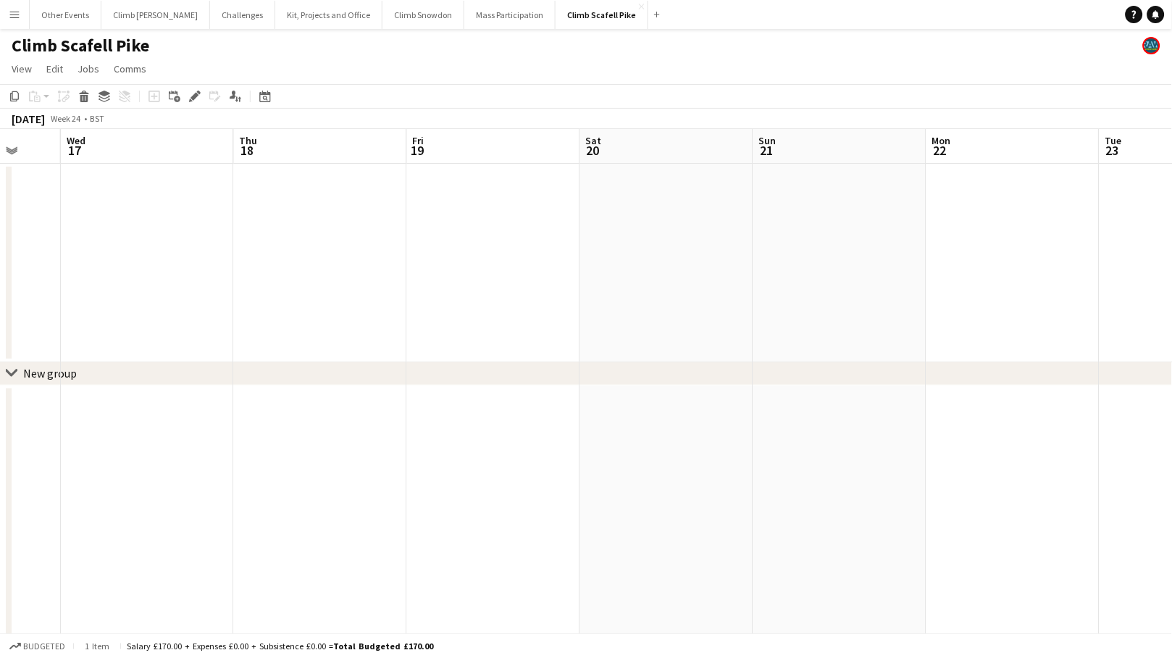
click at [445, 461] on app-calendar-viewport "Sun 14 Mon 15 Tue 16 Wed 17 Thu 18 Fri 19 Sat 20 Sun 21 Mon 22 Tue 23 Wed 24 Th…" at bounding box center [586, 546] width 1172 height 834
click at [653, 219] on app-date-cell at bounding box center [657, 263] width 173 height 198
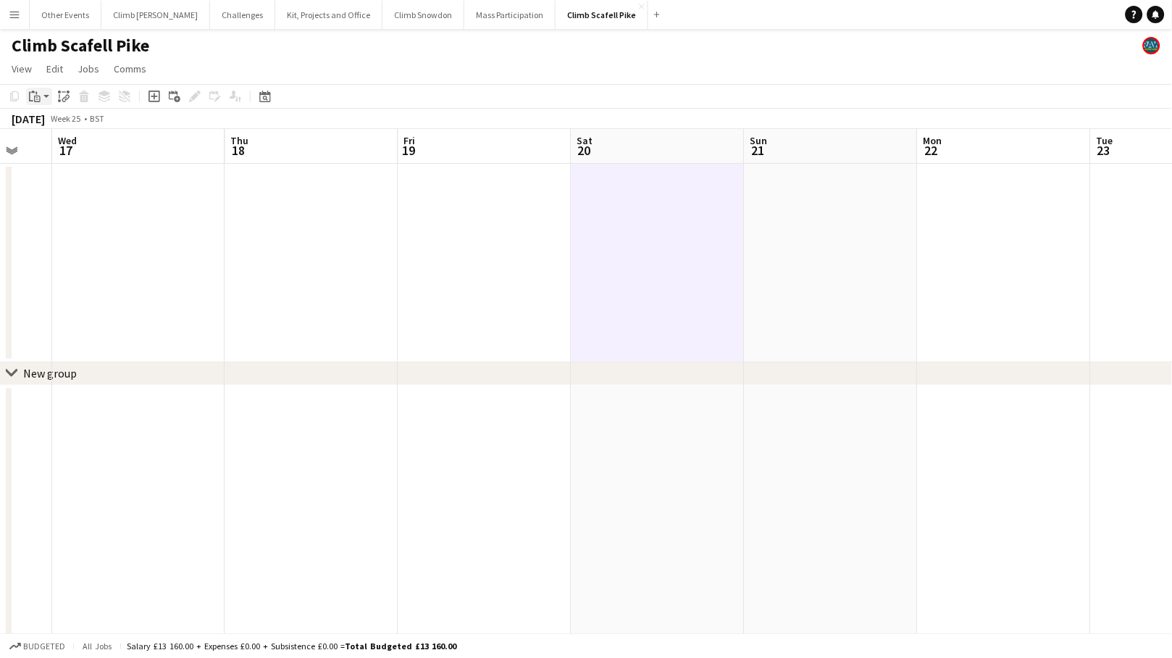
click at [37, 93] on icon "Paste" at bounding box center [35, 97] width 12 height 12
click at [41, 119] on link "Paste Command V" at bounding box center [95, 123] width 114 height 13
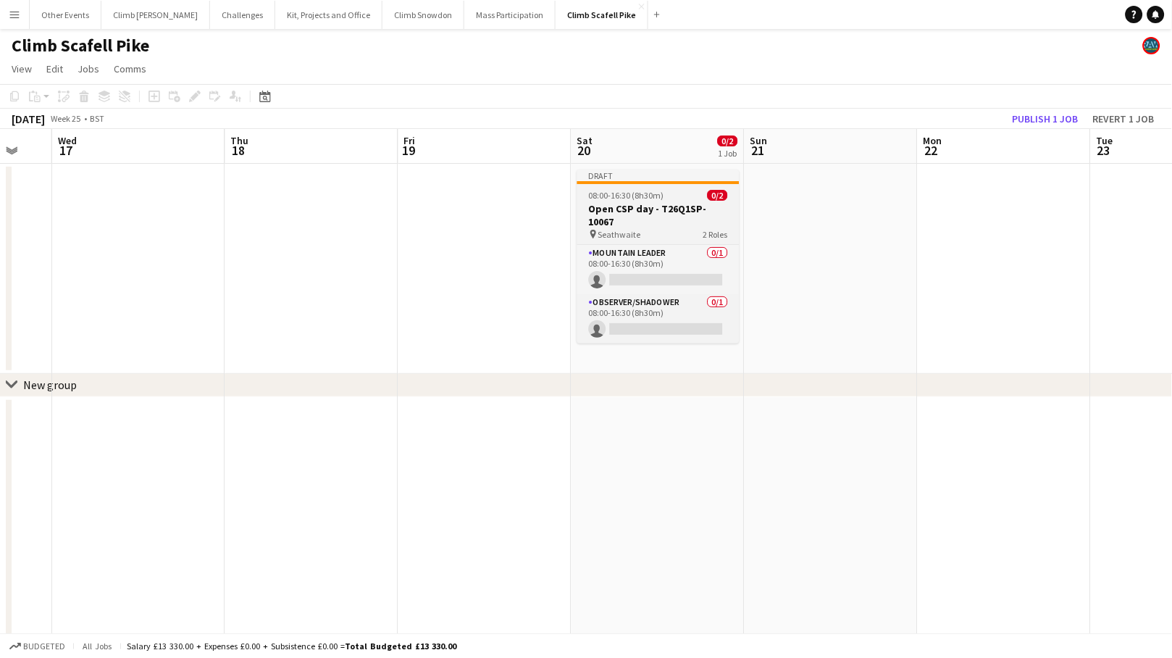
click at [681, 202] on h3 "Open CSP day - T26Q1SP-10067" at bounding box center [658, 215] width 162 height 26
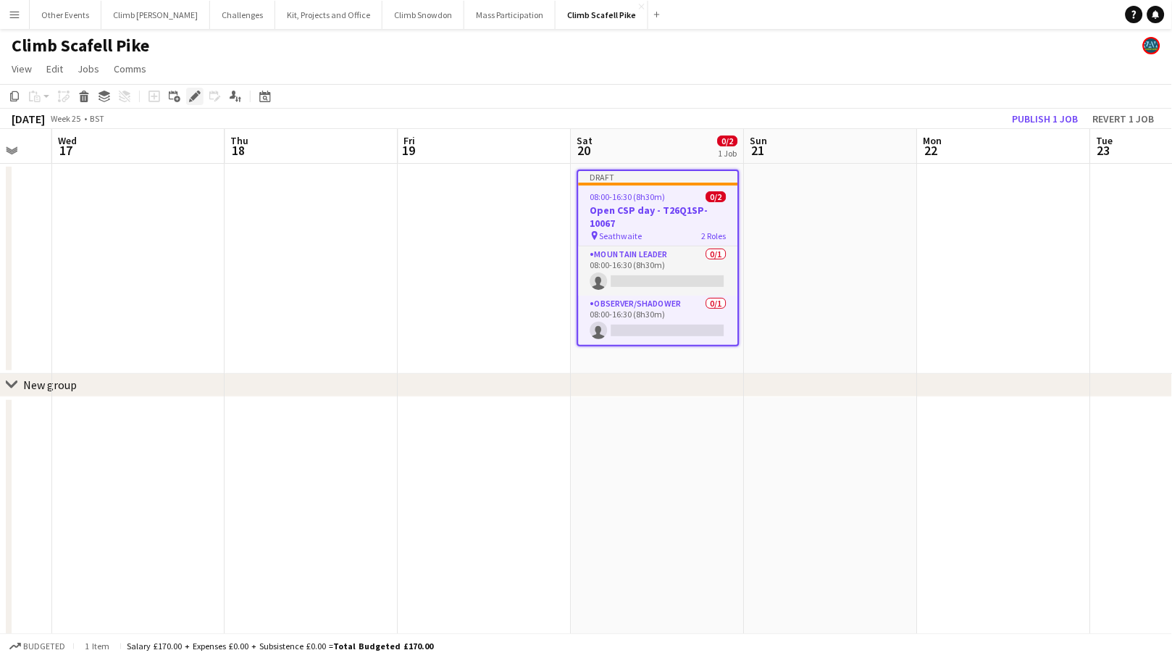
click at [190, 99] on icon "Edit" at bounding box center [195, 97] width 12 height 12
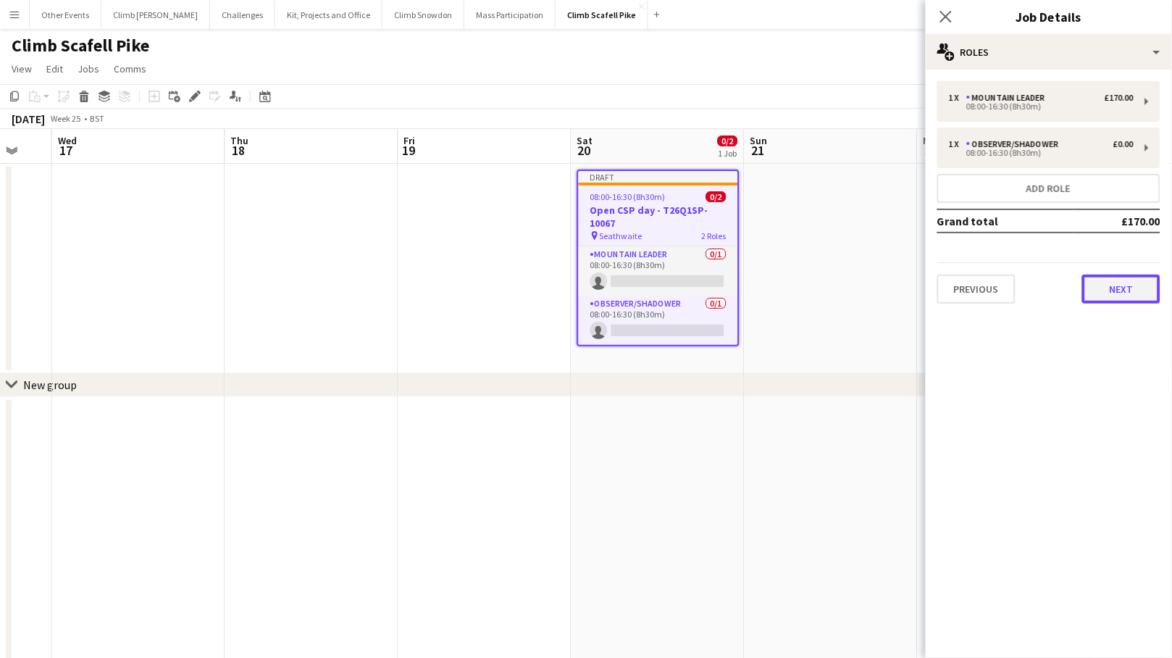
click at [1022, 290] on button "Next" at bounding box center [1121, 288] width 78 height 29
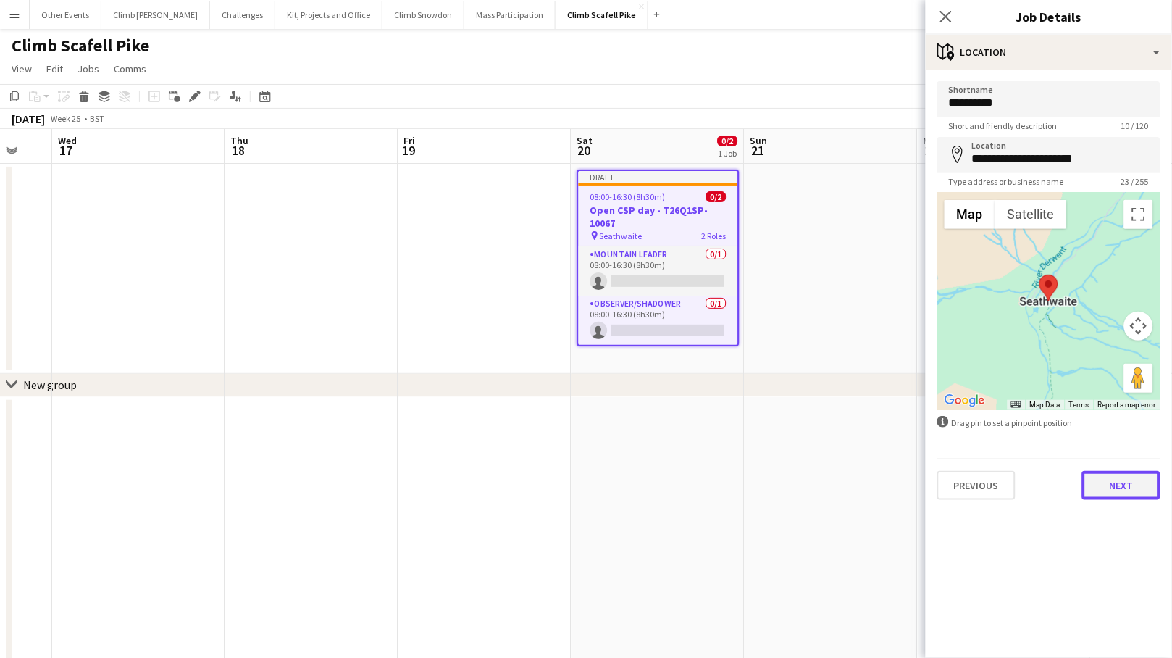
click at [1022, 484] on button "Next" at bounding box center [1121, 485] width 78 height 29
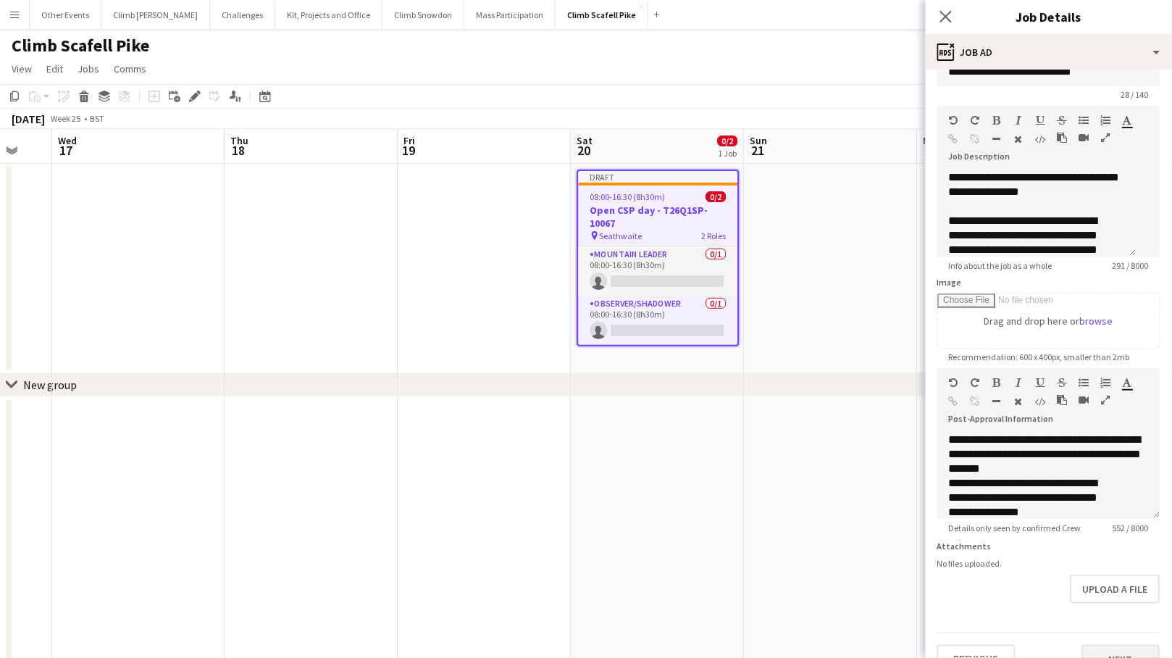
scroll to position [67, 0]
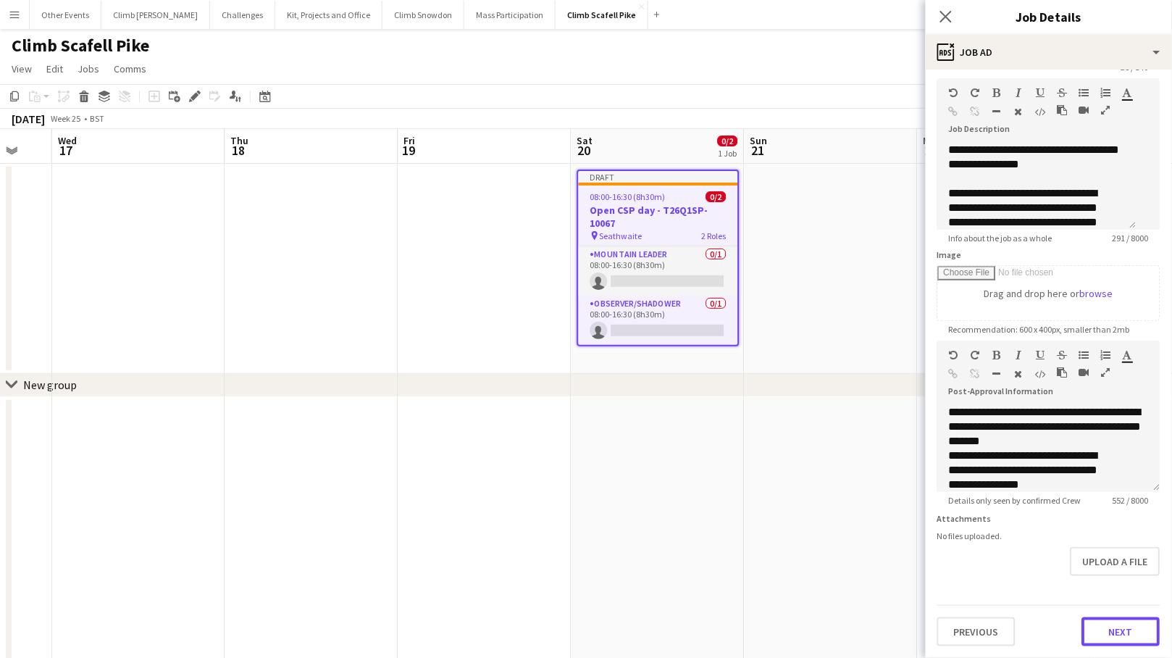
click at [1022, 630] on button "Next" at bounding box center [1121, 631] width 78 height 29
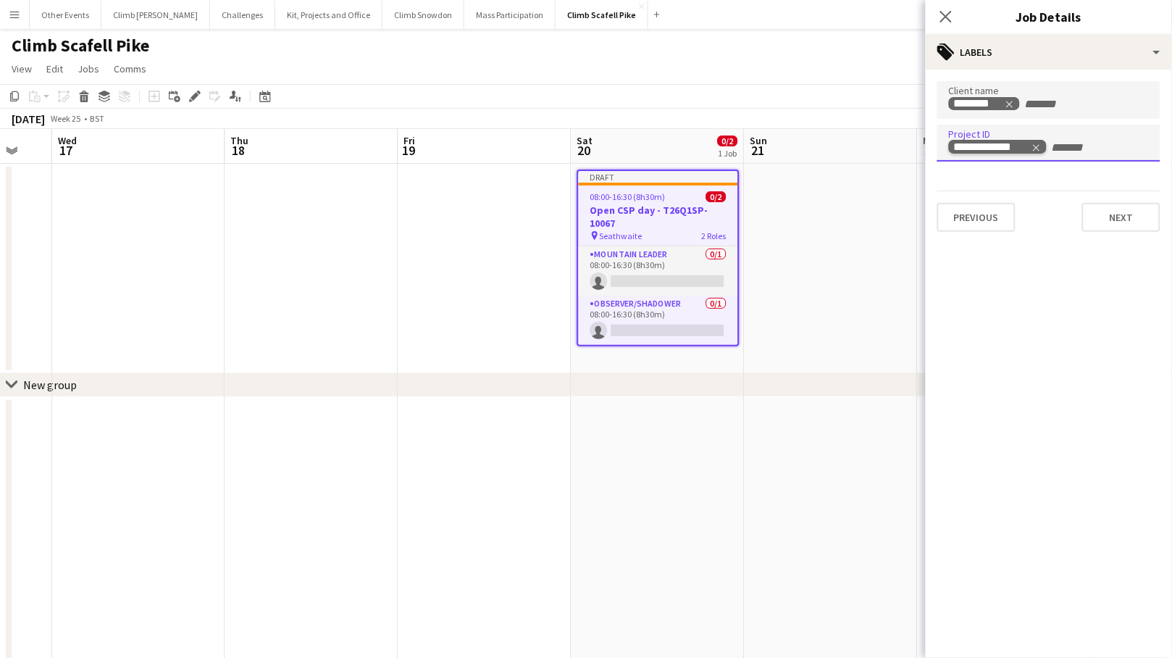
click at [1022, 144] on icon "Remove tag" at bounding box center [1036, 148] width 10 height 10
click at [1022, 144] on input "Type to search project ID labels..." at bounding box center [1049, 147] width 200 height 13
paste input "**********"
type input "**********"
click at [1022, 213] on button "Next" at bounding box center [1121, 217] width 78 height 29
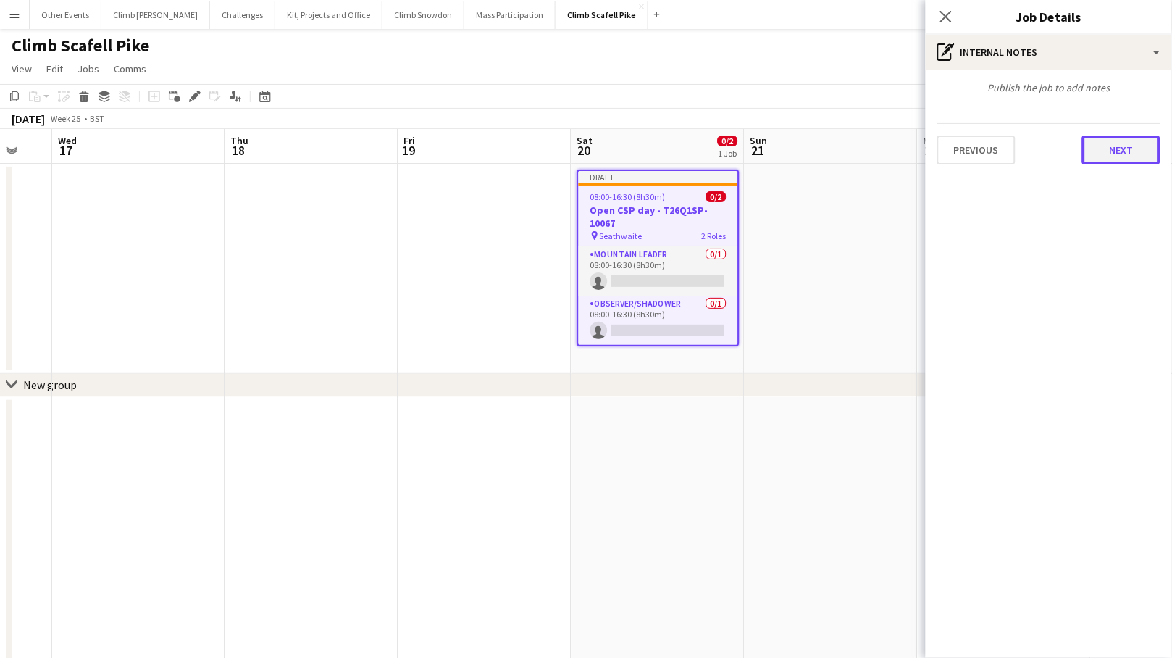
click at [1022, 154] on button "Next" at bounding box center [1121, 149] width 78 height 29
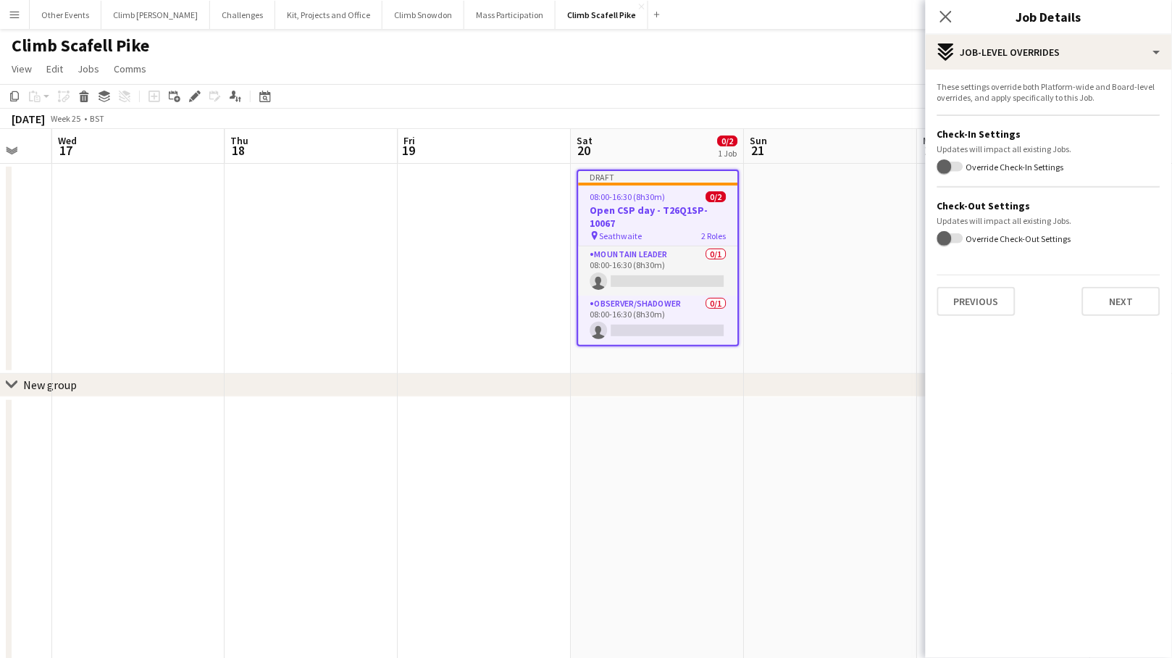
click at [1022, 276] on div "Previous Next" at bounding box center [1048, 294] width 223 height 41
click at [1022, 293] on button "Next" at bounding box center [1121, 301] width 78 height 29
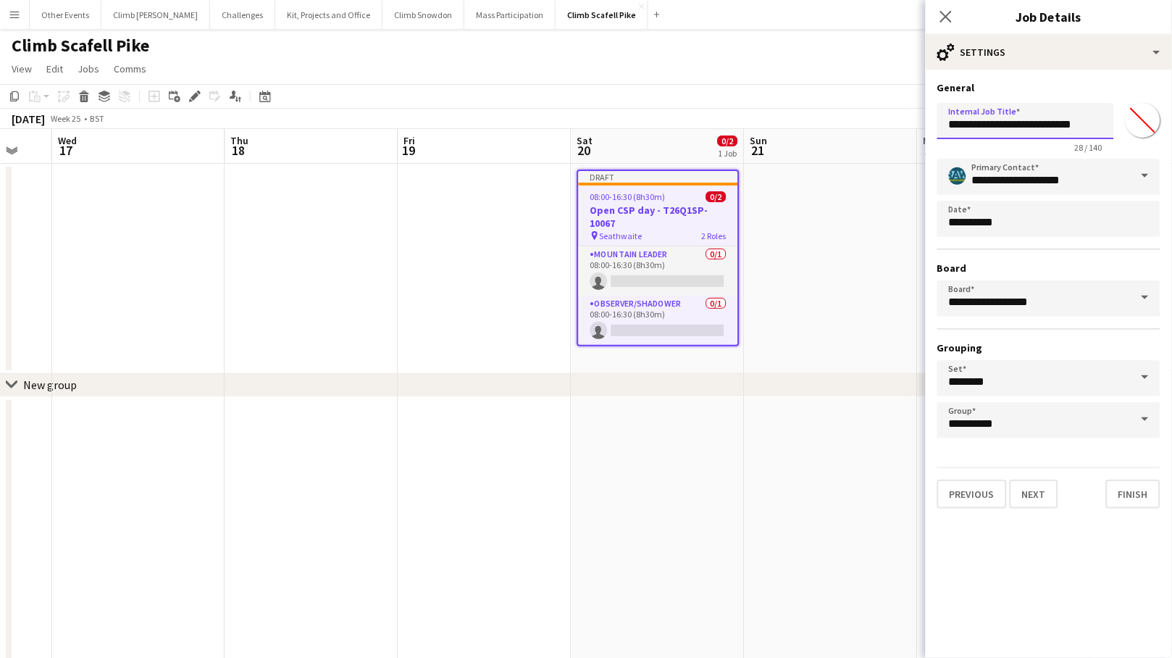
drag, startPoint x: 1026, startPoint y: 125, endPoint x: 1115, endPoint y: 127, distance: 89.1
click at [1022, 127] on div "**********" at bounding box center [1048, 125] width 223 height 56
paste input "text"
type input "**********"
click at [1022, 487] on button "Next" at bounding box center [1034, 493] width 49 height 29
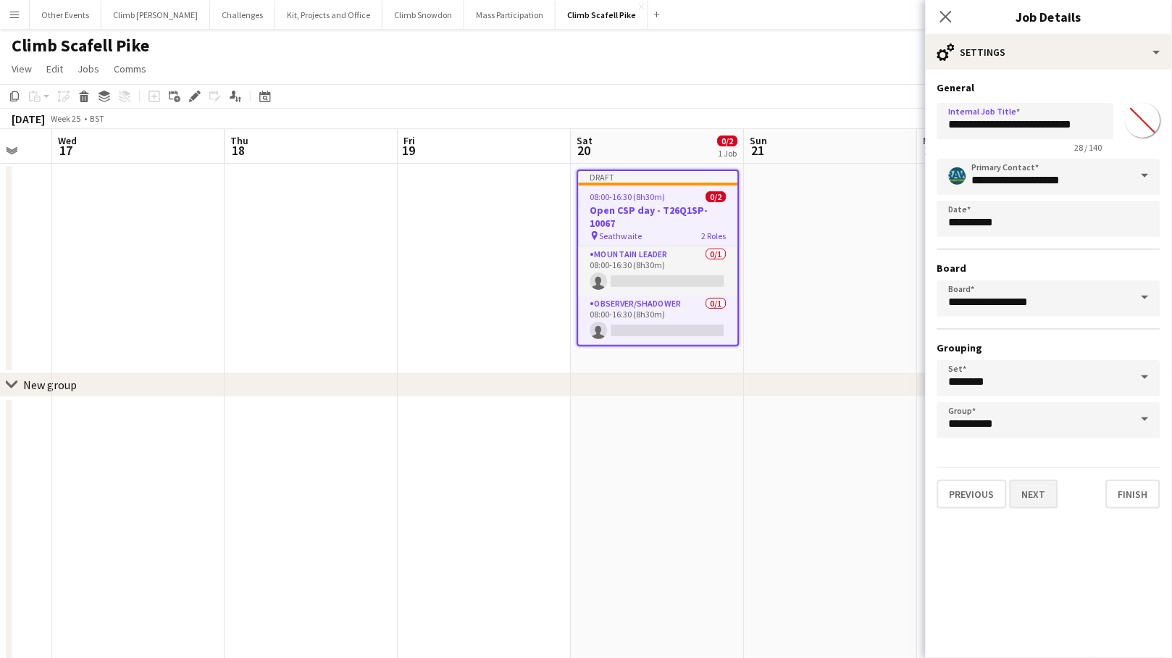
type input "**********"
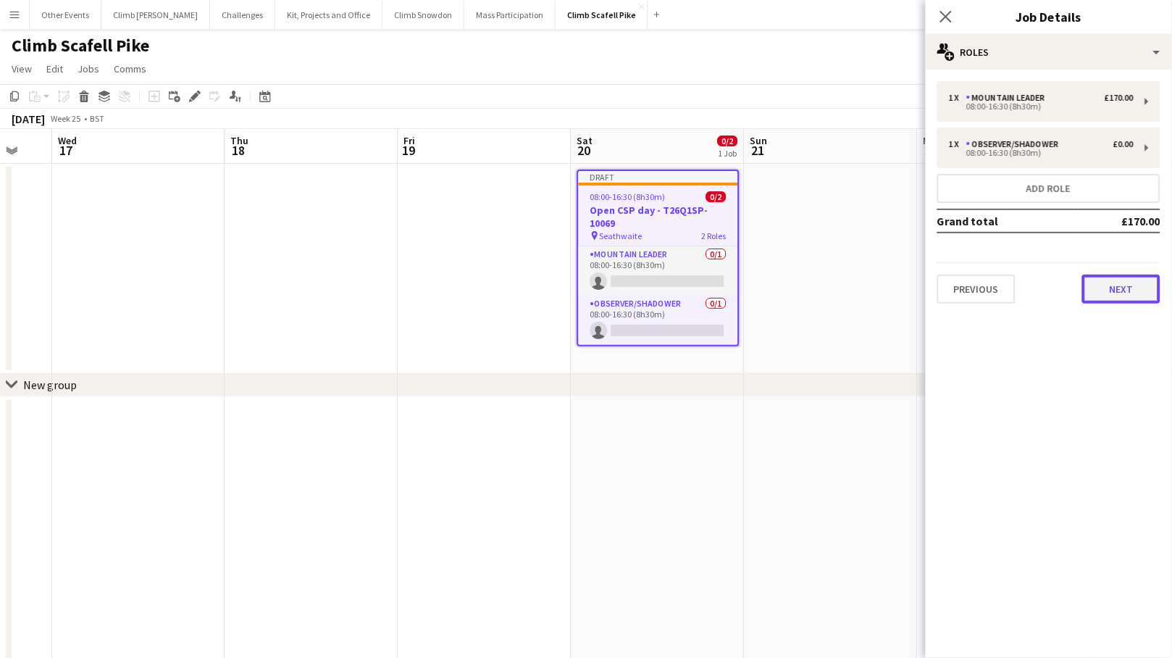
click at [1022, 293] on button "Next" at bounding box center [1121, 288] width 78 height 29
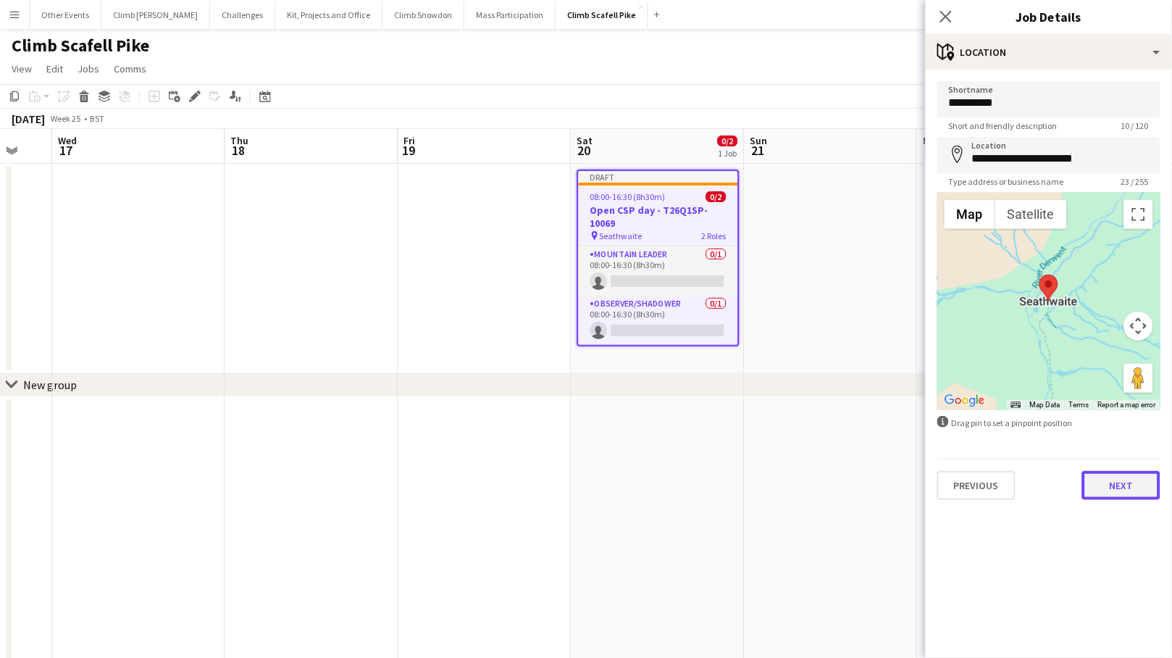
click at [1022, 490] on button "Next" at bounding box center [1121, 485] width 78 height 29
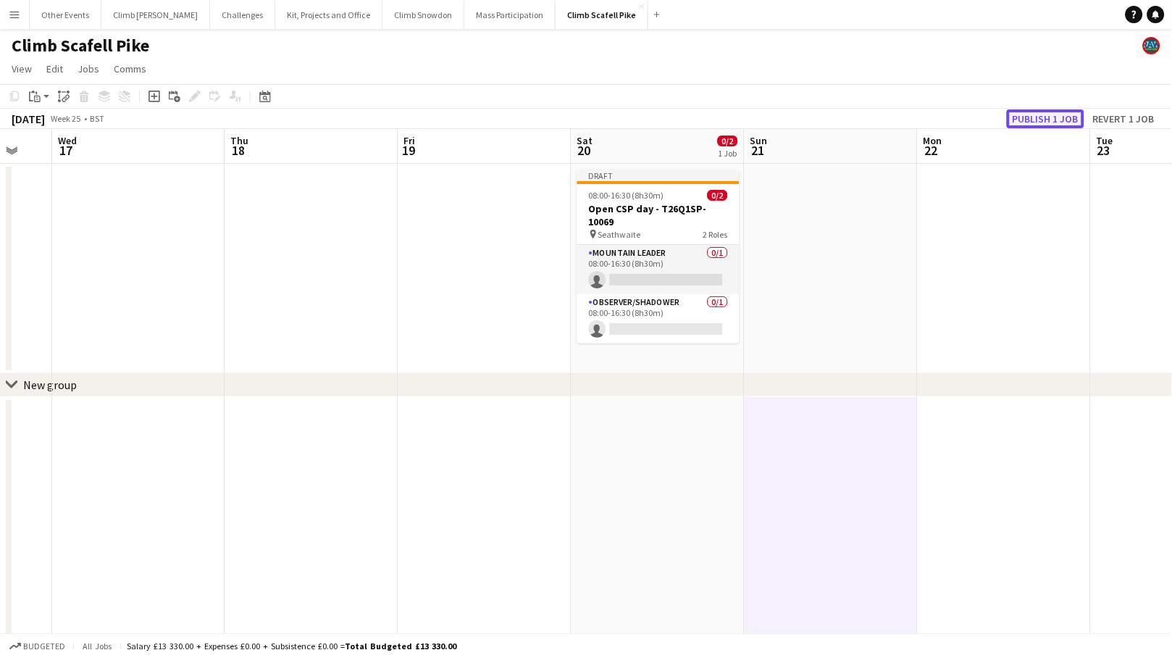
click at [1022, 121] on button "Publish 1 job" at bounding box center [1045, 118] width 77 height 19
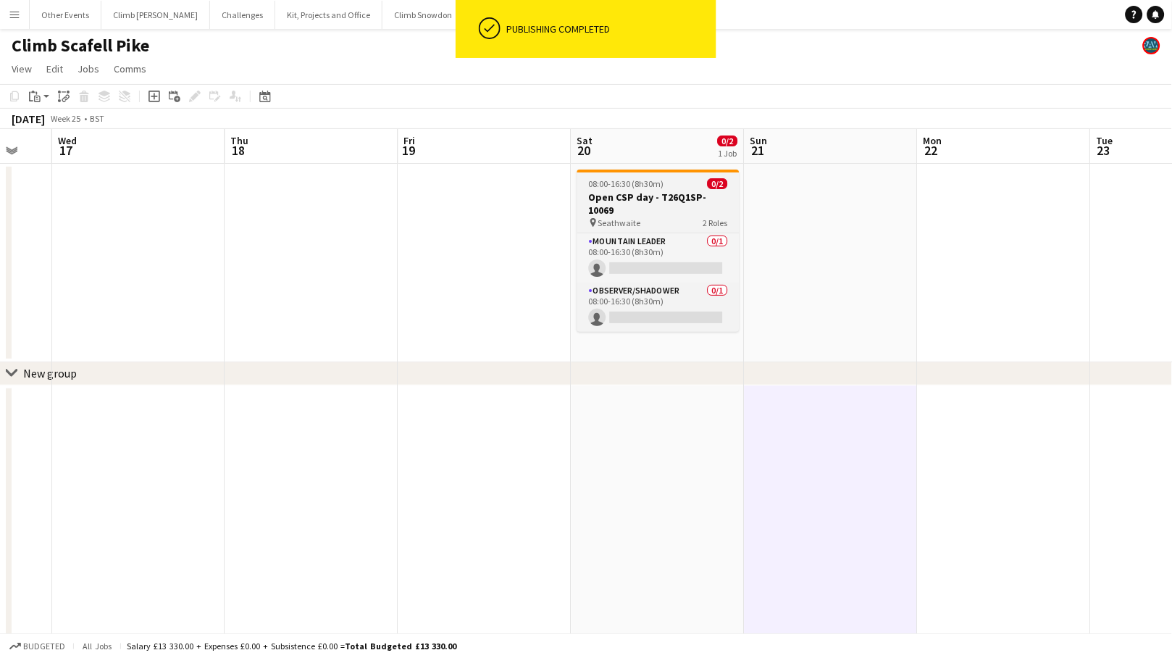
click at [653, 198] on h3 "Open CSP day - T26Q1SP-10069" at bounding box center [658, 203] width 162 height 26
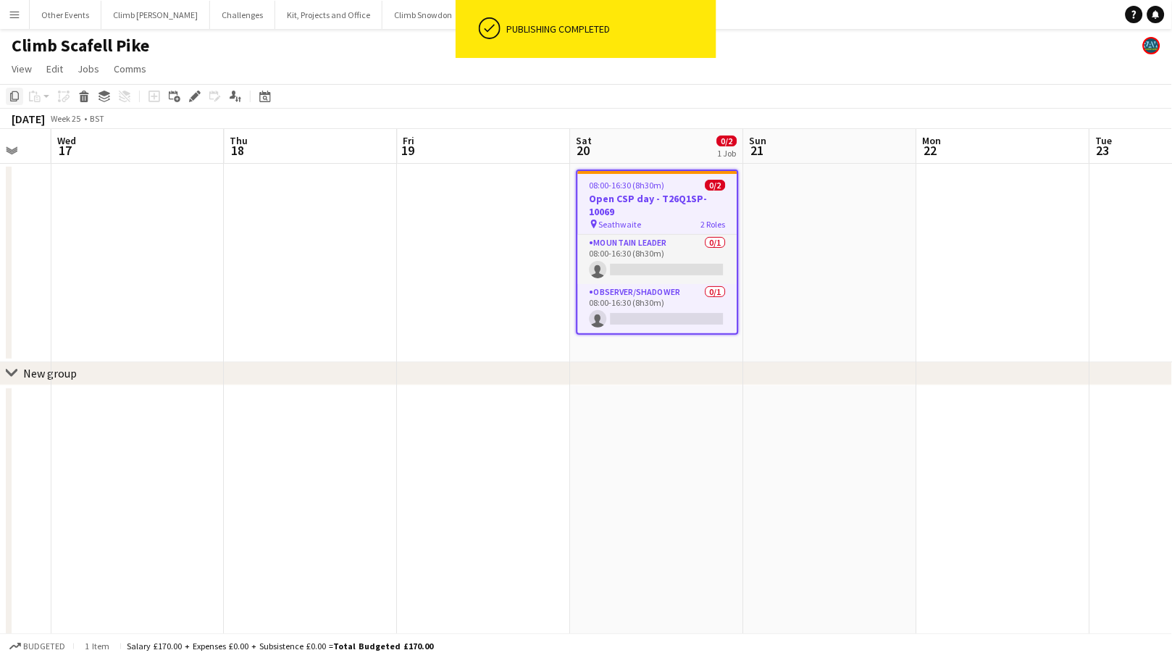
click at [15, 101] on icon "Copy" at bounding box center [15, 97] width 12 height 12
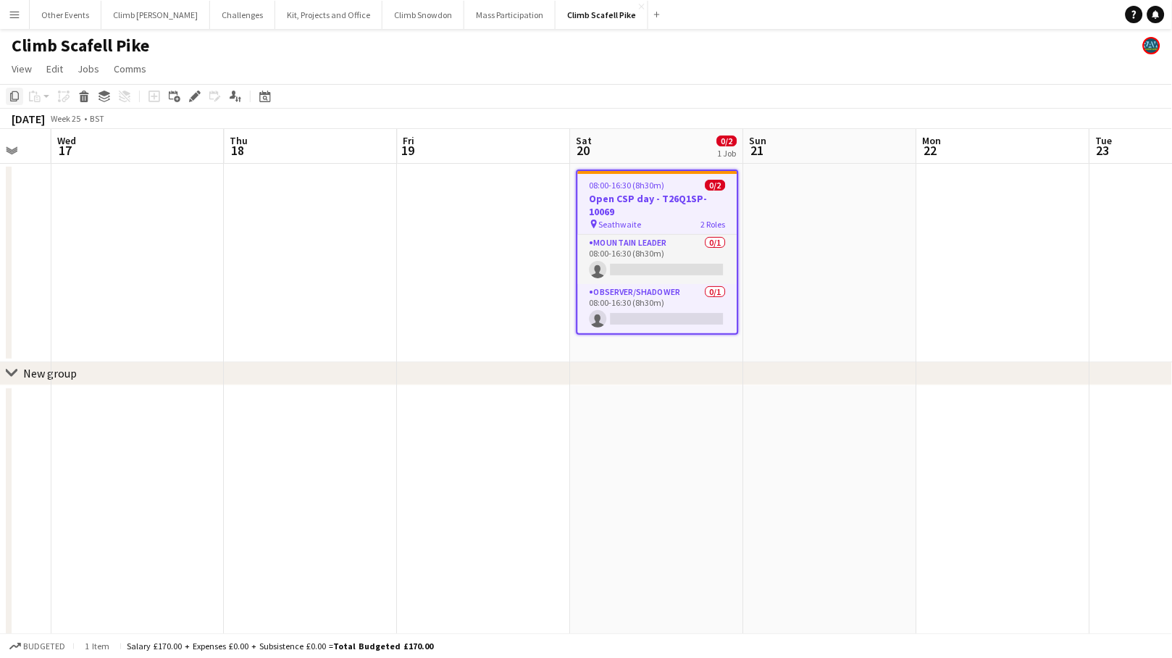
click at [14, 98] on icon "Copy" at bounding box center [15, 97] width 12 height 12
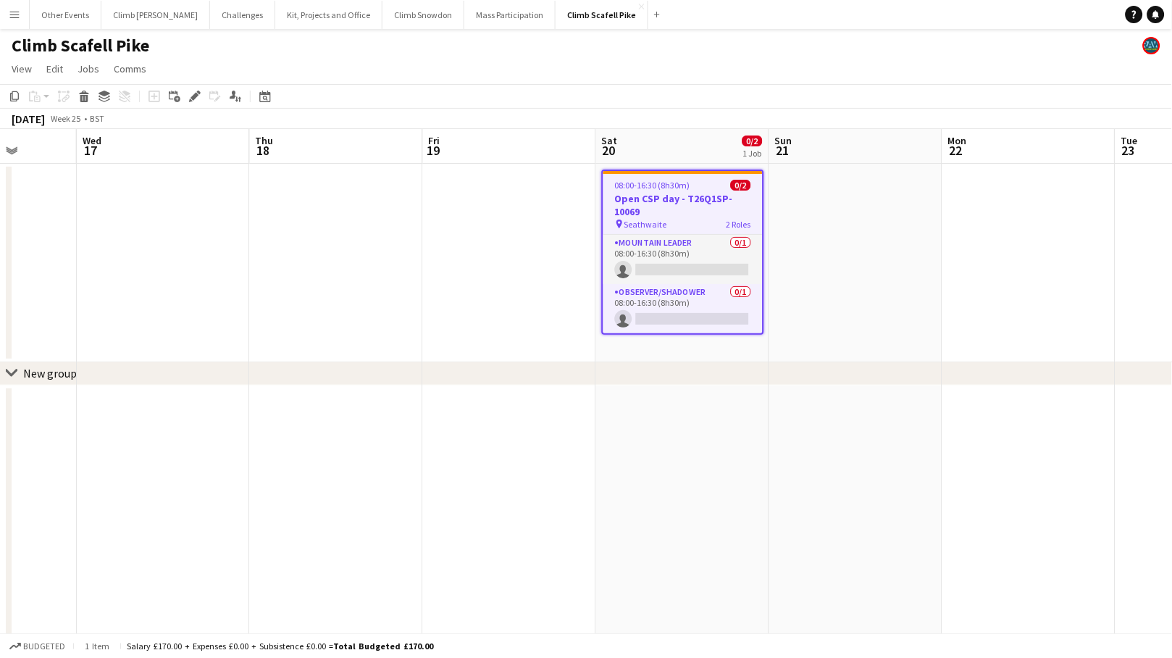
drag, startPoint x: 876, startPoint y: 482, endPoint x: 489, endPoint y: 495, distance: 387.7
click at [477, 497] on app-calendar-viewport "Sun 14 Mon 15 Tue 16 Wed 17 Thu 18 Fri 19 Sat 20 0/2 1 Job Sun 21 Mon 22 Tue 23…" at bounding box center [586, 546] width 1172 height 834
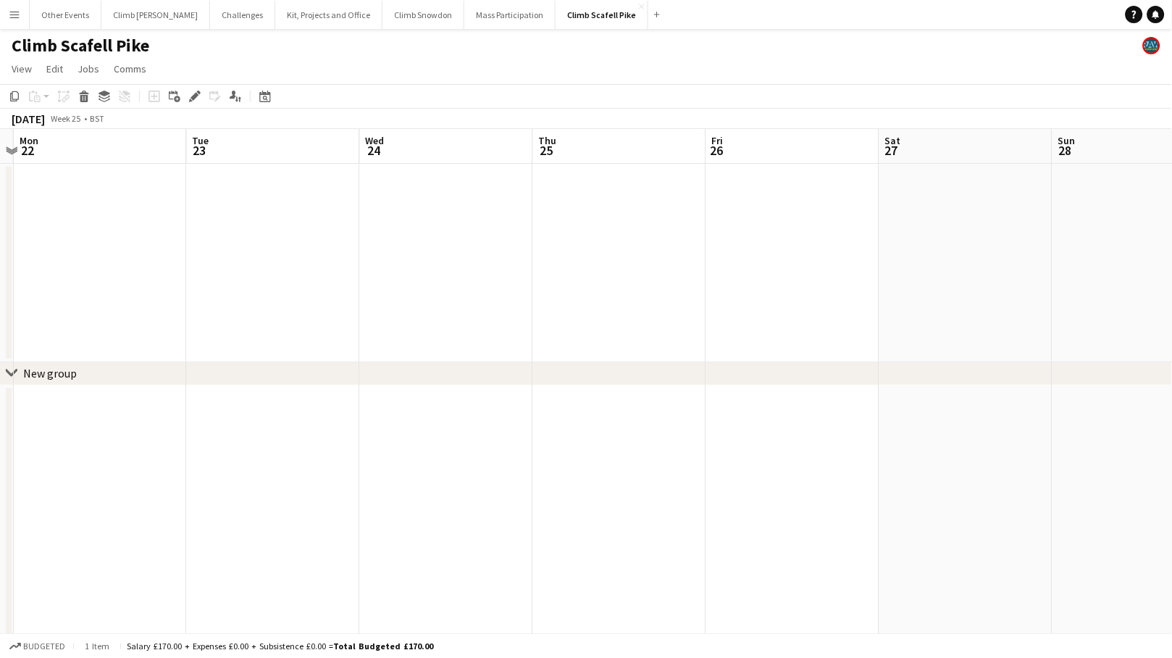
drag, startPoint x: 809, startPoint y: 457, endPoint x: 298, endPoint y: 503, distance: 513.4
click at [277, 508] on app-calendar-viewport "Fri 19 Sat 20 0/2 1 Job Sun 21 Mon 22 Tue 23 Wed 24 Thu 25 Fri 26 Sat 27 Sun 28…" at bounding box center [586, 546] width 1172 height 834
drag, startPoint x: 795, startPoint y: 478, endPoint x: 854, endPoint y: 449, distance: 65.4
click at [321, 516] on app-calendar-viewport "Fri 19 Sat 20 0/2 1 Job Sun 21 Mon 22 Tue 23 Wed 24 Thu 25 Fri 26 Sat 27 Sun 28…" at bounding box center [586, 546] width 1172 height 834
drag, startPoint x: 412, startPoint y: 503, endPoint x: 380, endPoint y: 505, distance: 31.9
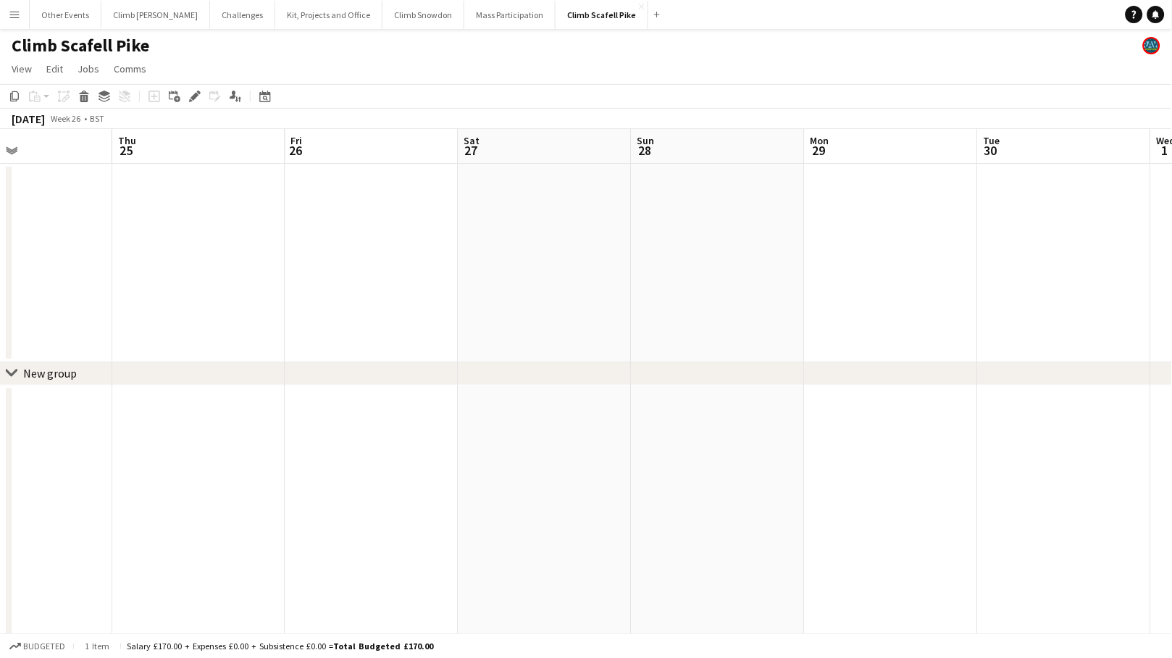
click at [331, 508] on app-calendar-viewport "Mon 22 Tue 23 Wed 24 Thu 25 Fri 26 Sat 27 Sun 28 Mon 29 Tue 30 Wed 1 Thu 2 Fri 3" at bounding box center [586, 546] width 1172 height 834
drag, startPoint x: 718, startPoint y: 436, endPoint x: 561, endPoint y: 465, distance: 159.8
click at [490, 465] on app-calendar-viewport "Sun 28 Mon 29 Tue 30 Wed 1 Thu 2 Fri 3 Sat 4 Sun 5 Mon 6 Tue 7 Wed 8 Thu 9" at bounding box center [586, 546] width 1172 height 834
drag, startPoint x: 889, startPoint y: 447, endPoint x: 618, endPoint y: 481, distance: 272.3
click at [513, 480] on app-calendar-viewport "Sun 28 Mon 29 Tue 30 Wed 1 Thu 2 Fri 3 Sat 4 Sun 5 Mon 6 Tue 7 Wed 8 Thu 9" at bounding box center [586, 546] width 1172 height 834
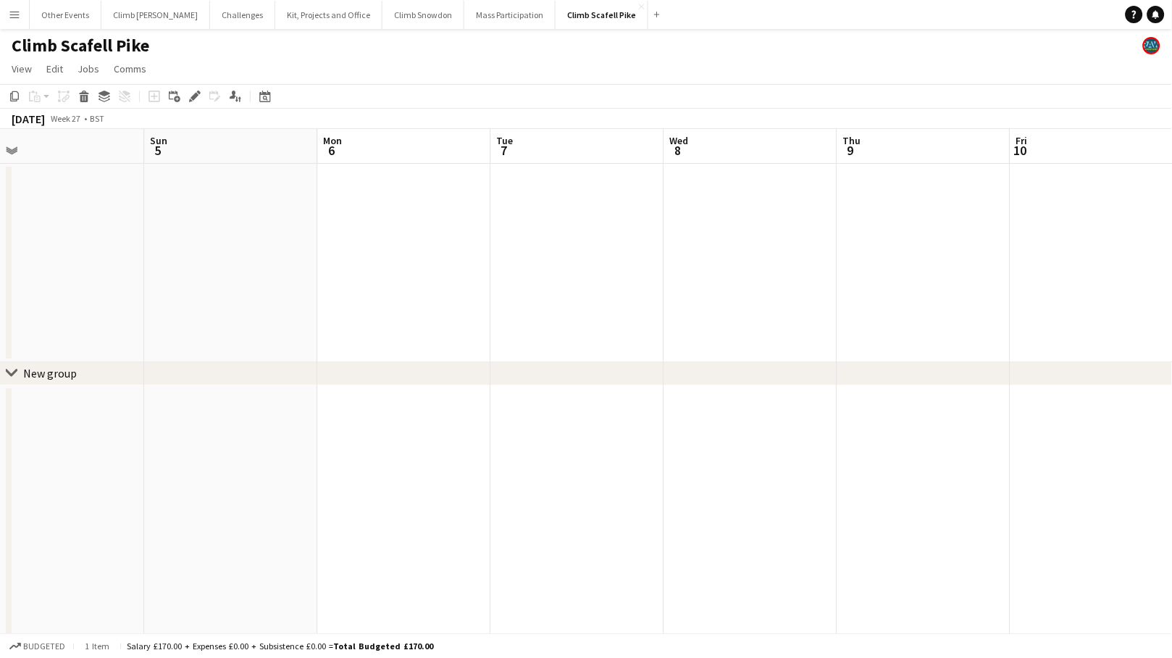
drag, startPoint x: 749, startPoint y: 475, endPoint x: 474, endPoint y: 491, distance: 274.9
click at [471, 491] on app-calendar-viewport "Wed 1 Thu 2 Fri 3 Sat 4 Sun 5 Mon 6 Tue 7 Wed 8 Thu 9 Fri 10 Sat 11 Sun 12" at bounding box center [586, 546] width 1172 height 834
drag, startPoint x: 519, startPoint y: 487, endPoint x: 413, endPoint y: 490, distance: 105.8
click at [413, 504] on app-calendar-viewport "Sat 4 Sun 5 Mon 6 Tue 7 Wed 8 Thu 9 Fri 10 Sat 11 Sun 12 Mon 13 Tue 14 Wed 15" at bounding box center [586, 546] width 1172 height 834
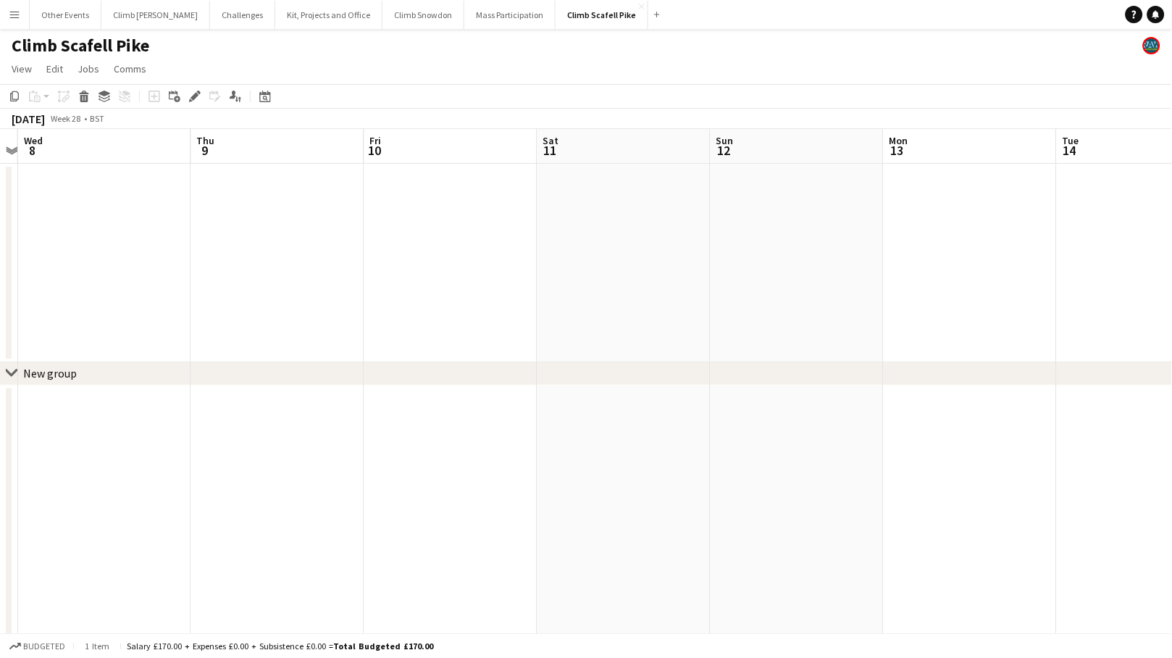
click at [612, 233] on app-date-cell at bounding box center [623, 263] width 173 height 198
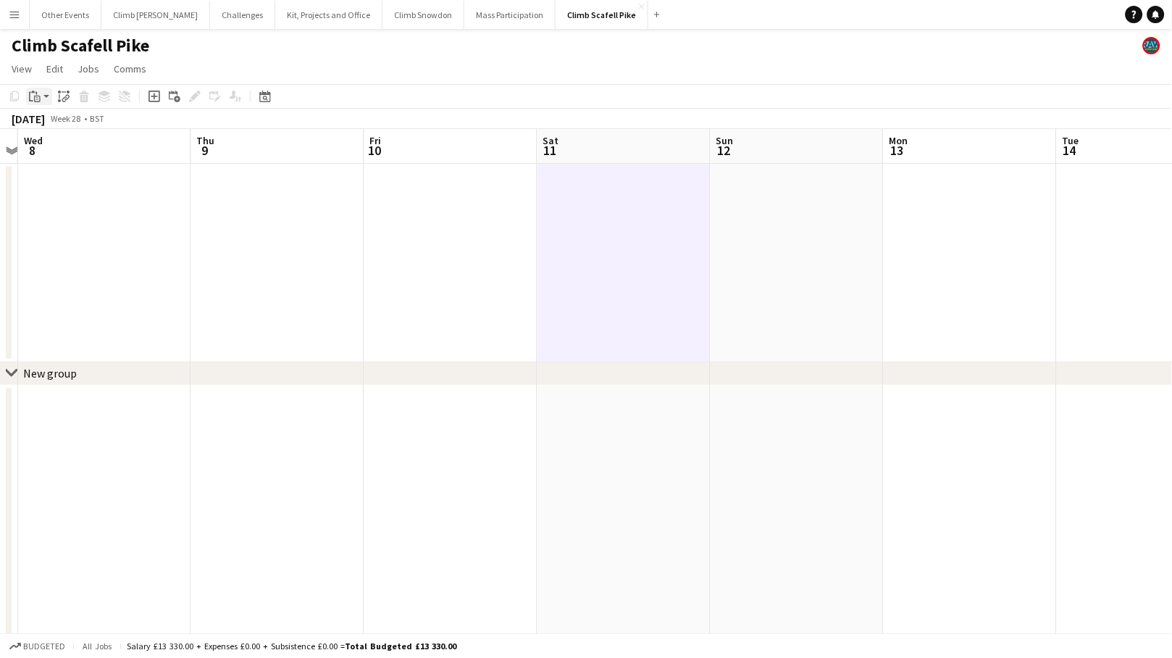
click at [33, 98] on icon "Paste" at bounding box center [35, 97] width 12 height 12
click at [46, 122] on link "Paste Command V" at bounding box center [95, 123] width 114 height 13
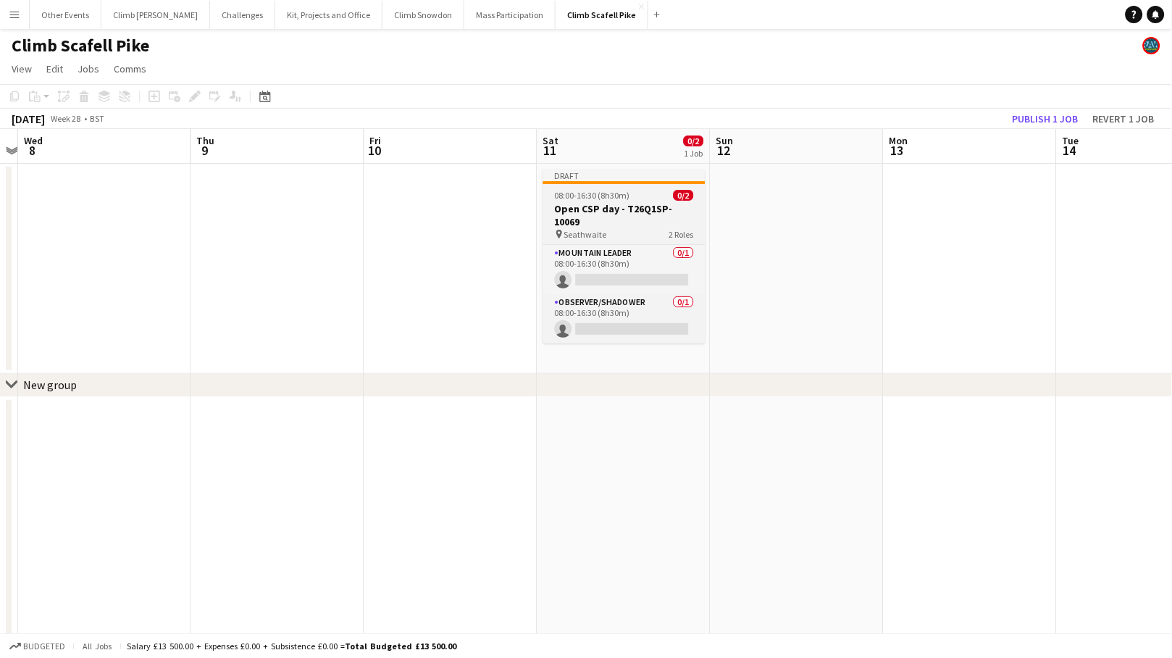
click at [624, 210] on h3 "Open CSP day - T26Q1SP-10069" at bounding box center [624, 215] width 162 height 26
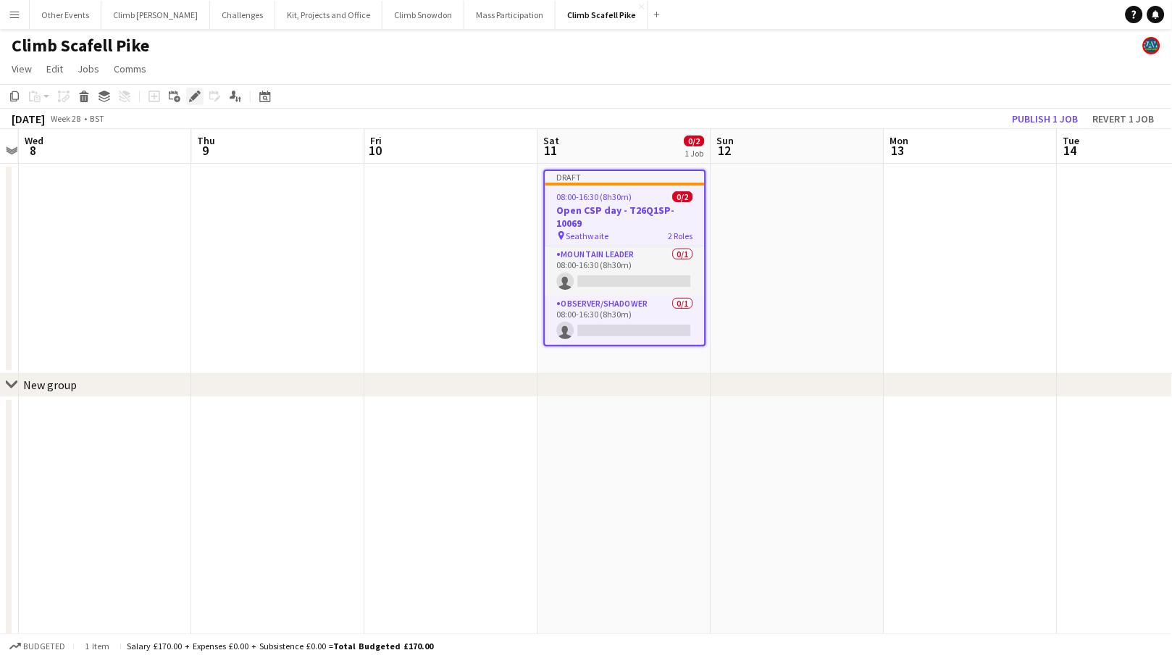
click at [196, 98] on icon "Edit" at bounding box center [195, 97] width 12 height 12
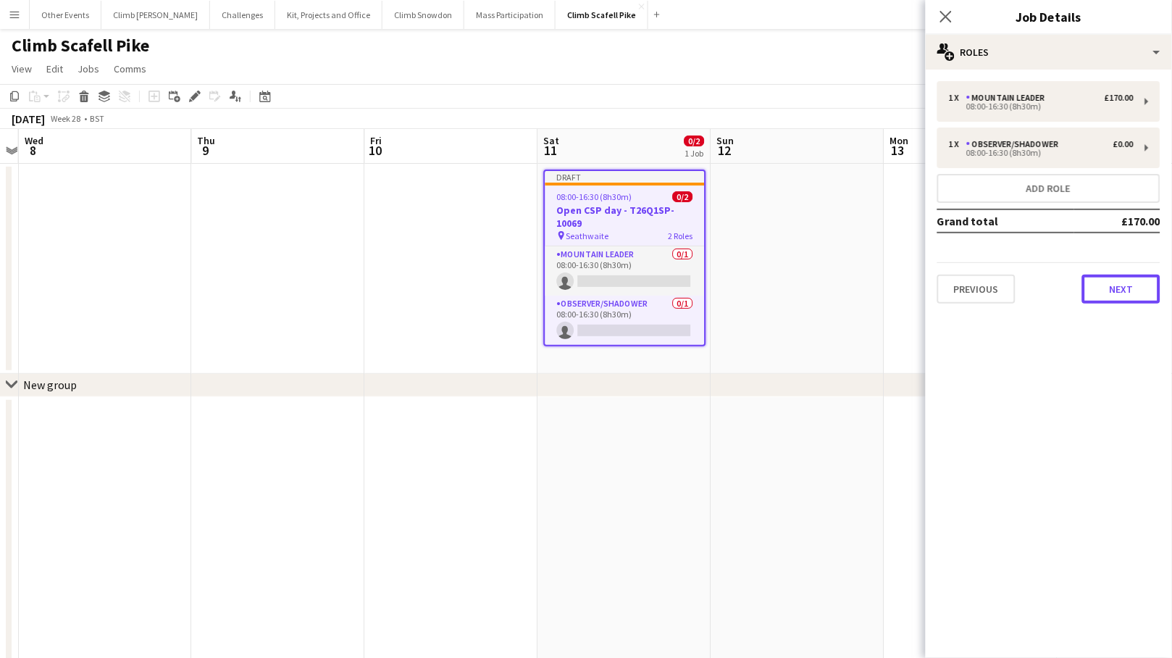
click at [1022, 274] on button "Next" at bounding box center [1121, 288] width 78 height 29
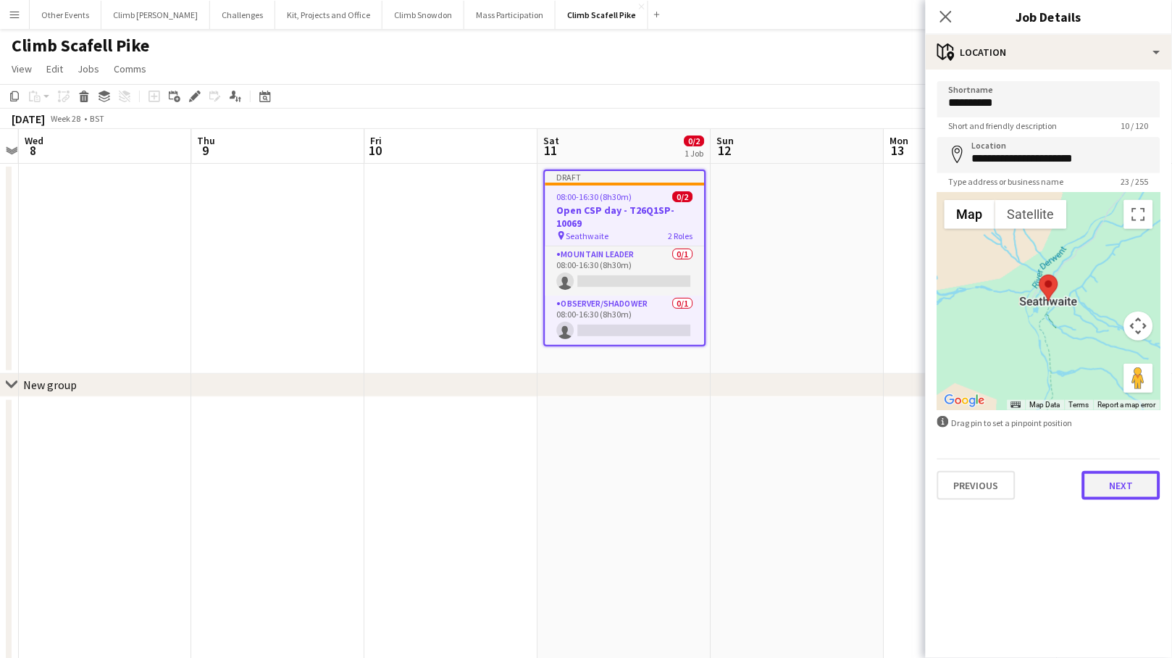
click at [1022, 489] on button "Next" at bounding box center [1121, 485] width 78 height 29
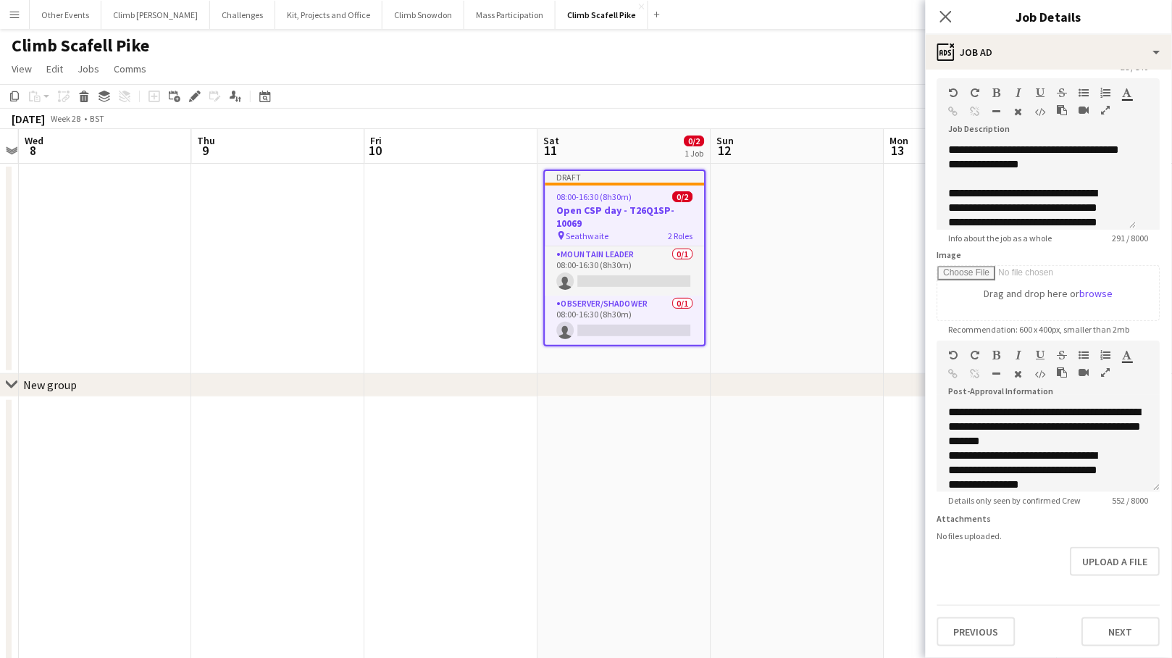
scroll to position [67, 0]
click at [1022, 626] on button "Next" at bounding box center [1121, 631] width 78 height 29
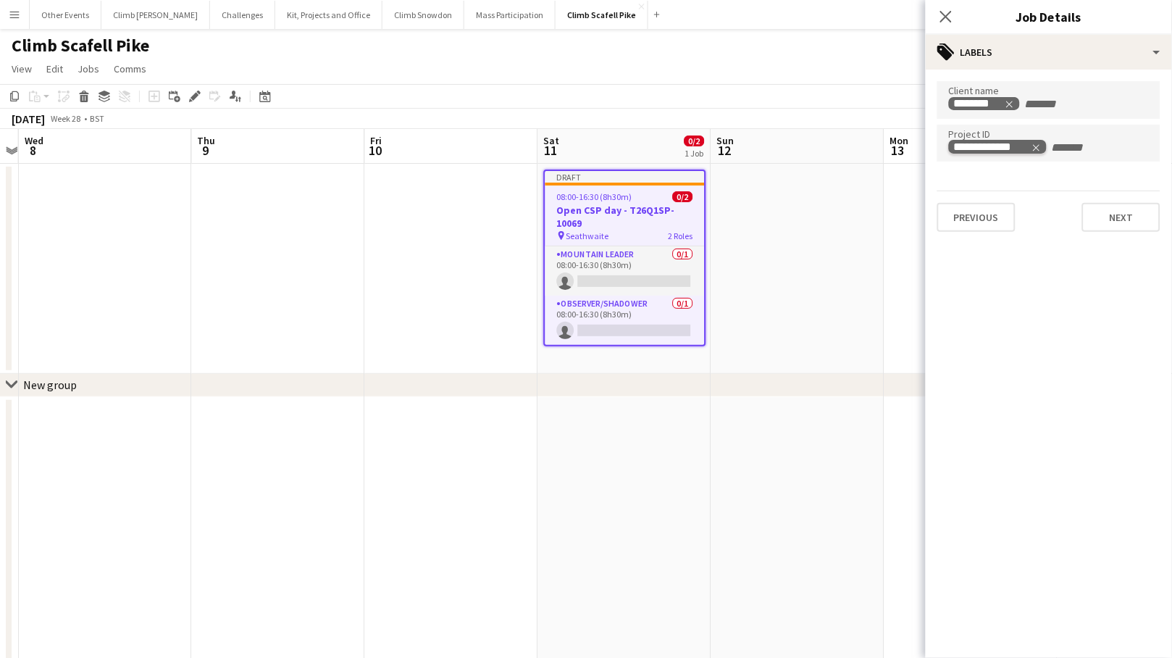
click at [1022, 147] on icon "Remove tag" at bounding box center [1036, 148] width 10 height 10
click at [1022, 147] on input "Type to search project ID labels..." at bounding box center [1049, 147] width 200 height 13
paste input "**********"
type input "**********"
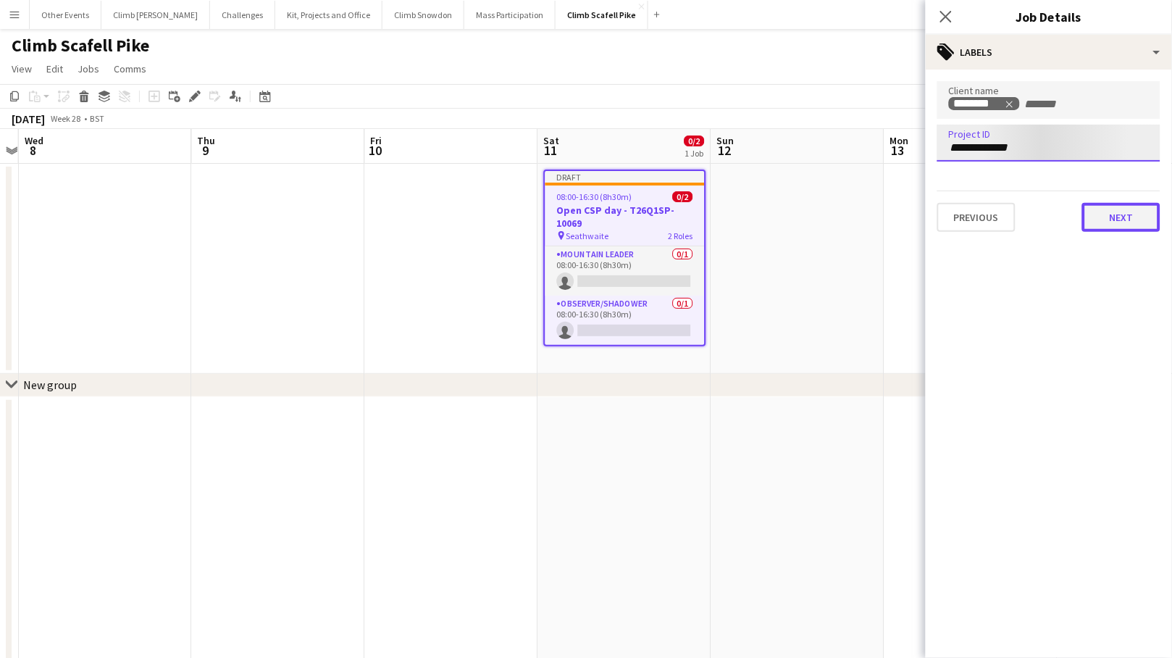
click at [1022, 212] on button "Next" at bounding box center [1121, 217] width 78 height 29
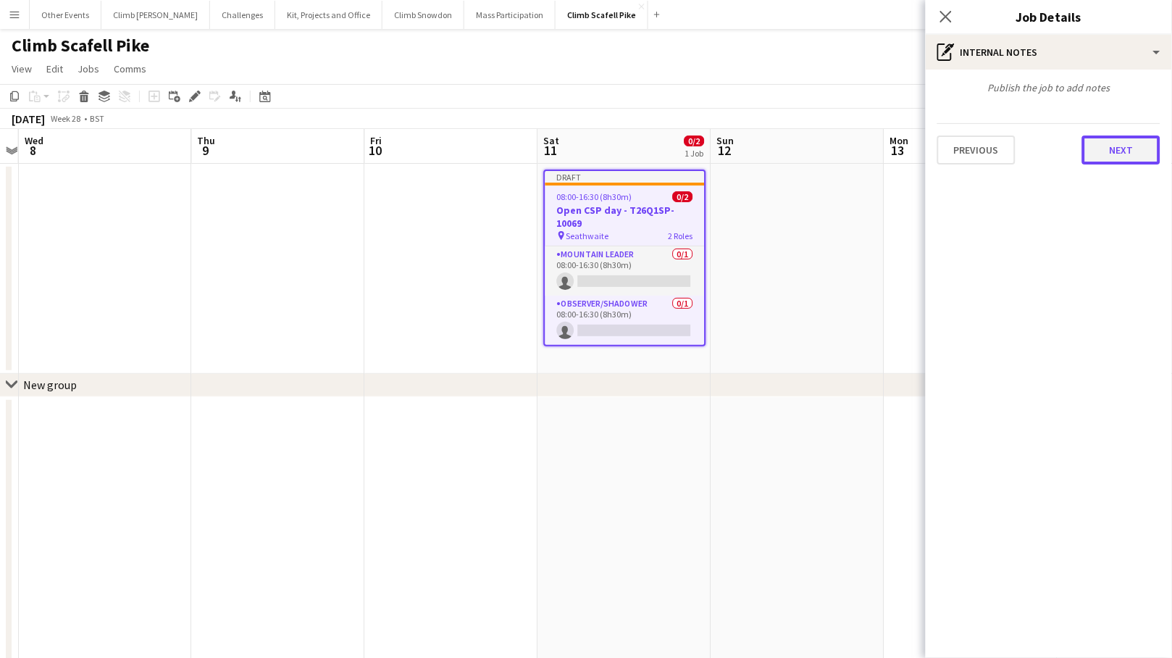
click at [1022, 149] on button "Next" at bounding box center [1121, 149] width 78 height 29
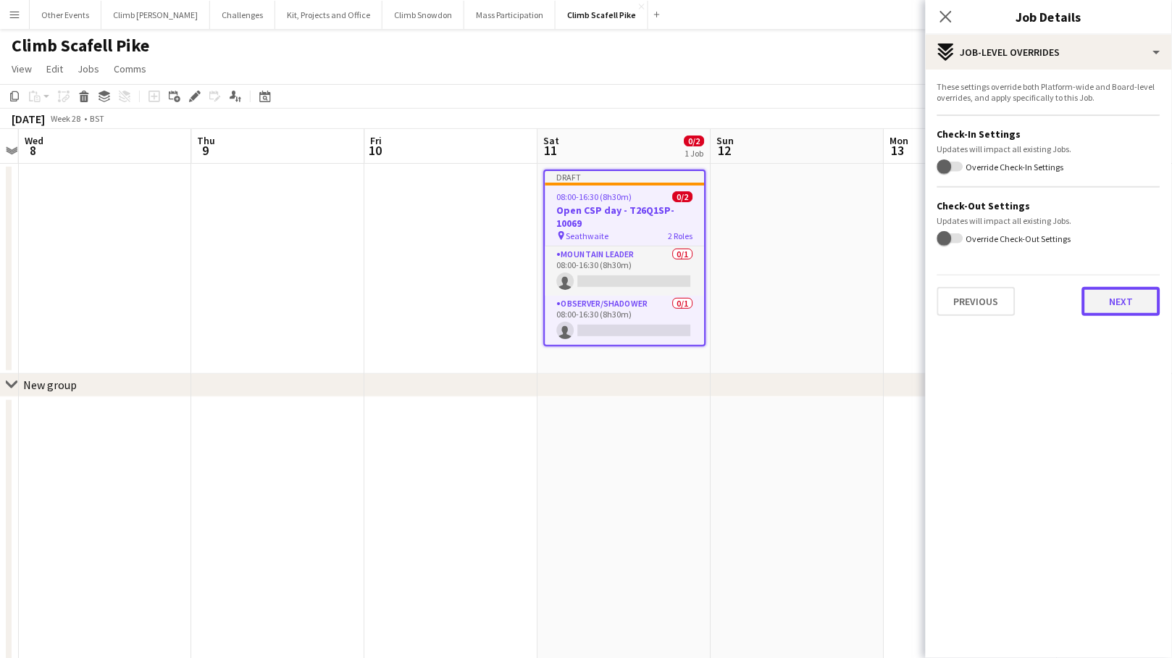
click at [1022, 293] on button "Next" at bounding box center [1121, 301] width 78 height 29
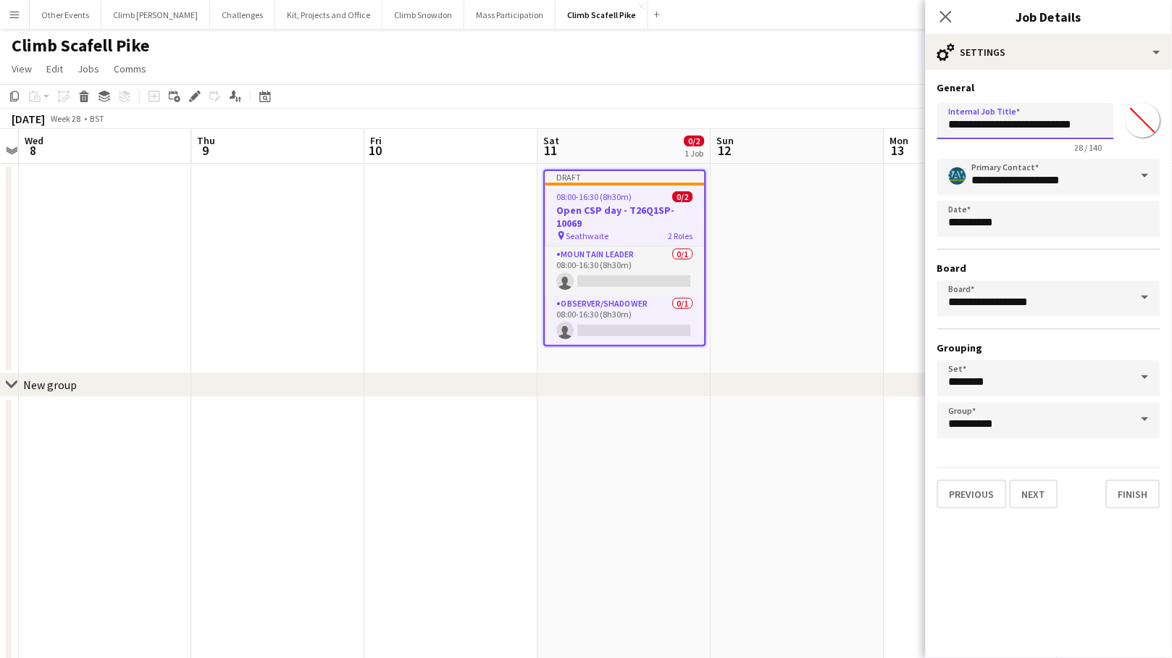
drag, startPoint x: 1025, startPoint y: 124, endPoint x: 1121, endPoint y: 120, distance: 96.4
click at [1022, 120] on div "**********" at bounding box center [1048, 125] width 223 height 56
paste input "text"
type input "**********"
click at [1022, 488] on button "Next" at bounding box center [1034, 493] width 49 height 29
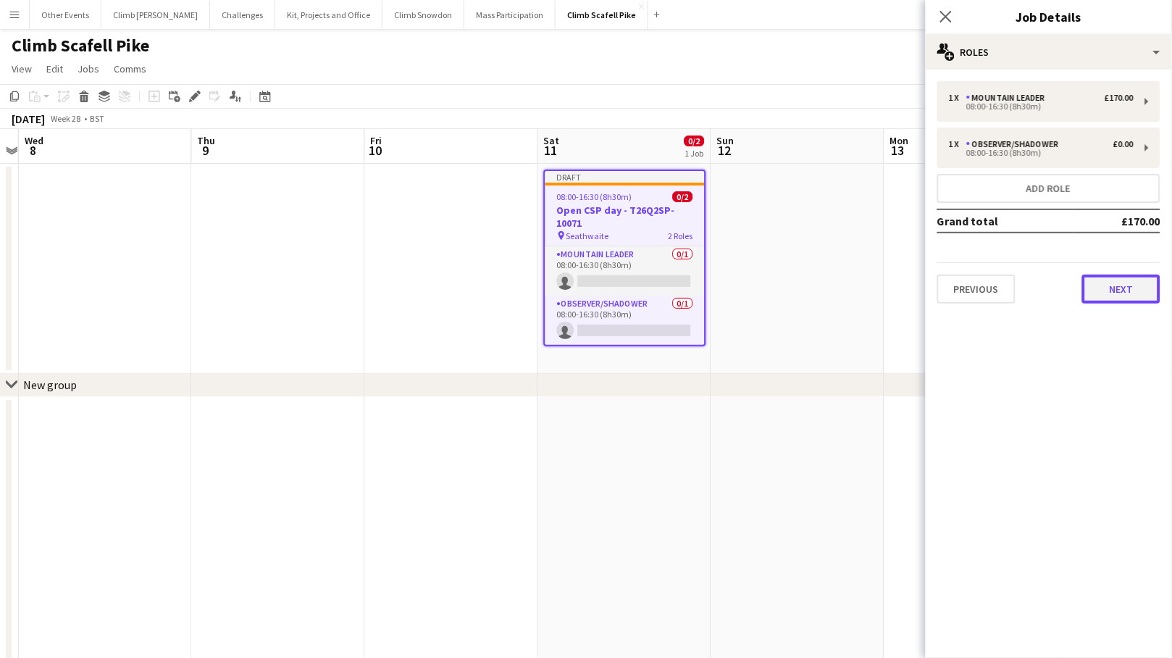
click at [1022, 295] on button "Next" at bounding box center [1121, 288] width 78 height 29
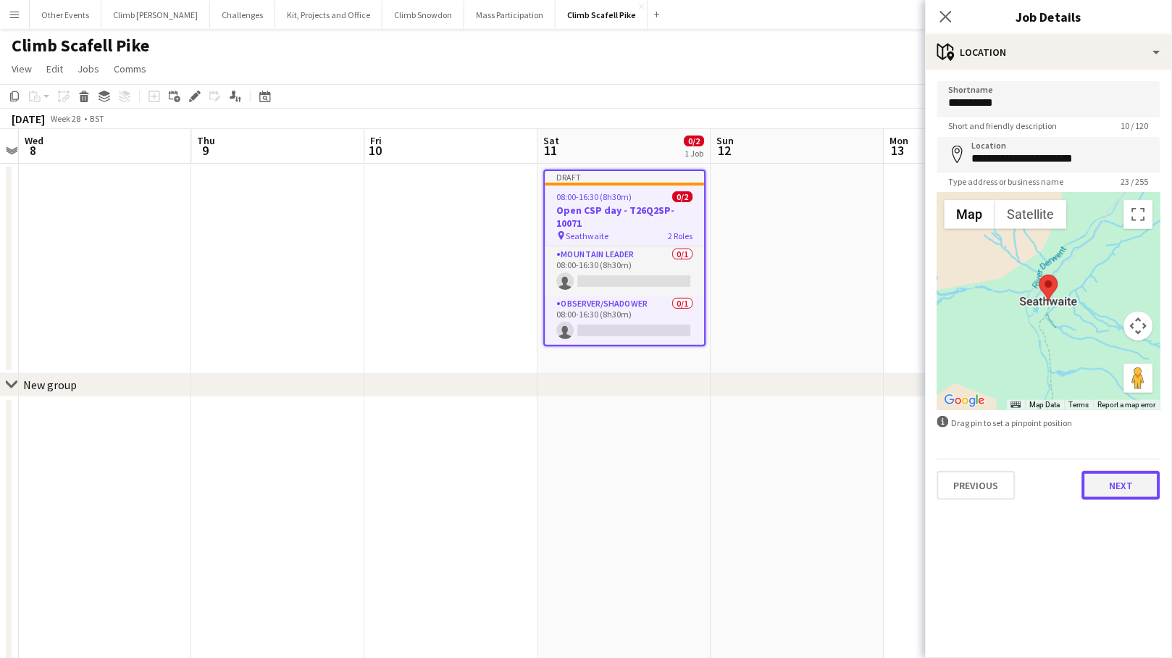
click at [1022, 487] on button "Next" at bounding box center [1121, 485] width 78 height 29
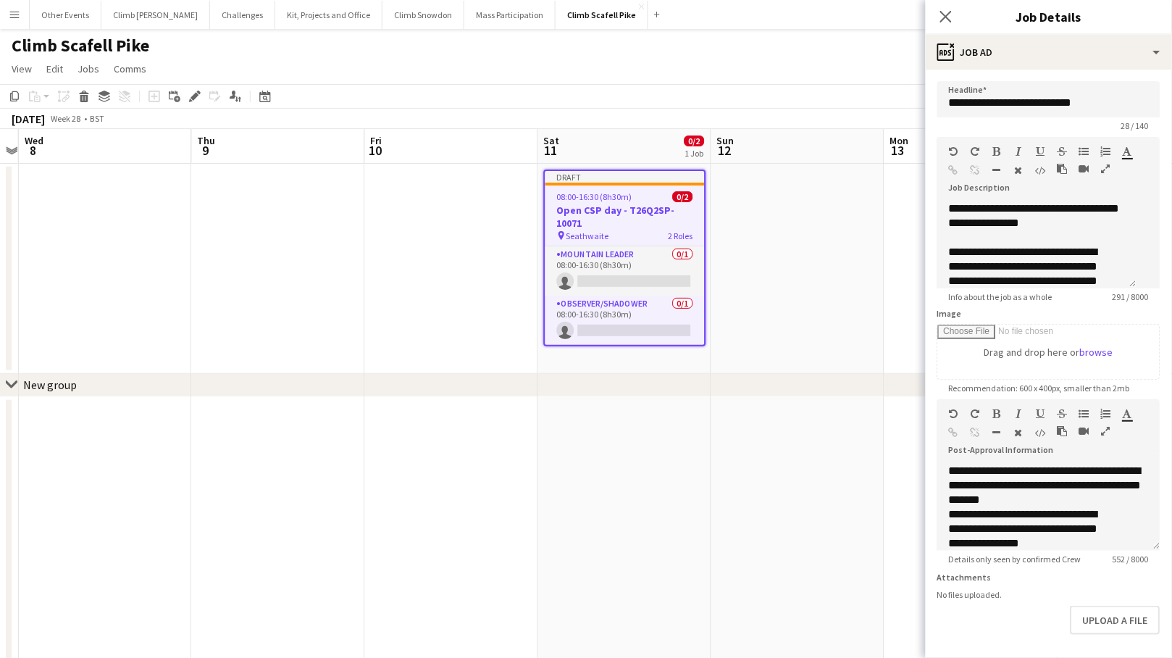
scroll to position [46, 0]
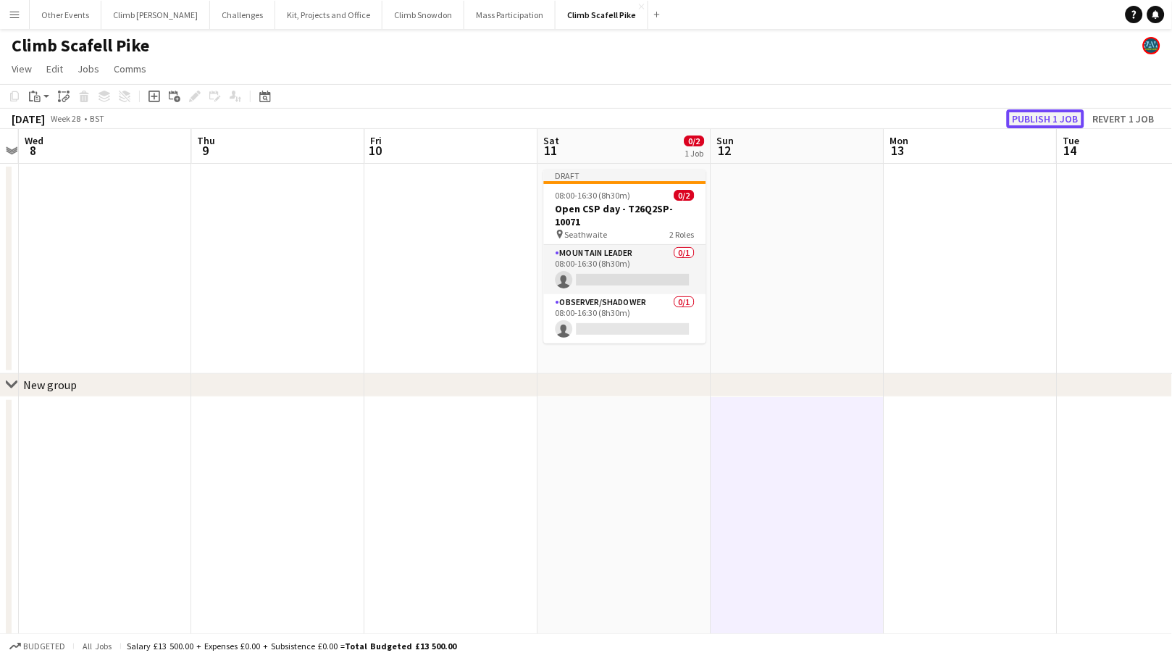
click at [1022, 122] on button "Publish 1 job" at bounding box center [1045, 118] width 77 height 19
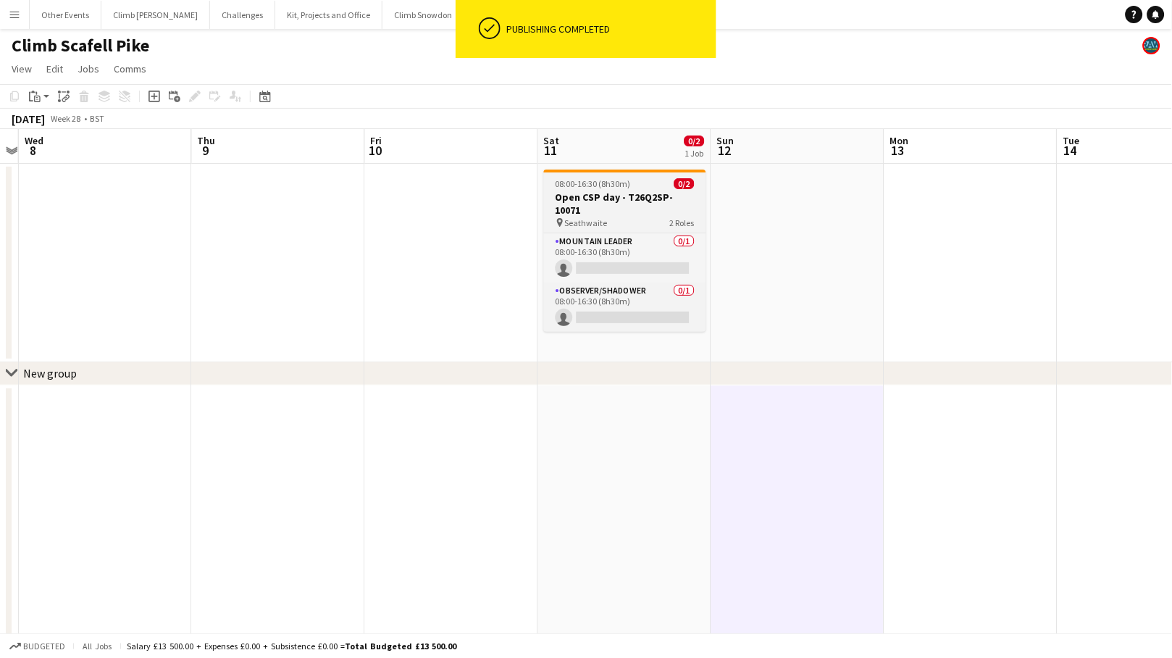
click at [570, 194] on h3 "Open CSP day - T26Q2SP-10071" at bounding box center [625, 203] width 162 height 26
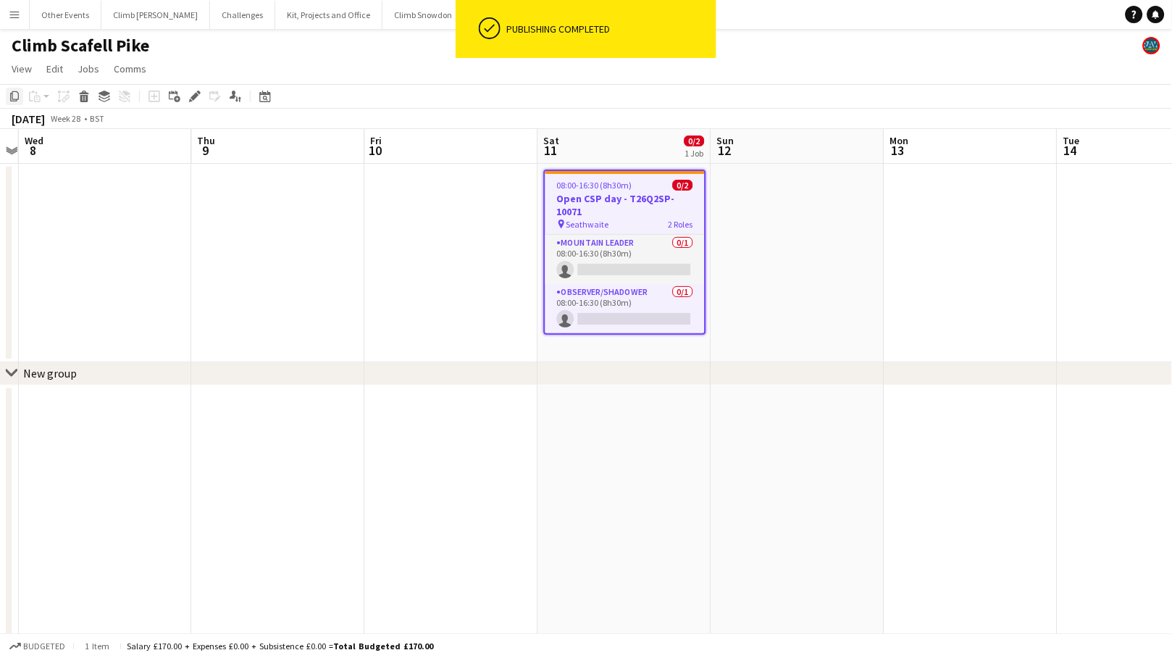
click at [19, 97] on icon "Copy" at bounding box center [15, 97] width 12 height 12
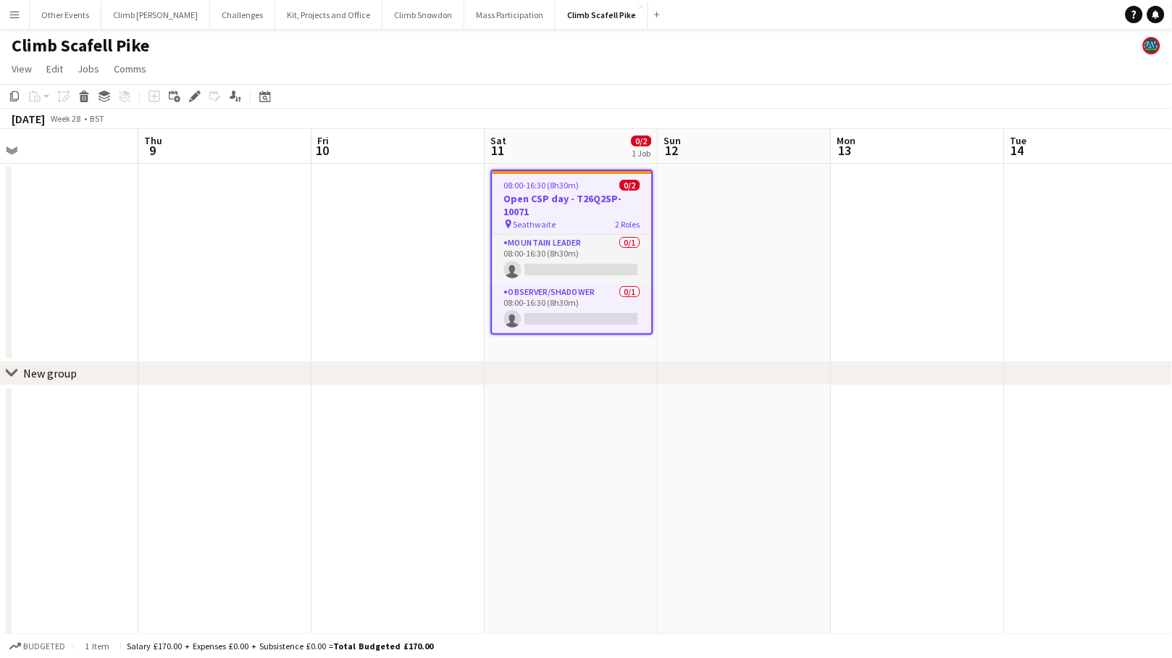
drag, startPoint x: 1040, startPoint y: 432, endPoint x: 543, endPoint y: 475, distance: 498.7
click at [544, 475] on app-calendar-viewport "Sun 5 Mon 6 Tue 7 Wed 8 Thu 9 Fri 10 Sat 11 0/2 1 Job Sun 12 Mon 13 Tue 14 Wed …" at bounding box center [586, 546] width 1172 height 834
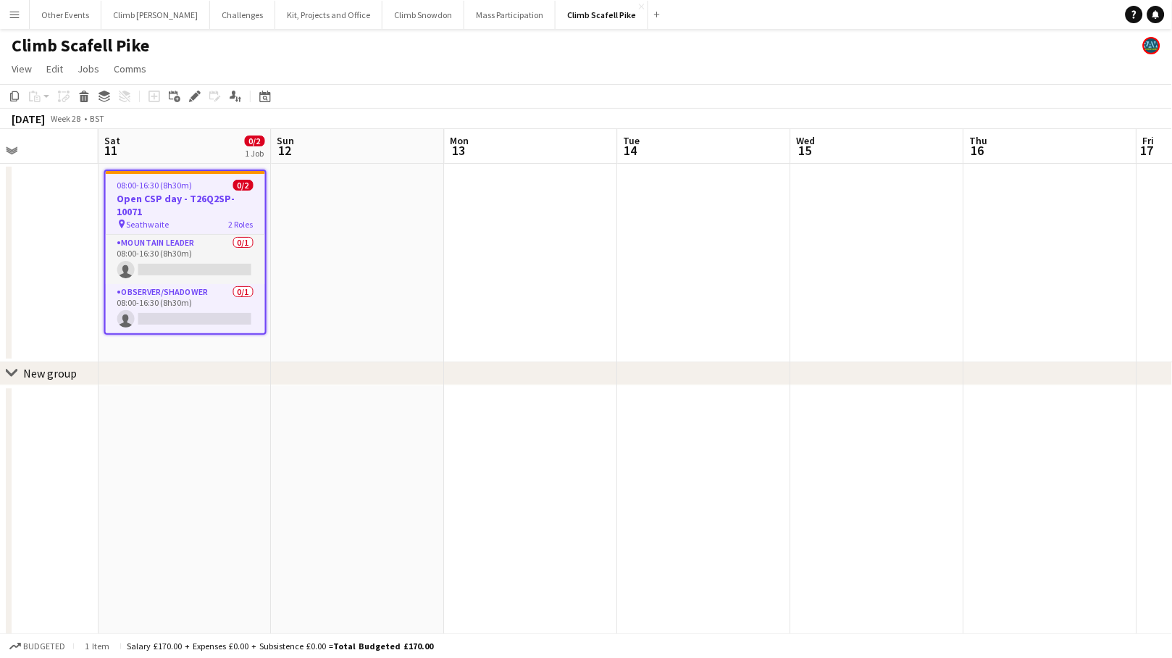
drag, startPoint x: 1013, startPoint y: 411, endPoint x: 448, endPoint y: 454, distance: 566.6
click at [440, 456] on app-calendar-viewport "Wed 8 Thu 9 Fri 10 Sat 11 0/2 1 Job Sun 12 Mon 13 Tue 14 Wed 15 Thu 16 Fri 17 S…" at bounding box center [586, 546] width 1172 height 834
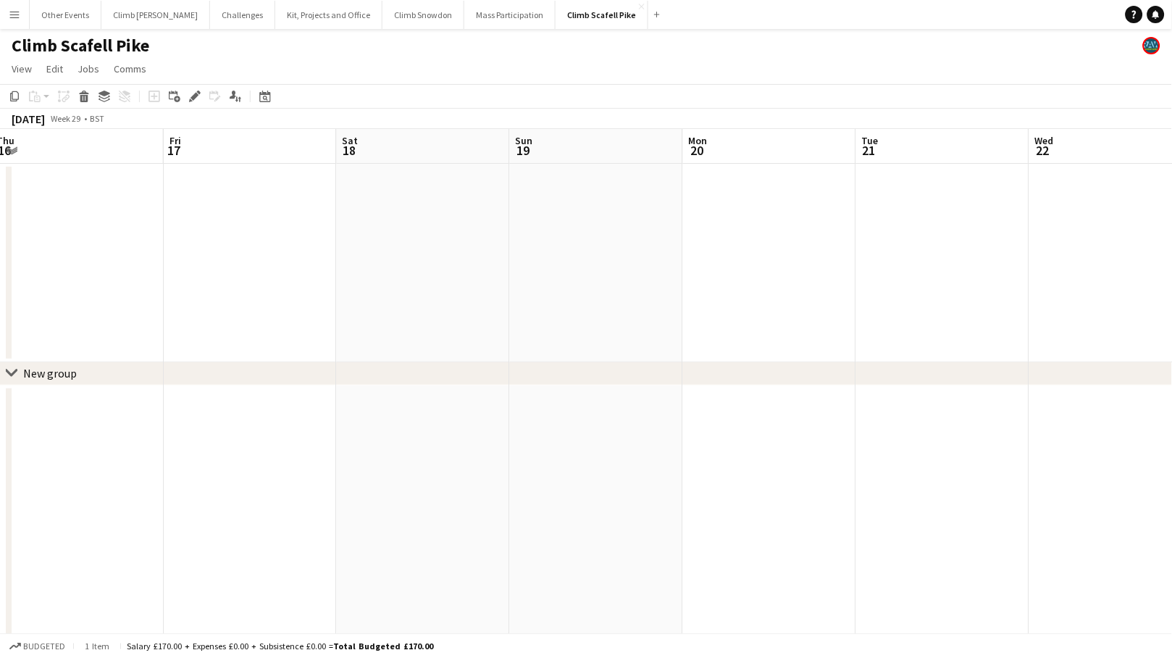
drag, startPoint x: 710, startPoint y: 433, endPoint x: 371, endPoint y: 465, distance: 340.4
click at [333, 470] on app-calendar-viewport "Tue 14 Wed 15 Thu 16 Fri 17 Sat 18 Sun 19 Mon 20 Tue 21 Wed 22 Thu 23 Fri 24 Sa…" at bounding box center [586, 546] width 1172 height 834
drag, startPoint x: 362, startPoint y: 463, endPoint x: 327, endPoint y: 470, distance: 36.1
click at [301, 470] on app-calendar-viewport "Tue 14 Wed 15 Thu 16 Fri 17 Sat 18 Sun 19 Mon 20 Tue 21 Wed 22 Thu 23 Fri 24 Sa…" at bounding box center [586, 546] width 1172 height 834
drag, startPoint x: 840, startPoint y: 442, endPoint x: 333, endPoint y: 486, distance: 508.8
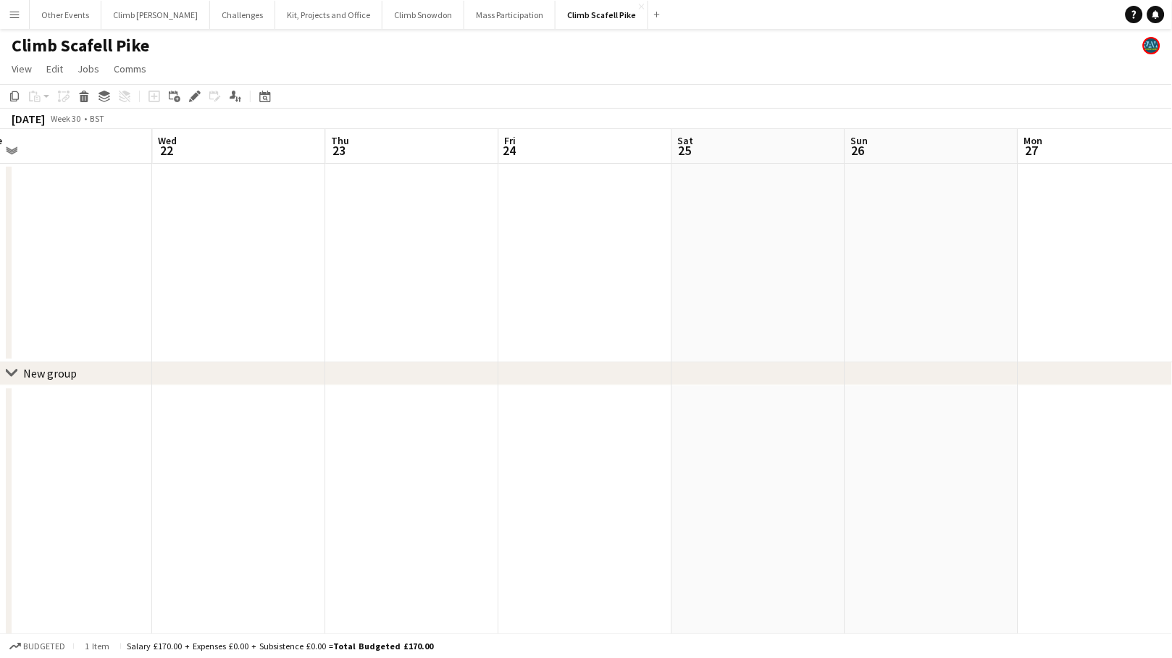
click at [333, 486] on app-calendar-viewport "Sat 18 Sun 19 Mon 20 Tue 21 Wed 22 Thu 23 Fri 24 Sat 25 Sun 26 Mon 27 Tue 28 We…" at bounding box center [586, 546] width 1172 height 834
drag, startPoint x: 764, startPoint y: 447, endPoint x: 366, endPoint y: 477, distance: 398.8
click at [418, 472] on app-calendar-viewport "Wed 22 Thu 23 Fri 24 Sat 25 Sun 26 Mon 27 Tue 28 Wed 29 Thu 30 Fri 31 Sat 1 Sun…" at bounding box center [586, 546] width 1172 height 834
drag, startPoint x: 857, startPoint y: 435, endPoint x: 399, endPoint y: 481, distance: 460.0
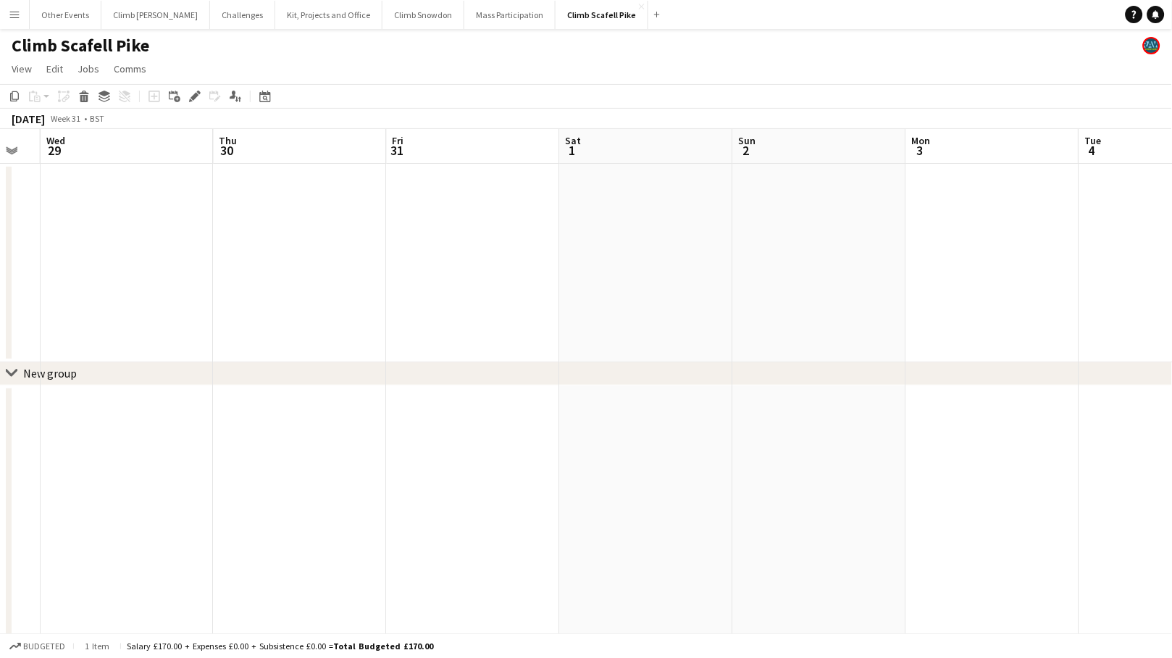
click at [399, 481] on app-calendar-viewport "Sun 26 Mon 27 Tue 28 Wed 29 Thu 30 Fri 31 Sat 1 Sun 2 Mon 3 Tue 4 Wed 5 Thu 6" at bounding box center [586, 546] width 1172 height 834
click at [504, 293] on app-date-cell at bounding box center [473, 263] width 173 height 198
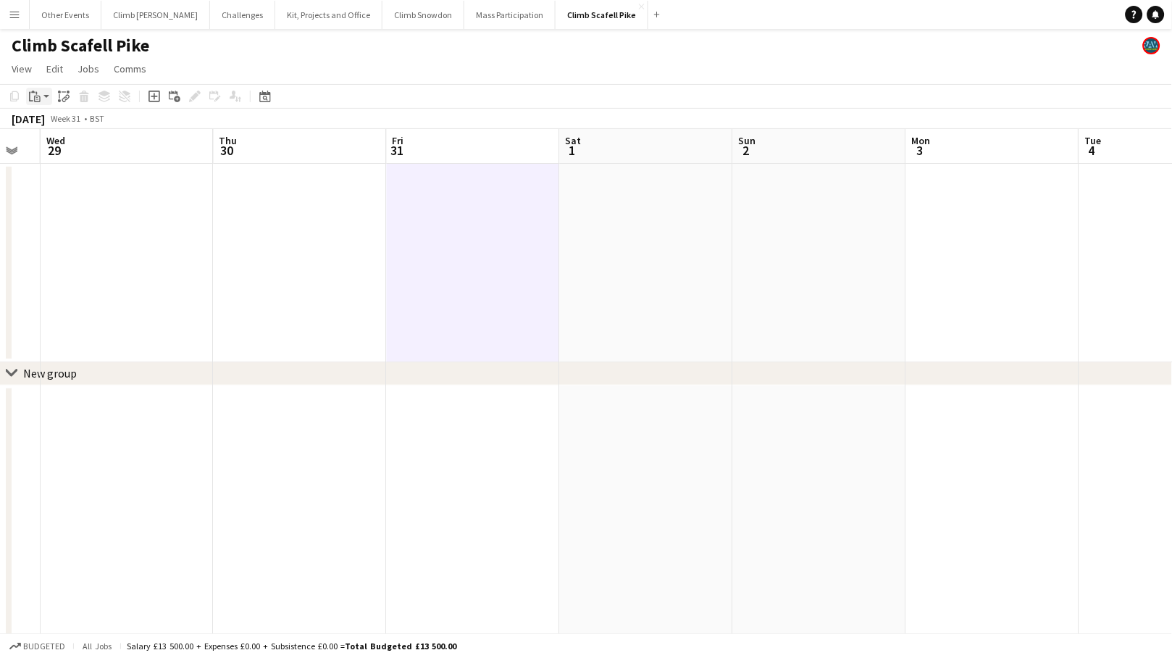
click at [35, 96] on icon "Paste" at bounding box center [35, 97] width 12 height 12
click at [53, 127] on link "Paste Command V" at bounding box center [95, 123] width 114 height 13
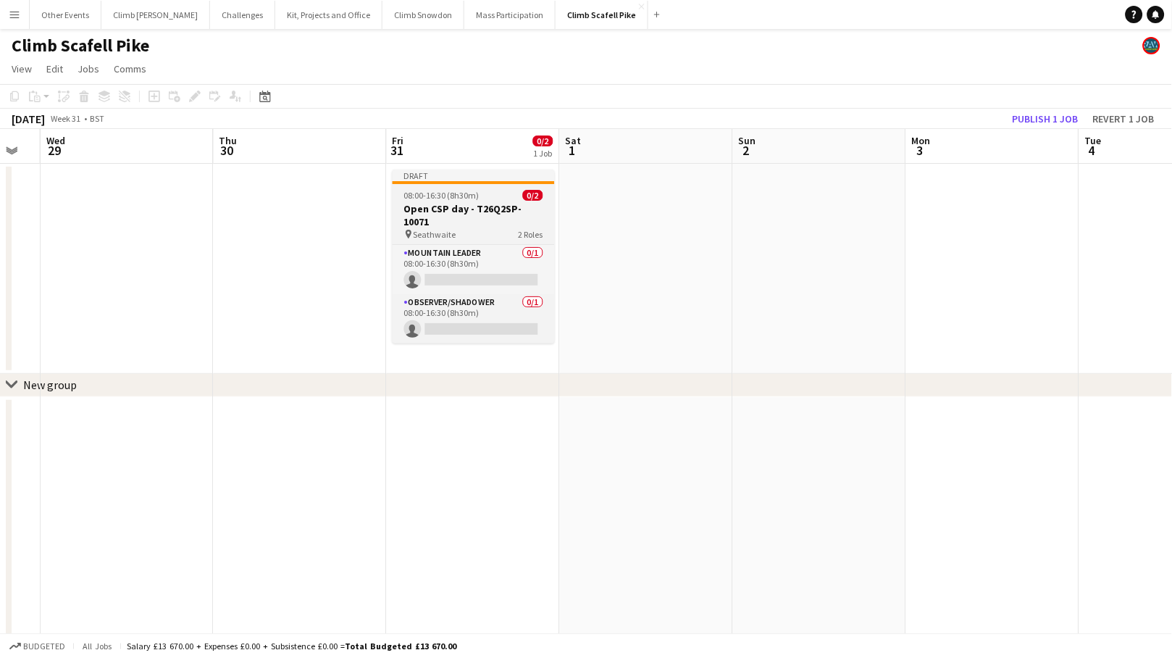
click at [463, 215] on h3 "Open CSP day - T26Q2SP-10071" at bounding box center [474, 215] width 162 height 26
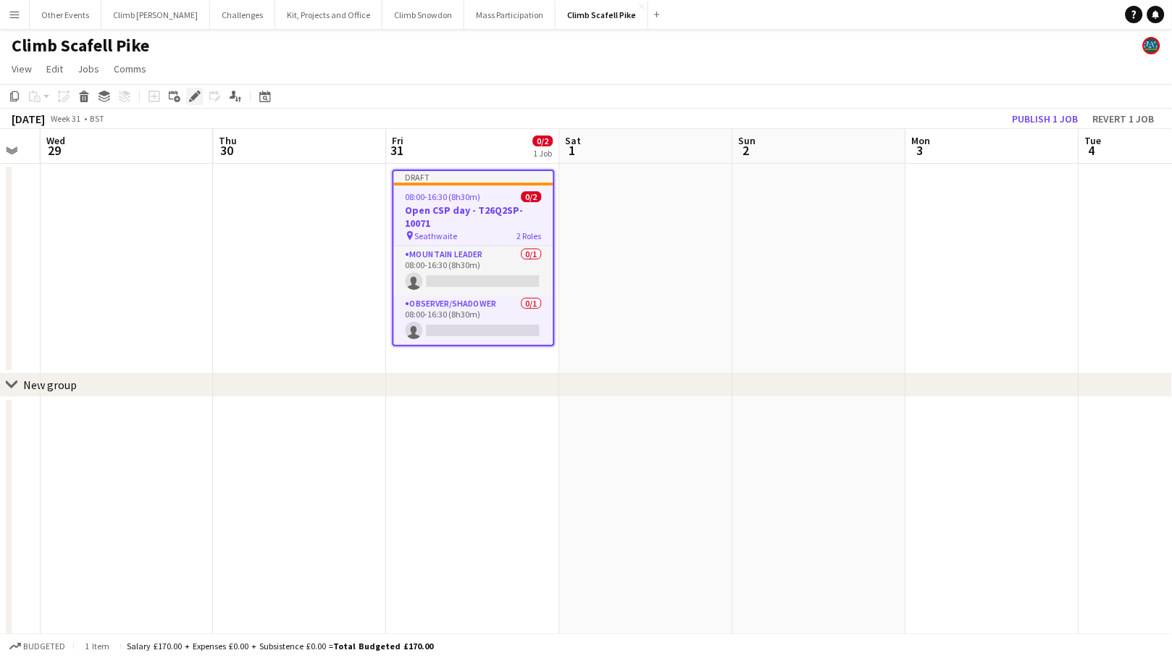
click at [194, 98] on icon "Edit" at bounding box center [195, 97] width 12 height 12
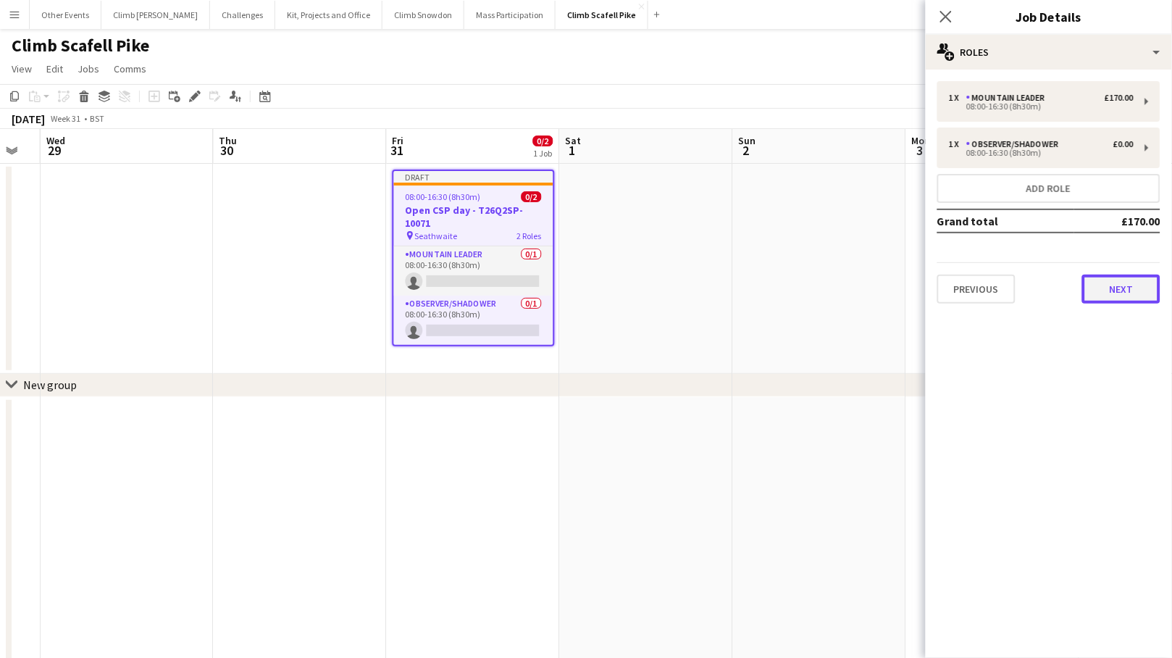
click at [1022, 282] on button "Next" at bounding box center [1121, 288] width 78 height 29
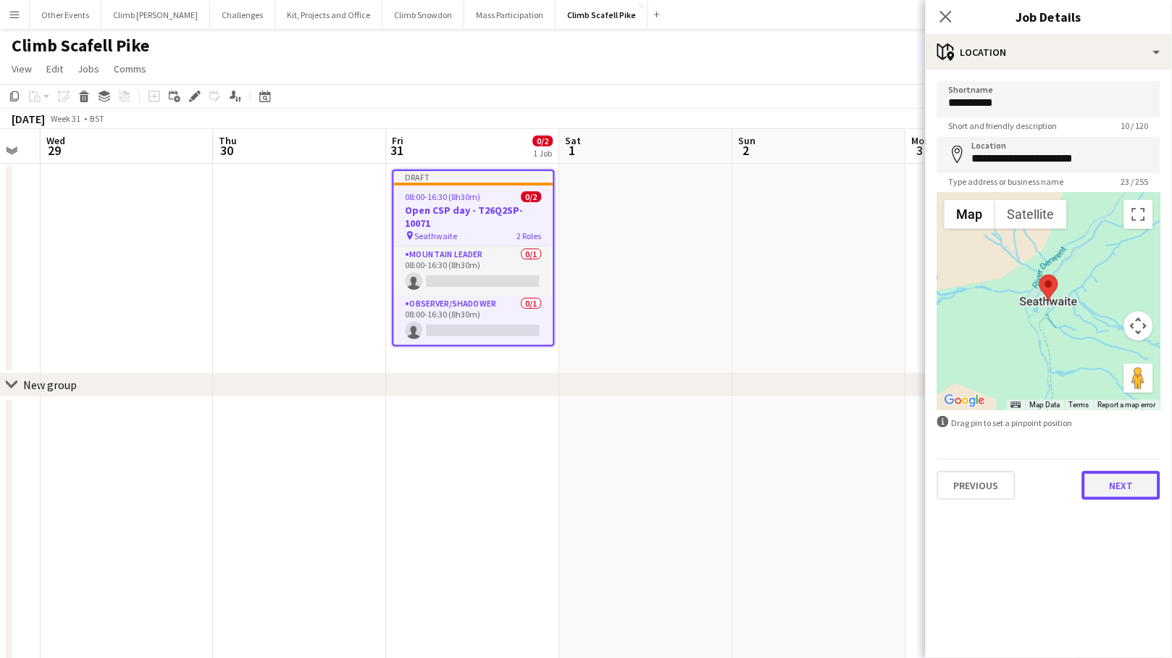
click at [1022, 490] on button "Next" at bounding box center [1121, 485] width 78 height 29
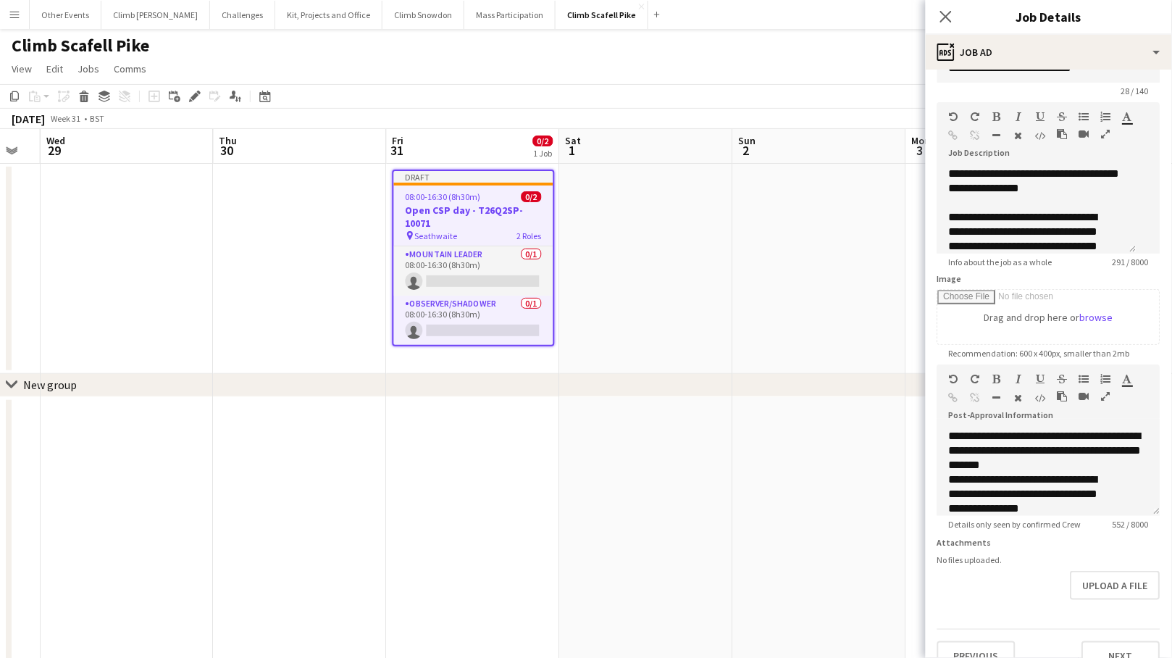
scroll to position [67, 0]
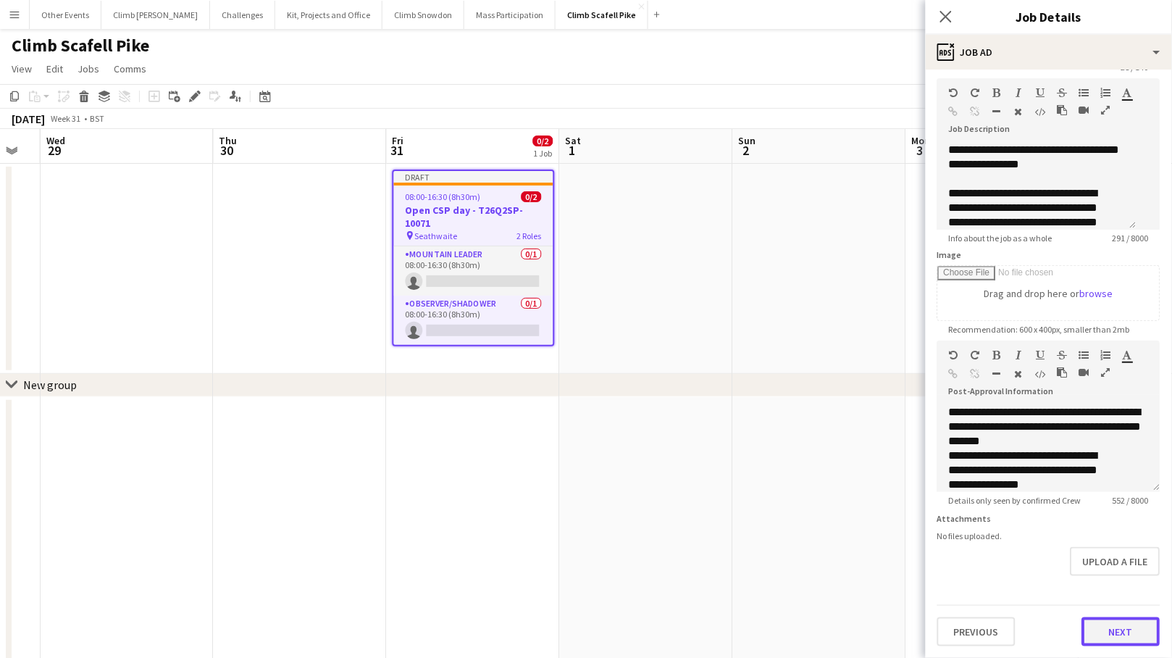
click at [1022, 627] on button "Next" at bounding box center [1121, 631] width 78 height 29
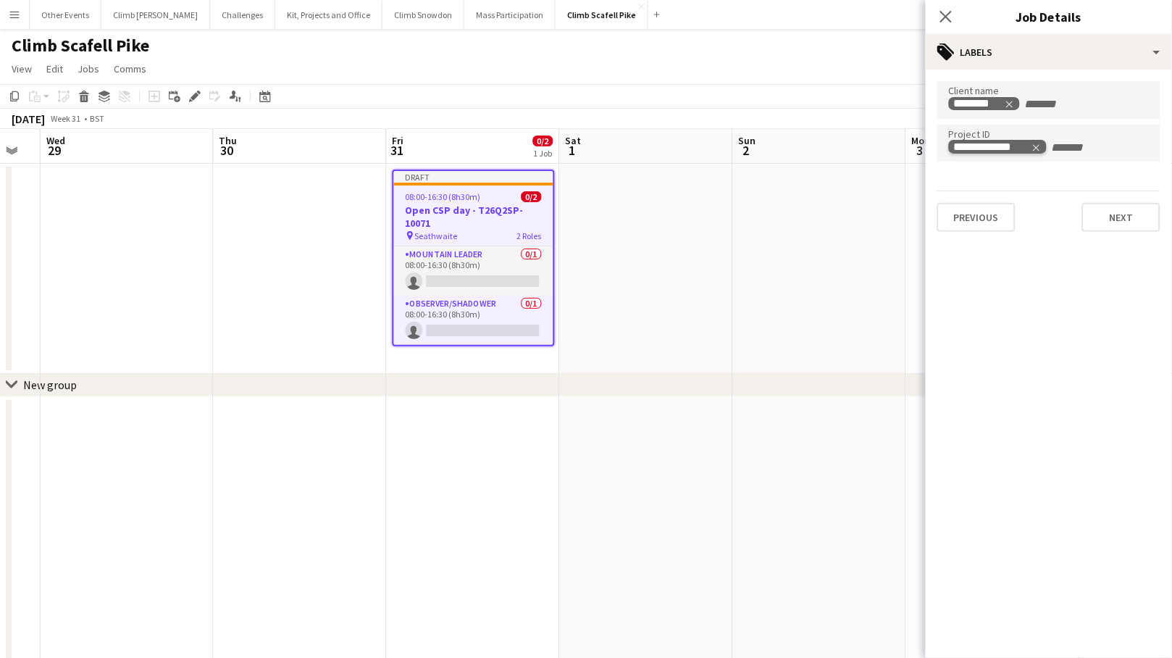
click at [1022, 143] on icon "Remove tag" at bounding box center [1036, 148] width 10 height 10
click at [1022, 143] on input "Type to search project ID labels..." at bounding box center [1049, 147] width 200 height 13
paste input "**********"
type input "**********"
click at [1022, 215] on form "**********" at bounding box center [1049, 156] width 246 height 151
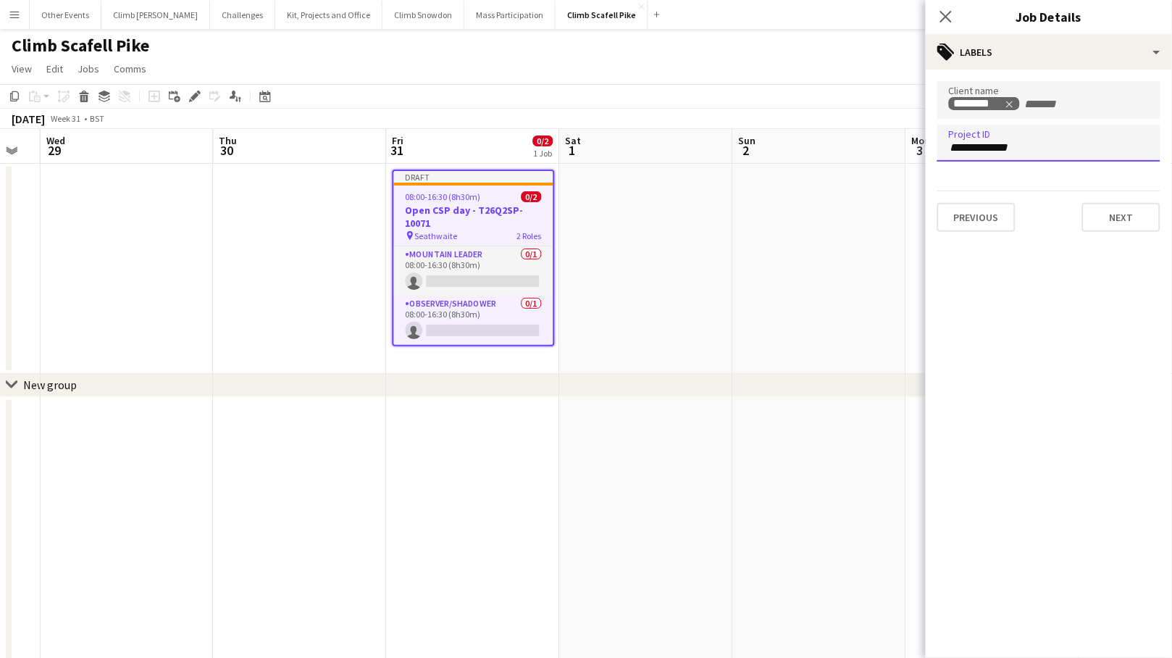
click at [975, 147] on input "**********" at bounding box center [1049, 147] width 200 height 13
paste input "**********"
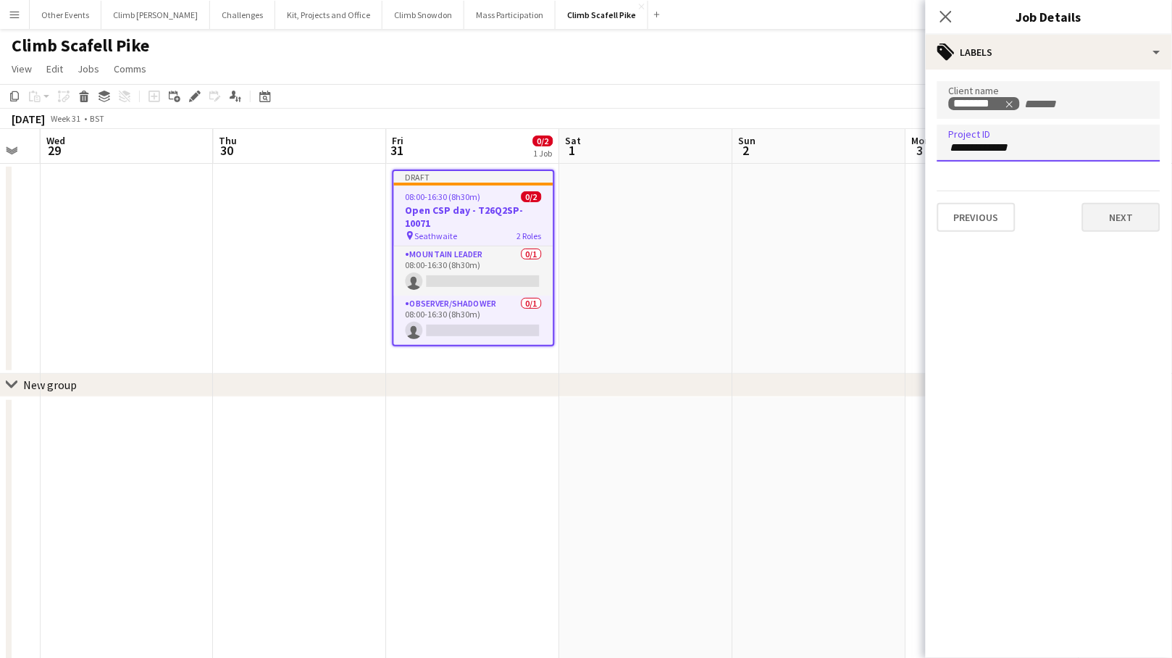
type input "**********"
click at [1022, 207] on button "Next" at bounding box center [1121, 217] width 78 height 29
type input "*******"
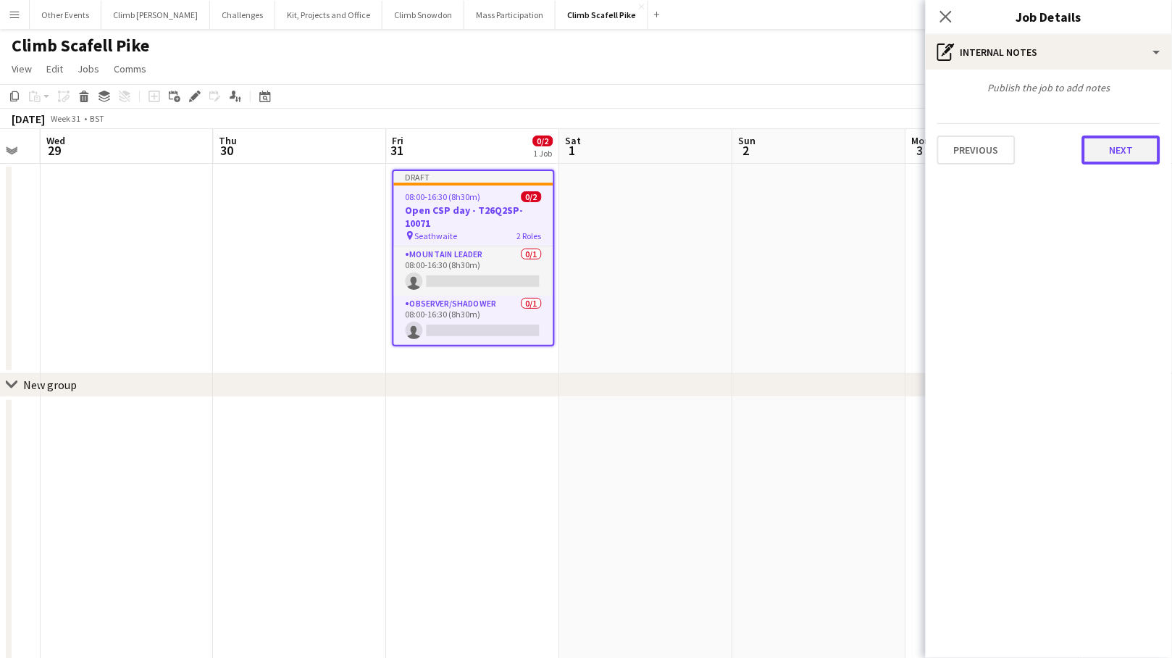
click at [1022, 159] on button "Next" at bounding box center [1121, 149] width 78 height 29
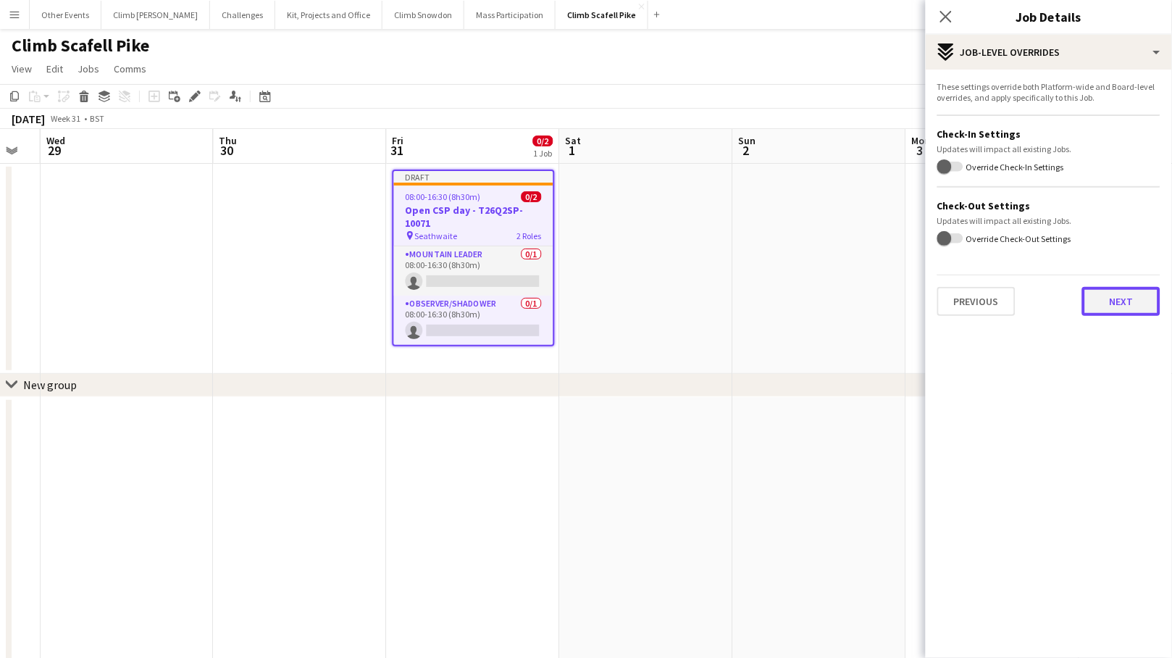
click at [1022, 311] on button "Next" at bounding box center [1121, 301] width 78 height 29
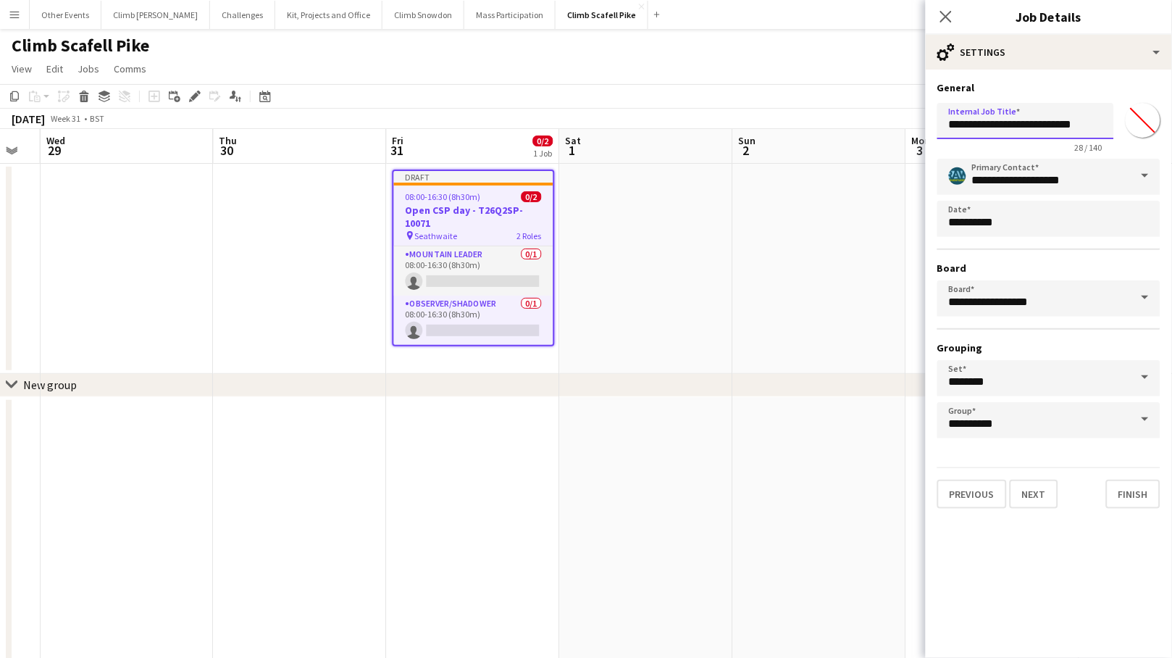
drag, startPoint x: 1028, startPoint y: 122, endPoint x: 1144, endPoint y: 125, distance: 115.9
click at [1022, 125] on div "**********" at bounding box center [1048, 125] width 223 height 56
click at [1022, 124] on input "**********" at bounding box center [1025, 121] width 177 height 36
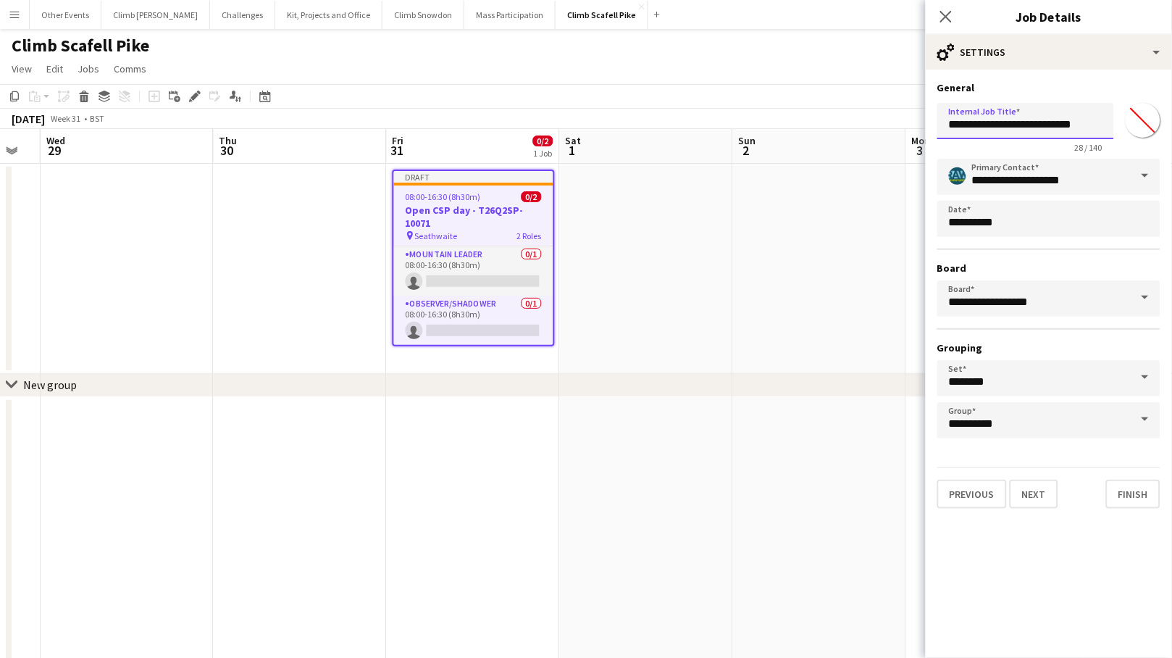
click at [1022, 124] on input "**********" at bounding box center [1025, 121] width 177 height 36
click at [1022, 125] on input "**********" at bounding box center [1025, 121] width 177 height 36
drag, startPoint x: 1028, startPoint y: 125, endPoint x: 1112, endPoint y: 167, distance: 93.9
click at [1022, 124] on input "**********" at bounding box center [1025, 121] width 177 height 36
paste input "text"
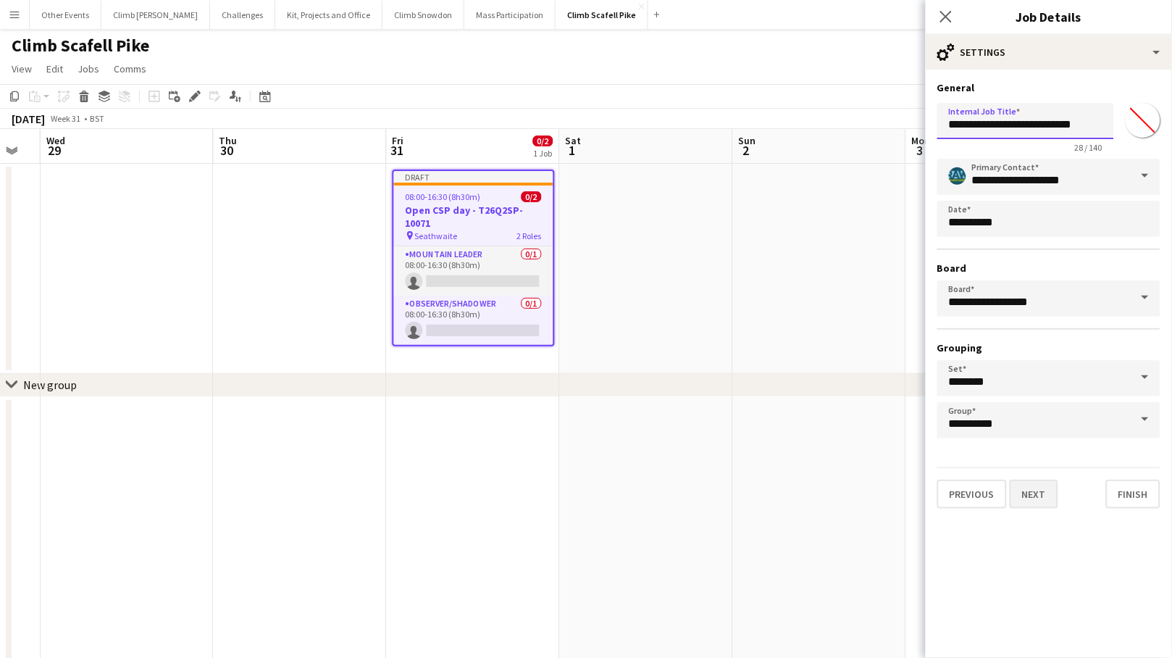
type input "**********"
click at [1022, 479] on button "Next" at bounding box center [1034, 493] width 49 height 29
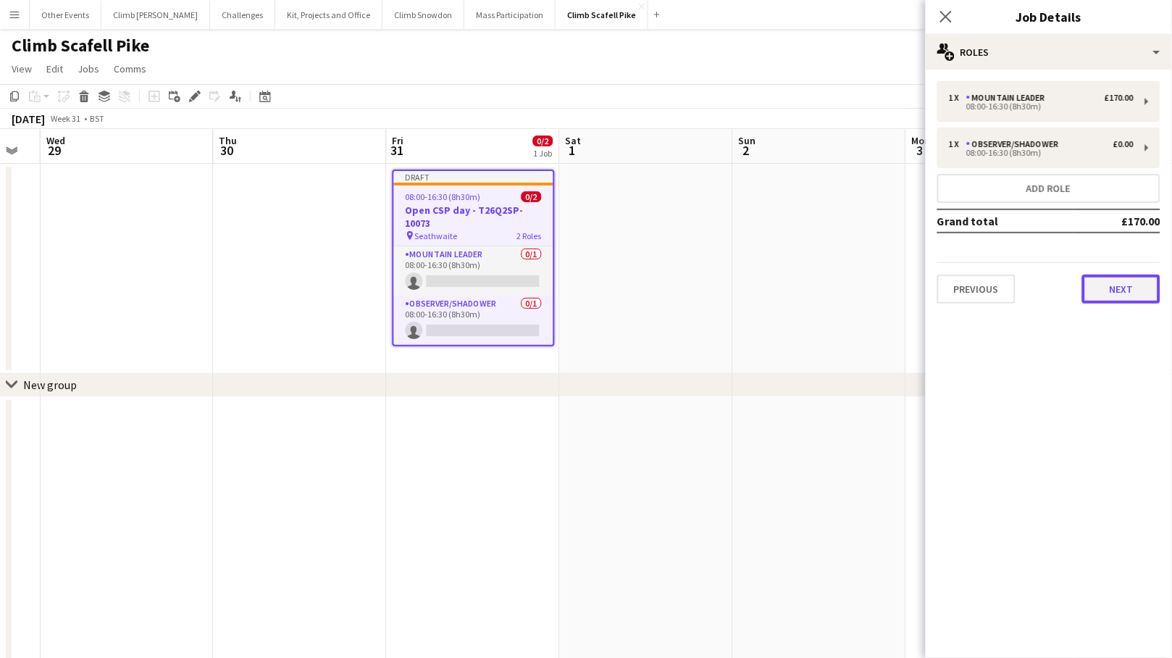
click at [1022, 283] on button "Next" at bounding box center [1121, 288] width 78 height 29
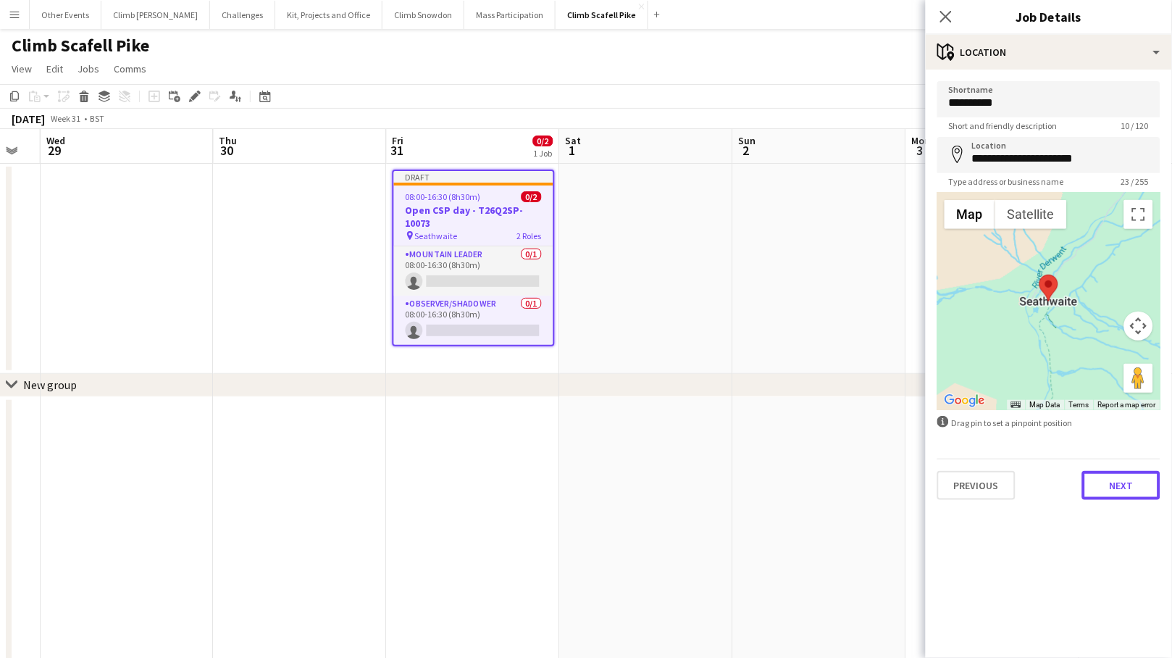
click at [1022, 490] on button "Next" at bounding box center [1121, 485] width 78 height 29
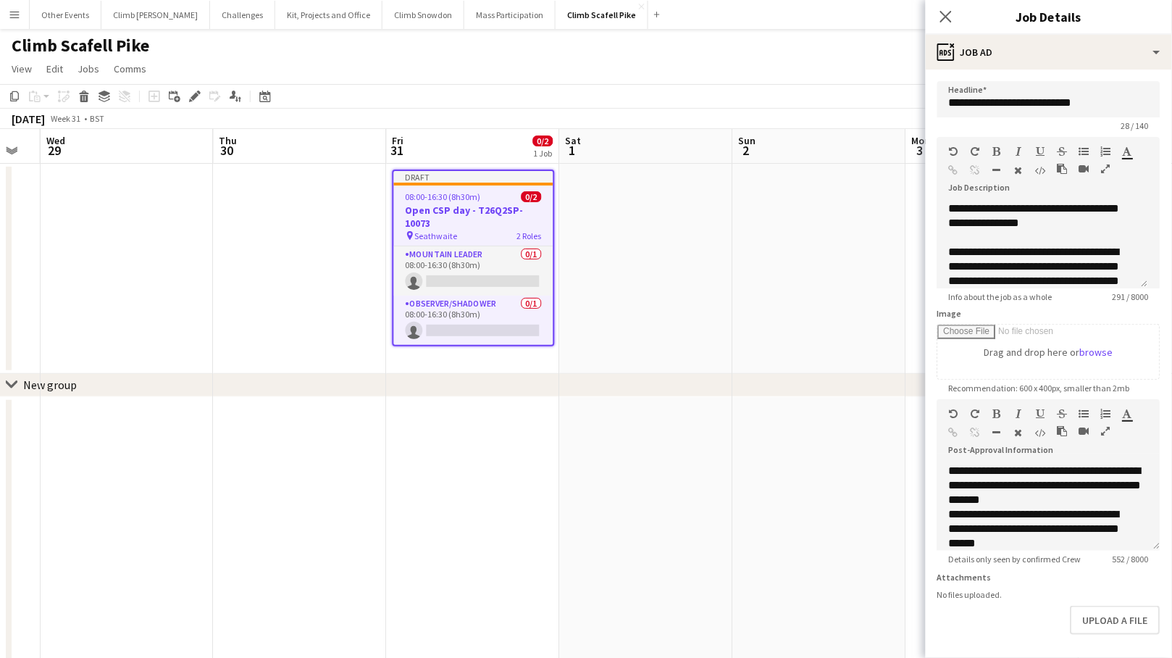
click at [789, 387] on div "chevron-right New group" at bounding box center [586, 385] width 1172 height 23
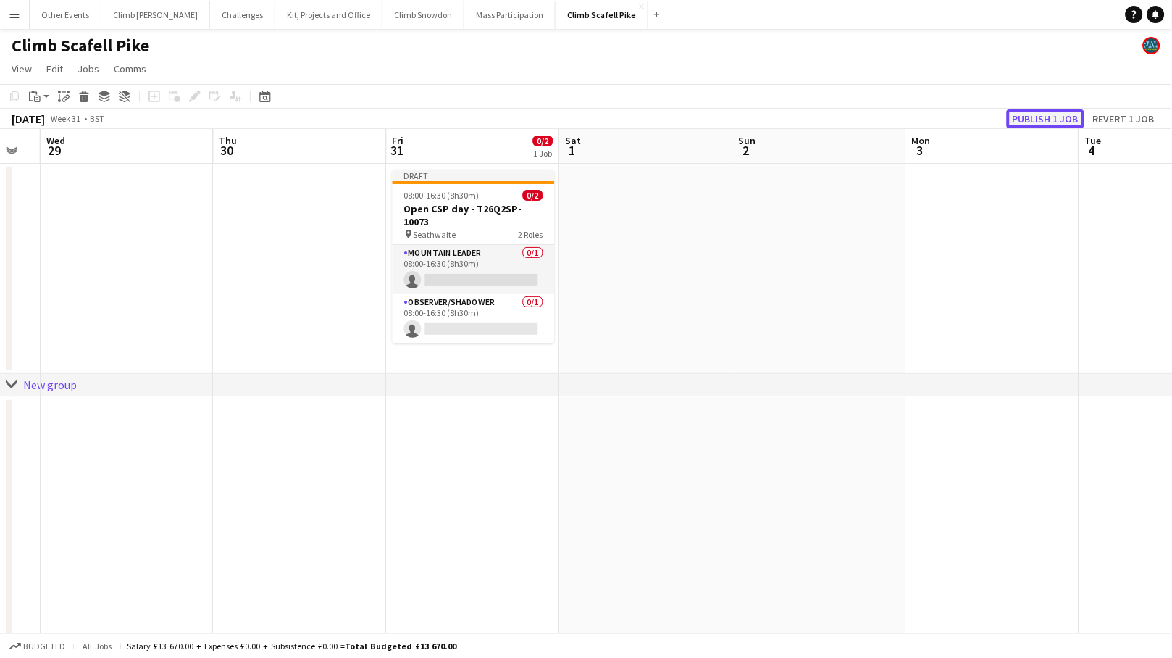
click at [1020, 119] on button "Publish 1 job" at bounding box center [1045, 118] width 77 height 19
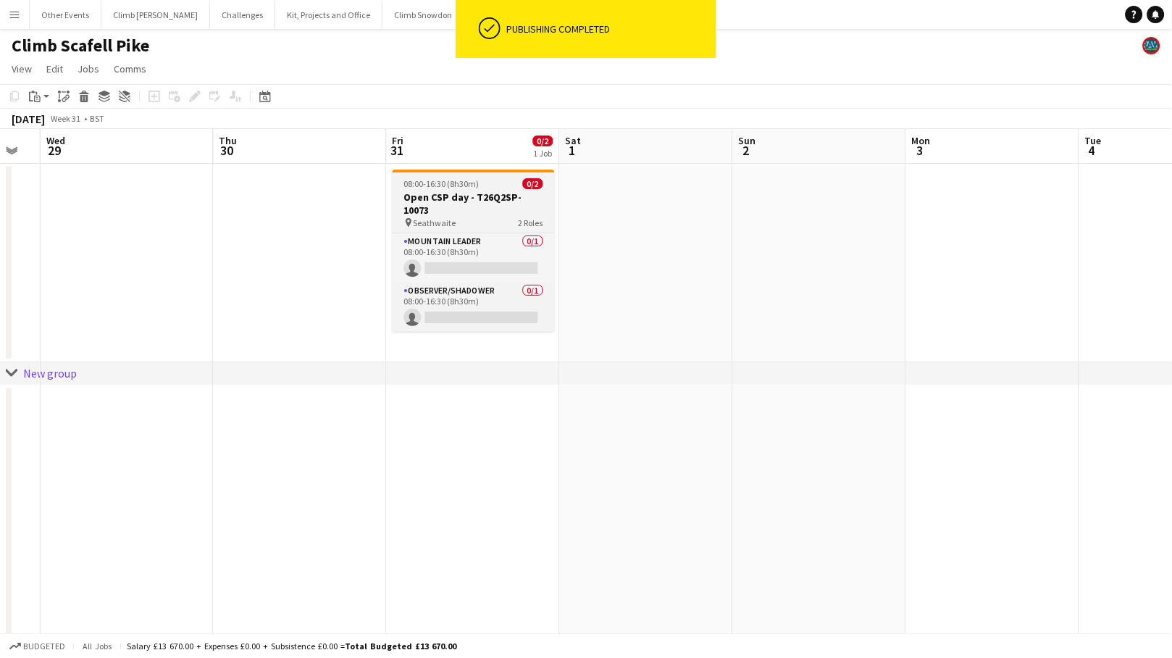
click at [474, 203] on h3 "Open CSP day - T26Q2SP-10073" at bounding box center [474, 203] width 162 height 26
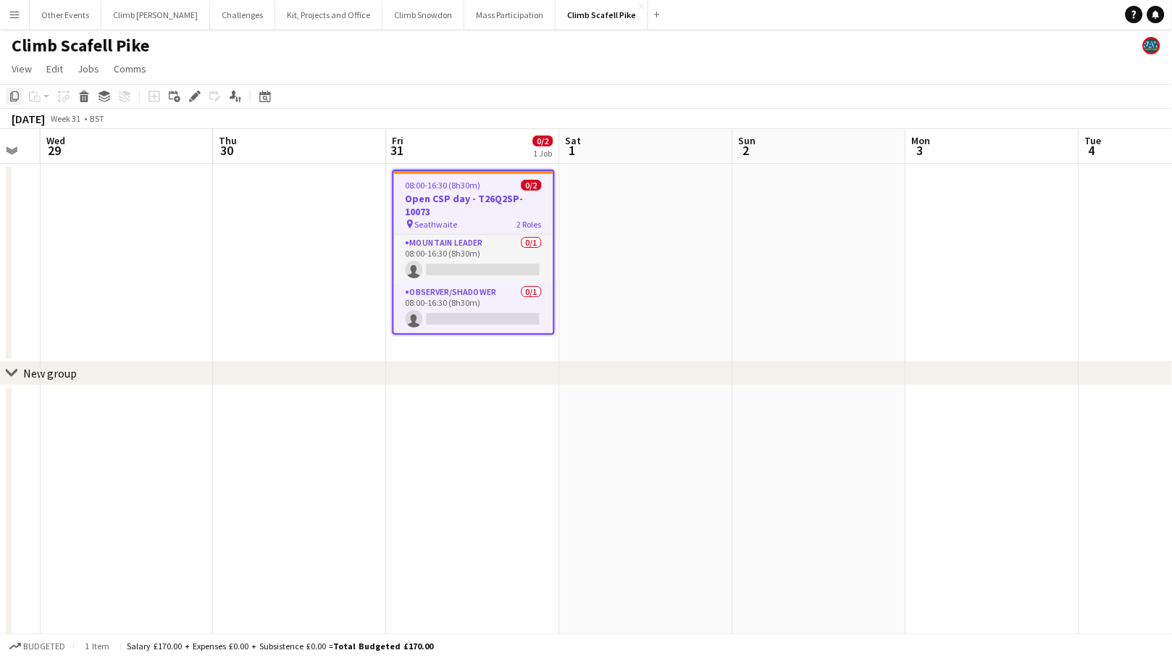
click at [14, 95] on icon "Copy" at bounding box center [15, 97] width 12 height 12
click at [15, 99] on icon at bounding box center [14, 96] width 9 height 10
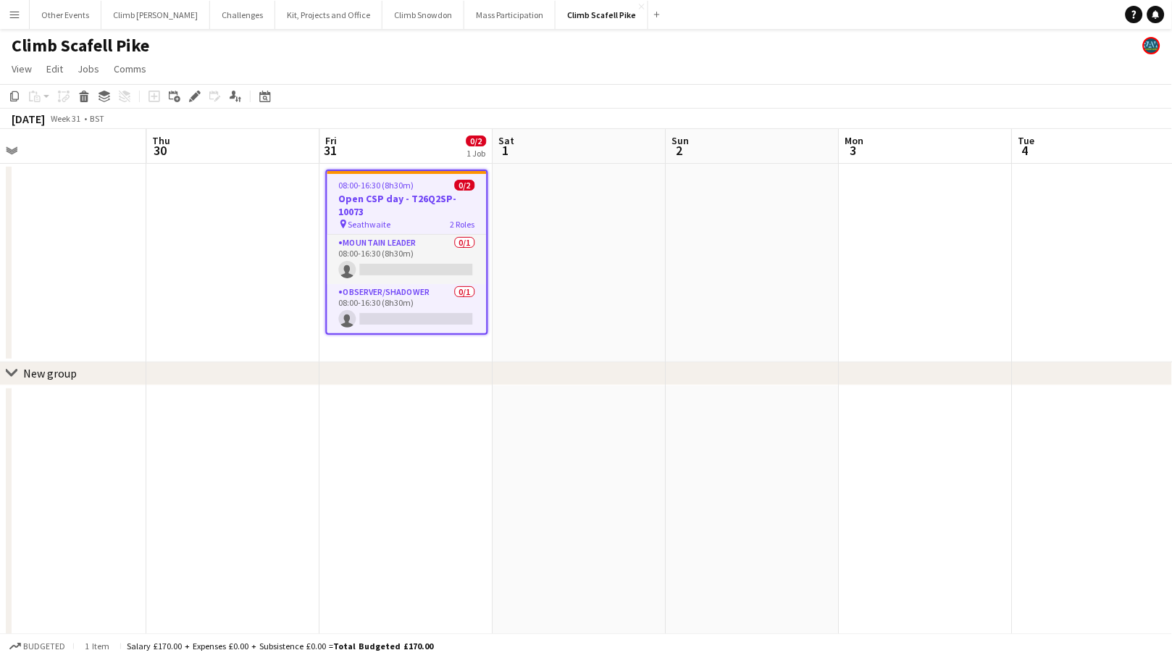
drag, startPoint x: 809, startPoint y: 411, endPoint x: 244, endPoint y: 429, distance: 565.2
click at [244, 429] on app-calendar-viewport "Sun 26 Mon 27 Tue 28 Wed 29 Thu 30 Fri 31 0/2 1 Job Sat 1 Sun 2 Mon 3 Tue 4 Wed…" at bounding box center [586, 546] width 1172 height 834
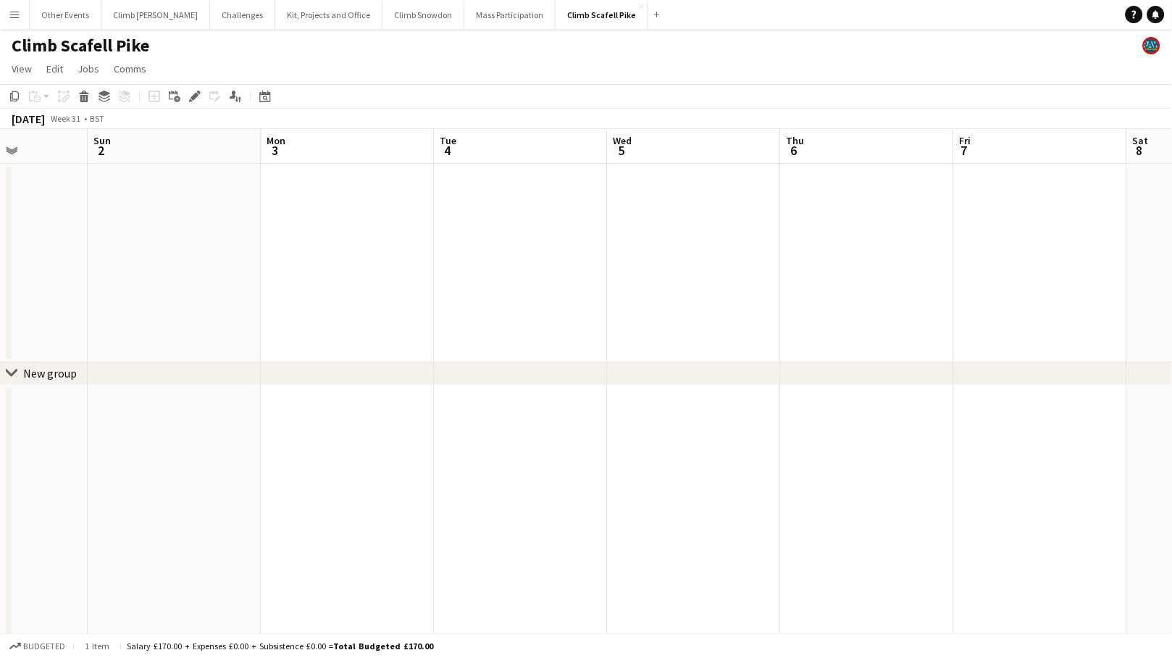
drag, startPoint x: 798, startPoint y: 386, endPoint x: 277, endPoint y: 409, distance: 521.2
click at [277, 409] on app-calendar-viewport "Wed 29 Thu 30 Fri 31 0/2 1 Job Sat 1 Sun 2 Mon 3 Tue 4 Wed 5 Thu 6 Fri 7 Sat 8 …" at bounding box center [586, 546] width 1172 height 834
drag, startPoint x: 876, startPoint y: 315, endPoint x: 301, endPoint y: 367, distance: 577.4
click at [301, 367] on div "chevron-right New group Sun 2 Mon 3 Tue 4 Wed 5 Thu 6 Fri 7 Sat 8 Sun 9 Mon 10 …" at bounding box center [586, 546] width 1172 height 834
drag, startPoint x: 764, startPoint y: 301, endPoint x: 430, endPoint y: 324, distance: 334.6
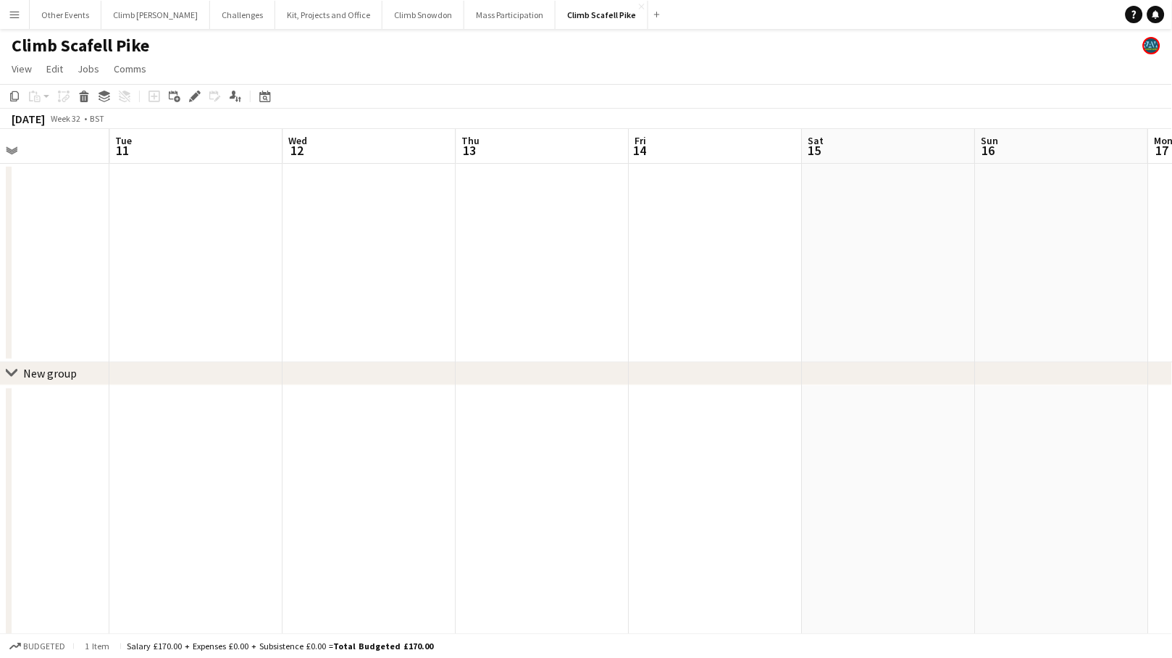
click at [429, 323] on app-calendar-viewport "Fri 7 Sat 8 Sun 9 Mon 10 Tue 11 Wed 12 Thu 13 Fri 14 Sat 15 Sun 16 Mon 17 Tue 18" at bounding box center [586, 546] width 1172 height 834
drag, startPoint x: 676, startPoint y: 296, endPoint x: 452, endPoint y: 317, distance: 225.5
click at [437, 330] on app-calendar-viewport "Mon 10 Tue 11 Wed 12 Thu 13 Fri 14 Sat 15 Sun 16 Mon 17 Tue 18 Wed 19 Thu 20 Fr…" at bounding box center [586, 546] width 1172 height 834
click at [474, 269] on app-date-cell at bounding box center [427, 263] width 173 height 198
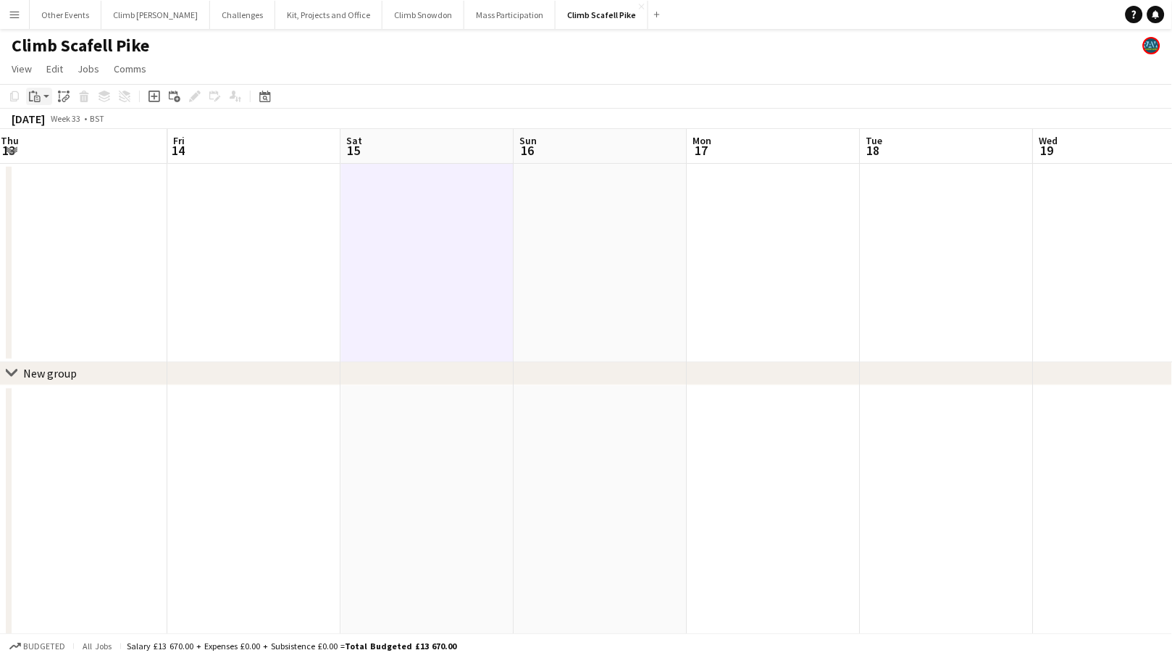
click at [39, 96] on icon at bounding box center [37, 99] width 7 height 7
click at [48, 125] on link "Paste Command V" at bounding box center [95, 123] width 114 height 13
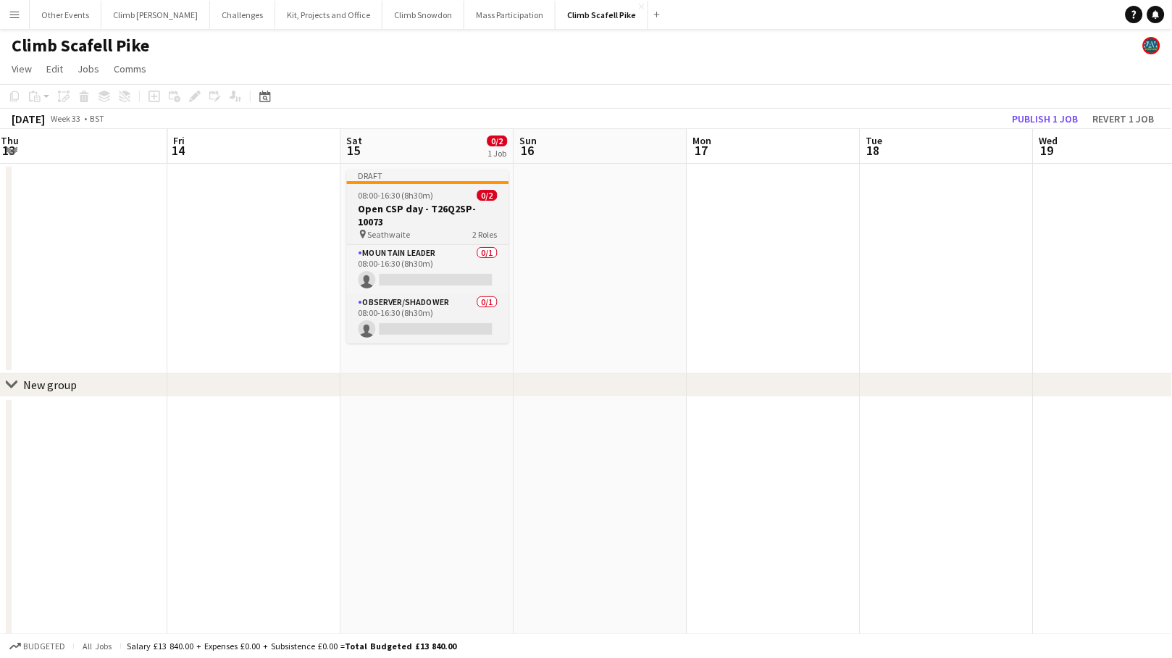
click at [371, 224] on h3 "Open CSP day - T26Q2SP-10073" at bounding box center [428, 215] width 162 height 26
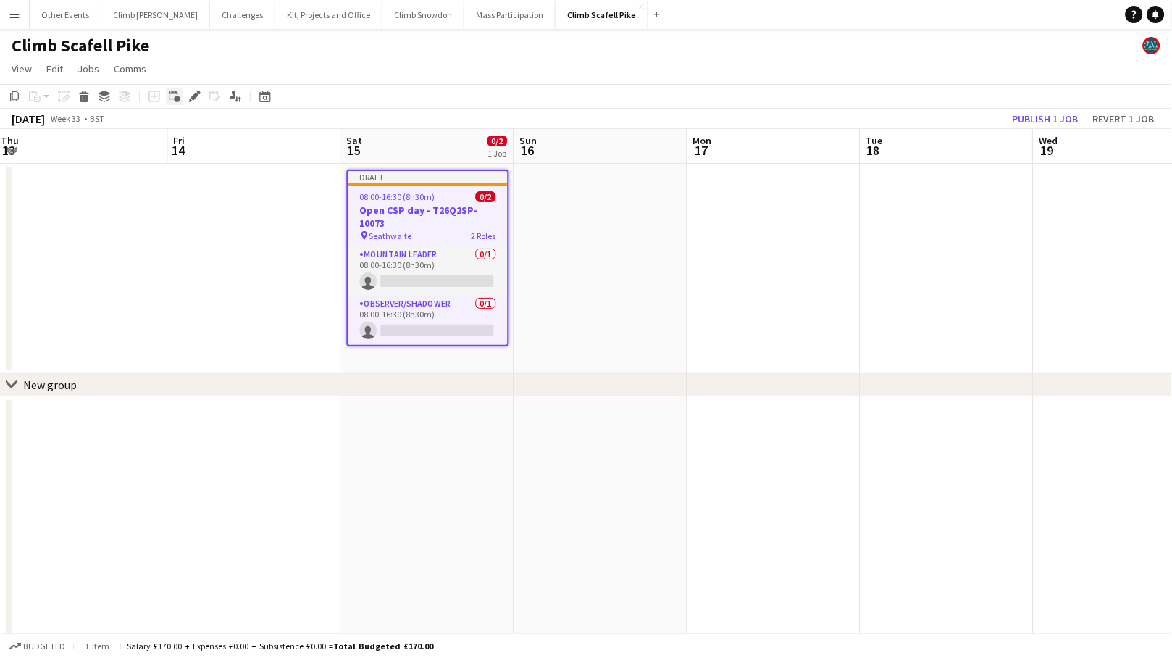
click at [182, 94] on div "Add linked Job" at bounding box center [174, 96] width 17 height 17
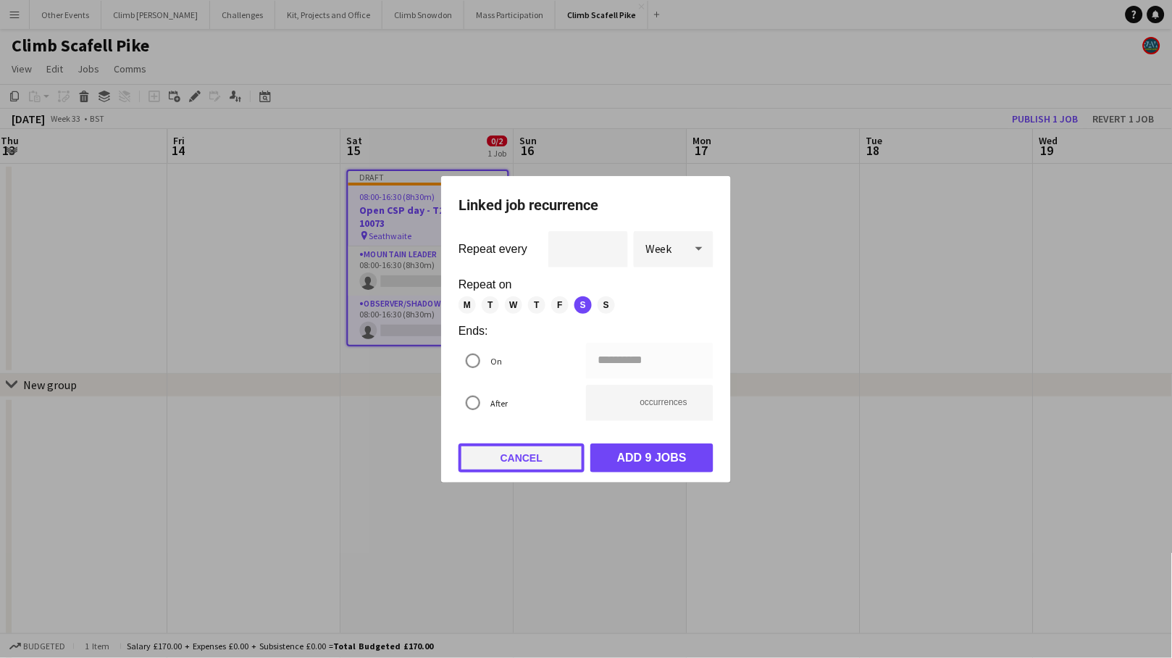
click at [526, 463] on button "Cancel" at bounding box center [521, 457] width 126 height 29
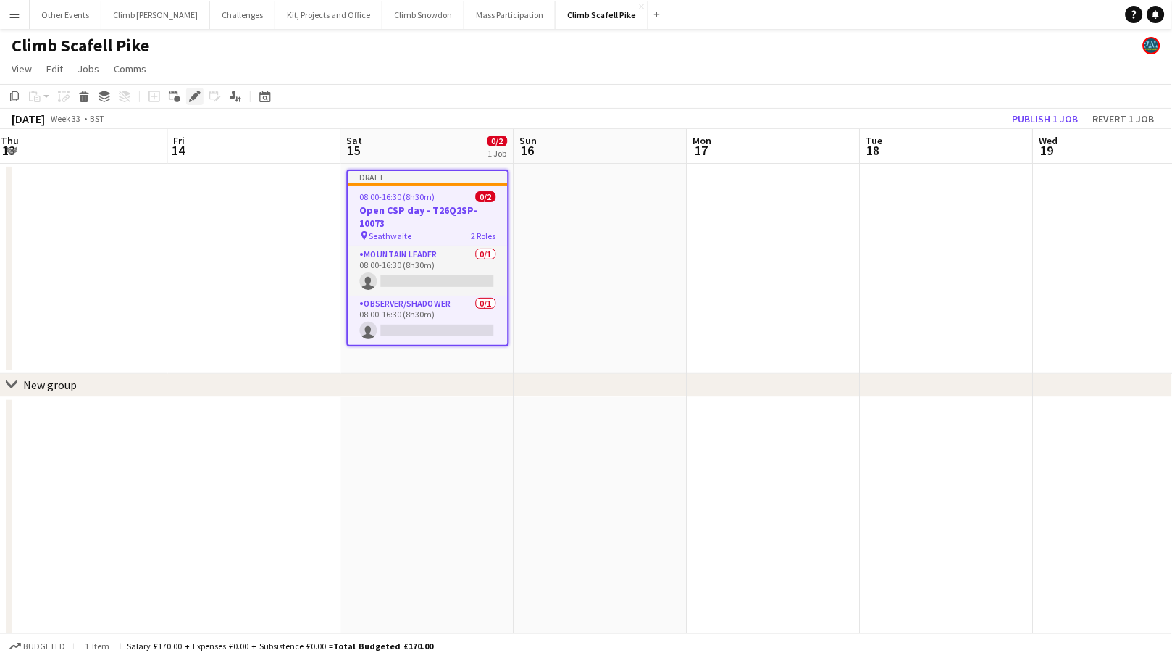
click at [193, 100] on icon "Edit" at bounding box center [195, 97] width 12 height 12
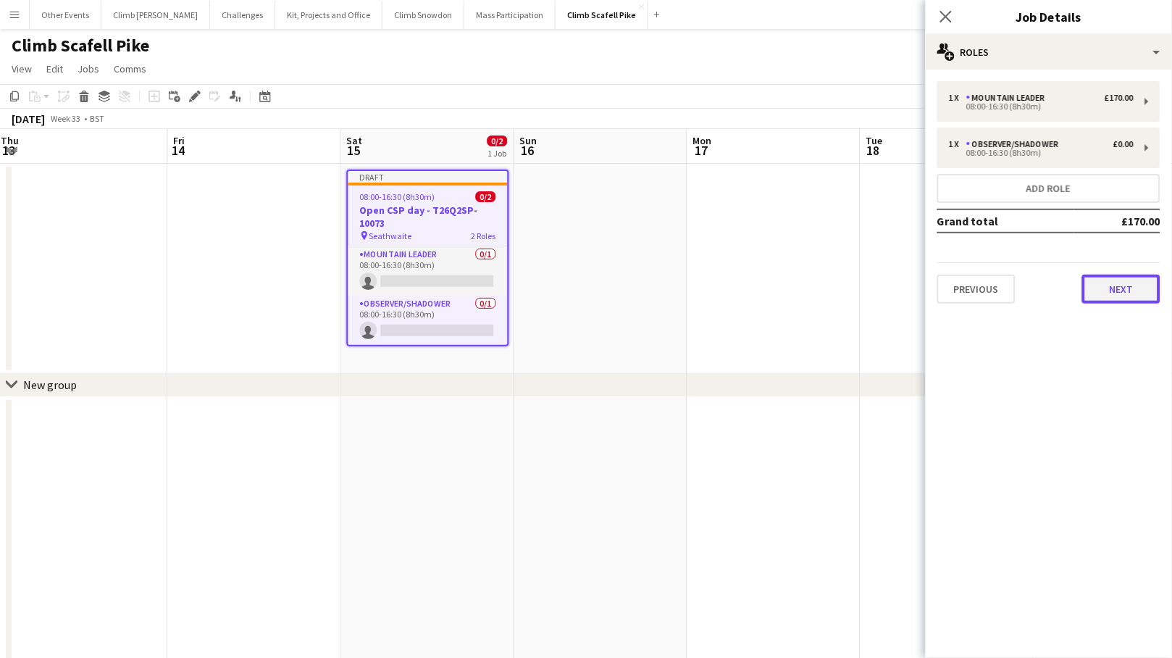
click at [1022, 284] on button "Next" at bounding box center [1121, 288] width 78 height 29
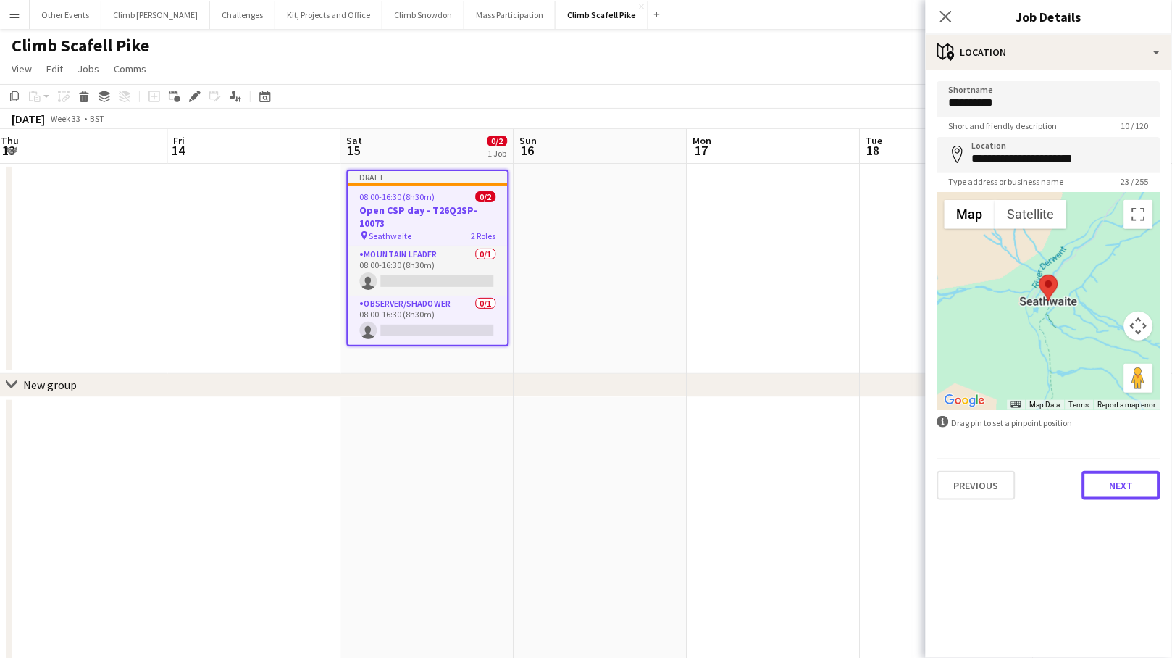
click at [1022, 478] on button "Next" at bounding box center [1121, 485] width 78 height 29
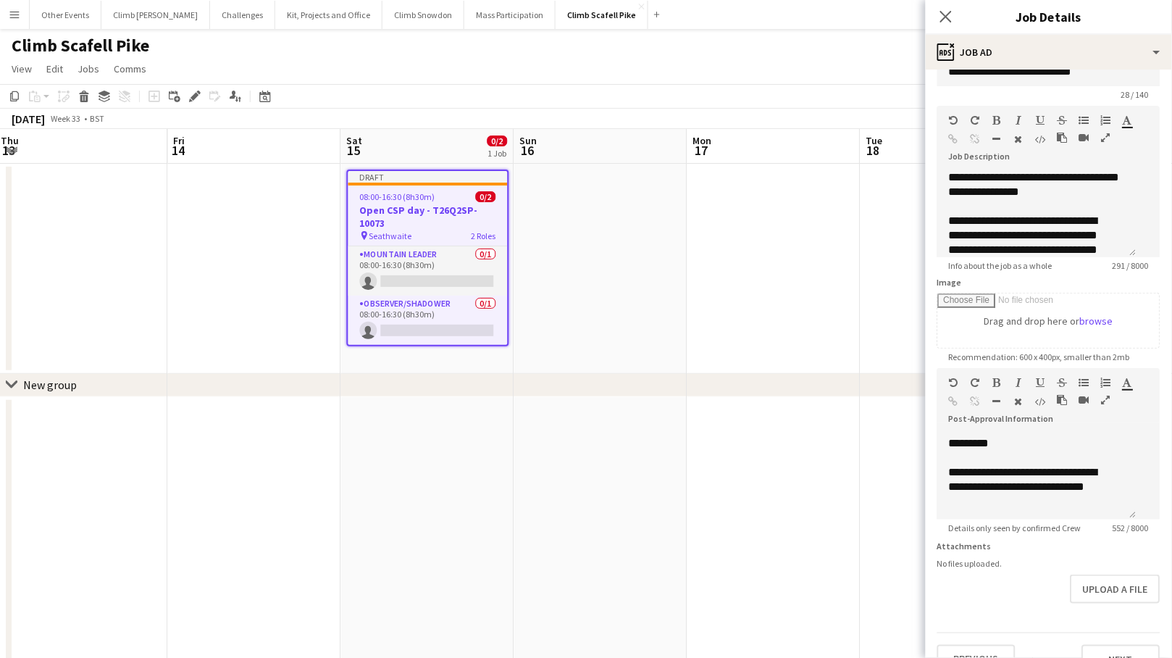
scroll to position [67, 0]
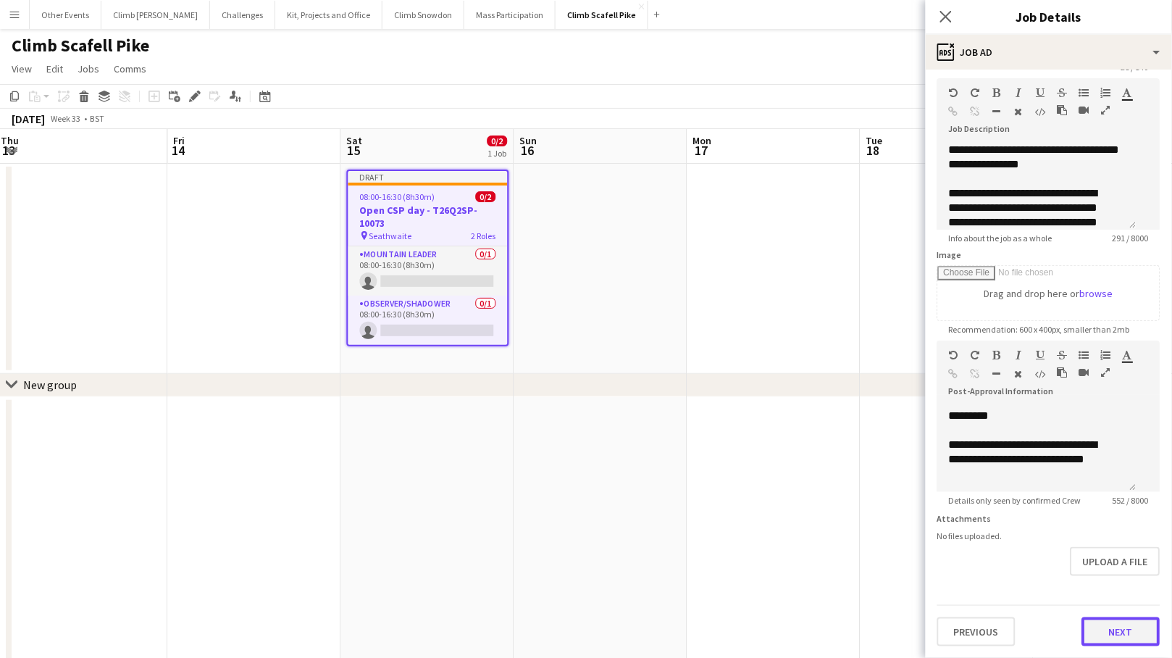
click at [1022, 639] on button "Next" at bounding box center [1121, 631] width 78 height 29
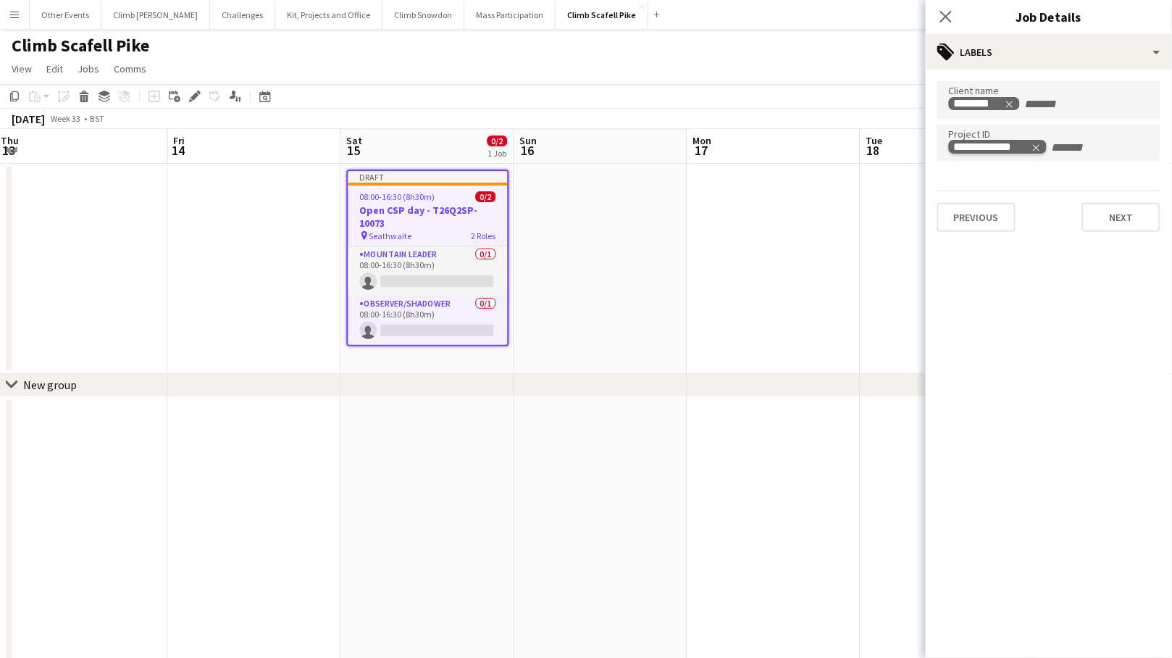
click at [1022, 148] on icon "Remove tag" at bounding box center [1036, 147] width 7 height 7
click at [1022, 143] on input "Type to search project ID labels..." at bounding box center [1049, 147] width 200 height 13
paste input "**********"
type input "**********"
click at [1022, 206] on button "Next" at bounding box center [1121, 217] width 78 height 29
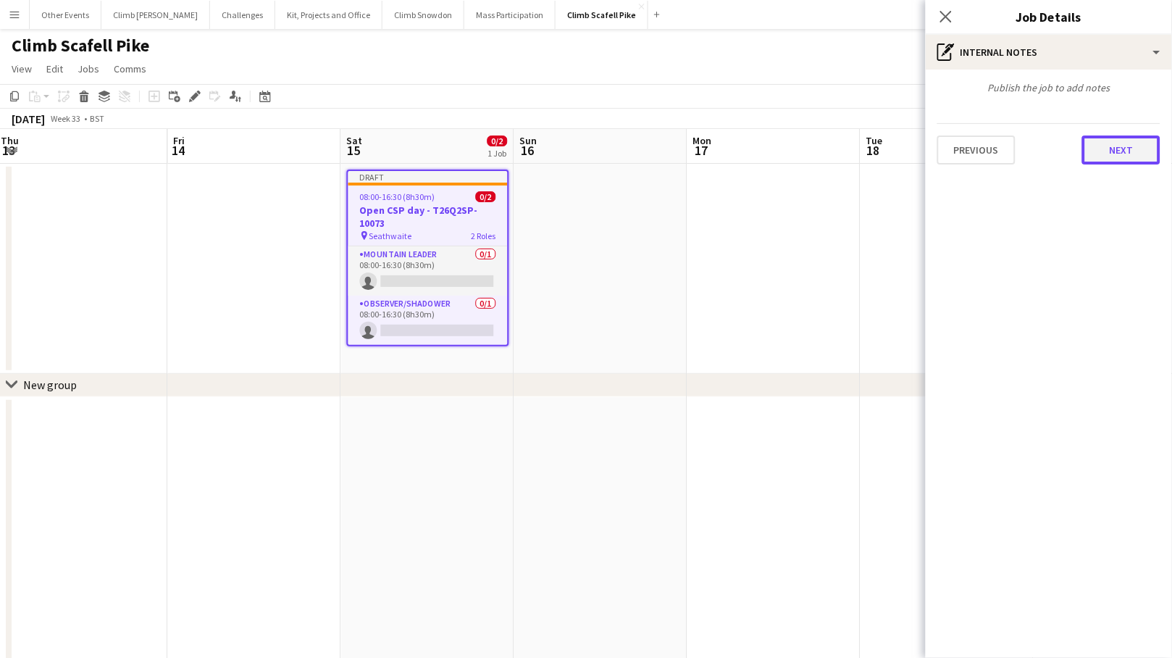
click at [1022, 148] on button "Next" at bounding box center [1121, 149] width 78 height 29
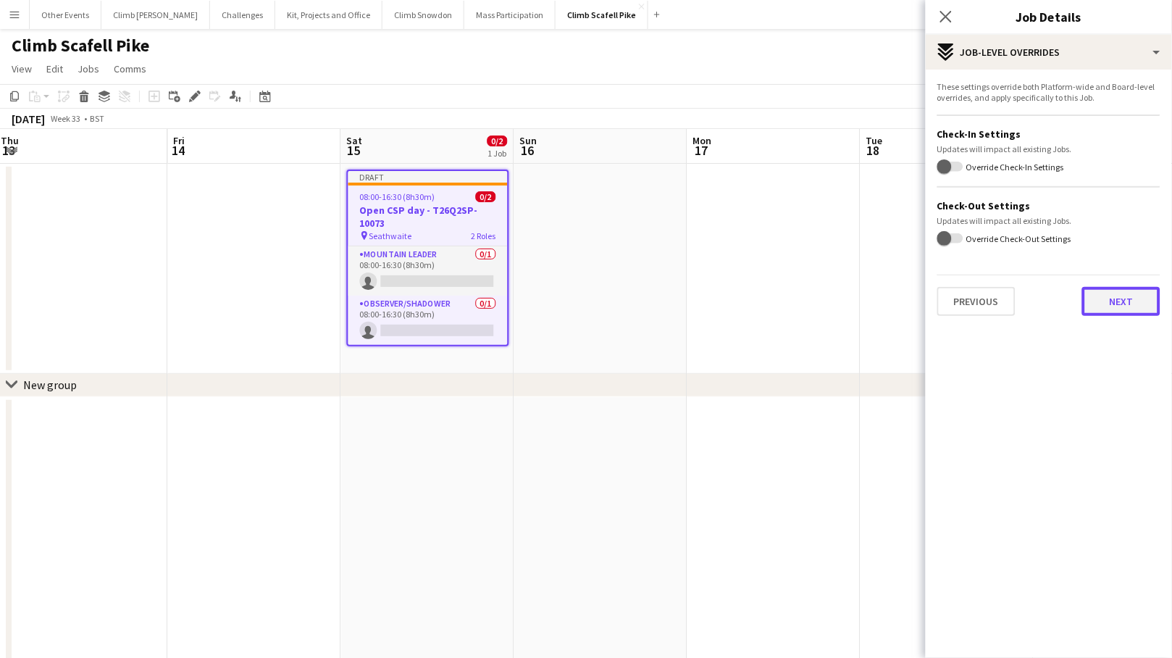
click at [1022, 306] on button "Next" at bounding box center [1121, 301] width 78 height 29
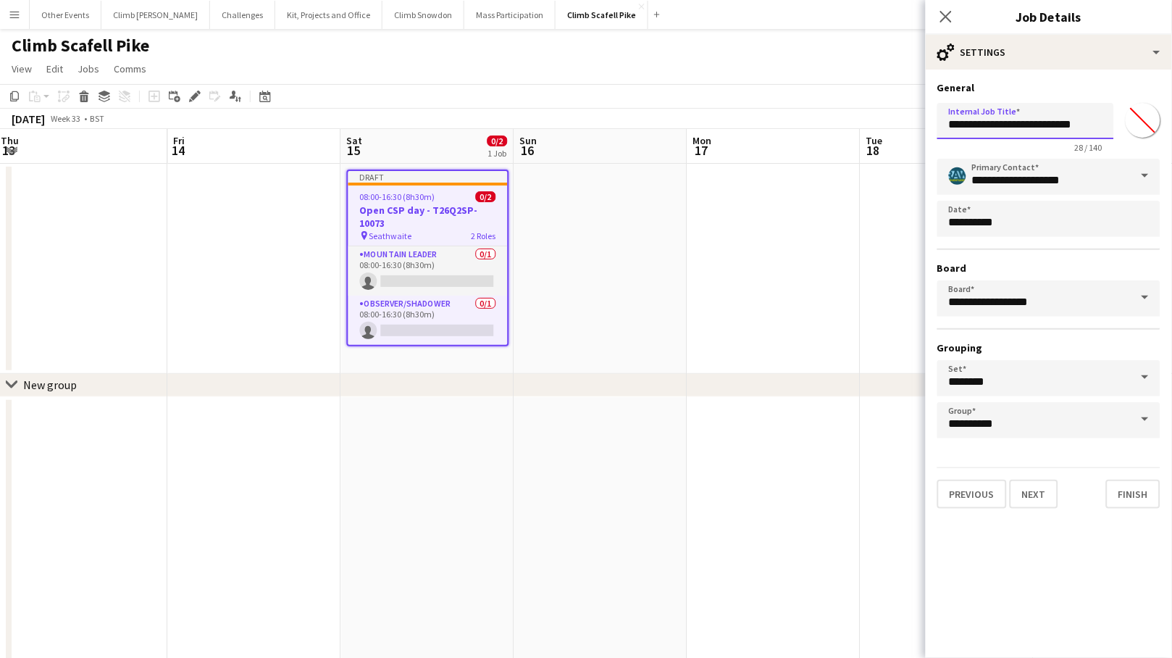
drag, startPoint x: 1027, startPoint y: 124, endPoint x: 1118, endPoint y: 122, distance: 91.3
click at [1022, 122] on div "**********" at bounding box center [1048, 125] width 223 height 56
paste input "text"
type input "**********"
click at [1022, 487] on button "Next" at bounding box center [1034, 493] width 49 height 29
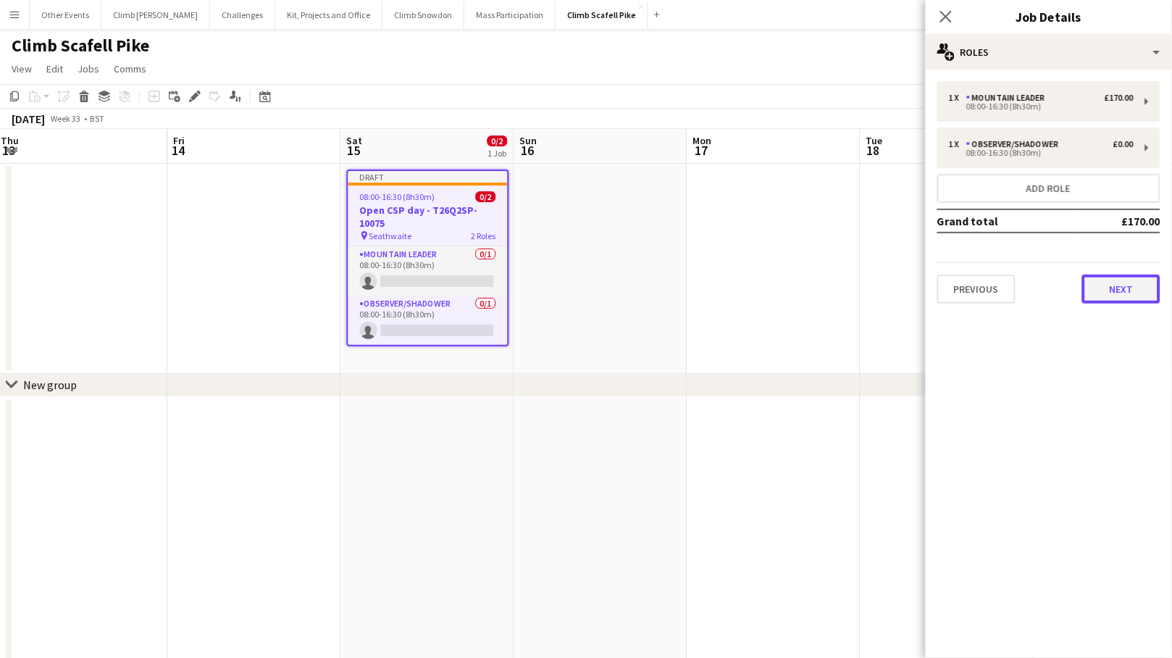
click at [1022, 284] on button "Next" at bounding box center [1121, 288] width 78 height 29
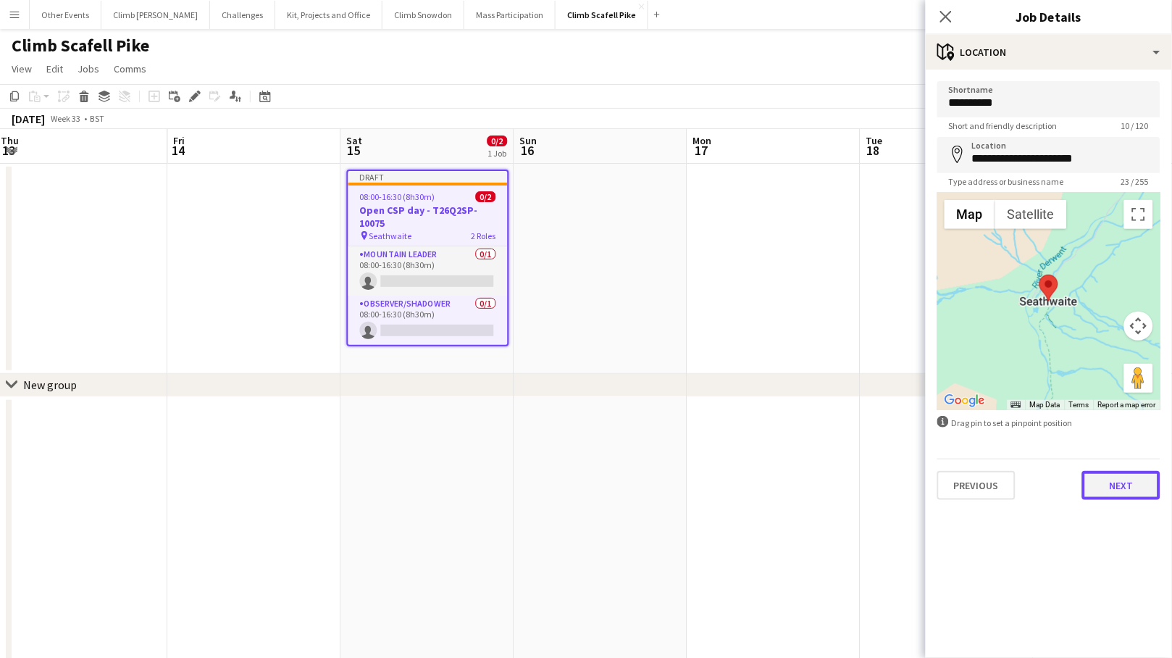
click at [1022, 485] on button "Next" at bounding box center [1121, 485] width 78 height 29
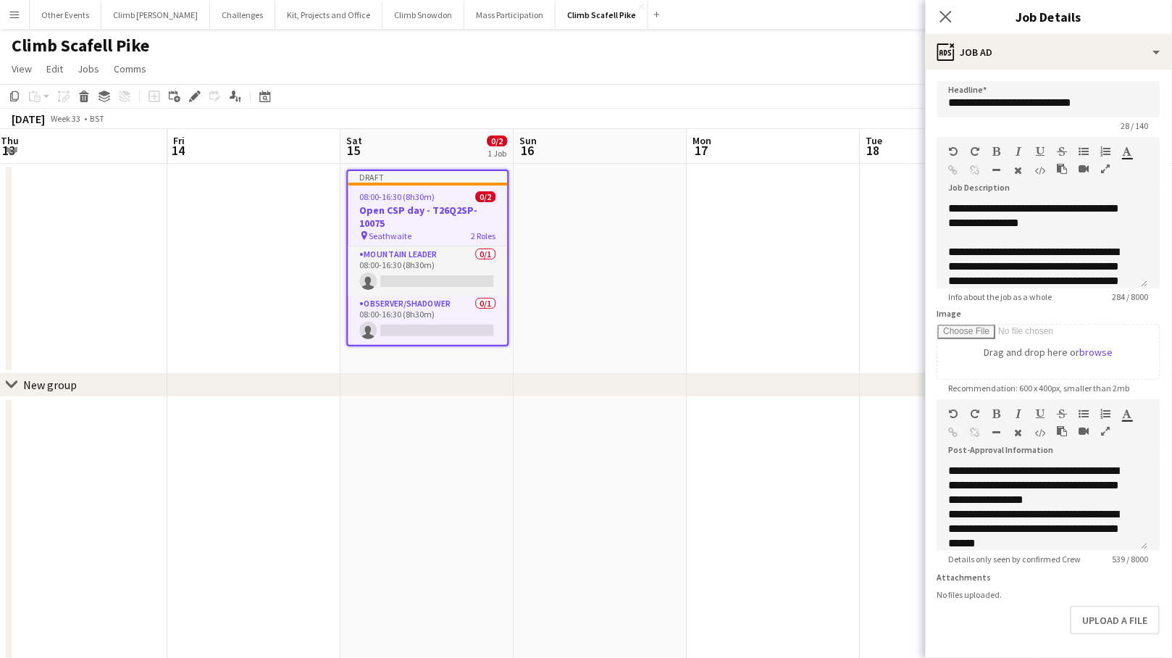
scroll to position [243, 0]
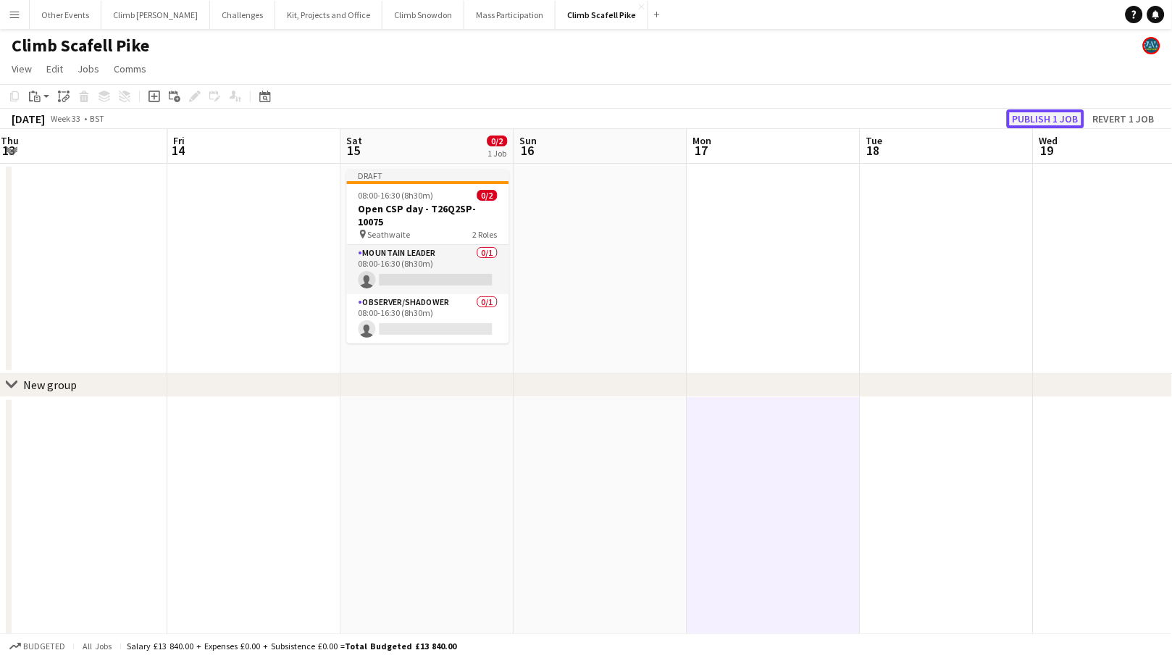
click at [1019, 115] on button "Publish 1 job" at bounding box center [1045, 118] width 77 height 19
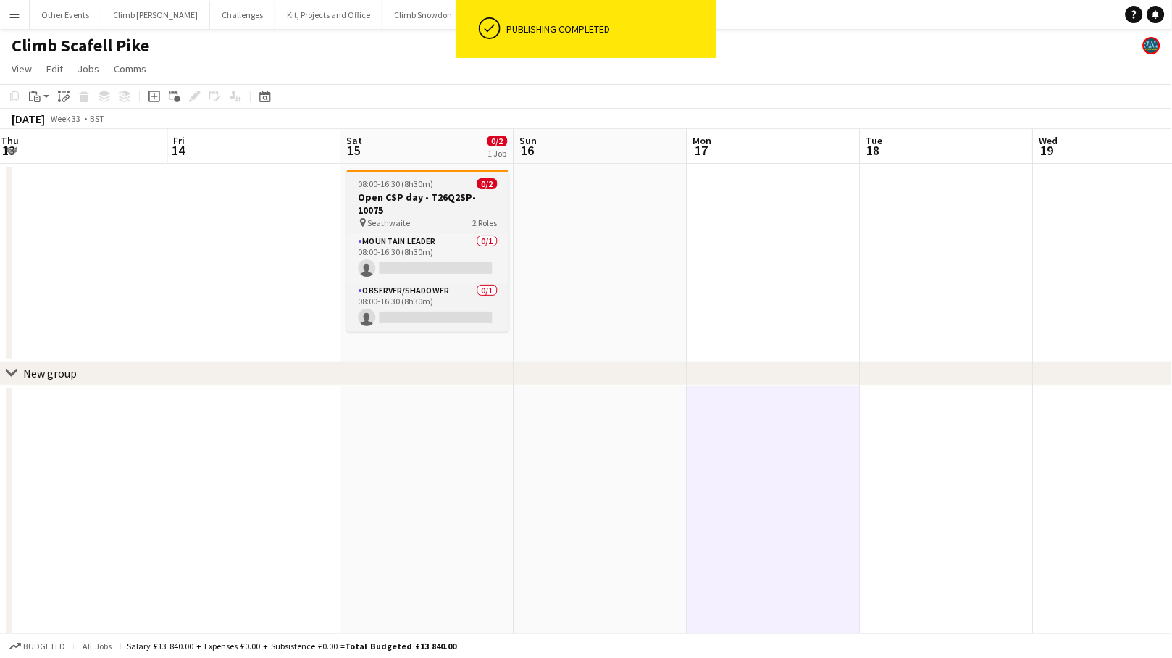
click at [412, 209] on h3 "Open CSP day - T26Q2SP-10075" at bounding box center [428, 203] width 162 height 26
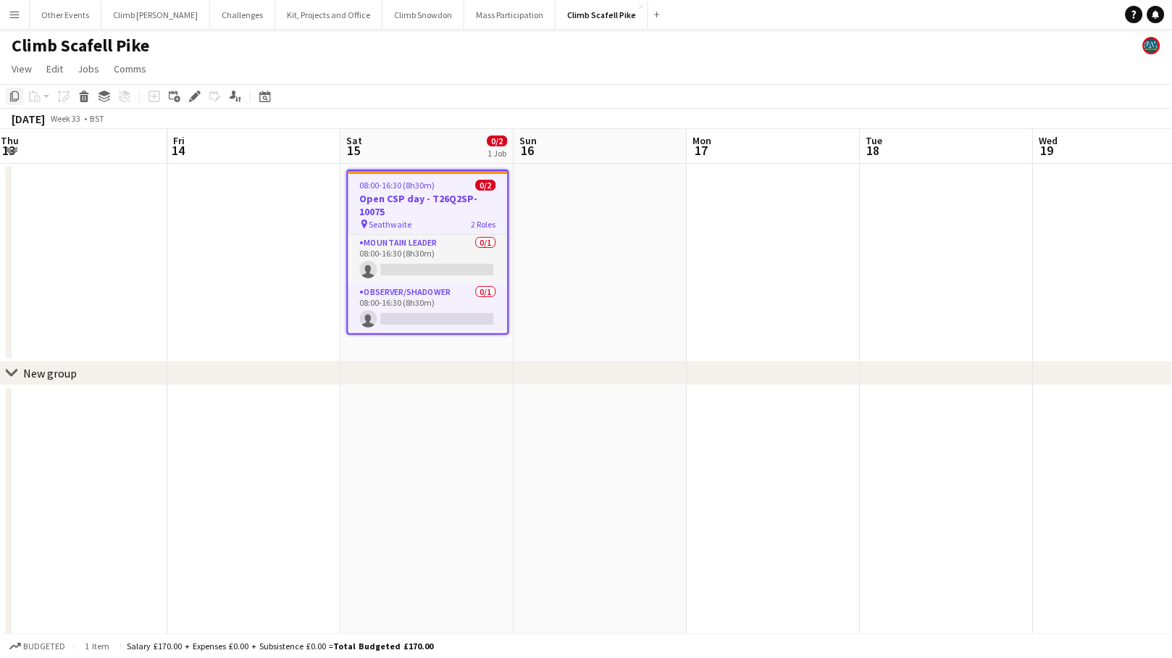
click at [13, 93] on icon "Copy" at bounding box center [15, 97] width 12 height 12
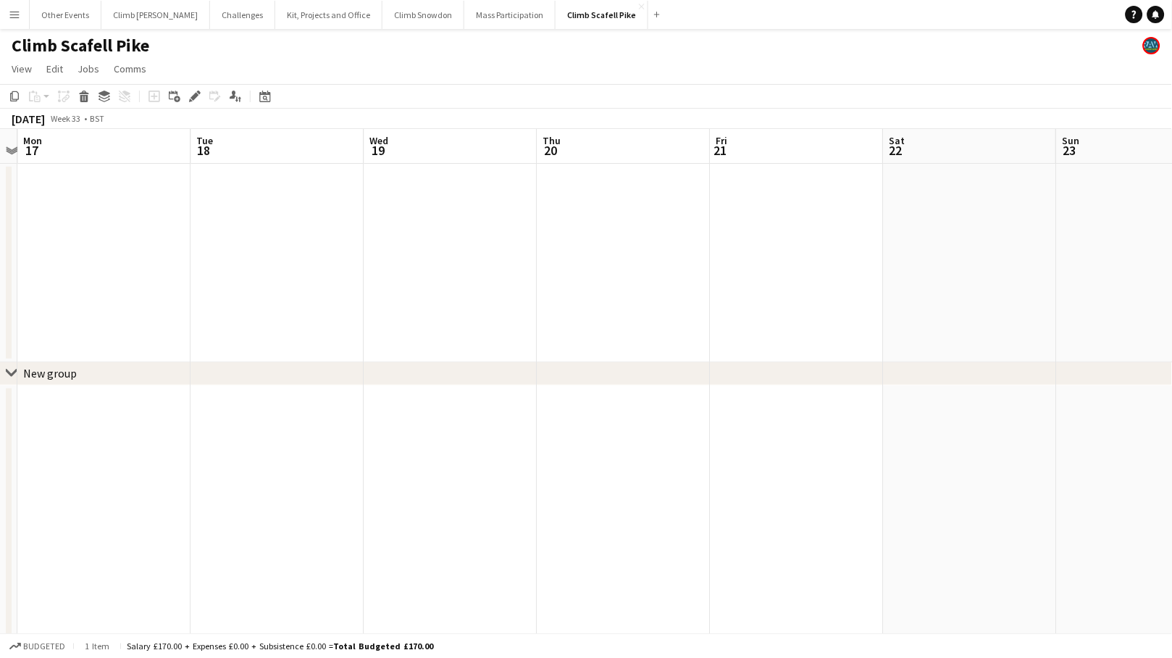
drag, startPoint x: 550, startPoint y: 514, endPoint x: 631, endPoint y: 514, distance: 80.4
click at [475, 517] on app-calendar-viewport "Thu 13 Fri 14 Sat 15 0/2 1 Job Sun 16 Mon 17 Tue 18 Wed 19 Thu 20 Fri 21 Sat 22…" at bounding box center [586, 546] width 1172 height 834
drag, startPoint x: 944, startPoint y: 466, endPoint x: 458, endPoint y: 482, distance: 485.5
click at [458, 482] on app-calendar-viewport "Sun 16 Mon 17 Tue 18 Wed 19 Thu 20 Fri 21 Sat 22 Sun 23 Mon 24 Tue 25 Wed 26 Th…" at bounding box center [586, 546] width 1172 height 834
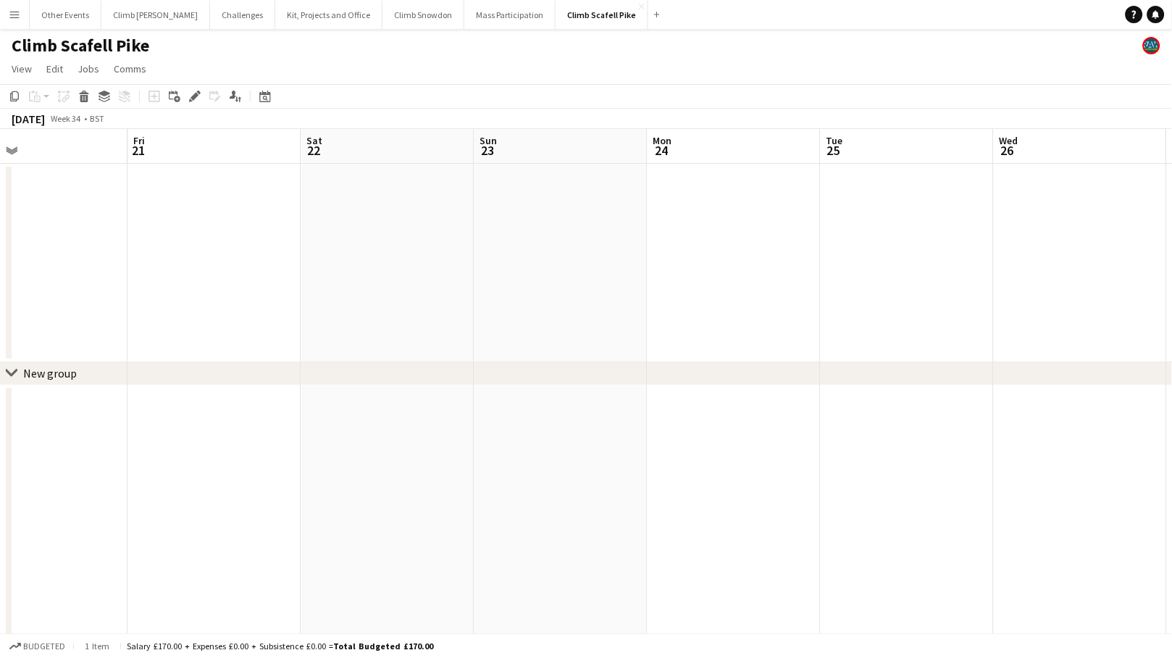
drag, startPoint x: 717, startPoint y: 467, endPoint x: 593, endPoint y: 469, distance: 123.9
click at [603, 478] on app-calendar-viewport "Mon 17 Tue 18 Wed 19 Thu 20 Fri 21 Sat 22 Sun 23 Mon 24 Tue 25 Wed 26 Thu 27 Fr…" at bounding box center [586, 546] width 1172 height 834
drag, startPoint x: 635, startPoint y: 477, endPoint x: 401, endPoint y: 490, distance: 234.3
click at [389, 490] on app-calendar-viewport "Thu 20 Fri 21 Sat 22 Sun 23 Mon 24 Tue 25 Wed 26 Thu 27 Fri 28 Sat 29 Sun 30 Mo…" at bounding box center [586, 546] width 1172 height 834
drag, startPoint x: 810, startPoint y: 450, endPoint x: 324, endPoint y: 474, distance: 486.6
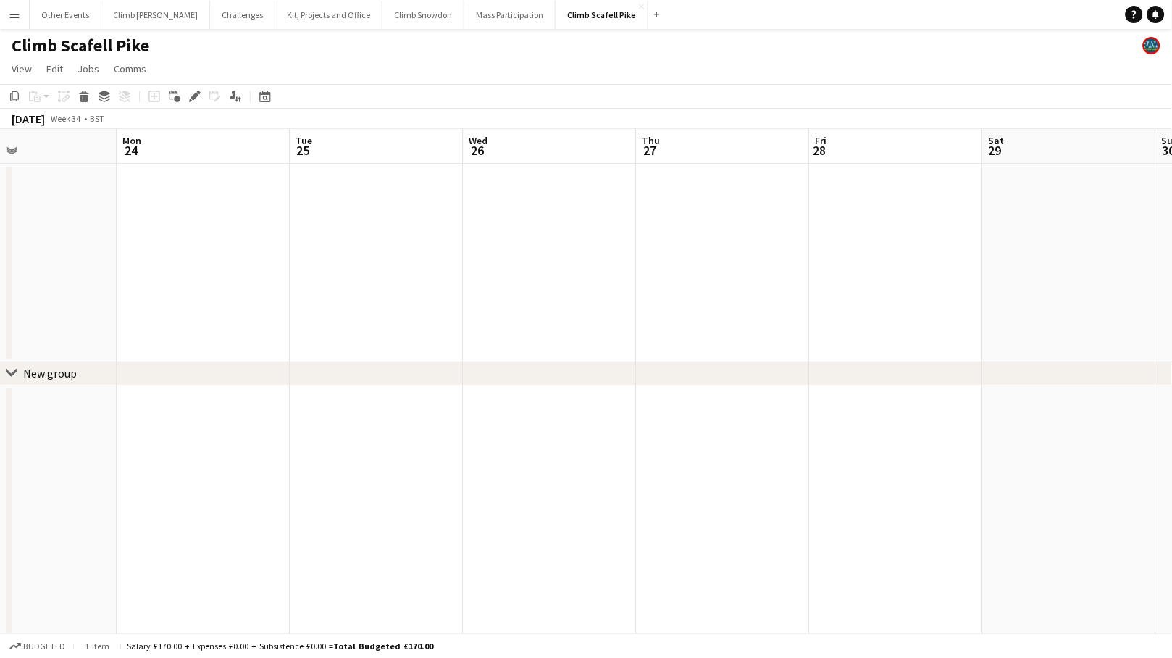
click at [261, 471] on app-calendar-viewport "Thu 20 Fri 21 Sat 22 Sun 23 Mon 24 Tue 25 Wed 26 Thu 27 Fri 28 Sat 29 Sun 30 Mo…" at bounding box center [586, 546] width 1172 height 834
drag, startPoint x: 727, startPoint y: 437, endPoint x: 190, endPoint y: 487, distance: 538.9
click at [189, 487] on app-calendar-viewport "Wed 26 Thu 27 Fri 28 Sat 29 Sun 30 Mon 31 Tue 1 Wed 2 Thu 3 Fri 4 Sat 5 Sun 6" at bounding box center [586, 546] width 1172 height 834
drag, startPoint x: 286, startPoint y: 481, endPoint x: 461, endPoint y: 477, distance: 175.3
click at [270, 483] on app-calendar-viewport "Thu 27 Fri 28 Sat 29 Sun 30 Mon 31 Tue 1 Wed 2 Thu 3 Fri 4 Sat 5 Sun 6 Mon 7" at bounding box center [586, 546] width 1172 height 834
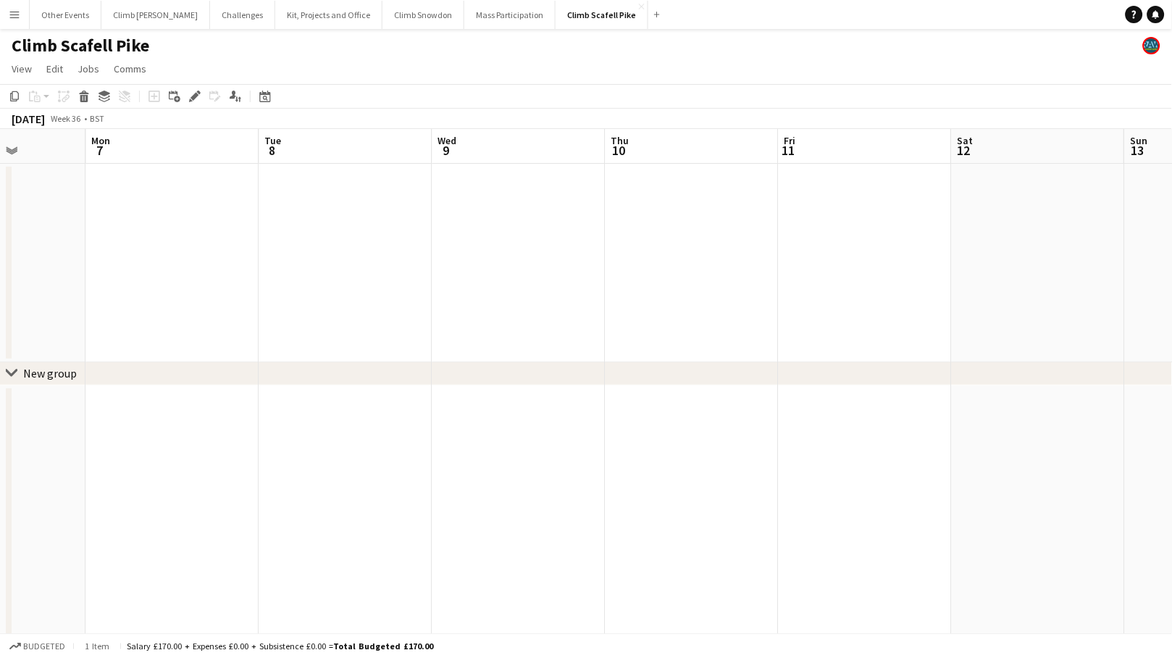
drag, startPoint x: 692, startPoint y: 464, endPoint x: 279, endPoint y: 503, distance: 414.6
click at [277, 503] on app-calendar-viewport "Thu 3 Fri 4 Sat 5 Sun 6 Mon 7 Tue 8 Wed 9 Thu 10 Fri 11 Sat 12 Sun 13 Mon 14" at bounding box center [586, 546] width 1172 height 834
drag, startPoint x: 762, startPoint y: 461, endPoint x: 603, endPoint y: 448, distance: 159.9
click at [618, 472] on app-calendar-viewport "Fri 4 Sat 5 Sun 6 Mon 7 Tue 8 Wed 9 Thu 10 Fri 11 Sat 12 Sun 13 Mon 14 Tue 15" at bounding box center [586, 546] width 1172 height 834
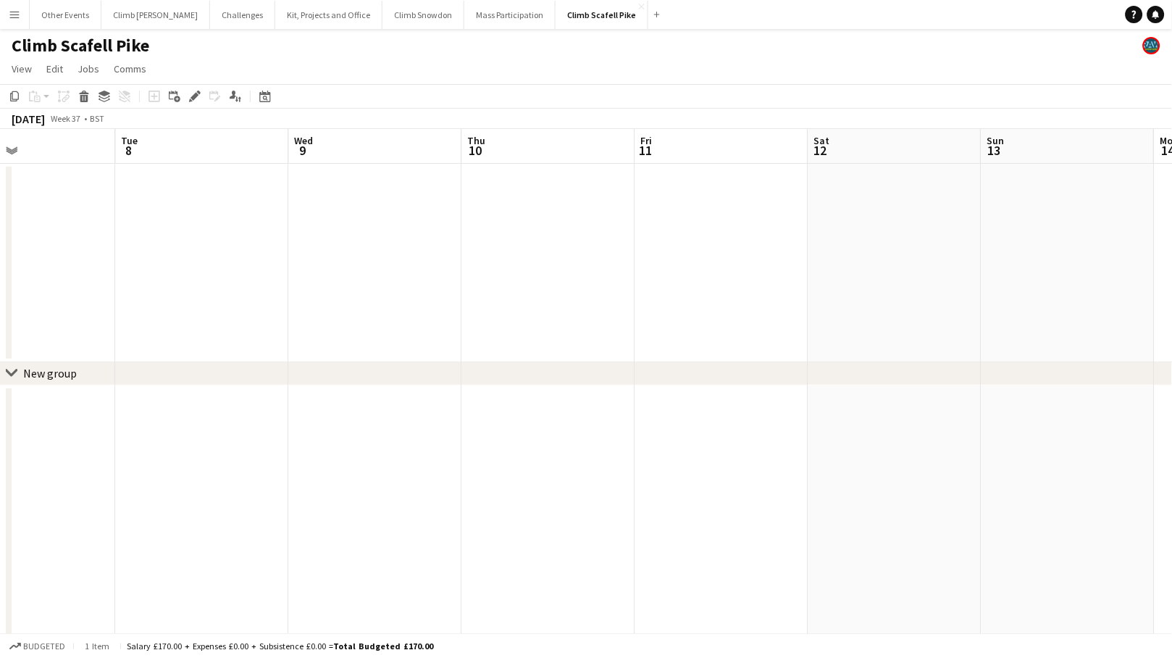
click at [354, 294] on app-date-cell at bounding box center [375, 263] width 173 height 198
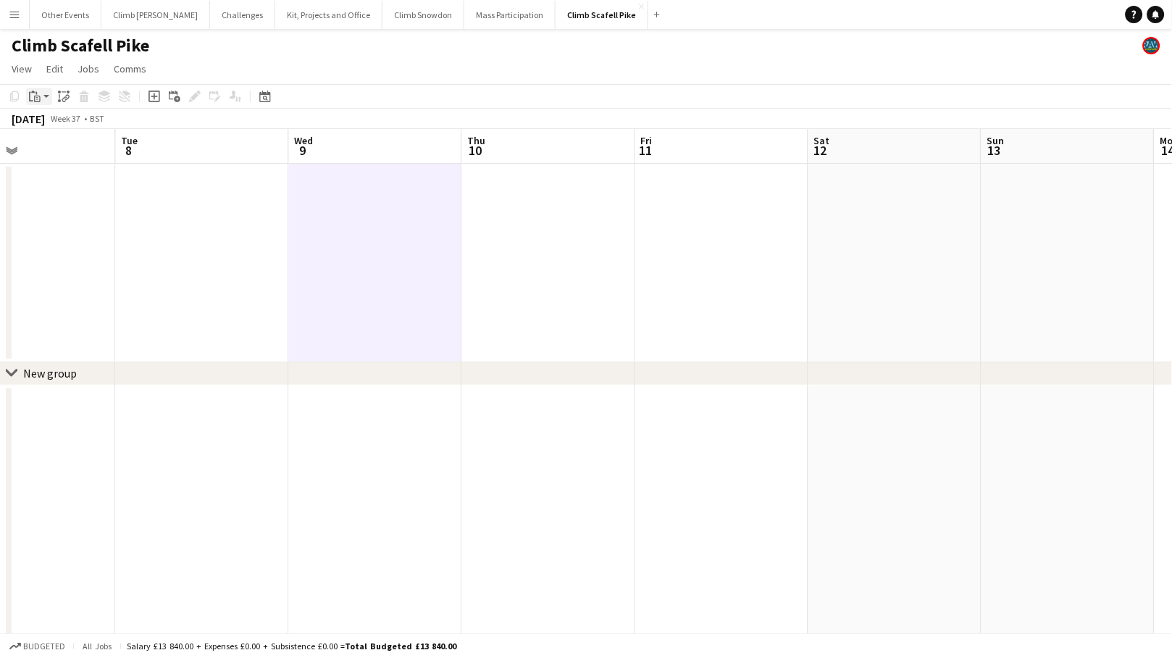
click at [44, 93] on app-action-btn "Paste" at bounding box center [39, 96] width 26 height 17
click at [47, 126] on link "Paste Command V" at bounding box center [95, 123] width 114 height 13
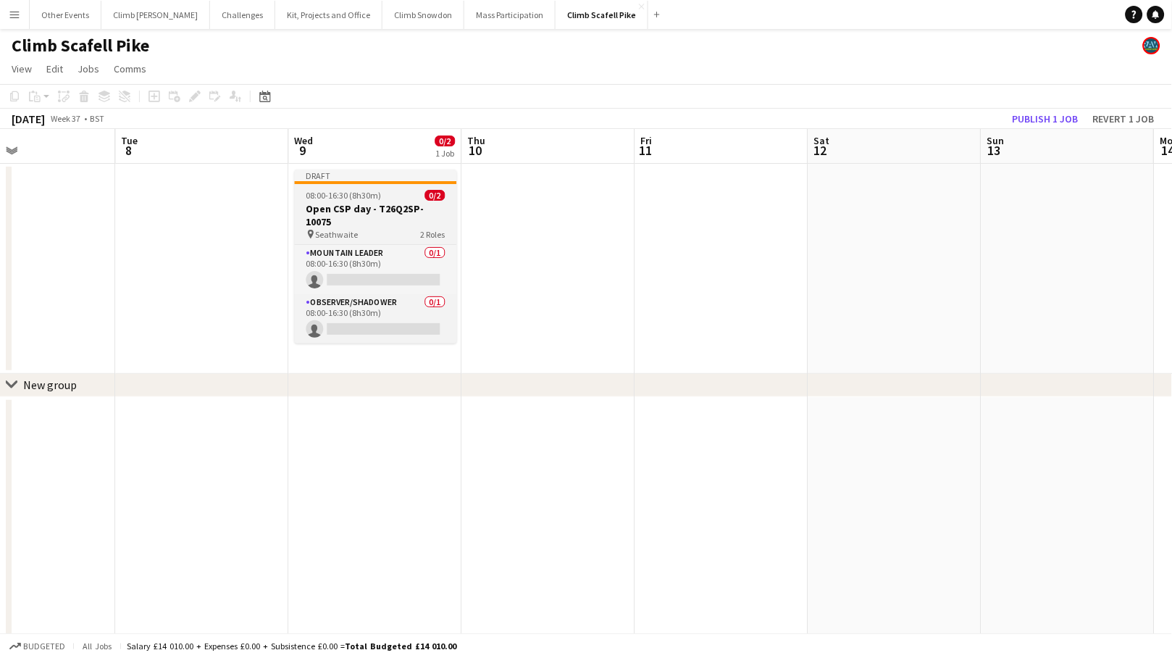
click at [381, 211] on h3 "Open CSP day - T26Q2SP-10075" at bounding box center [376, 215] width 162 height 26
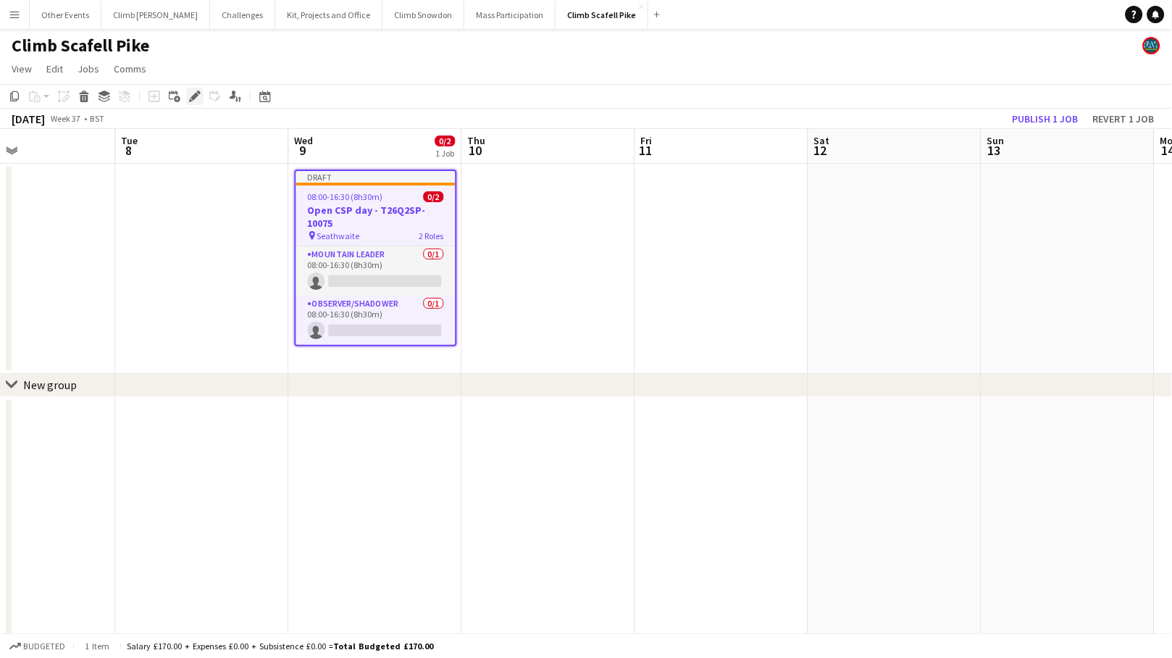
click at [192, 94] on icon "Edit" at bounding box center [195, 97] width 12 height 12
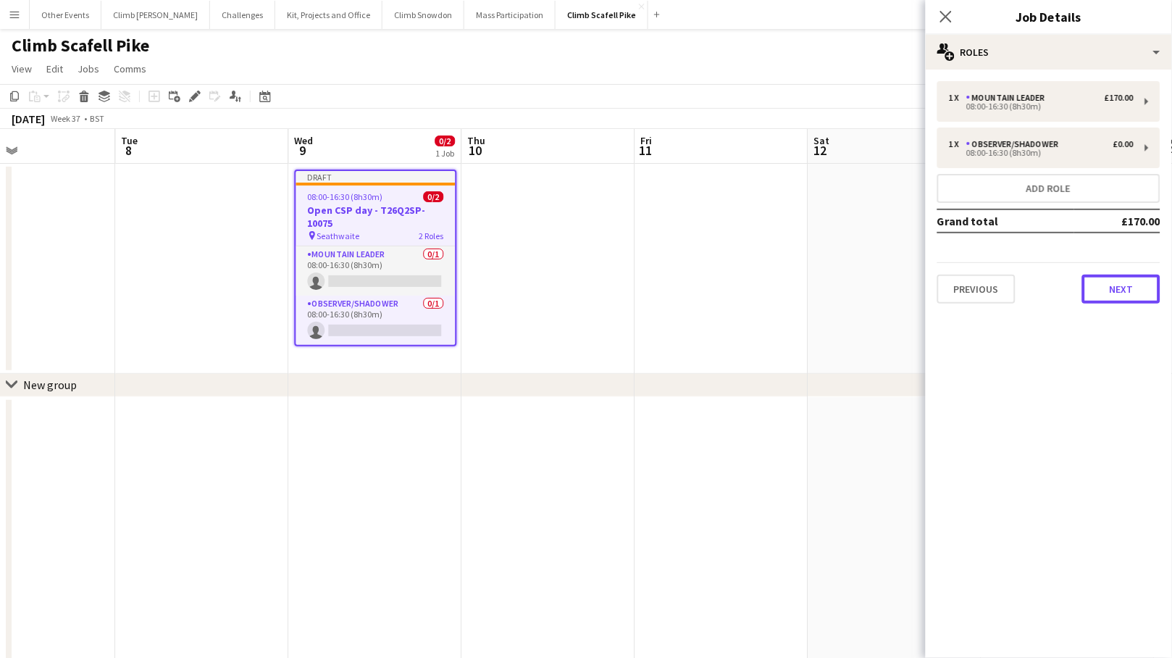
click at [1022, 276] on button "Next" at bounding box center [1121, 288] width 78 height 29
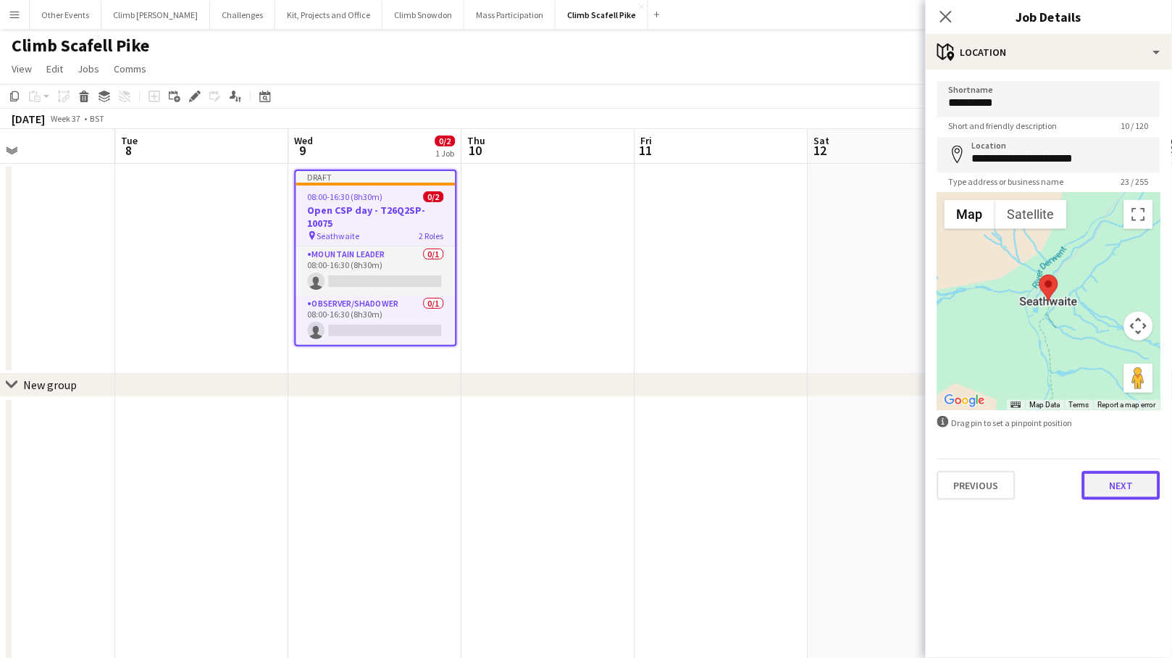
click at [1022, 487] on button "Next" at bounding box center [1121, 485] width 78 height 29
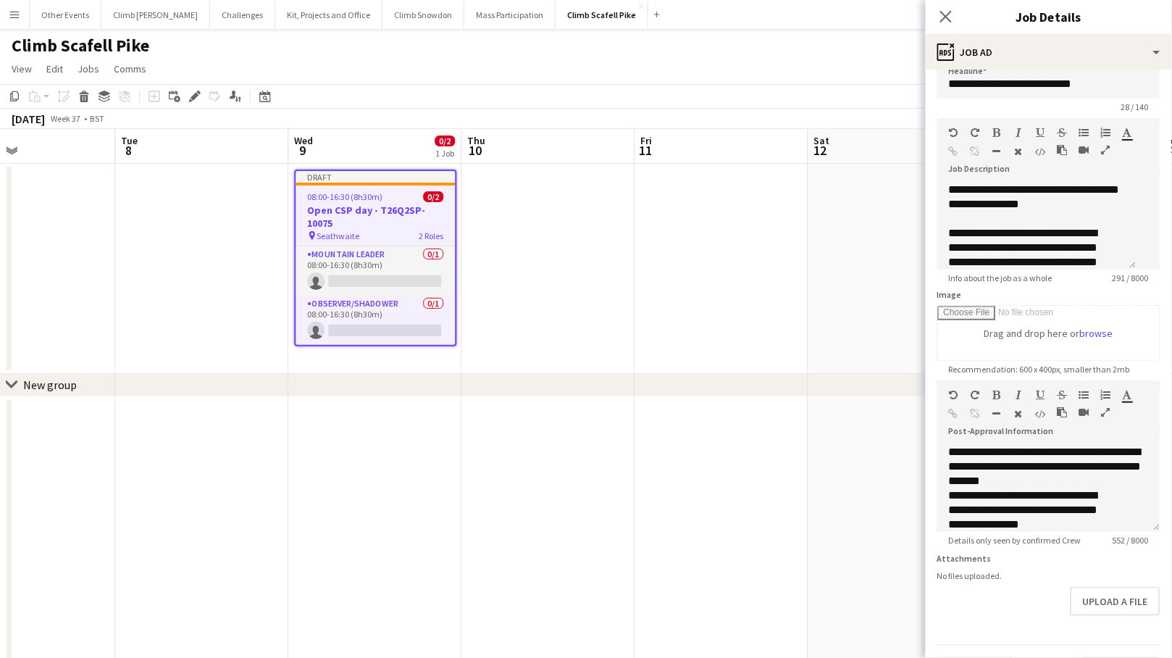
scroll to position [67, 0]
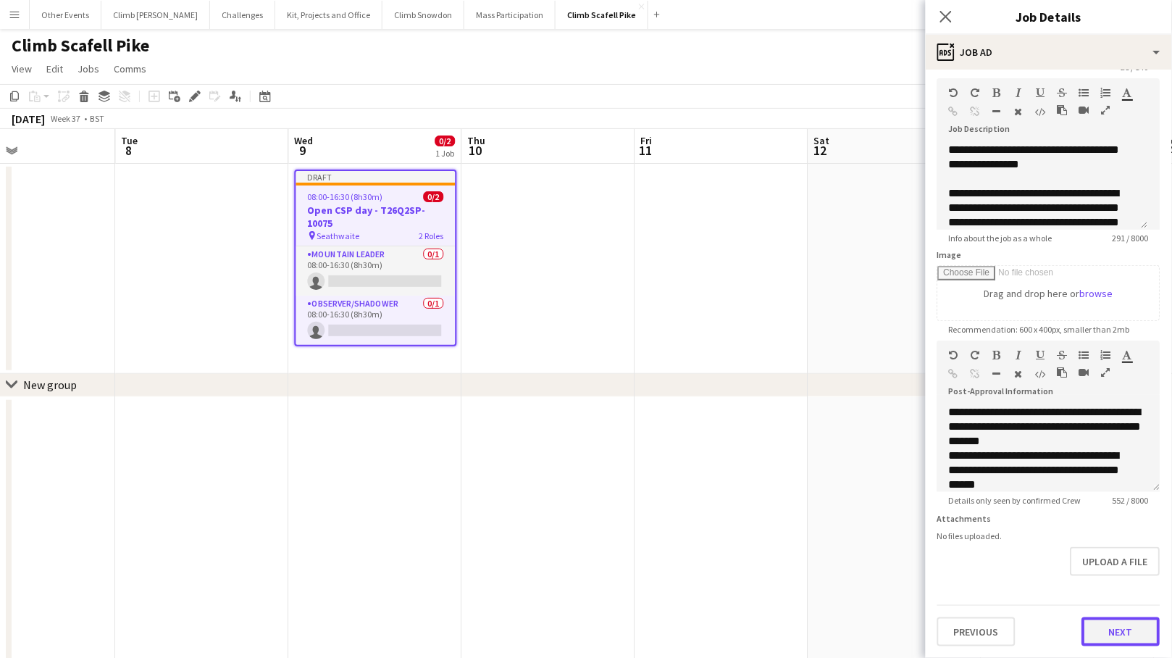
click at [1022, 625] on button "Next" at bounding box center [1121, 631] width 78 height 29
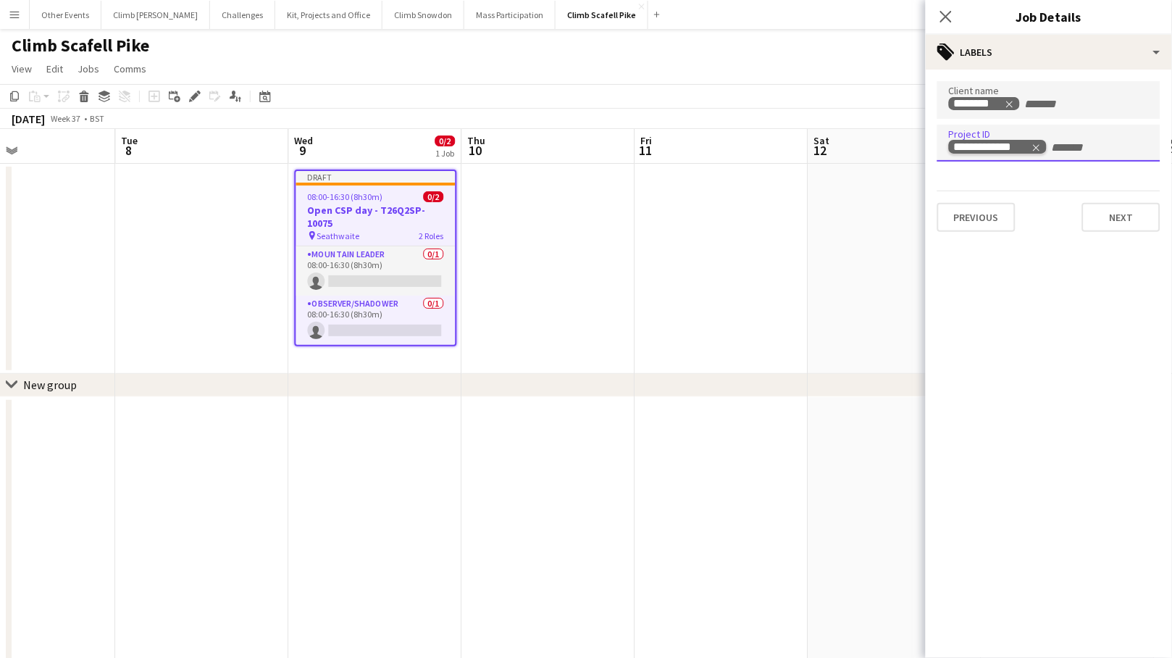
click at [1022, 143] on icon "Remove tag" at bounding box center [1036, 148] width 10 height 10
click at [1022, 143] on input "Type to search project ID labels..." at bounding box center [1049, 147] width 200 height 13
paste input "**********"
type input "**********"
click at [1022, 210] on button "Next" at bounding box center [1121, 217] width 78 height 29
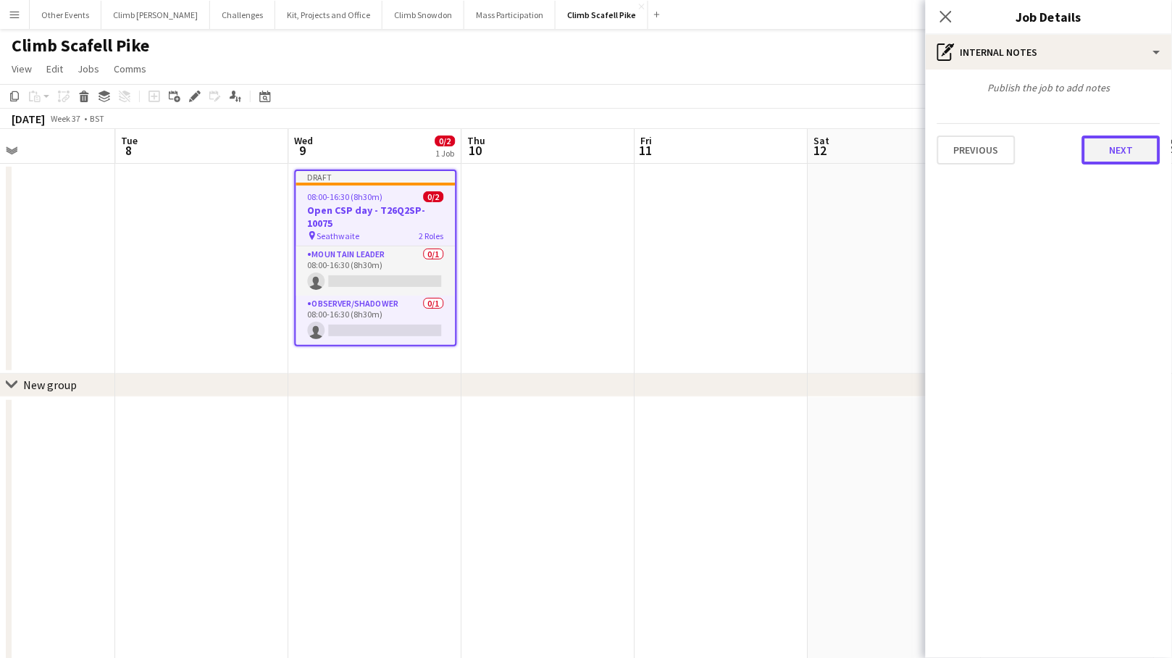
click at [1022, 156] on button "Next" at bounding box center [1121, 149] width 78 height 29
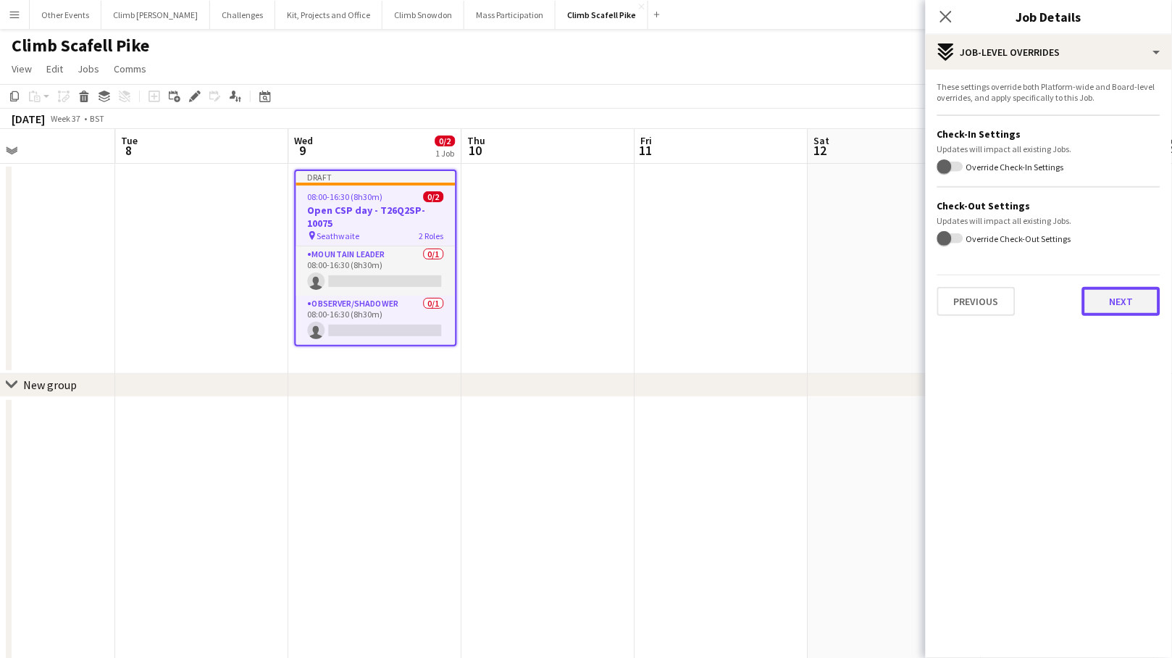
click at [1022, 297] on button "Next" at bounding box center [1121, 301] width 78 height 29
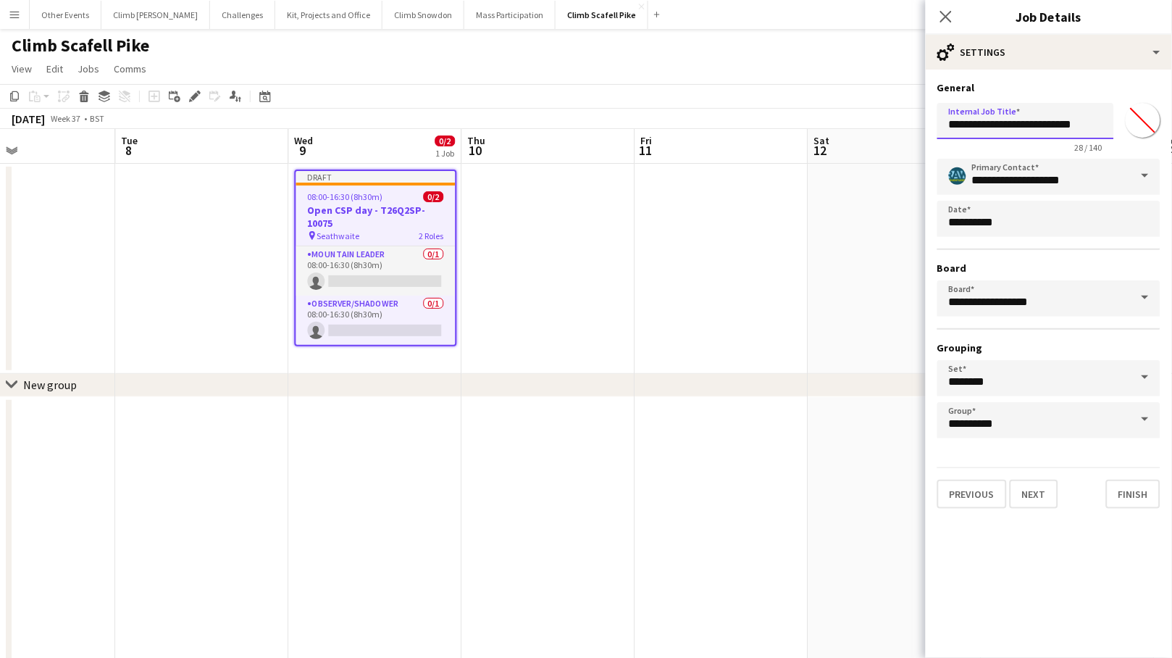
drag, startPoint x: 1061, startPoint y: 126, endPoint x: 1120, endPoint y: 127, distance: 58.7
click at [1022, 127] on div "**********" at bounding box center [1048, 125] width 223 height 56
paste input "text"
type input "**********"
click at [1022, 483] on button "Next" at bounding box center [1034, 493] width 49 height 29
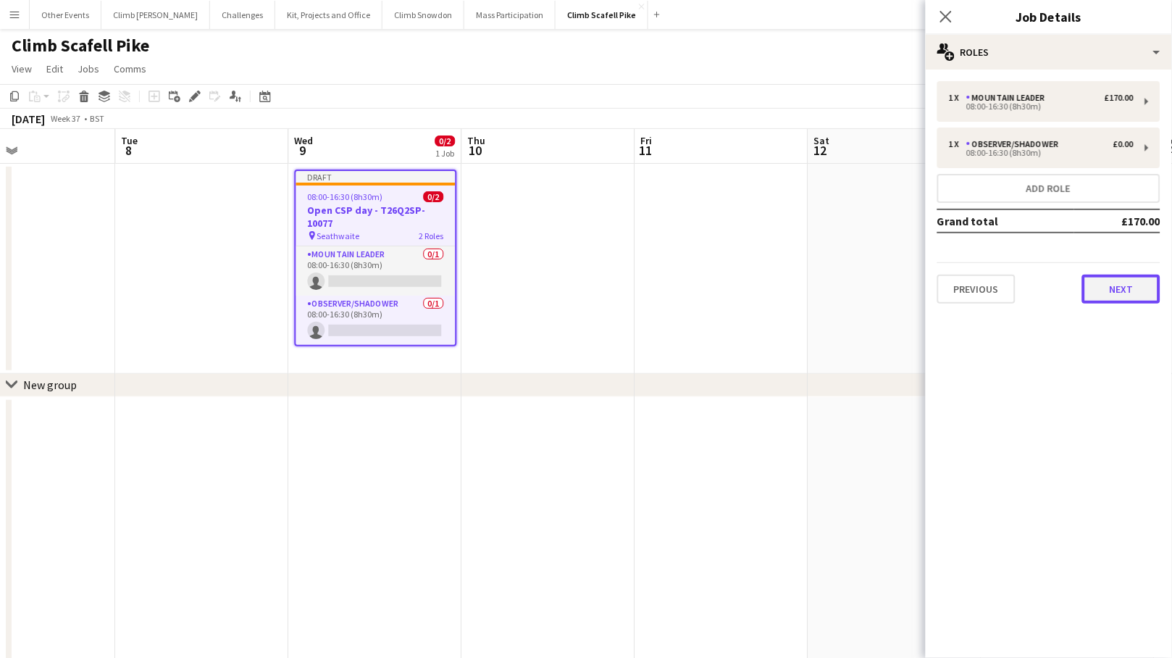
click at [1022, 291] on button "Next" at bounding box center [1121, 288] width 78 height 29
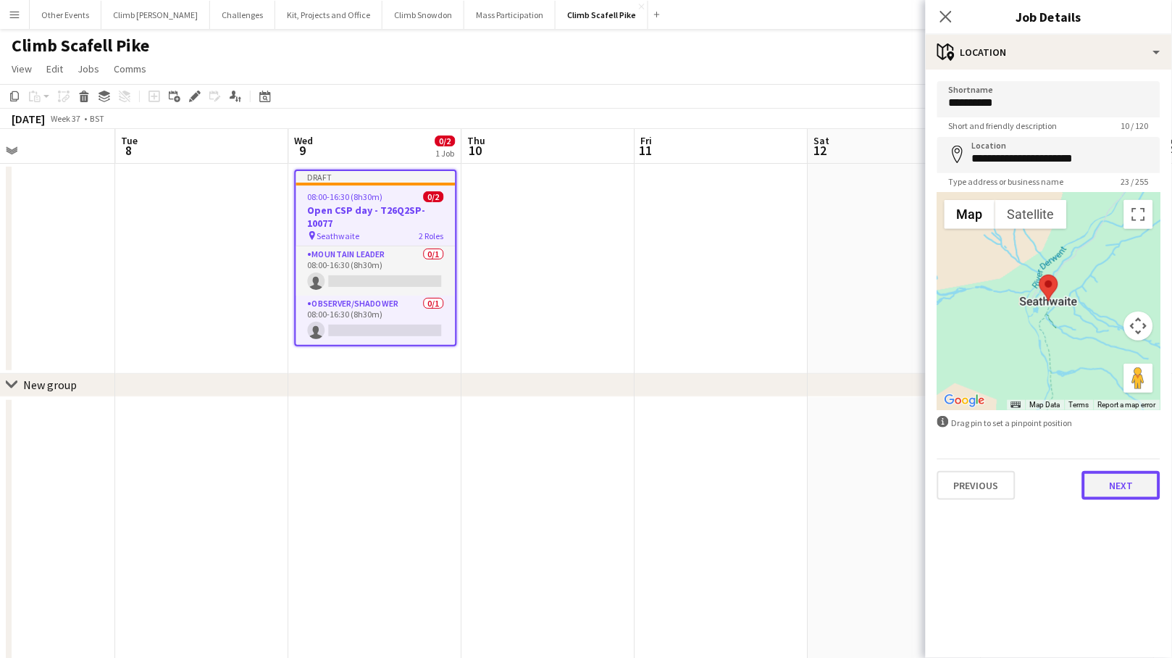
click at [1022, 476] on button "Next" at bounding box center [1121, 485] width 78 height 29
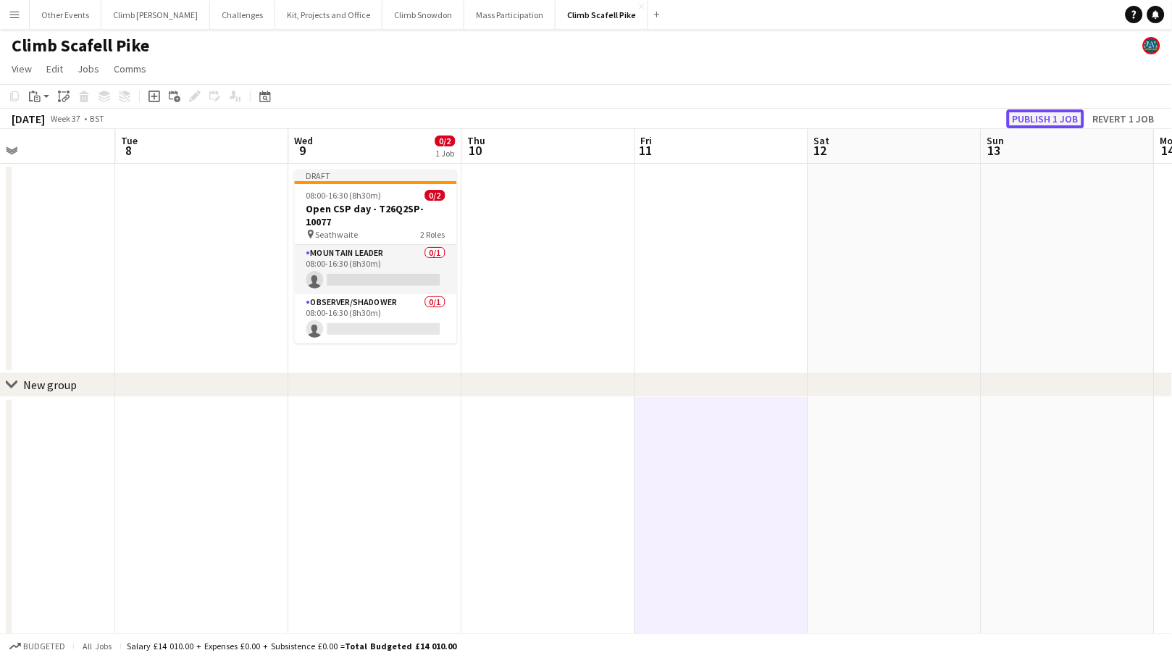
click at [1022, 116] on button "Publish 1 job" at bounding box center [1045, 118] width 77 height 19
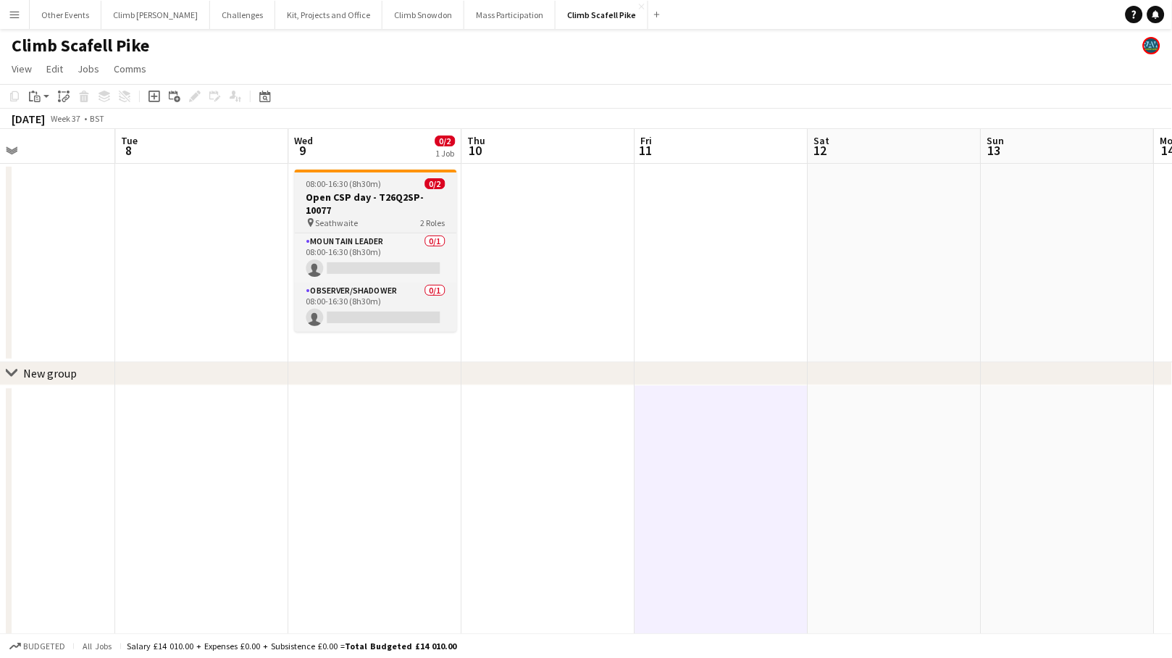
click at [414, 209] on h3 "Open CSP day - T26Q2SP-10077" at bounding box center [376, 203] width 162 height 26
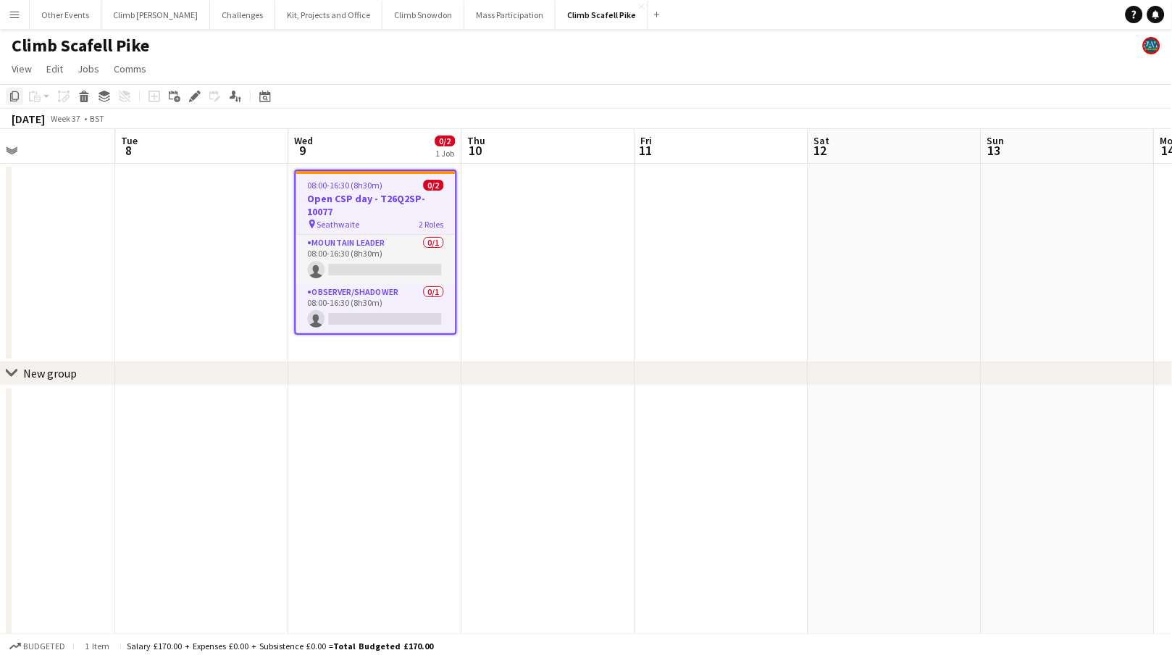
click at [15, 98] on icon "Copy" at bounding box center [15, 97] width 12 height 12
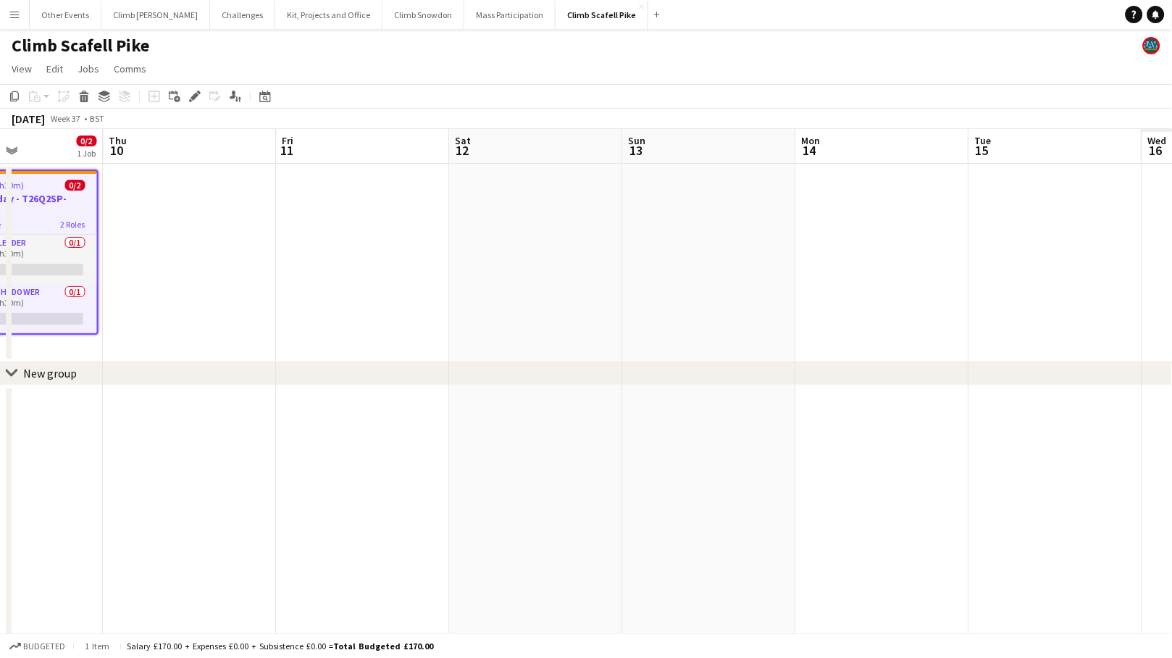
drag, startPoint x: 937, startPoint y: 238, endPoint x: 261, endPoint y: 343, distance: 683.7
click at [210, 342] on app-calendar-viewport "Sun 6 Mon 7 Tue 8 Wed 9 0/2 1 Job Thu 10 Fri 11 Sat 12 Sun 13 Mon 14 Tue 15 Wed…" at bounding box center [586, 546] width 1172 height 834
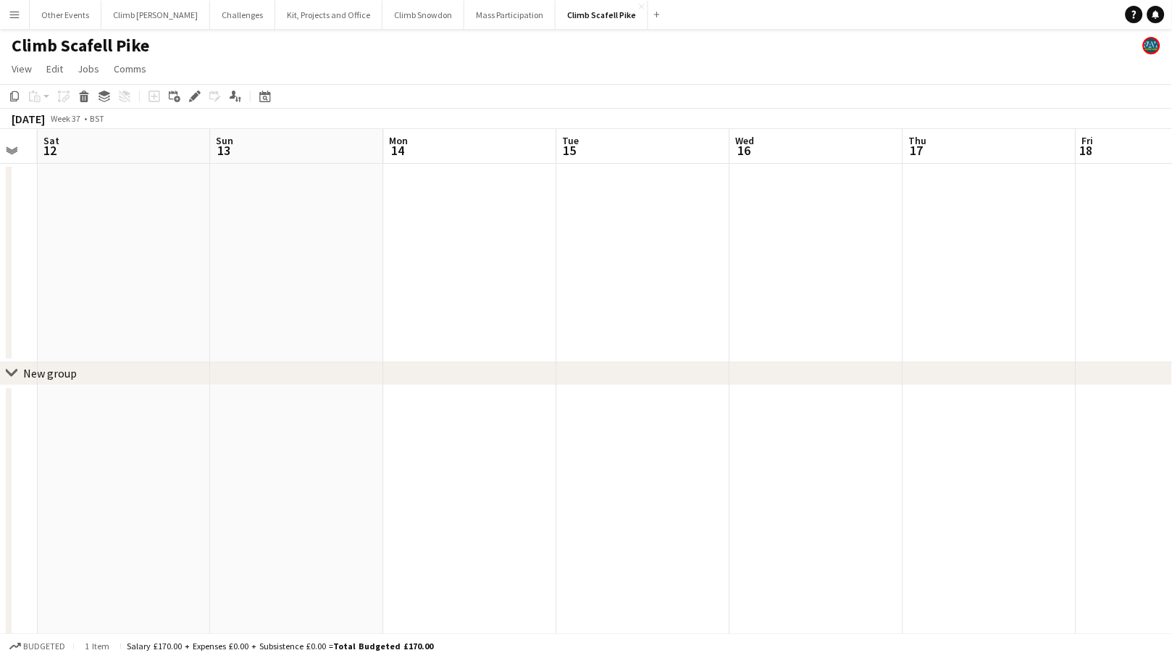
click at [329, 356] on app-calendar-viewport "Wed 9 0/2 1 Job Thu 10 Fri 11 Sat 12 Sun 13 Mon 14 Tue 15 Wed 16 Thu 17 Fri 18 …" at bounding box center [586, 546] width 1172 height 834
drag, startPoint x: 673, startPoint y: 314, endPoint x: 383, endPoint y: 365, distance: 294.1
click at [355, 361] on div "chevron-right New group Mon 14 Tue 15 Wed 16 Thu 17 Fri 18 Sat 19 Sun 20 Mon 21…" at bounding box center [586, 546] width 1172 height 834
drag, startPoint x: 454, startPoint y: 316, endPoint x: 390, endPoint y: 322, distance: 63.9
click at [389, 322] on app-calendar-viewport "Fri 18 Sat 19 Sun 20 Mon 21 Tue 22 Wed 23 Thu 24 Fri 25 Sat 26 Sun 27 Mon 28 Tu…" at bounding box center [586, 546] width 1172 height 834
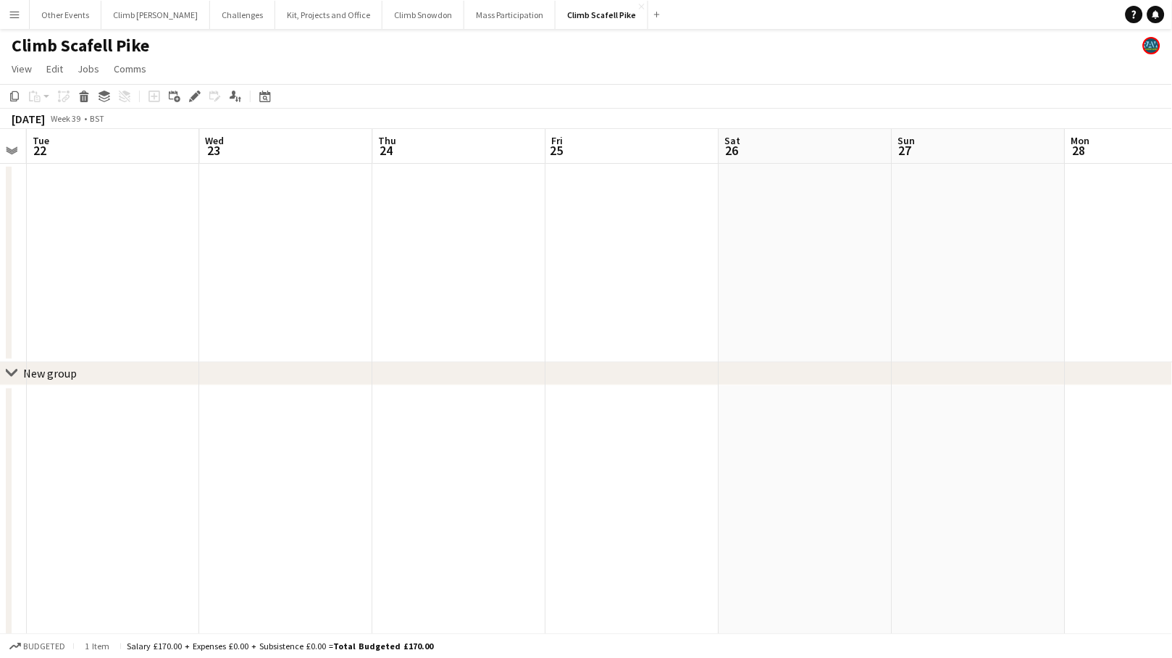
drag, startPoint x: 920, startPoint y: 269, endPoint x: 483, endPoint y: 309, distance: 439.3
click at [484, 309] on app-calendar-viewport "Sat 19 Sun 20 Mon 21 Tue 22 Wed 23 Thu 24 Fri 25 Sat 26 Sun 27 Mon 28 Tue 29 We…" at bounding box center [586, 546] width 1172 height 834
click at [455, 274] on app-date-cell at bounding box center [452, 263] width 173 height 198
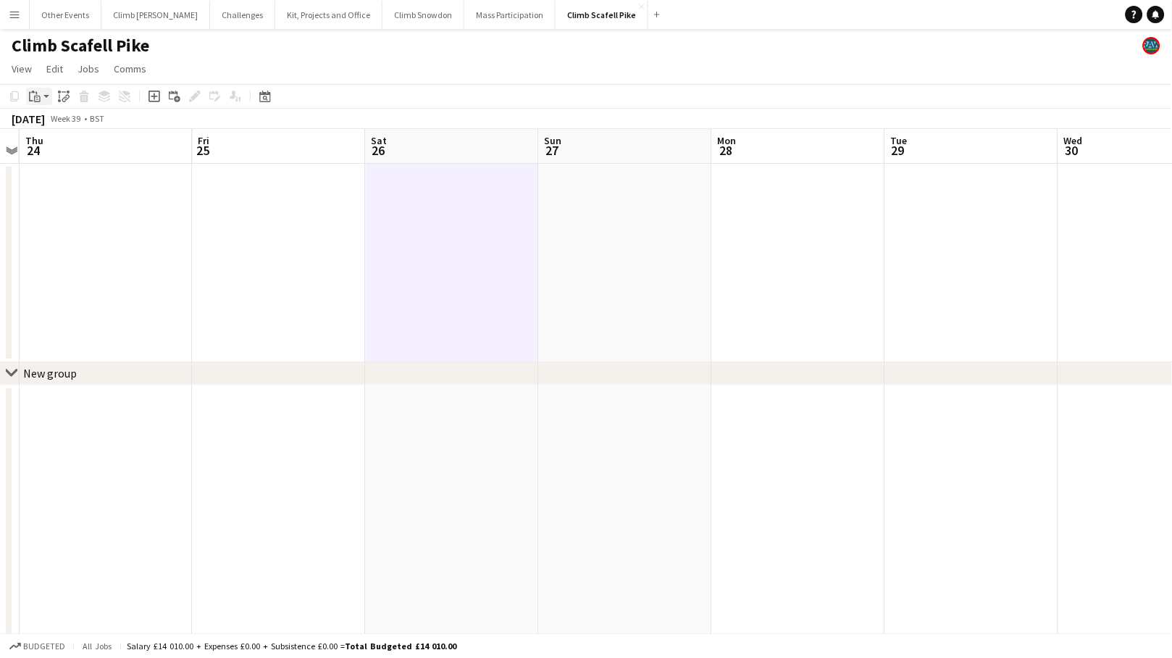
click at [39, 98] on icon "Paste" at bounding box center [35, 97] width 12 height 12
click at [42, 124] on link "Paste Command V" at bounding box center [95, 123] width 114 height 13
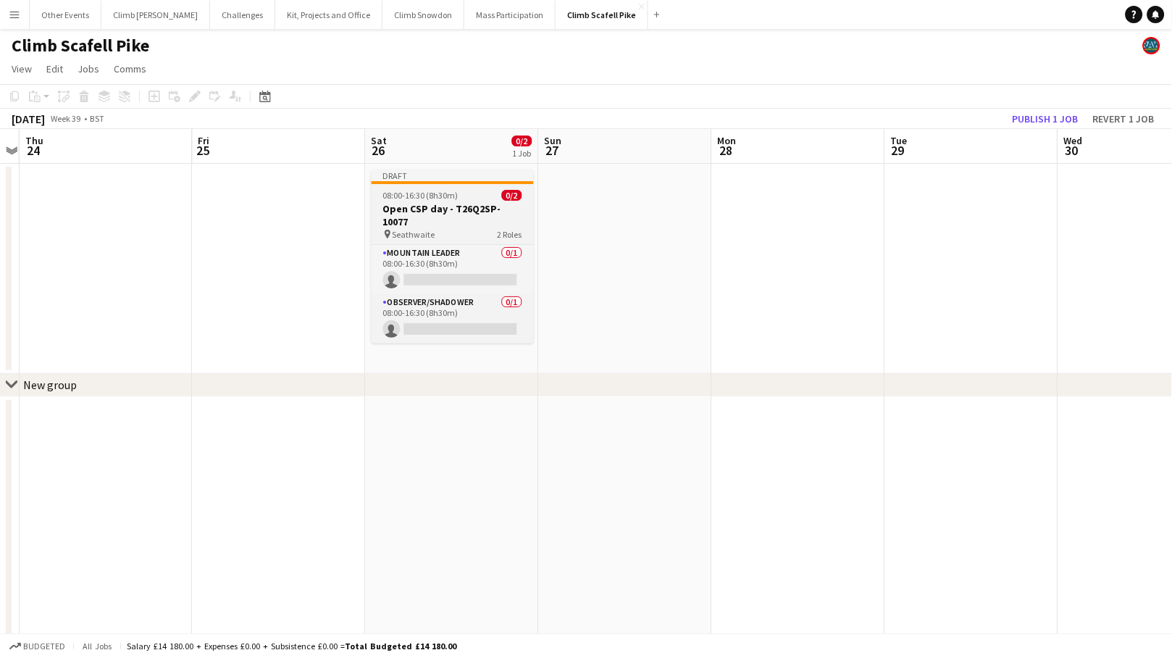
click at [444, 210] on h3 "Open CSP day - T26Q2SP-10077" at bounding box center [453, 215] width 162 height 26
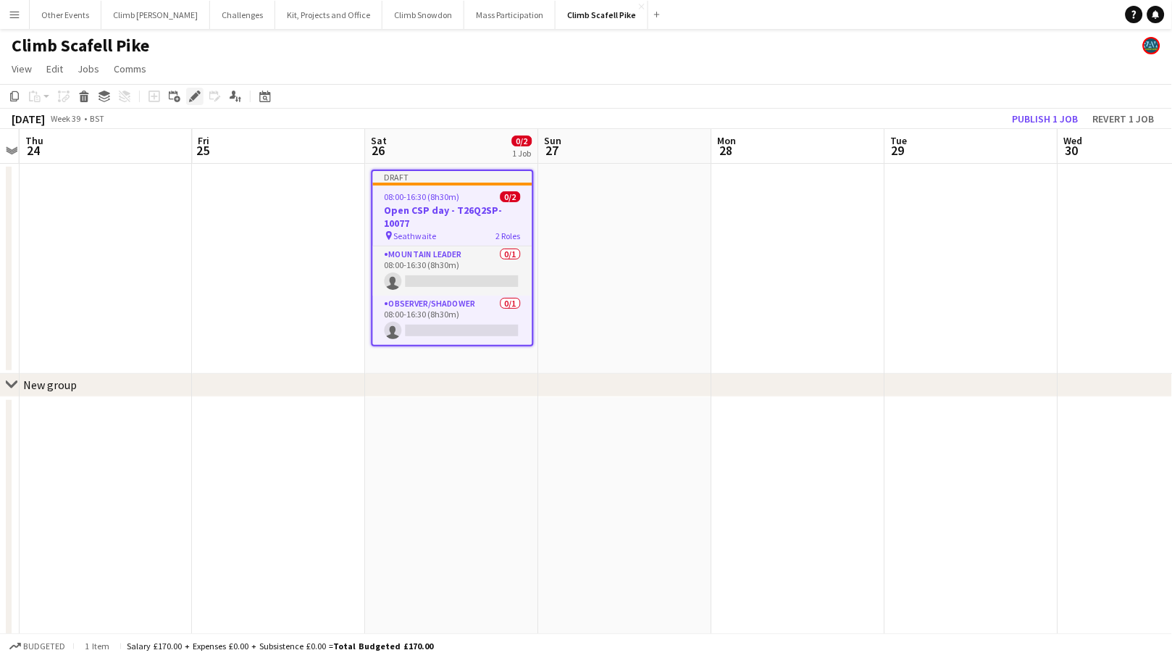
click at [193, 93] on icon "Edit" at bounding box center [195, 97] width 12 height 12
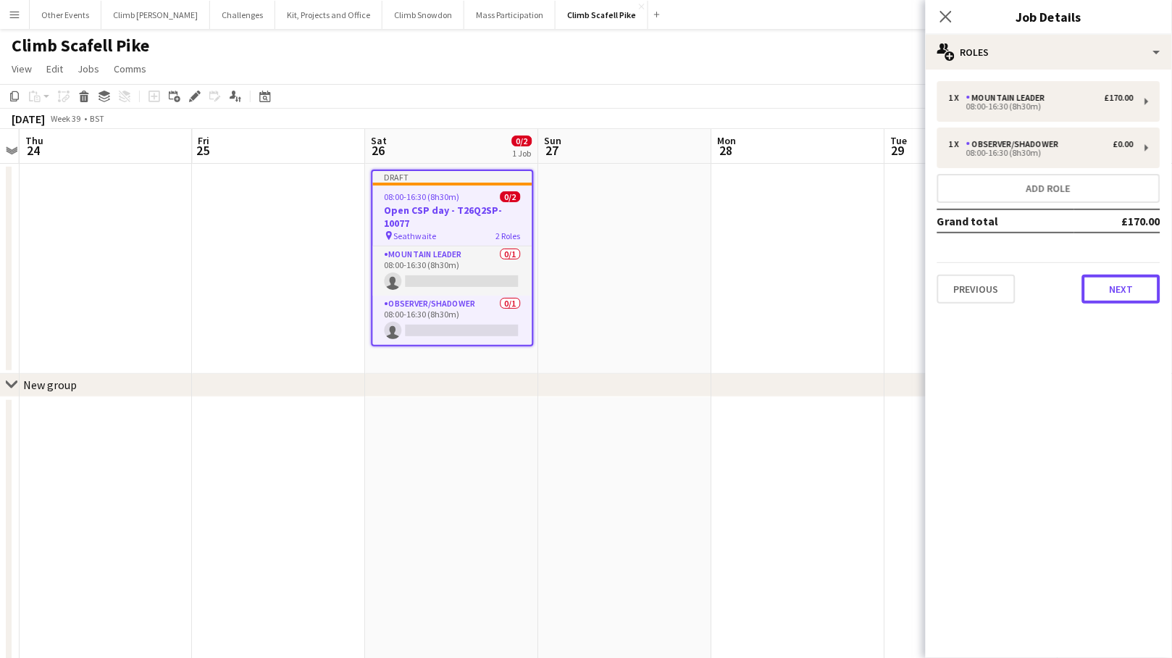
drag, startPoint x: 1112, startPoint y: 286, endPoint x: 1157, endPoint y: 348, distance: 76.6
click at [1022, 286] on button "Next" at bounding box center [1121, 288] width 78 height 29
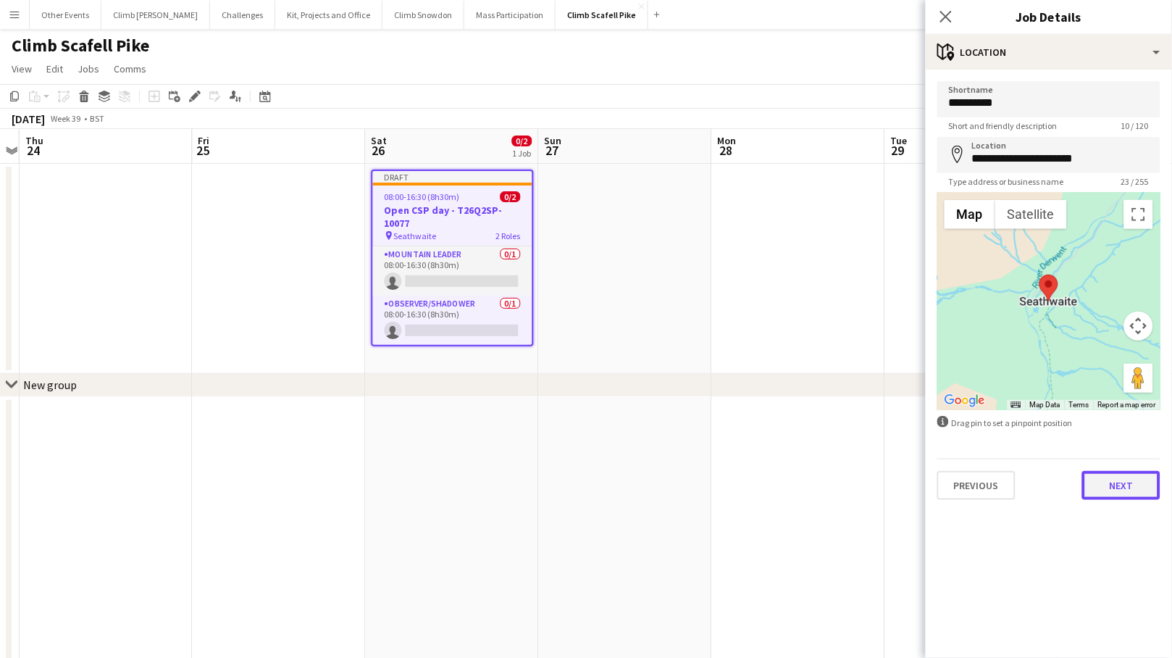
click at [1022, 487] on button "Next" at bounding box center [1121, 485] width 78 height 29
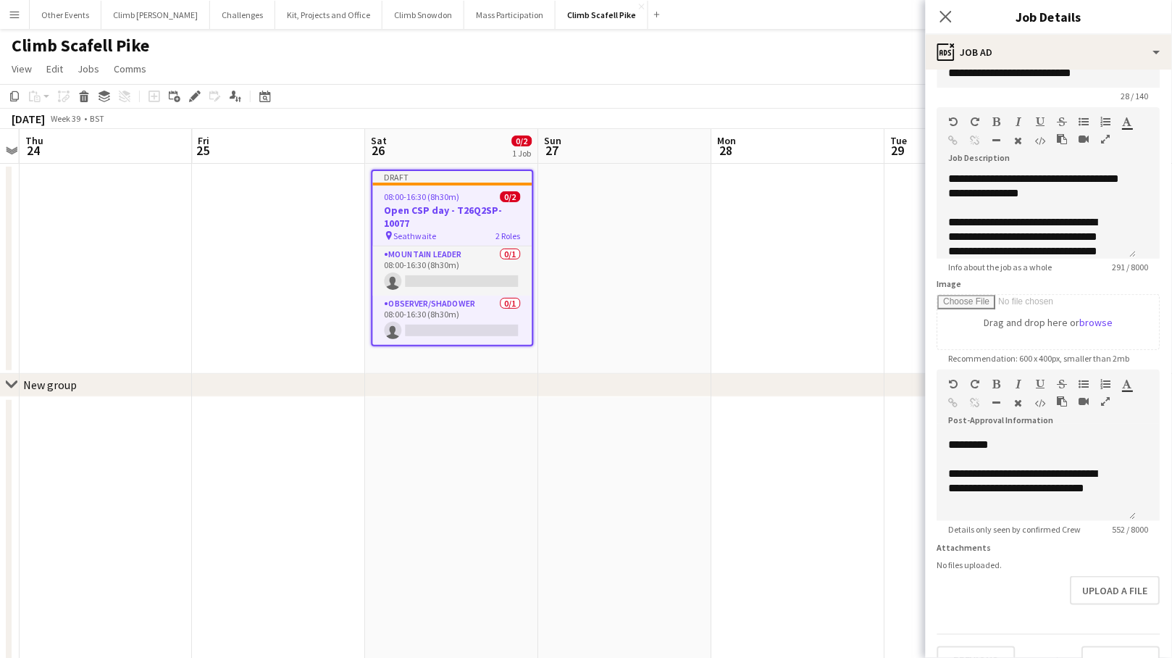
scroll to position [67, 0]
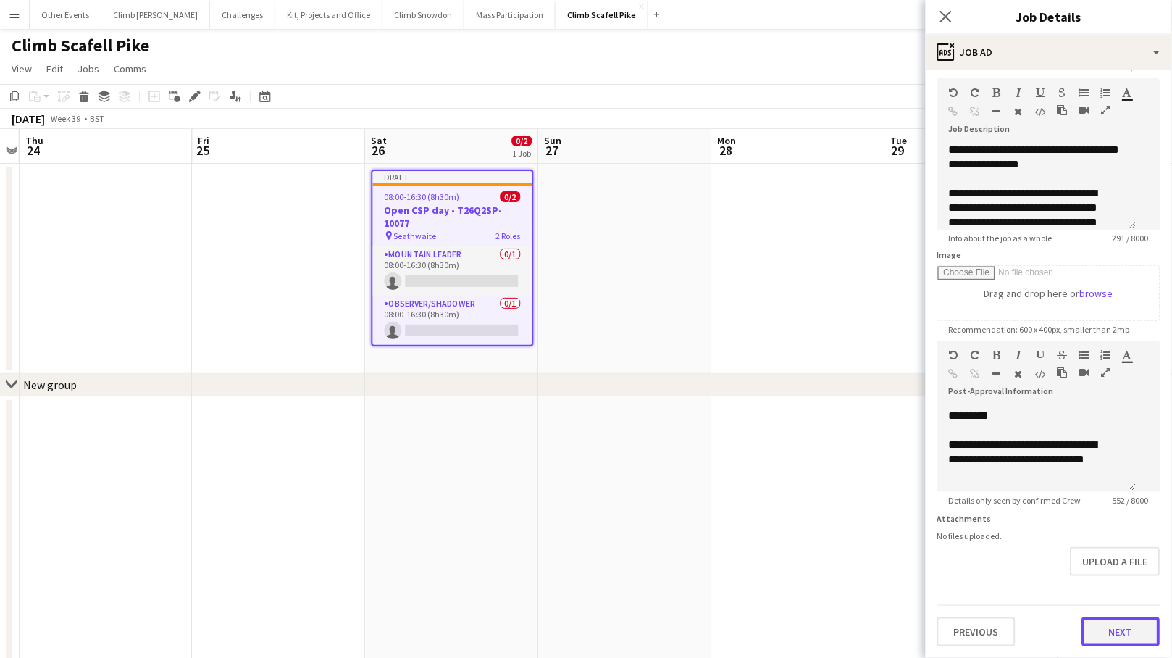
click at [1022, 629] on button "Next" at bounding box center [1121, 631] width 78 height 29
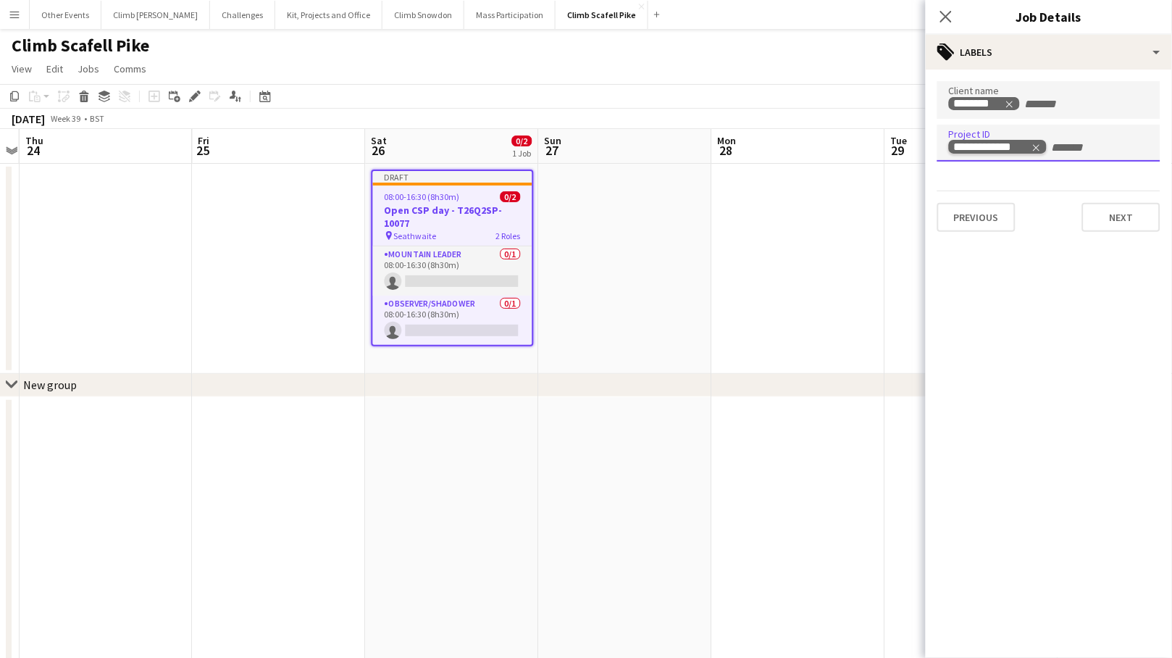
click at [1022, 144] on icon "Remove tag" at bounding box center [1036, 148] width 10 height 10
click at [1022, 144] on input "Type to search project ID labels..." at bounding box center [1049, 147] width 200 height 13
paste input "**********"
click at [976, 150] on input "**********" at bounding box center [1049, 147] width 200 height 13
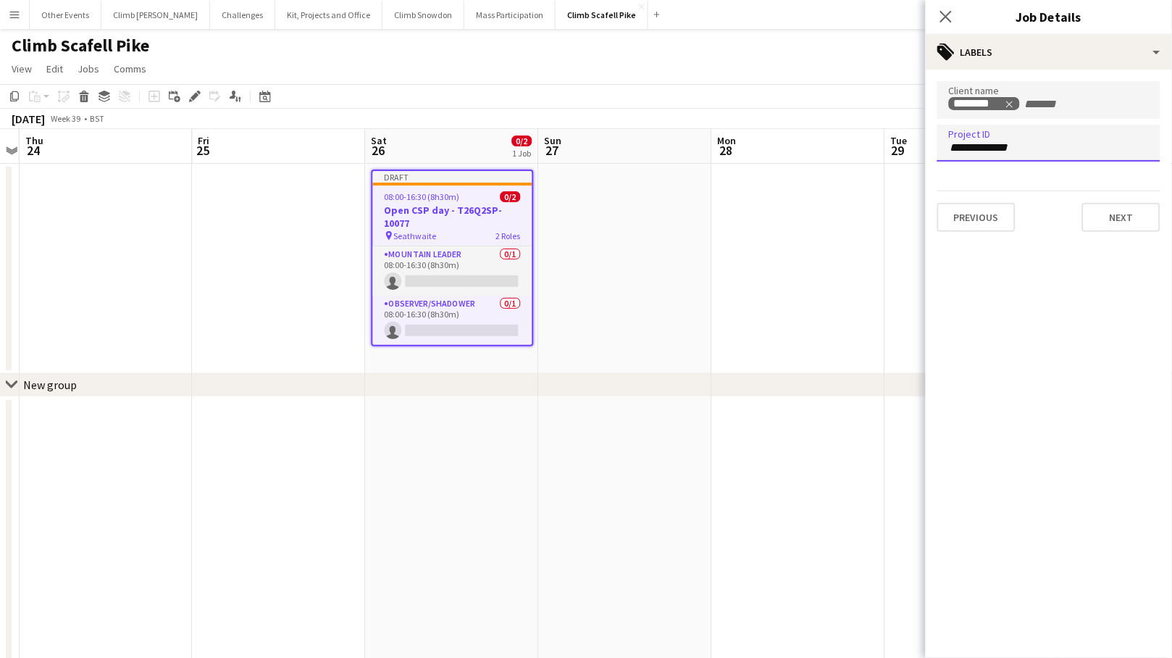
click at [976, 150] on input "**********" at bounding box center [1049, 147] width 200 height 13
paste input "Type to search project ID labels..."
type input "**********"
click at [1022, 216] on button "Next" at bounding box center [1121, 217] width 78 height 29
type input "*******"
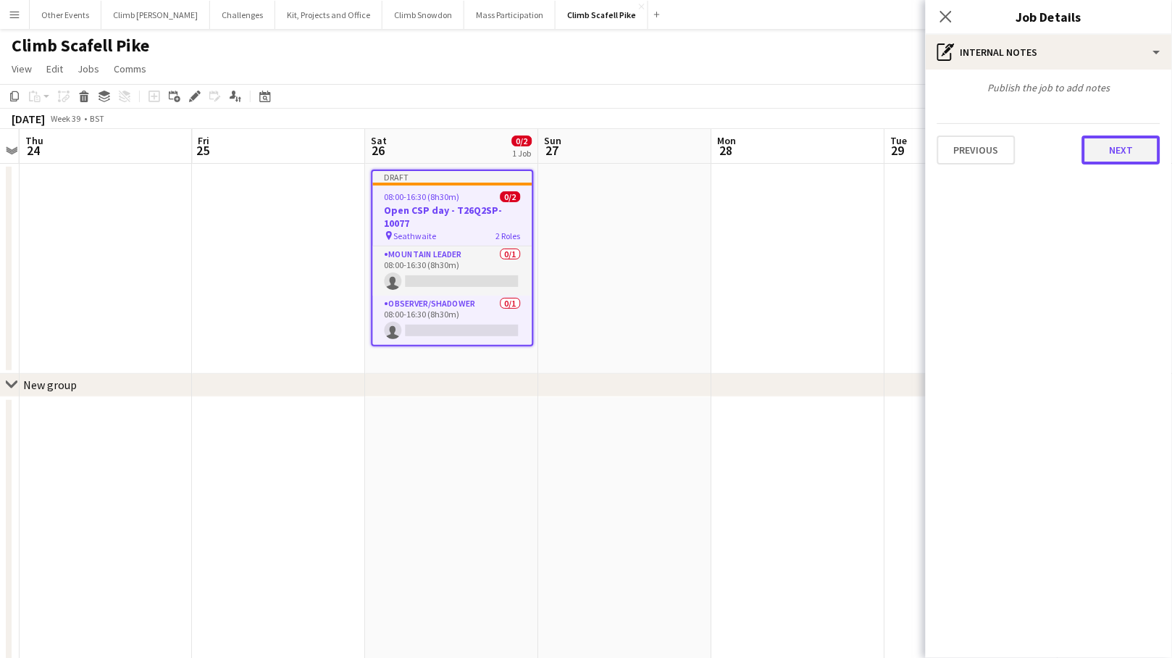
click at [1022, 151] on button "Next" at bounding box center [1121, 149] width 78 height 29
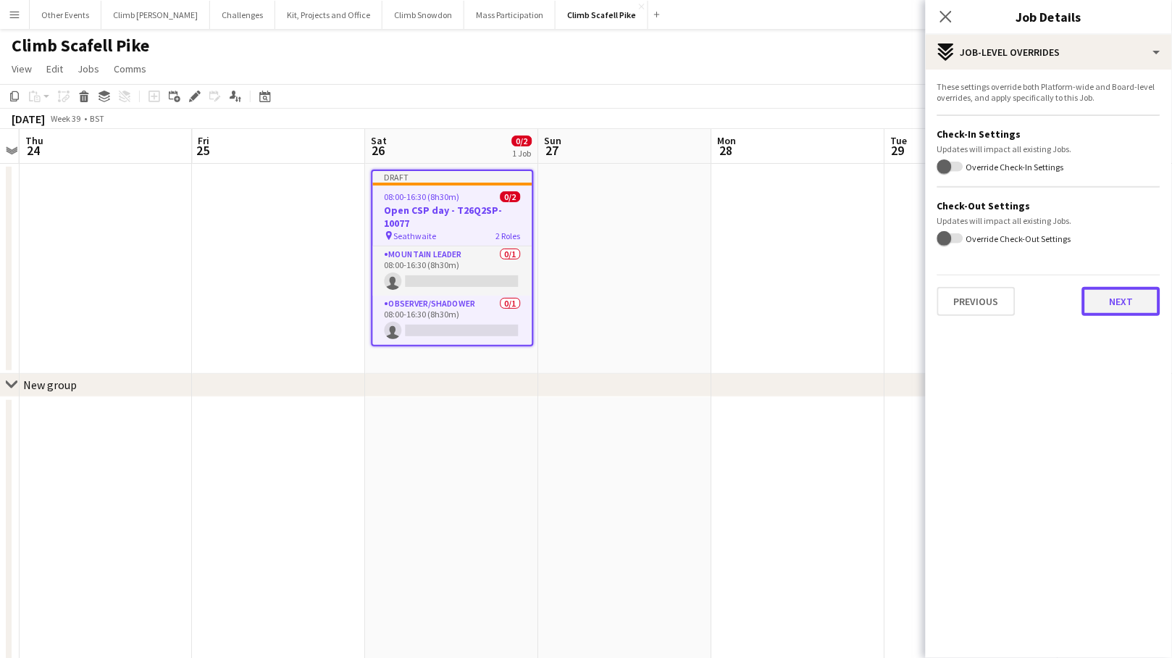
click at [1022, 307] on button "Next" at bounding box center [1121, 301] width 78 height 29
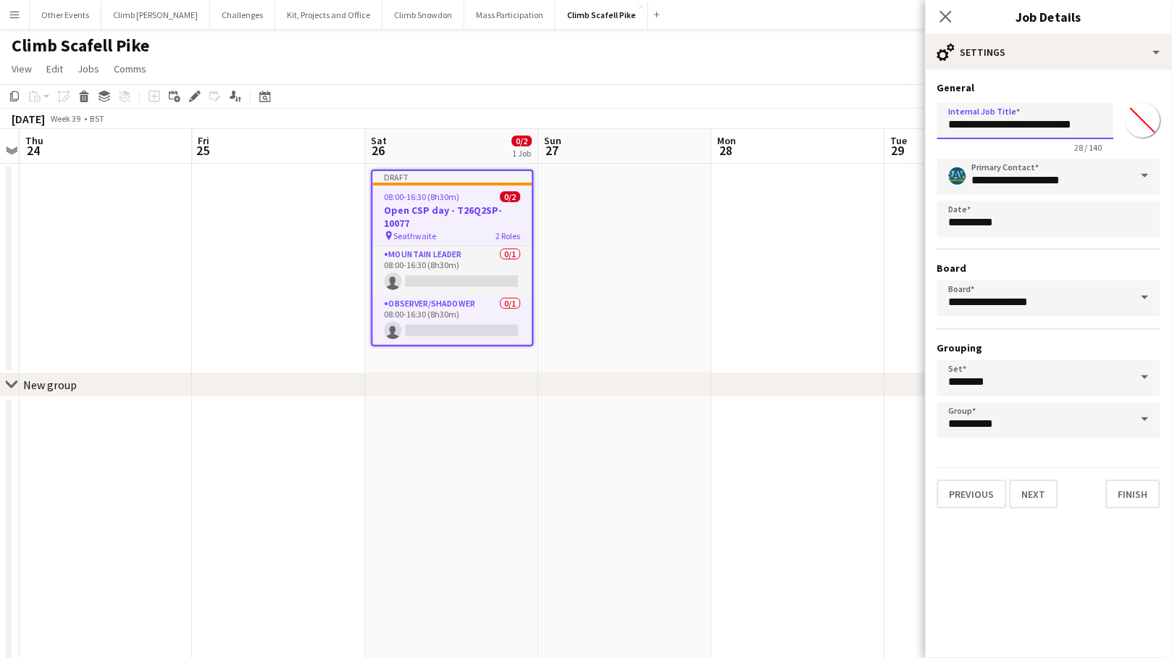
drag, startPoint x: 1027, startPoint y: 127, endPoint x: 1146, endPoint y: 122, distance: 119.6
click at [1022, 122] on div "**********" at bounding box center [1048, 125] width 223 height 56
paste input "text"
type input "**********"
click at [1022, 487] on button "Next" at bounding box center [1034, 493] width 49 height 29
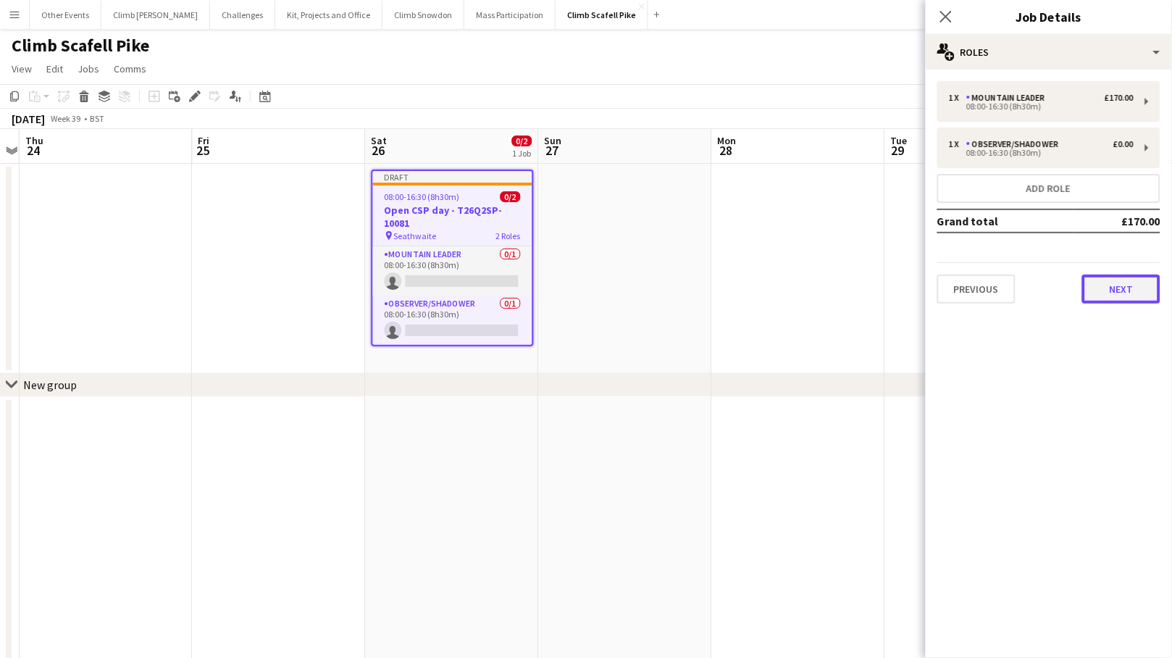
click at [1022, 288] on button "Next" at bounding box center [1121, 288] width 78 height 29
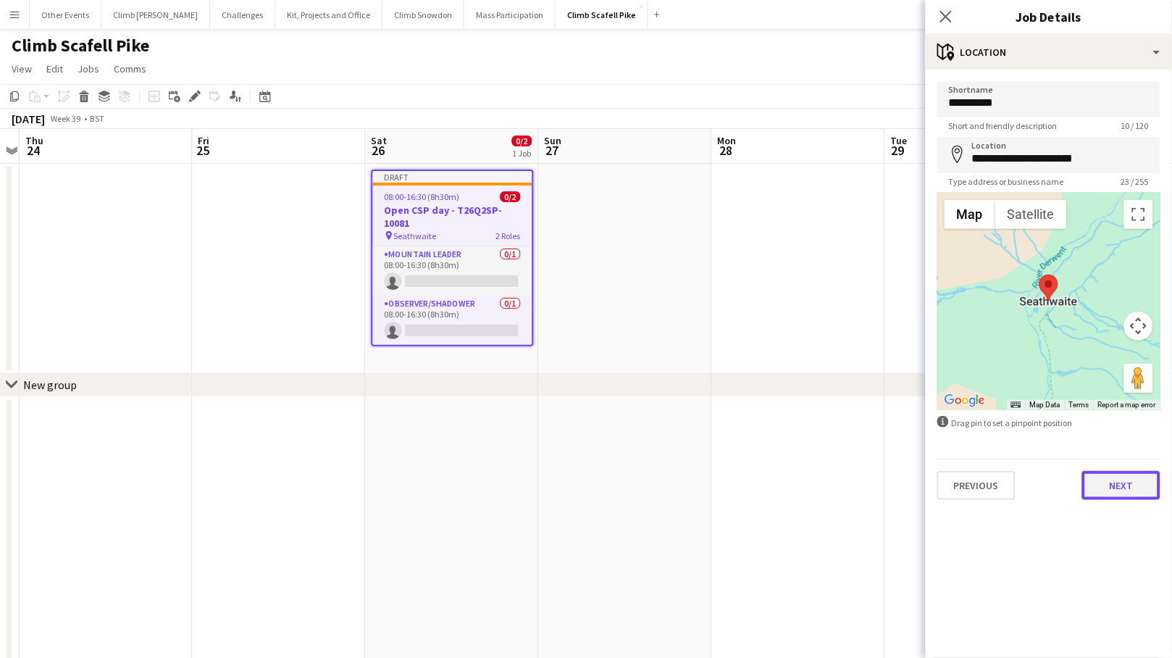
click at [1022, 488] on button "Next" at bounding box center [1121, 485] width 78 height 29
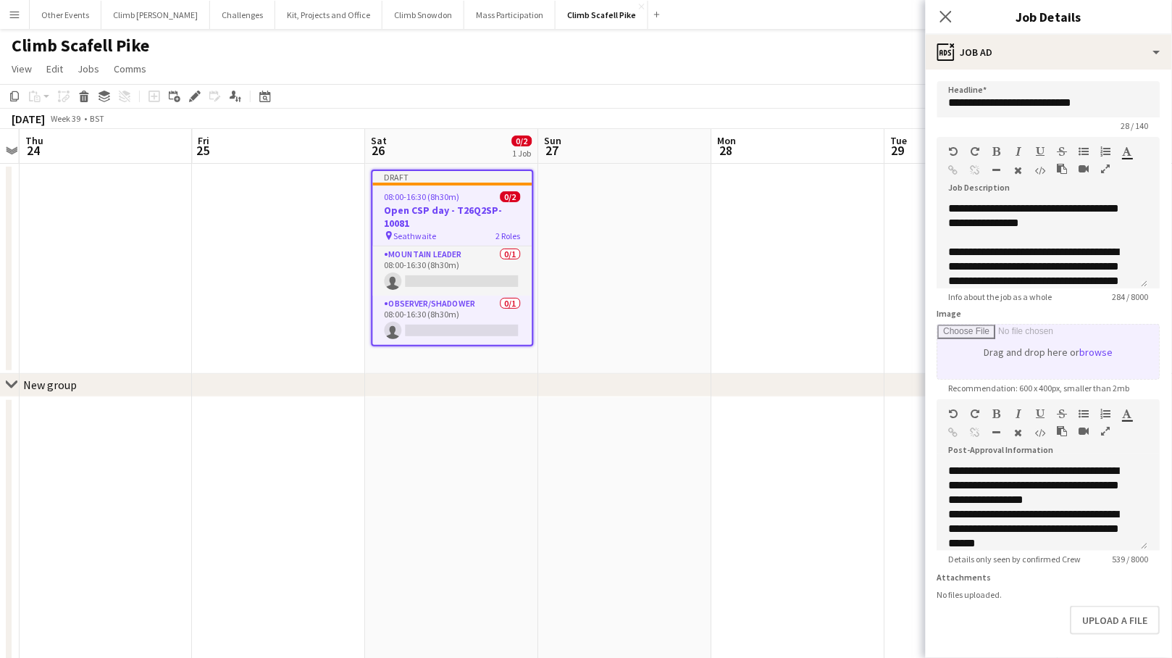
scroll to position [243, 0]
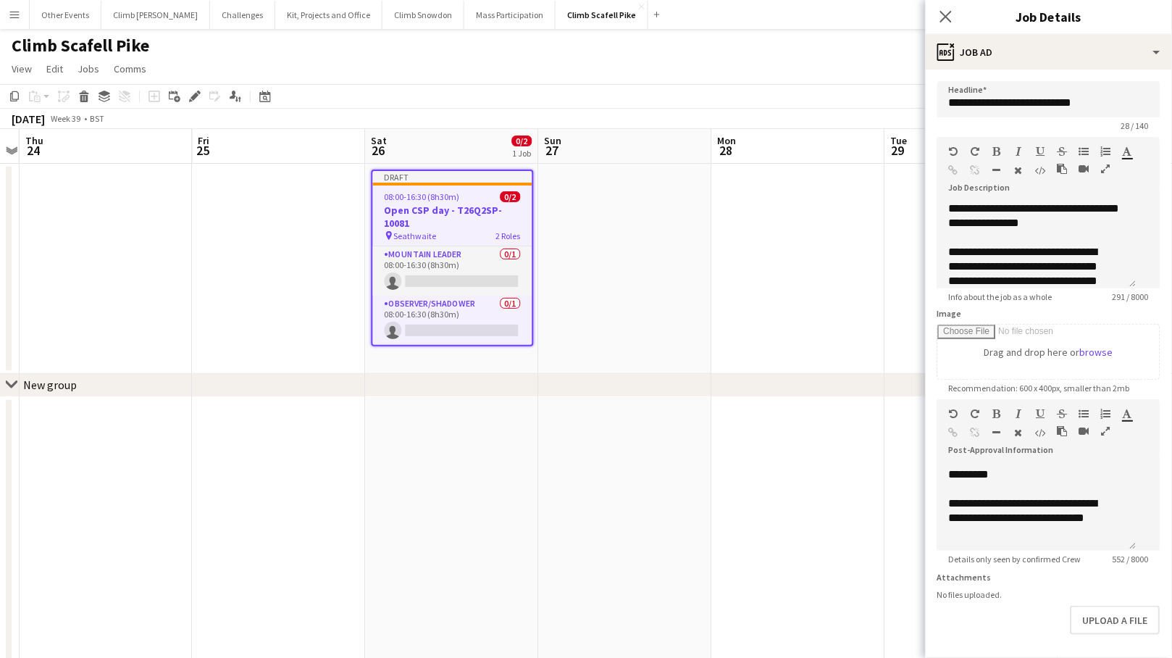
drag, startPoint x: 780, startPoint y: 366, endPoint x: 791, endPoint y: 337, distance: 30.9
click at [780, 367] on app-date-cell at bounding box center [798, 269] width 173 height 210
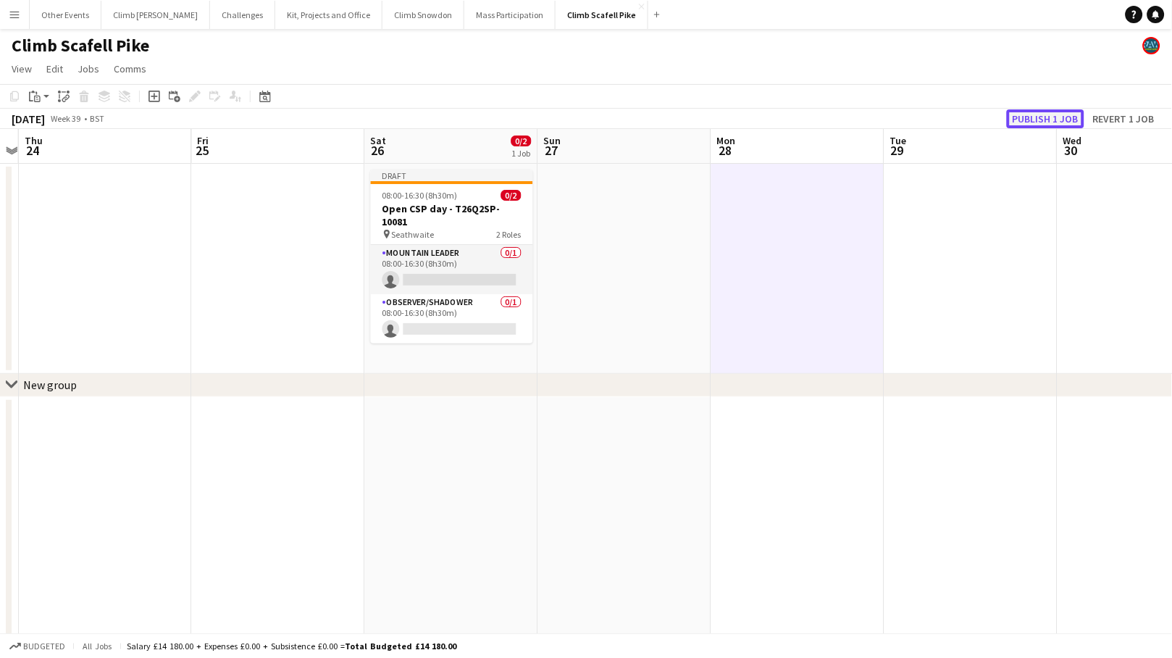
click at [1022, 119] on button "Publish 1 job" at bounding box center [1045, 118] width 77 height 19
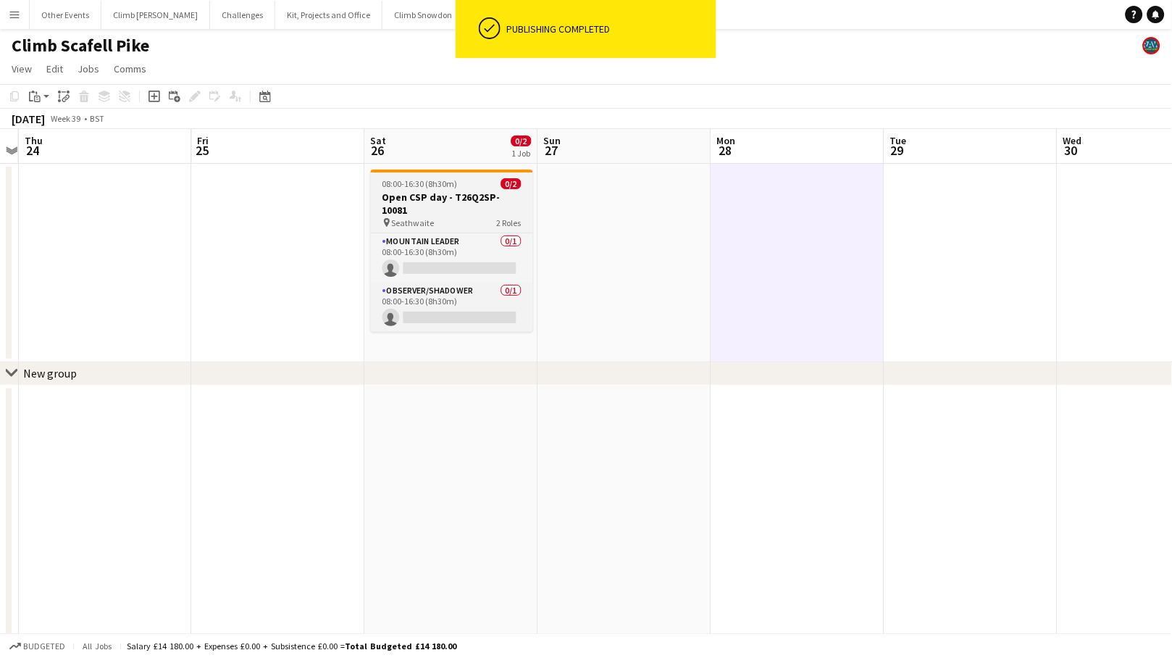
click at [426, 230] on app-job-card "08:00-16:30 (8h30m) 0/2 Open CSP day - T26Q2SP-10081 pin Seathwaite 2 Roles Mou…" at bounding box center [452, 250] width 162 height 162
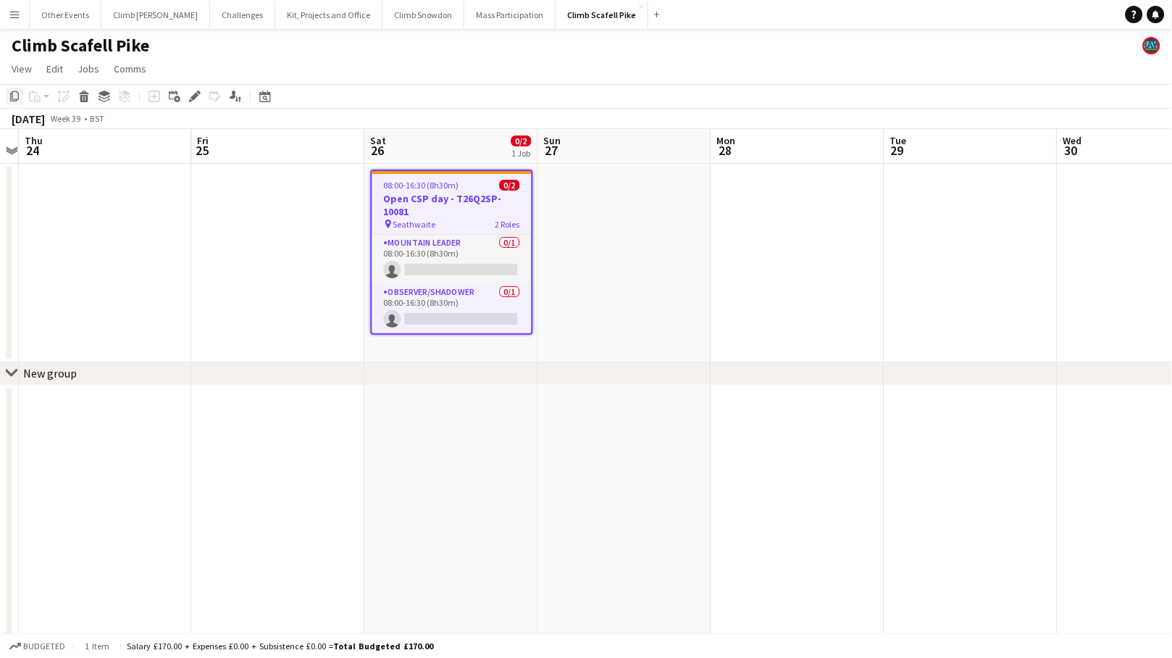
click at [19, 96] on icon "Copy" at bounding box center [15, 97] width 12 height 12
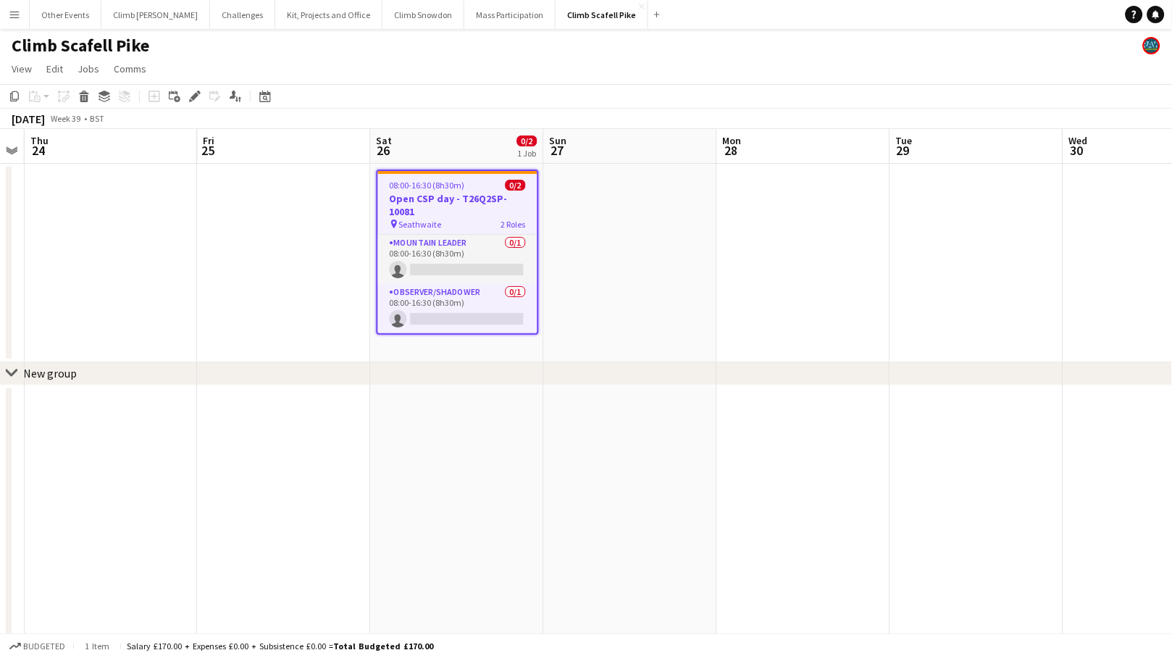
drag, startPoint x: 948, startPoint y: 305, endPoint x: 490, endPoint y: 329, distance: 459.0
click at [490, 329] on app-calendar-viewport "Mon 21 Tue 22 Wed 23 Thu 24 Fri 25 Sat 26 0/2 1 Job Sun 27 Mon 28 Tue 29 Wed 30…" at bounding box center [586, 546] width 1172 height 834
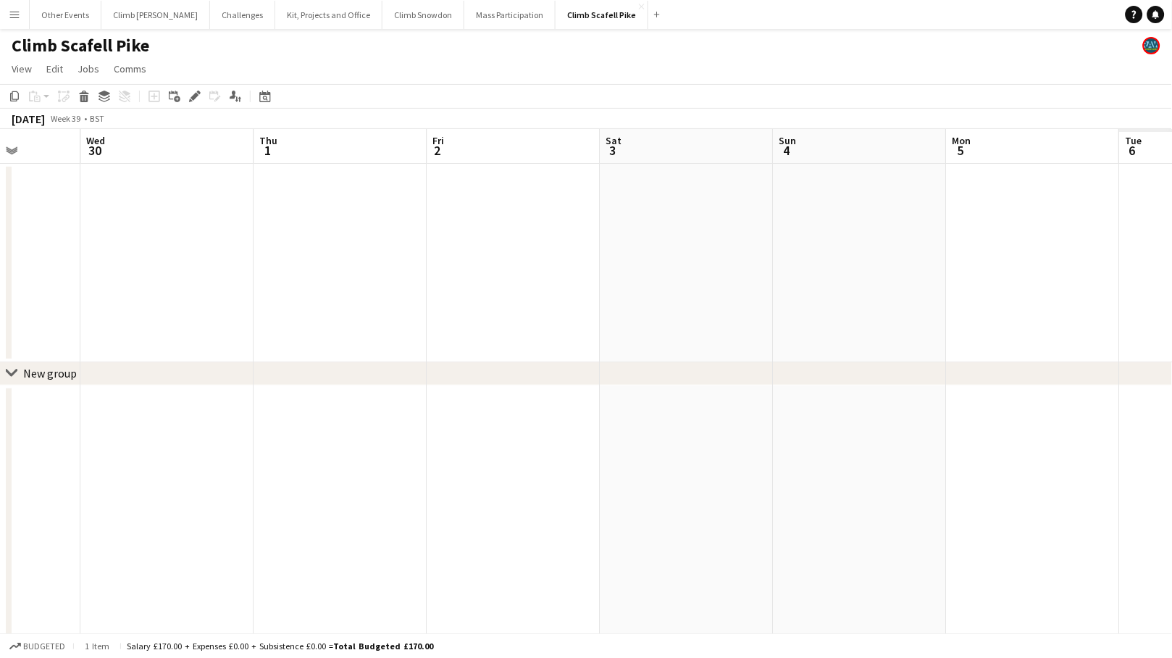
drag, startPoint x: 654, startPoint y: 285, endPoint x: 449, endPoint y: 315, distance: 207.1
click at [432, 311] on app-calendar-viewport "Sat 26 0/2 1 Job Sun 27 Mon 28 Tue 29 Wed 30 Thu 1 Fri 2 Sat 3 Sun 4 Mon 5 Tue …" at bounding box center [586, 546] width 1172 height 834
drag, startPoint x: 479, startPoint y: 320, endPoint x: 437, endPoint y: 334, distance: 43.5
click at [416, 331] on app-calendar-viewport "Tue 29 Wed 30 Thu 1 Fri 2 Sat 3 Sun 4 Mon 5 Tue 6 Wed 7 Thu 8 Fri 9 Sat 10" at bounding box center [586, 546] width 1172 height 834
drag, startPoint x: 404, startPoint y: 343, endPoint x: 345, endPoint y: 347, distance: 58.8
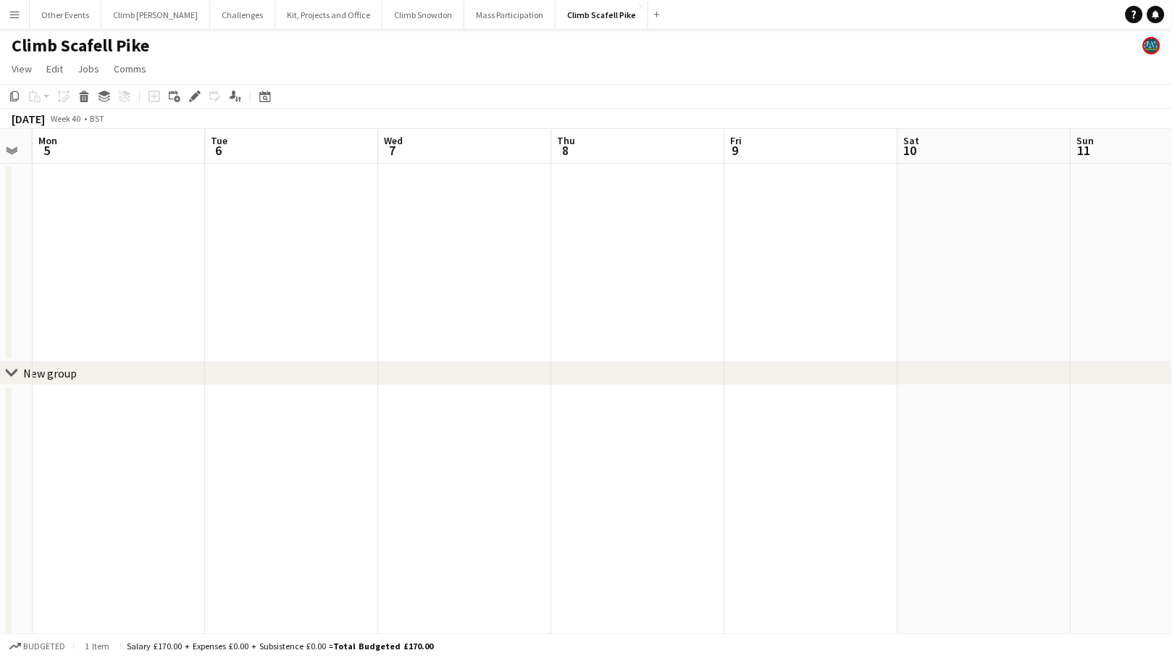
click at [345, 347] on app-calendar-viewport "Fri 2 Sat 3 Sun 4 Mon 5 Tue 6 Wed 7 Thu 8 Fri 9 Sat 10 Sun 11 Mon 12 Tue 13" at bounding box center [586, 546] width 1172 height 834
click at [634, 216] on app-date-cell at bounding box center [638, 263] width 173 height 198
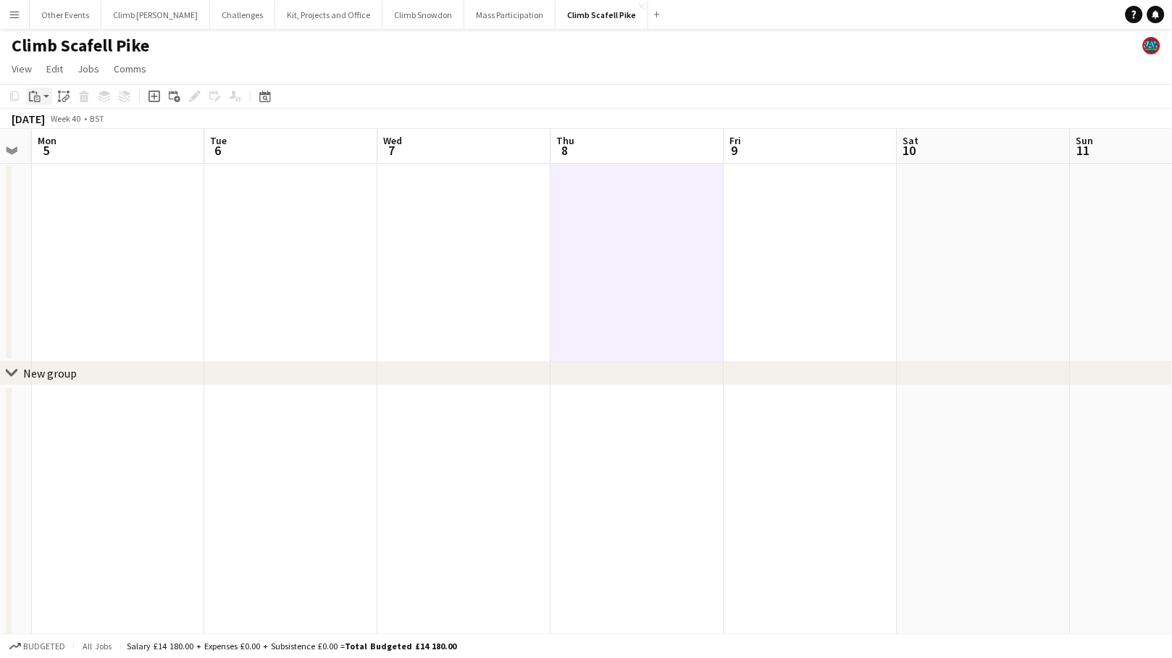
click at [47, 94] on app-action-btn "Paste" at bounding box center [39, 96] width 26 height 17
click at [47, 119] on link "Paste Command V" at bounding box center [95, 123] width 114 height 13
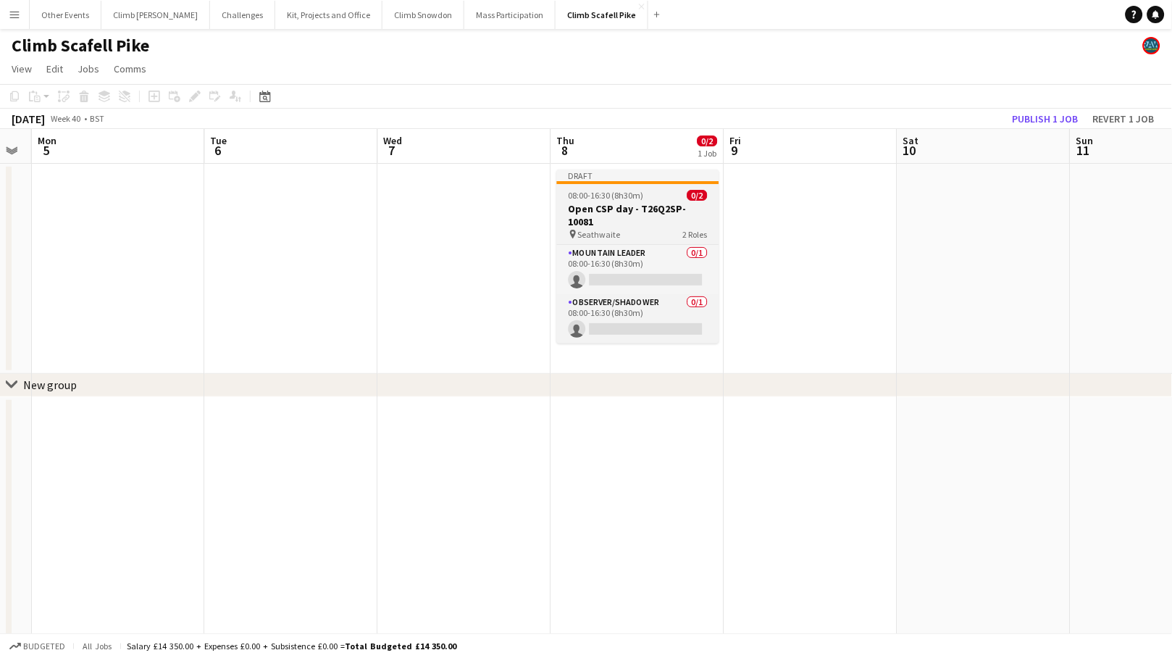
click at [639, 205] on h3 "Open CSP day - T26Q2SP-10081" at bounding box center [638, 215] width 162 height 26
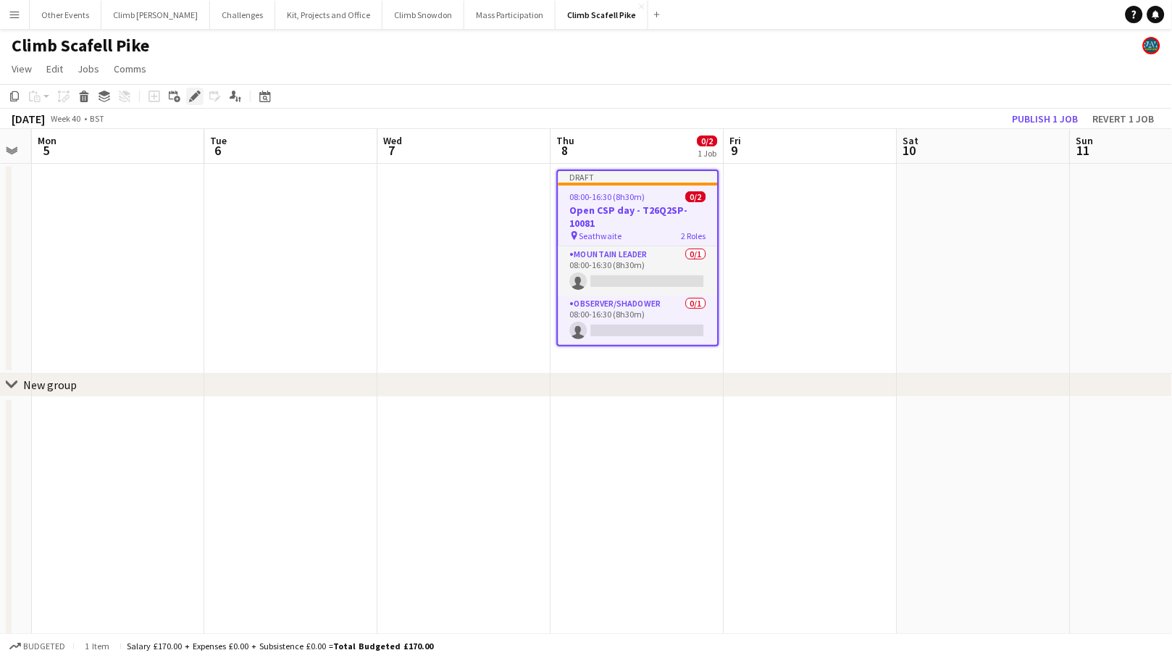
click at [191, 96] on icon at bounding box center [194, 97] width 8 height 8
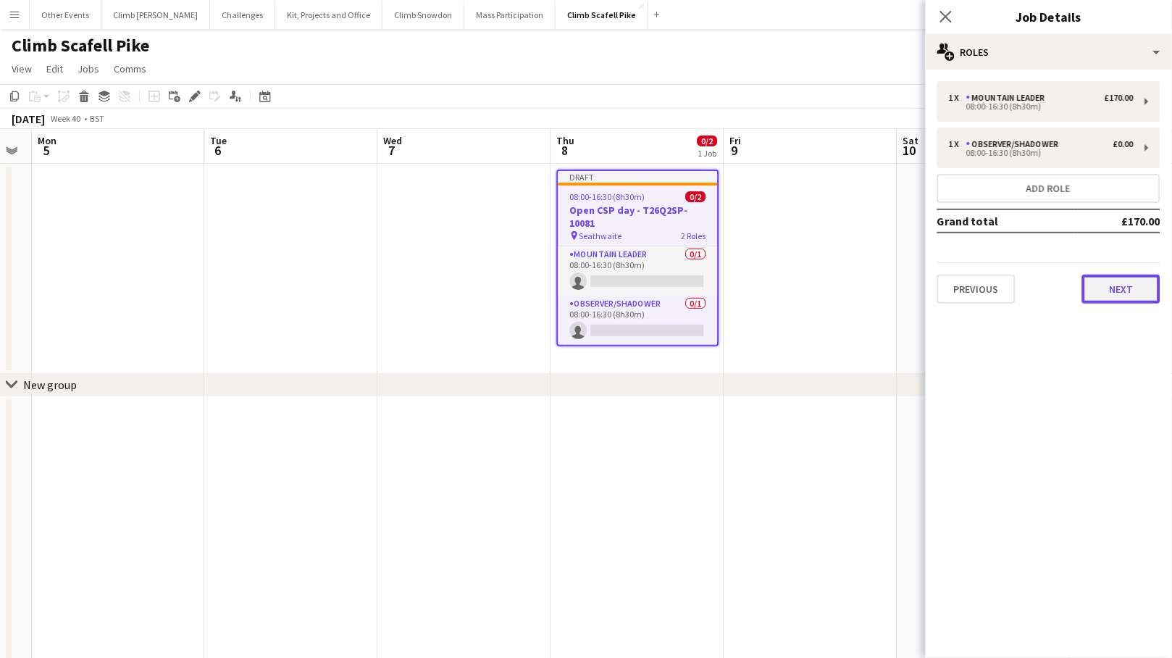
click at [1022, 292] on button "Next" at bounding box center [1121, 288] width 78 height 29
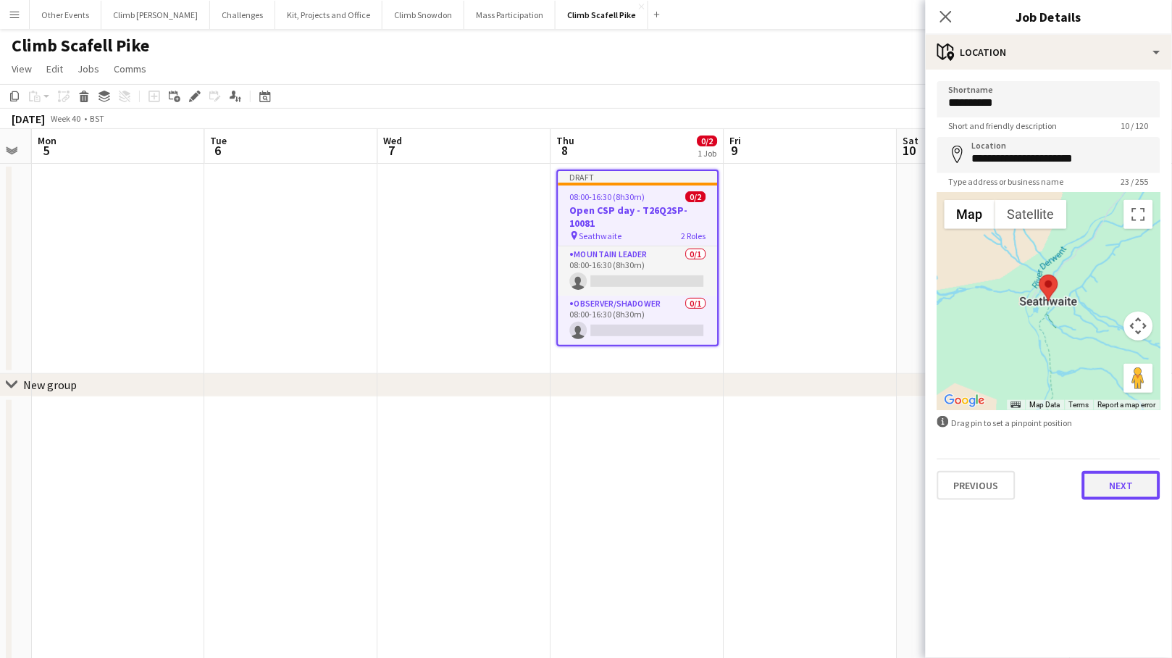
click at [1022, 478] on button "Next" at bounding box center [1121, 485] width 78 height 29
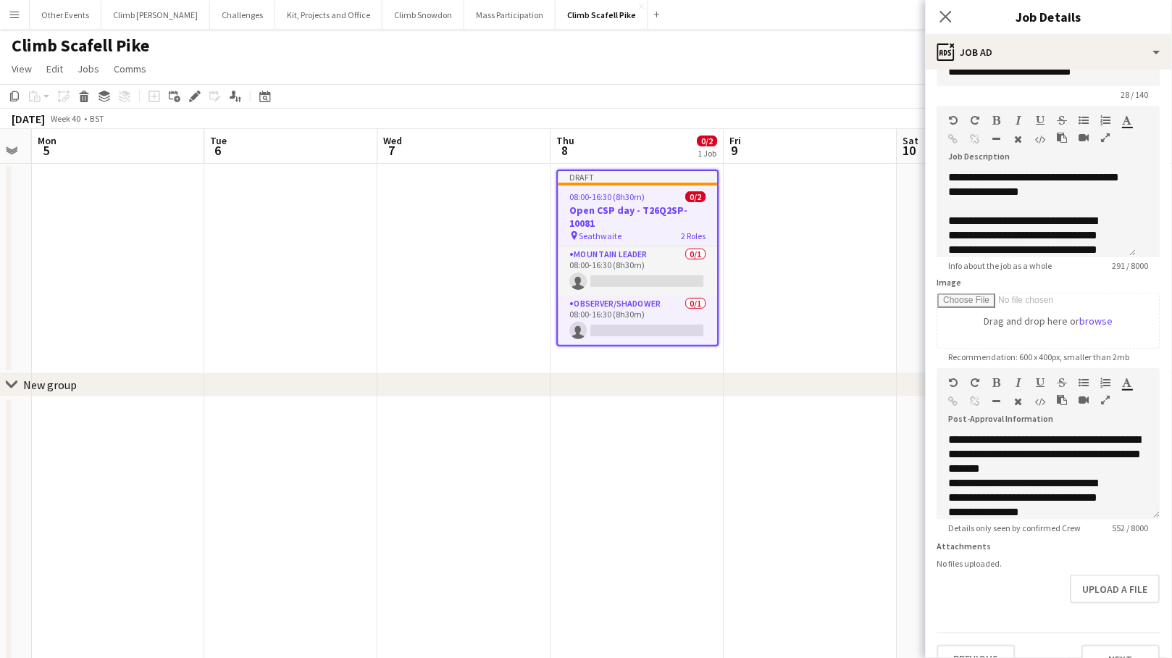
scroll to position [67, 0]
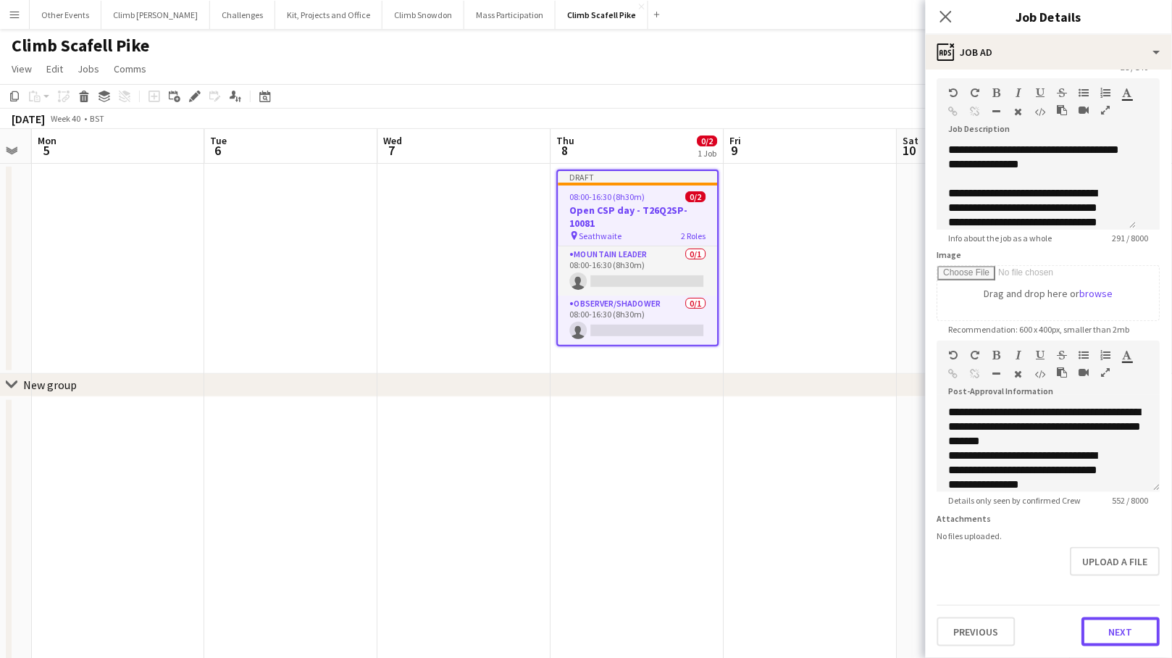
click at [1022, 629] on button "Next" at bounding box center [1121, 631] width 78 height 29
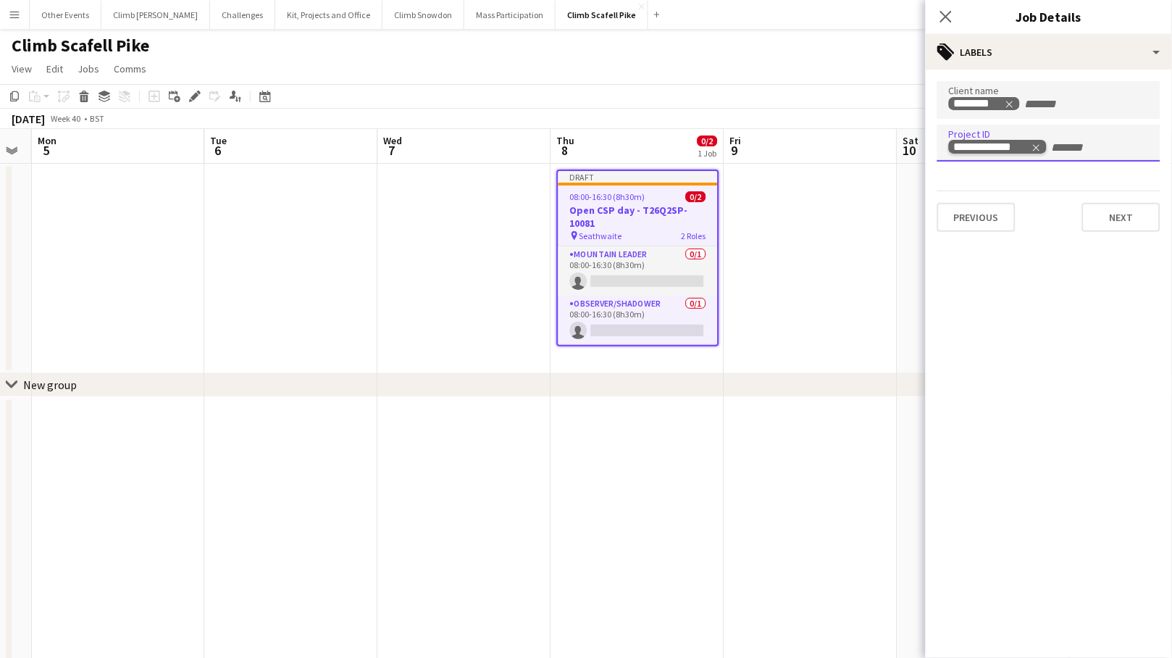
click at [1022, 146] on icon "Remove tag" at bounding box center [1036, 147] width 7 height 7
click at [1022, 144] on input "Type to search project ID labels..." at bounding box center [1049, 147] width 200 height 13
paste input "**********"
type input "**********"
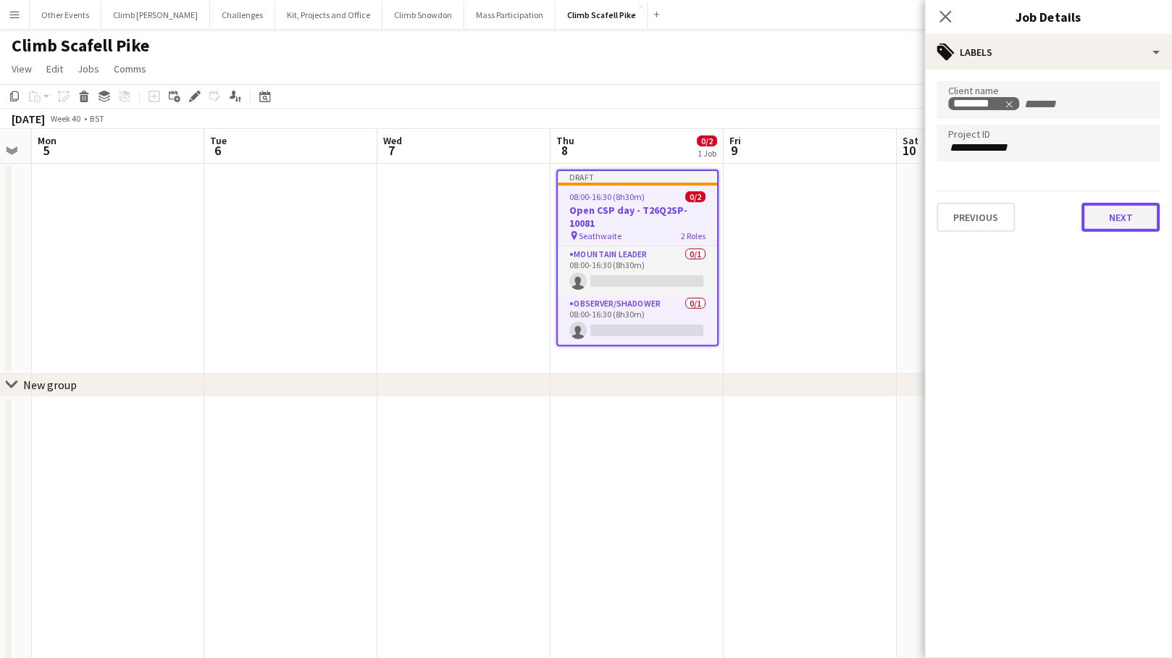
click at [1022, 215] on button "Next" at bounding box center [1121, 217] width 78 height 29
type input "*******"
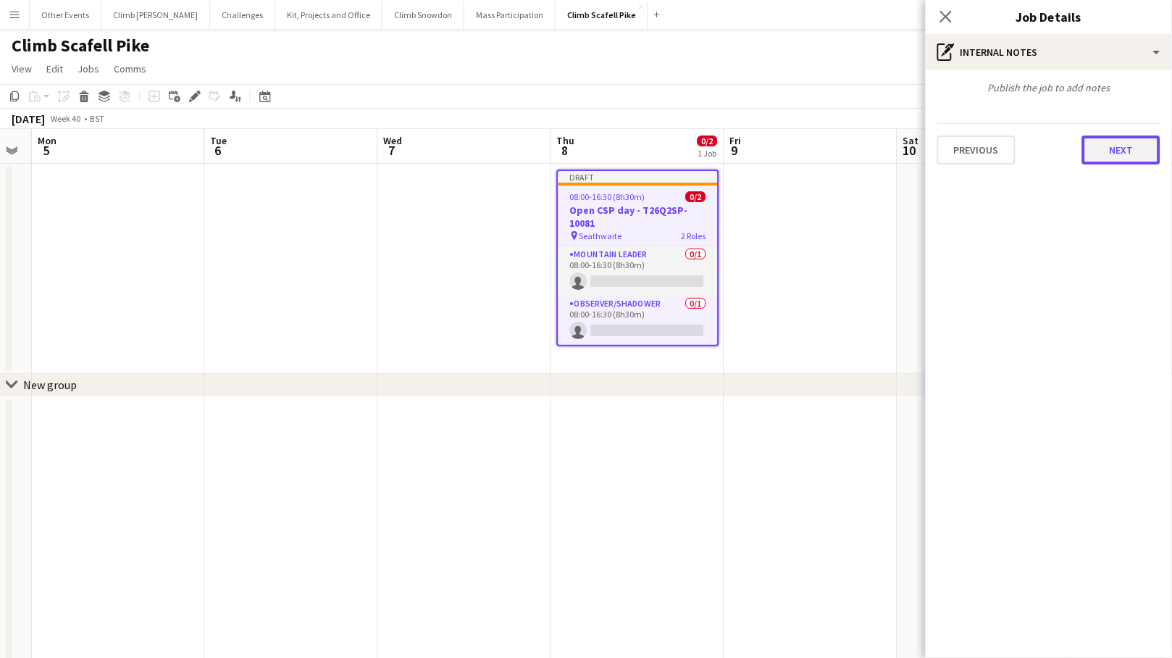
click at [1022, 138] on button "Next" at bounding box center [1121, 149] width 78 height 29
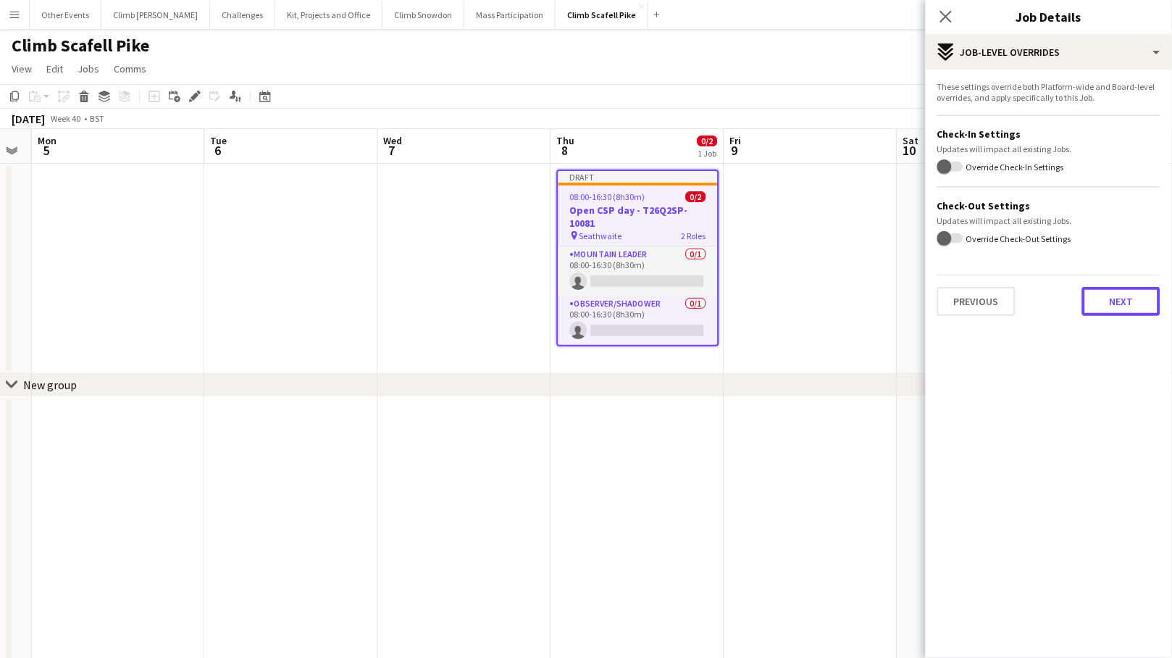
click at [1022, 304] on button "Next" at bounding box center [1121, 301] width 78 height 29
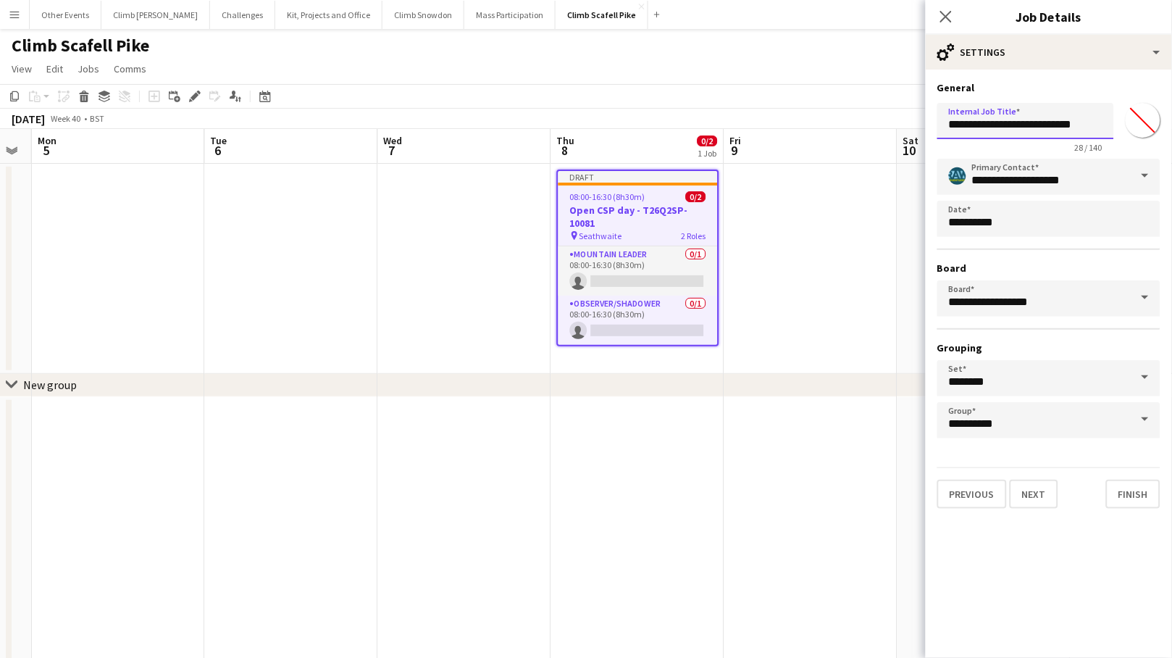
drag, startPoint x: 1027, startPoint y: 126, endPoint x: 1129, endPoint y: 167, distance: 109.9
click at [1022, 125] on div "**********" at bounding box center [1048, 125] width 223 height 56
paste input "text"
type input "**********"
click at [1022, 488] on div "Previous Next Finish" at bounding box center [1048, 487] width 223 height 41
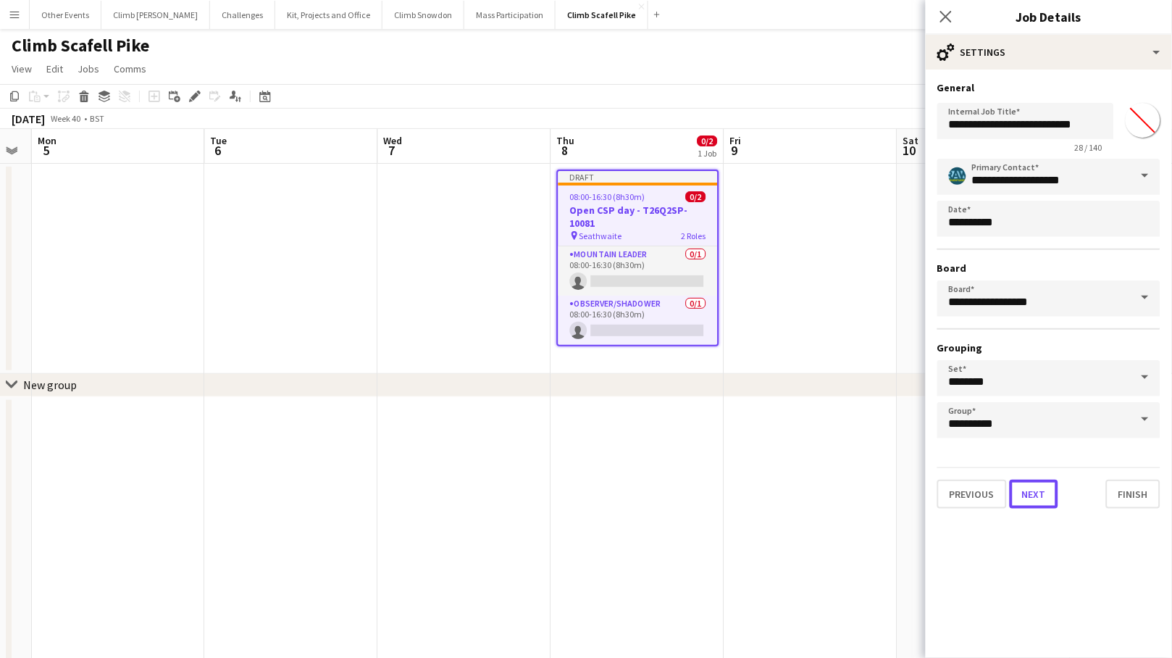
click at [1022, 488] on button "Next" at bounding box center [1034, 493] width 49 height 29
type input "**********"
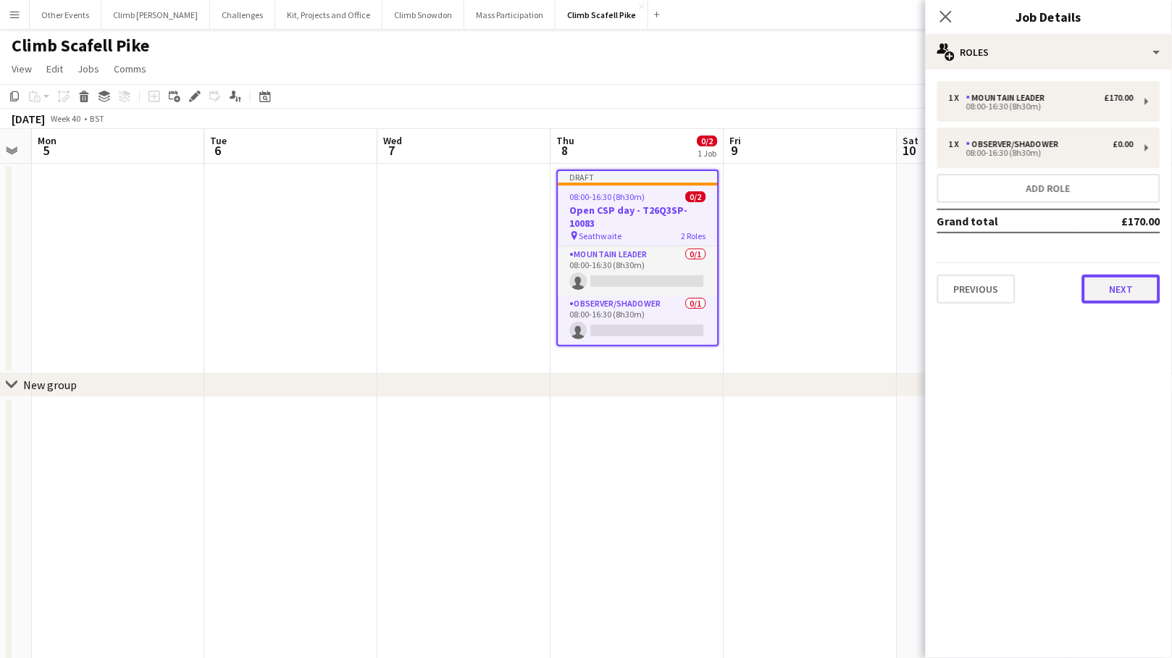
click at [1022, 282] on button "Next" at bounding box center [1121, 288] width 78 height 29
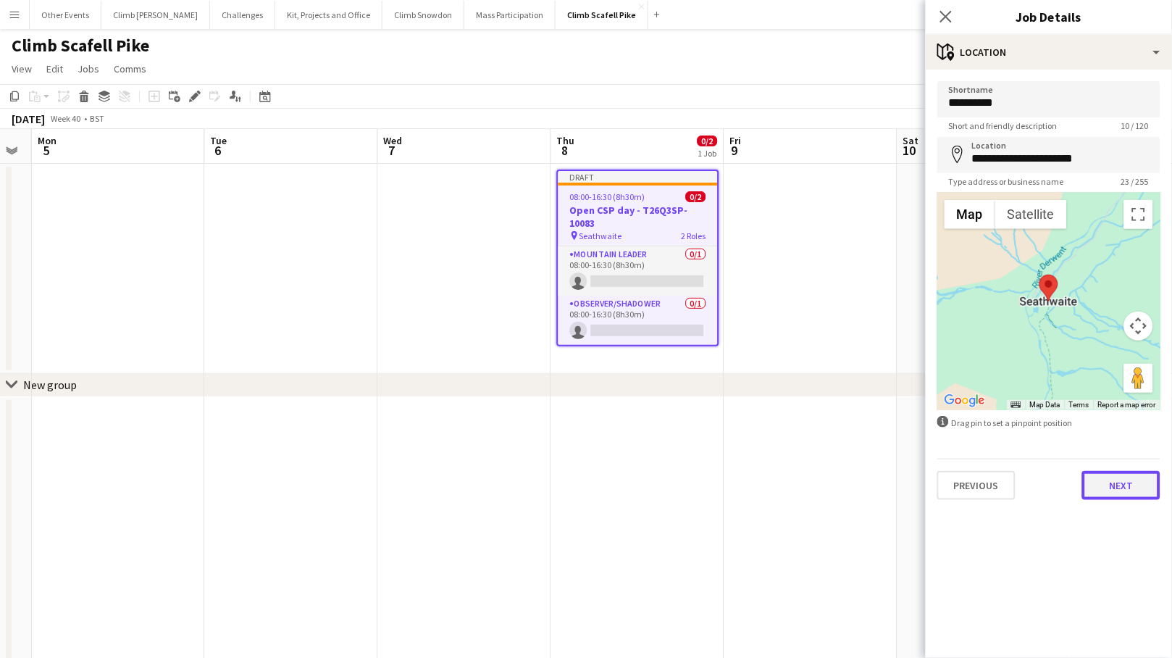
click at [1022, 484] on button "Next" at bounding box center [1121, 485] width 78 height 29
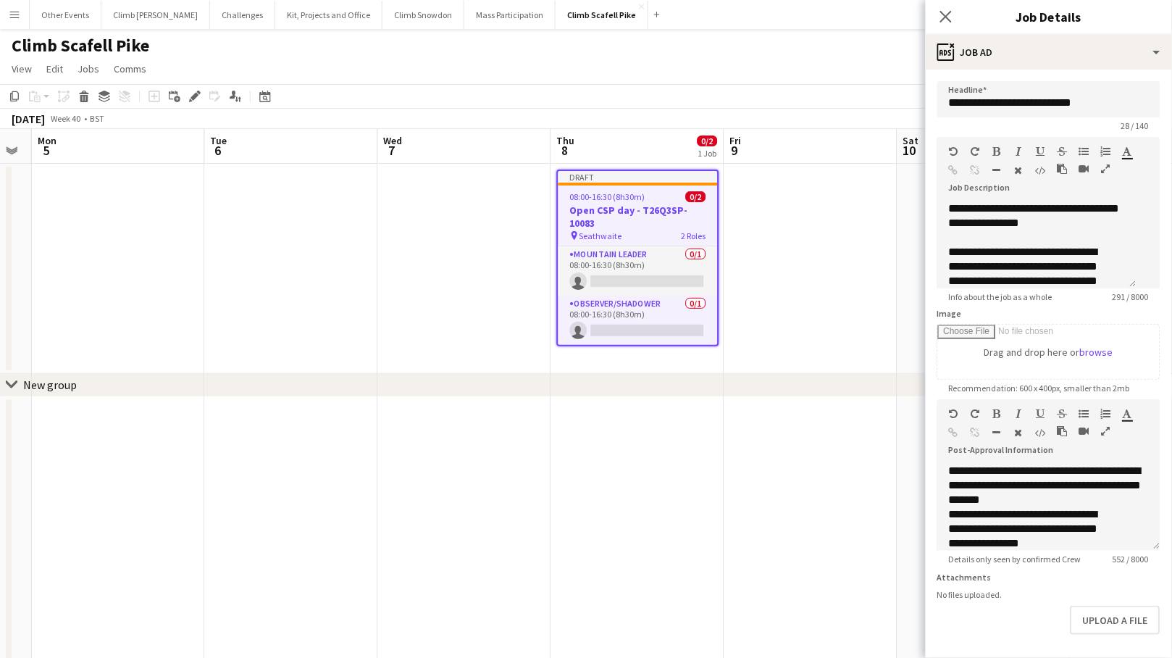
drag, startPoint x: 824, startPoint y: 403, endPoint x: 821, endPoint y: 395, distance: 7.8
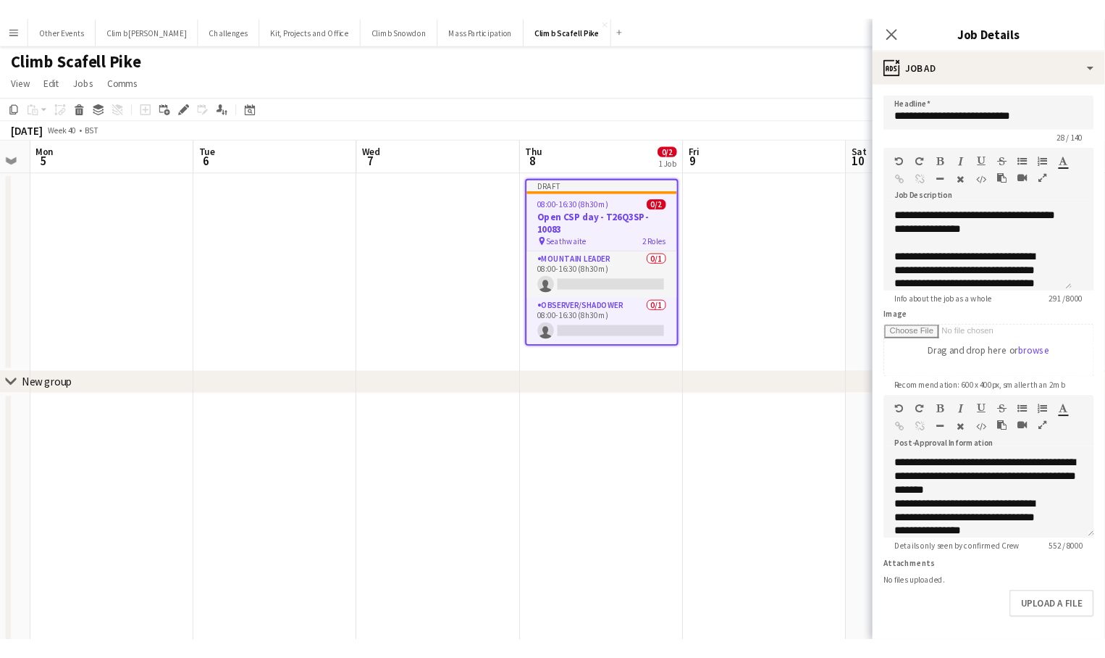
scroll to position [0, 489]
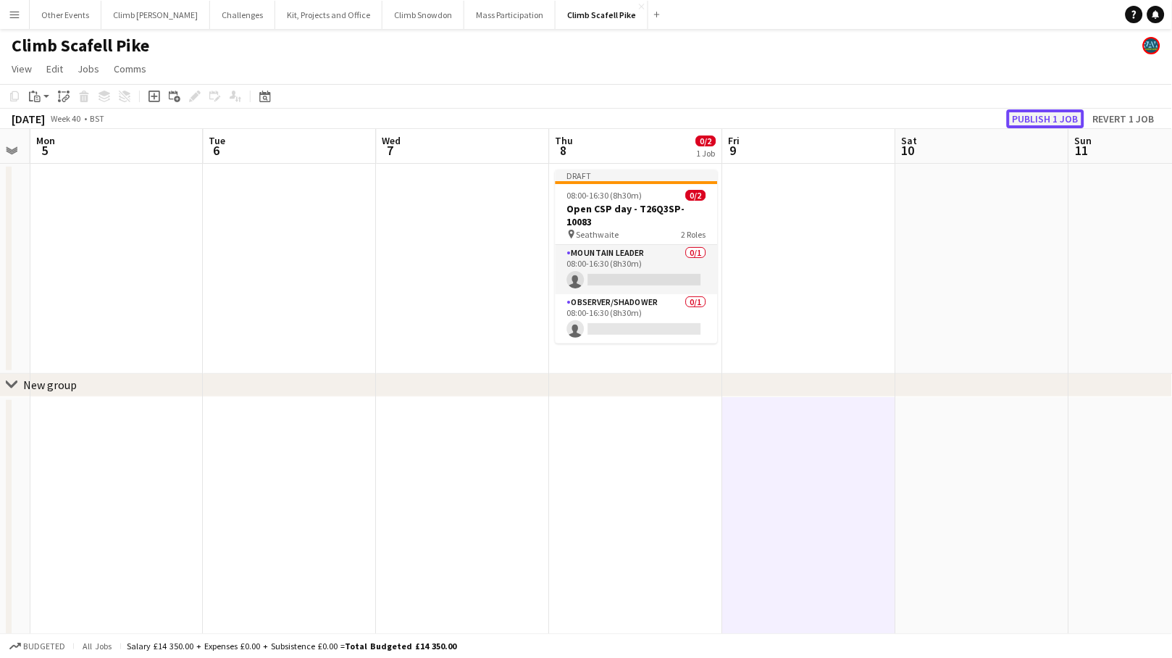
click at [1022, 109] on button "Publish 1 job" at bounding box center [1045, 118] width 77 height 19
